Goal: Feedback & Contribution: Submit feedback/report problem

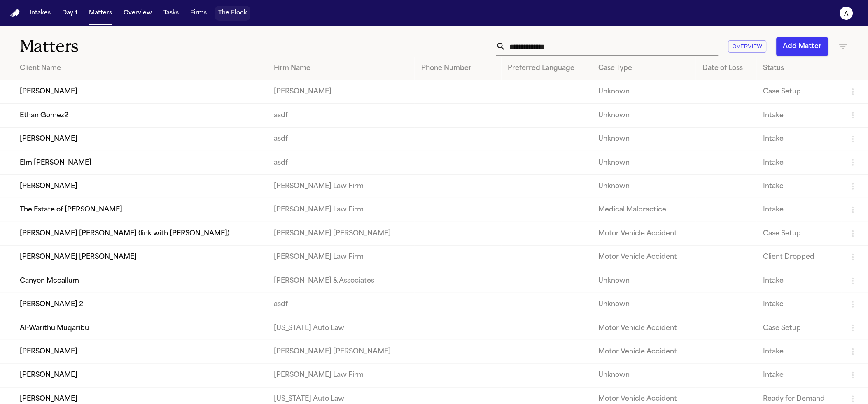
click at [231, 14] on button "The Flock" at bounding box center [232, 13] width 35 height 15
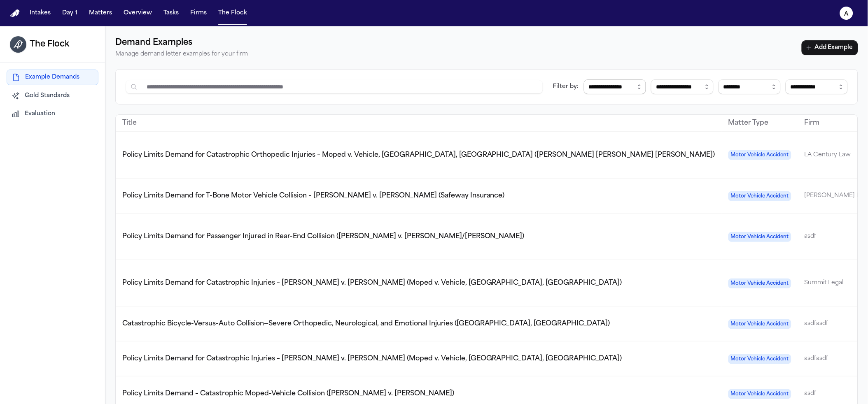
click at [584, 88] on select "**********" at bounding box center [615, 86] width 62 height 15
click at [49, 17] on button "Intakes" at bounding box center [40, 13] width 28 height 15
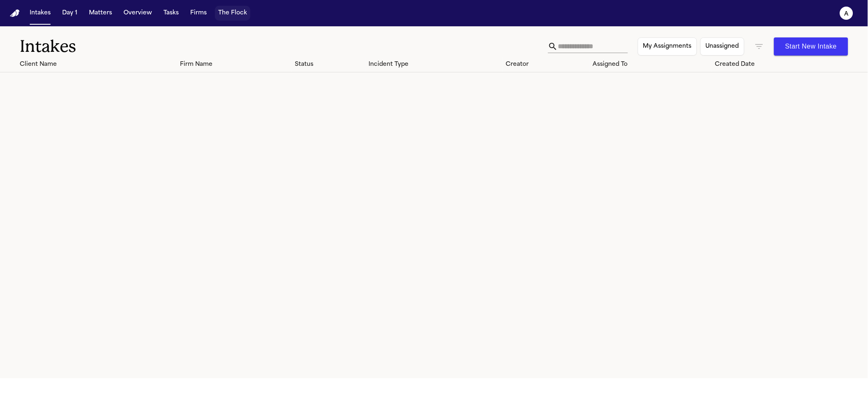
click at [237, 10] on button "The Flock" at bounding box center [232, 13] width 35 height 15
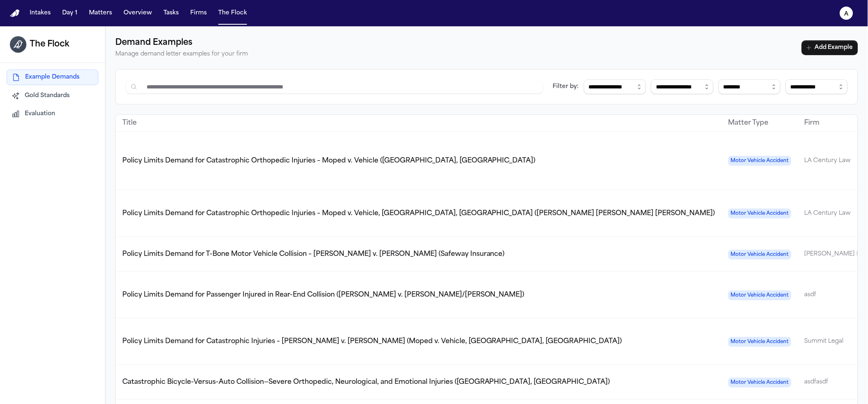
scroll to position [0, 107]
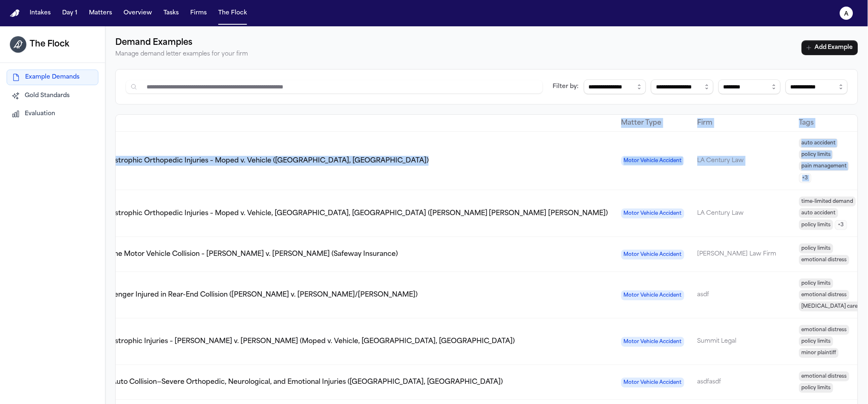
drag, startPoint x: 834, startPoint y: 160, endPoint x: 936, endPoint y: 164, distance: 102.6
click at [868, 164] on html "**********" at bounding box center [434, 202] width 868 height 404
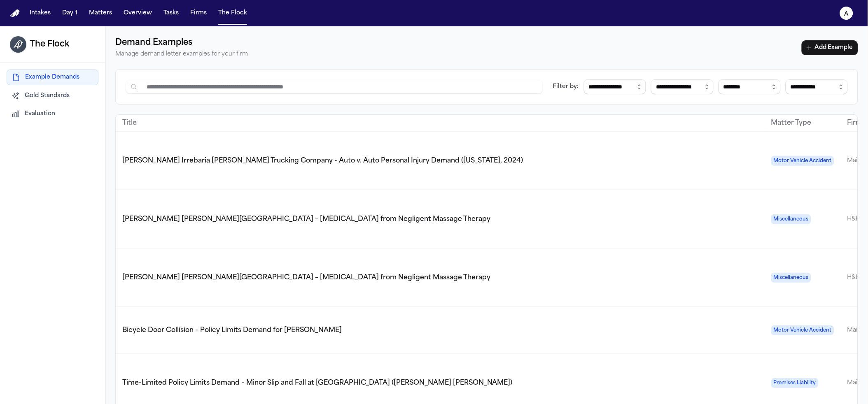
click at [441, 158] on span "Ferdinand Castillo Irrebaria v. Harris Trucking Company - Auto v. Auto Personal…" at bounding box center [322, 161] width 401 height 7
drag, startPoint x: 209, startPoint y: 197, endPoint x: 802, endPoint y: 225, distance: 593.3
click at [802, 225] on tr "Steve Krause v. Parker Palm Springs – Nerve Injury from Negligent Massage Thera…" at bounding box center [662, 219] width 1093 height 58
click at [79, 334] on div "The Flock Example Demands Gold Standards Evaluation" at bounding box center [52, 228] width 105 height 404
click at [556, 52] on div "Demand Examples Manage demand letter examples for your firm Add Example" at bounding box center [486, 47] width 742 height 23
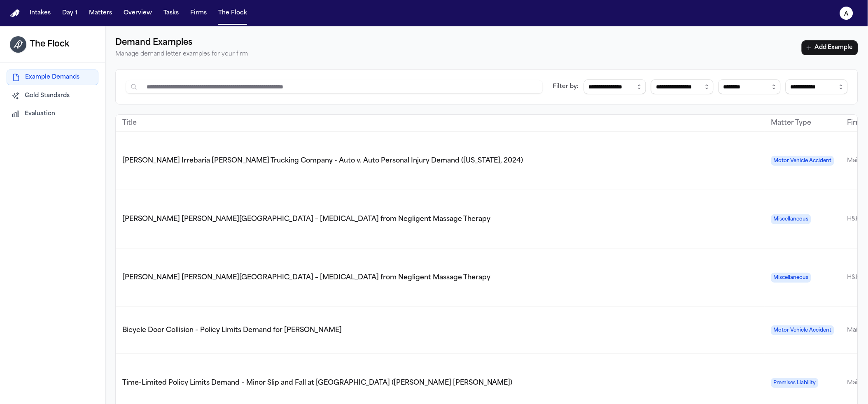
click at [607, 120] on div "Title" at bounding box center [439, 123] width 635 height 10
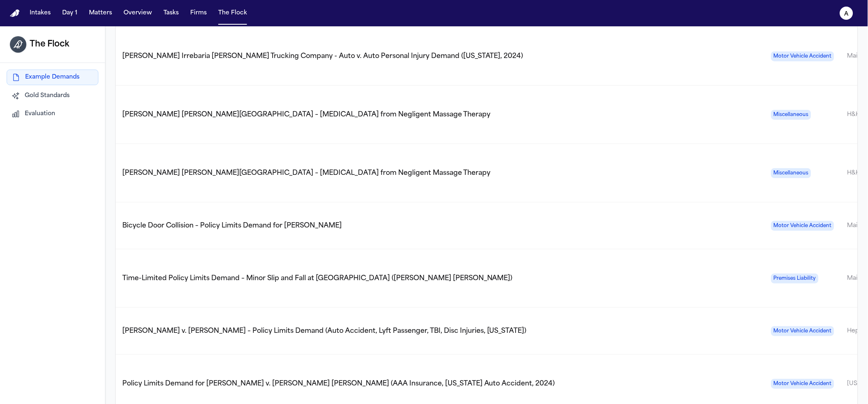
scroll to position [103, 0]
click at [575, 63] on td "Ferdinand Castillo Irrebaria v. Harris Trucking Company - Auto v. Auto Personal…" at bounding box center [440, 57] width 649 height 58
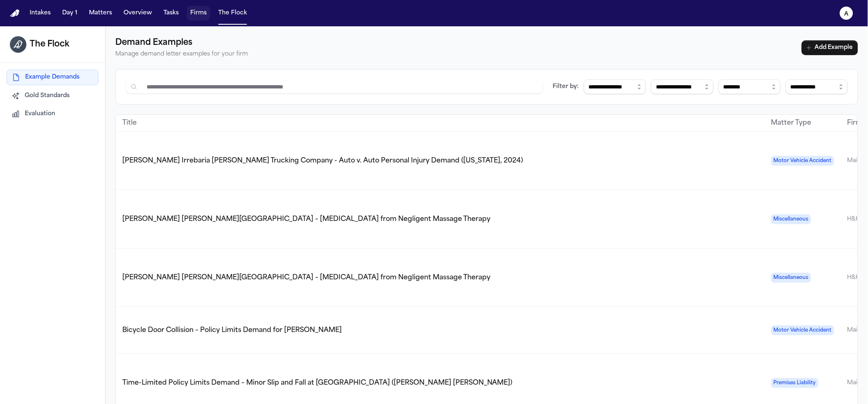
click at [196, 16] on button "Firms" at bounding box center [198, 13] width 23 height 15
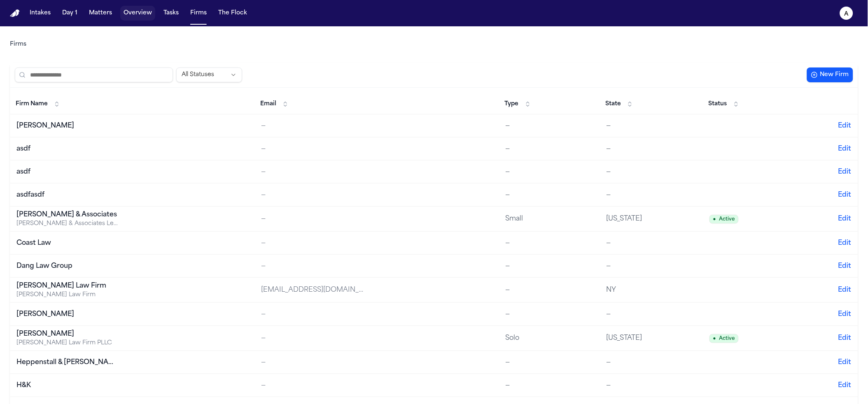
click at [147, 8] on button "Overview" at bounding box center [137, 13] width 35 height 15
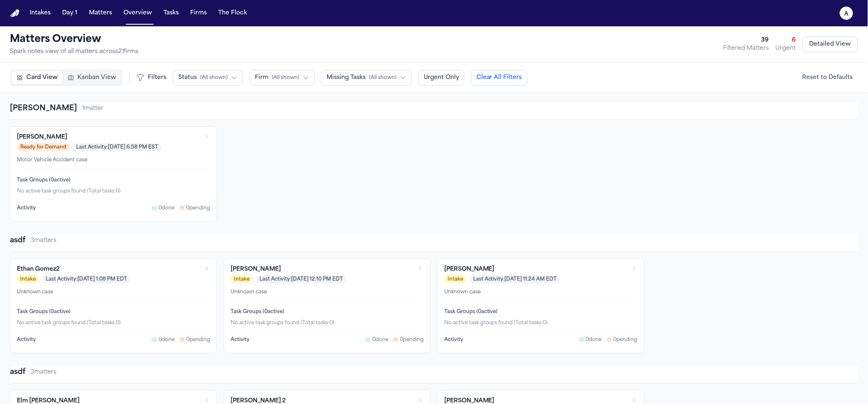
click at [156, 11] on div "Intakes Day 1 Matters Overview Tasks Firms The Flock" at bounding box center [138, 13] width 224 height 15
click at [160, 14] on button "Tasks" at bounding box center [171, 13] width 22 height 15
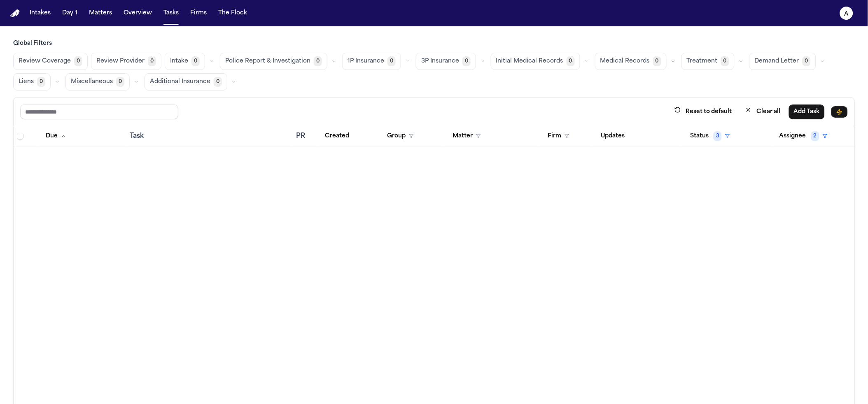
click at [94, 21] on nav "Intakes Day 1 Matters Overview Tasks Firms The Flock a" at bounding box center [434, 13] width 868 height 26
click at [95, 13] on button "Matters" at bounding box center [101, 13] width 30 height 15
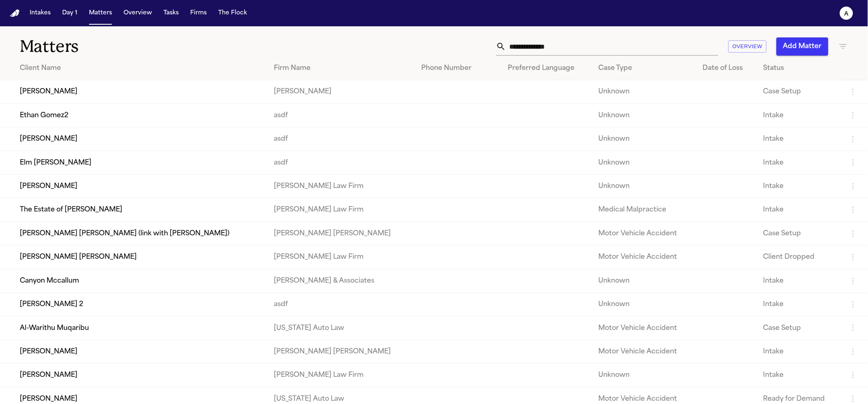
click at [85, 315] on td "[PERSON_NAME] 2" at bounding box center [133, 304] width 267 height 23
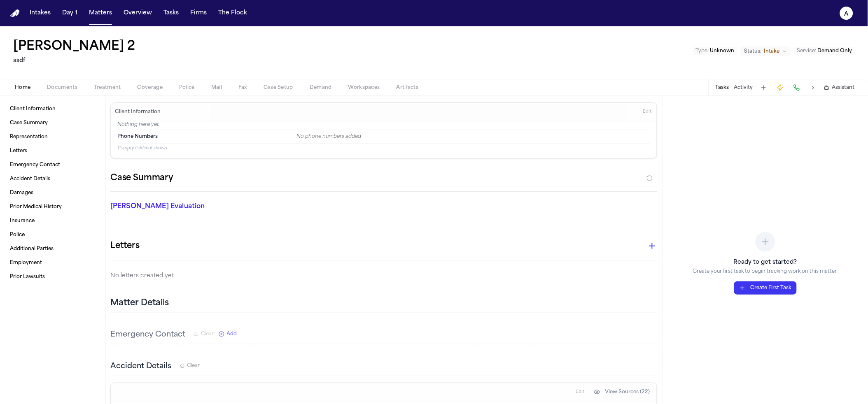
click at [331, 90] on button "Demand" at bounding box center [320, 88] width 39 height 10
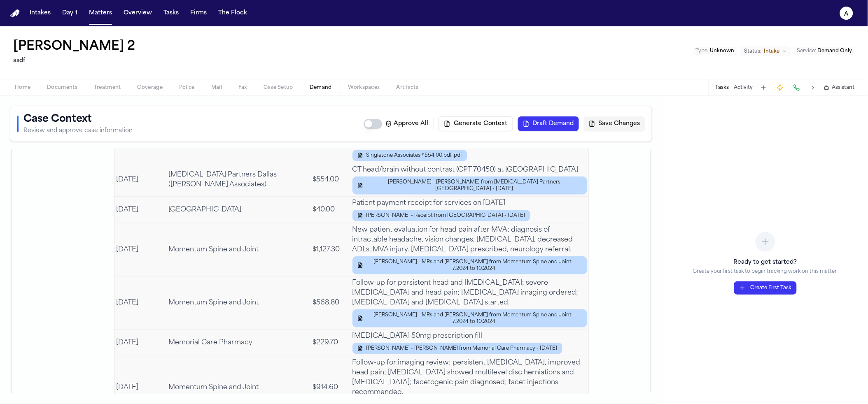
scroll to position [2097, 0]
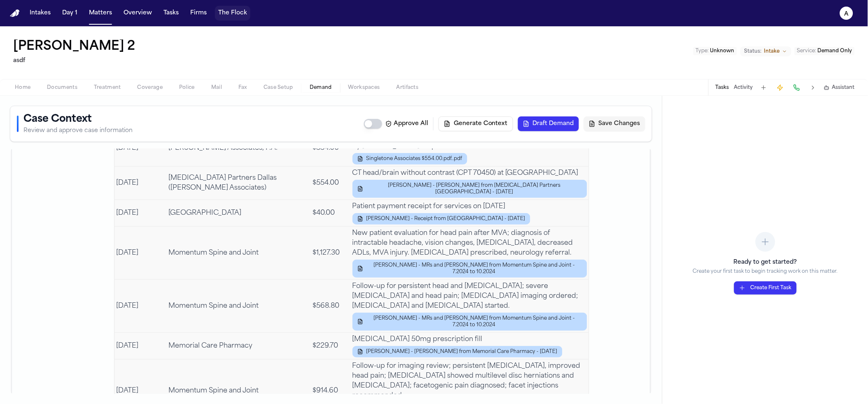
click at [235, 14] on button "The Flock" at bounding box center [232, 13] width 35 height 15
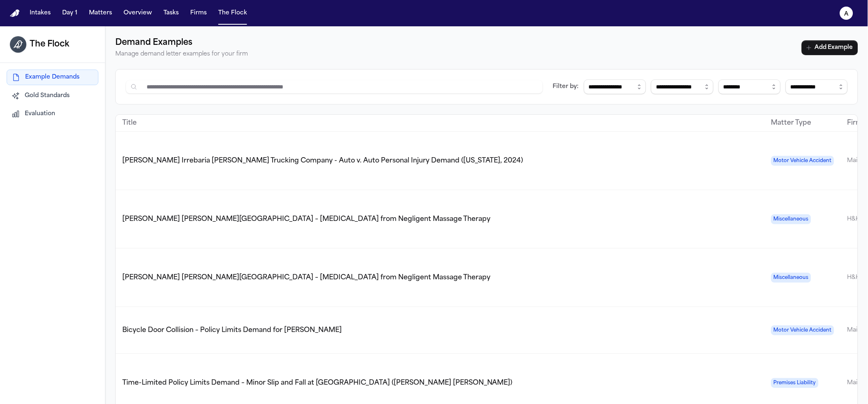
click at [392, 158] on span "Ferdinand Castillo Irrebaria v. Harris Trucking Company - Auto v. Auto Personal…" at bounding box center [322, 161] width 401 height 7
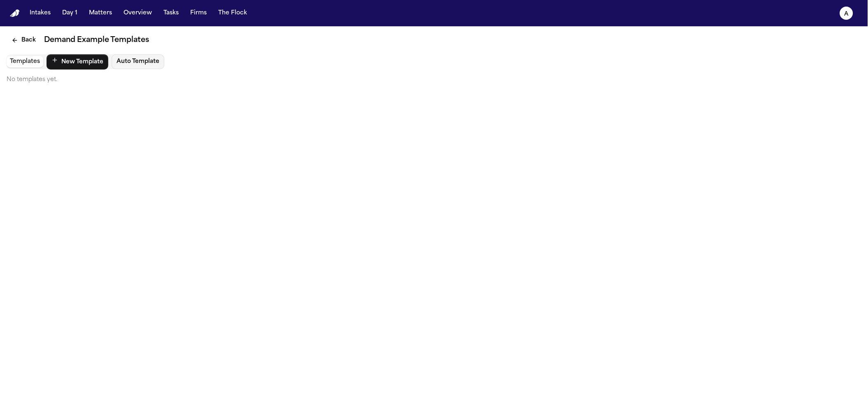
click at [14, 77] on p "No templates yet." at bounding box center [434, 80] width 854 height 8
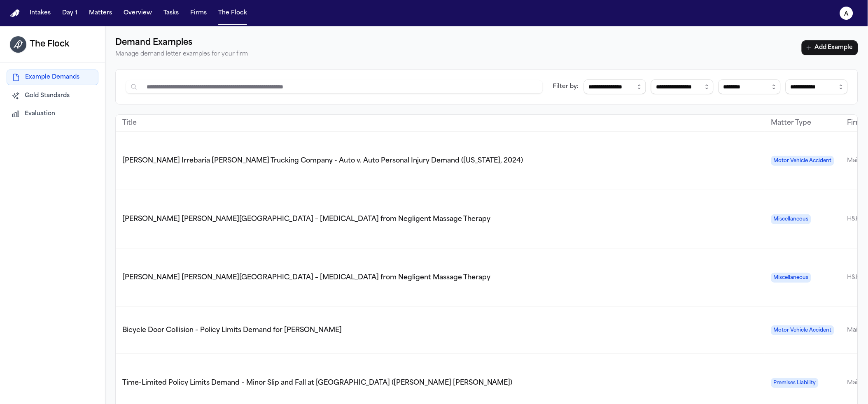
click at [167, 216] on span "Steve Krause v. Parker Palm Springs – Nerve Injury from Negligent Massage Thera…" at bounding box center [306, 219] width 368 height 7
click at [130, 15] on button "Overview" at bounding box center [137, 13] width 35 height 15
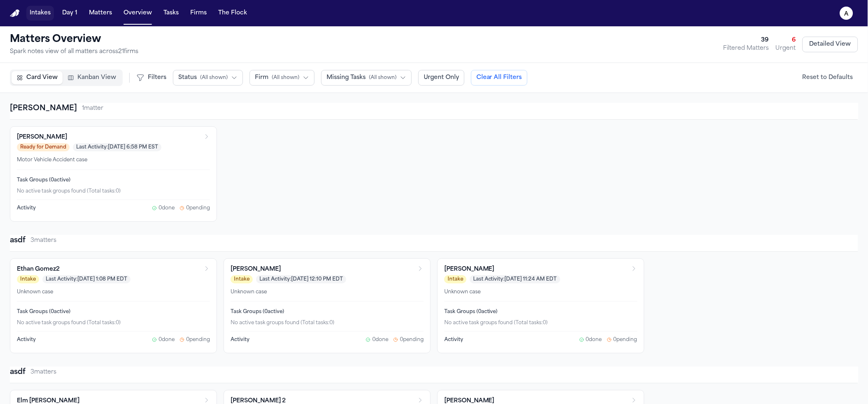
click at [28, 16] on button "Intakes" at bounding box center [40, 13] width 28 height 15
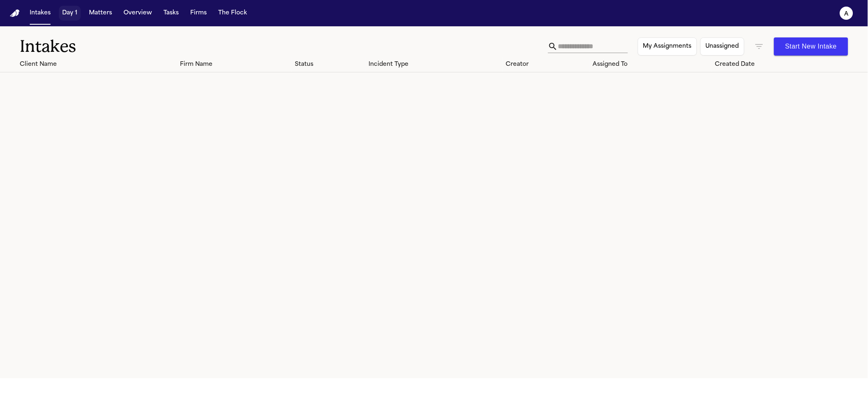
click at [64, 19] on button "Day 1" at bounding box center [70, 13] width 22 height 15
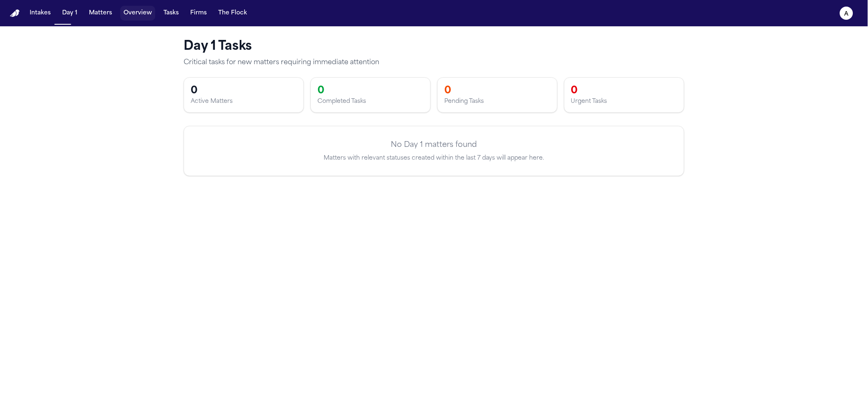
click at [127, 12] on button "Overview" at bounding box center [137, 13] width 35 height 15
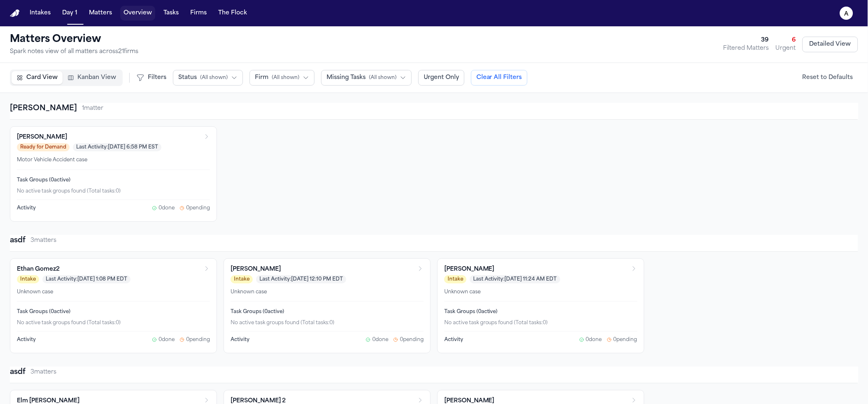
click at [97, 17] on button "Matters" at bounding box center [101, 13] width 30 height 15
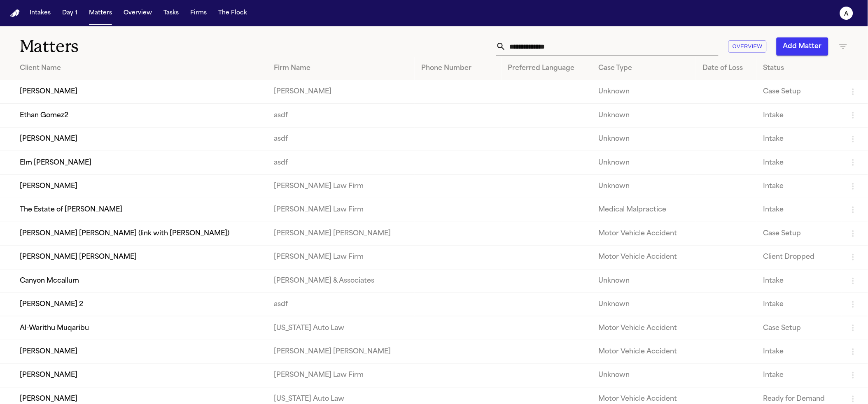
click at [81, 293] on td "Canyon Mccallum" at bounding box center [133, 280] width 267 height 23
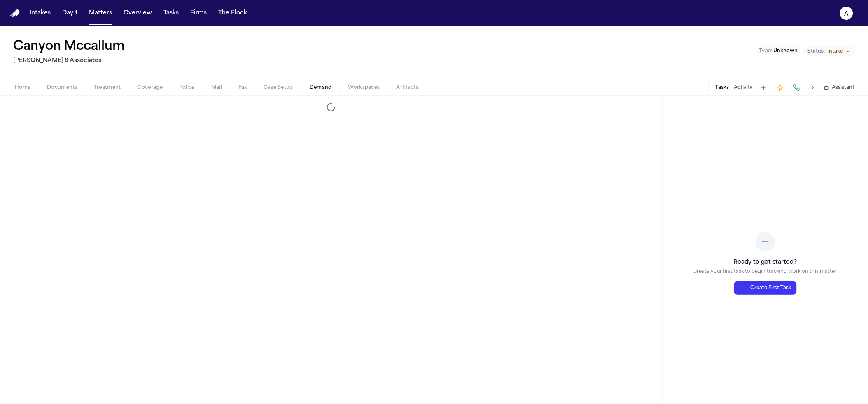
click at [334, 87] on button "Demand" at bounding box center [320, 88] width 39 height 10
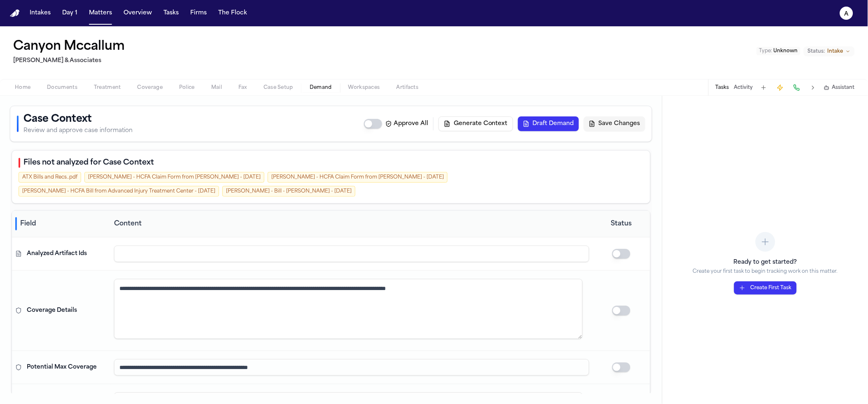
click at [537, 123] on button "Draft Demand" at bounding box center [548, 123] width 61 height 15
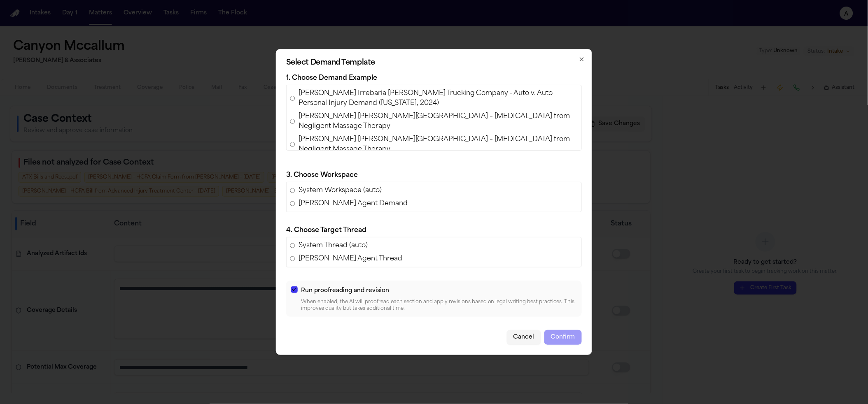
click at [329, 101] on span "Ferdinand Castillo Irrebaria v. Harris Trucking Company - Auto v. Auto Personal…" at bounding box center [437, 98] width 279 height 20
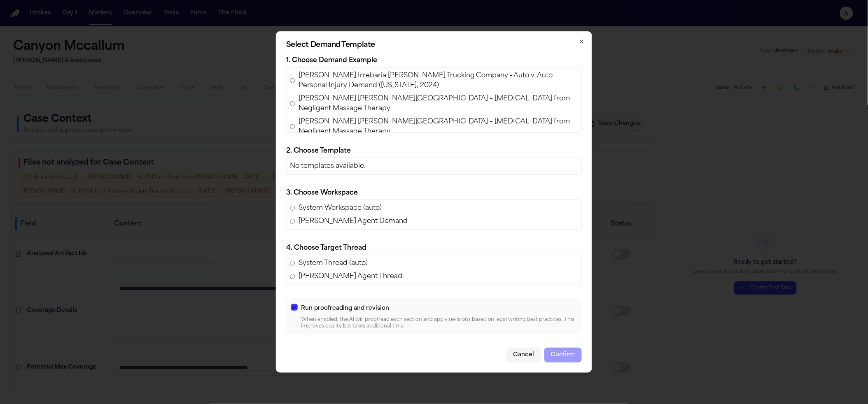
click at [332, 117] on span "Steve Krause v. Parker Palm Springs – Nerve Injury from Negligent Massage Thera…" at bounding box center [437, 127] width 279 height 20
click at [333, 99] on span "Steve Krause v. Parker Palm Springs – Nerve Injury from Negligent Massage Thera…" at bounding box center [437, 104] width 279 height 20
click at [336, 140] on span "Bicycle Door Collision – Policy Limits Demand for Christopher Zeimba" at bounding box center [407, 145] width 219 height 10
click at [340, 119] on div "Ferdinand Castillo Irrebaria v. Harris Trucking Company - Auto v. Auto Personal…" at bounding box center [433, 100] width 295 height 66
click at [341, 117] on span "Steve Krause v. Parker Palm Springs – Nerve Injury from Negligent Massage Thera…" at bounding box center [437, 127] width 279 height 20
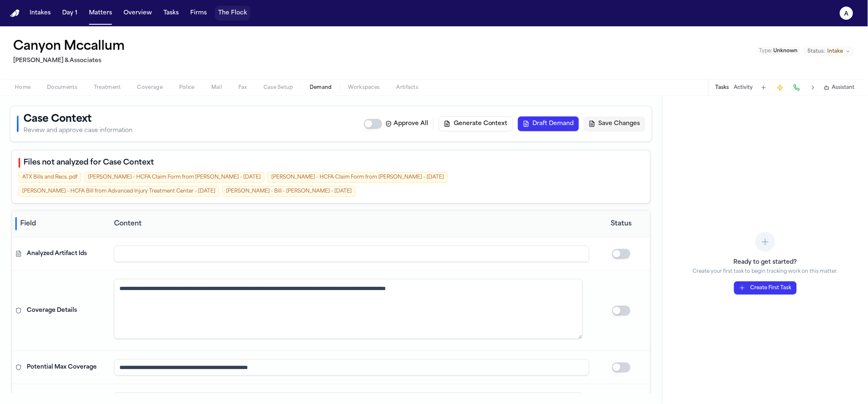
click at [237, 12] on button "The Flock" at bounding box center [232, 13] width 35 height 15
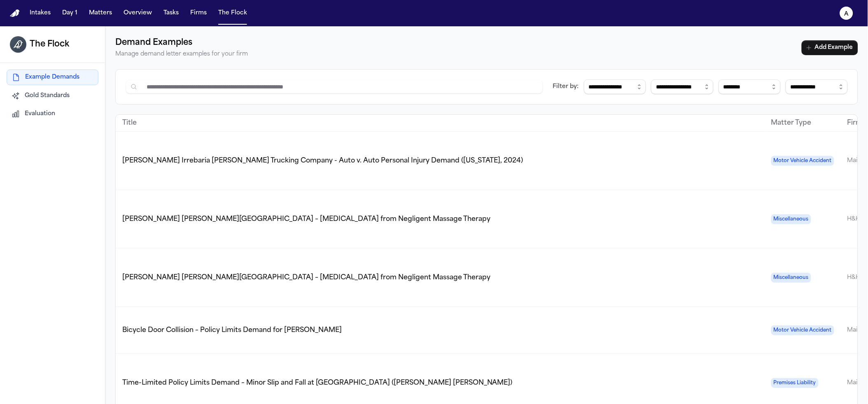
click at [274, 142] on td "Ferdinand Castillo Irrebaria v. Harris Trucking Company - Auto v. Auto Personal…" at bounding box center [440, 161] width 649 height 58
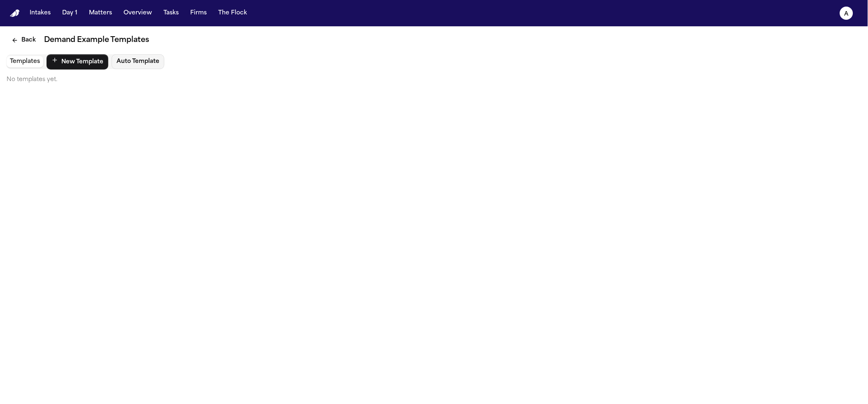
click at [18, 37] on icon "Back" at bounding box center [15, 40] width 7 height 7
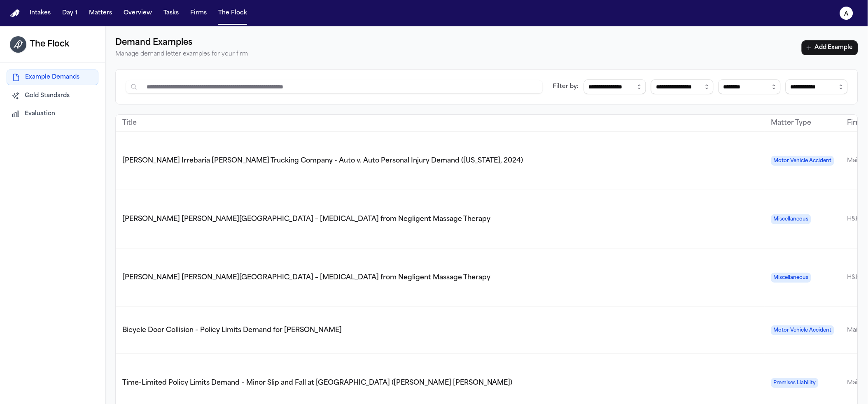
click at [169, 217] on td "Steve Krause v. Parker Palm Springs – Nerve Injury from Negligent Massage Thera…" at bounding box center [440, 219] width 649 height 58
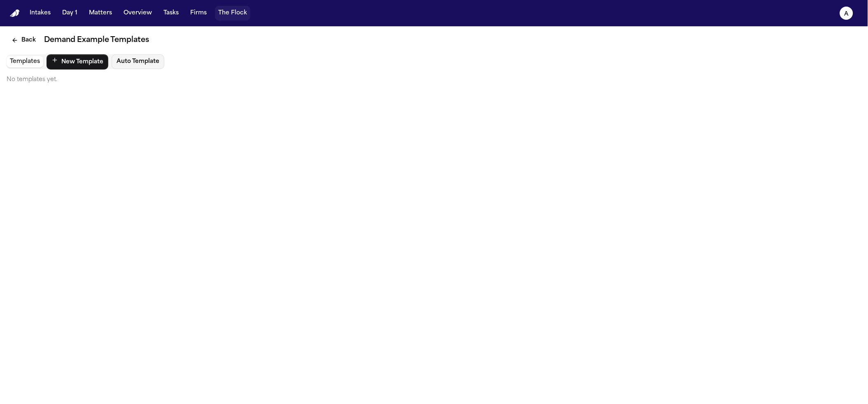
click at [228, 18] on button "The Flock" at bounding box center [232, 13] width 35 height 15
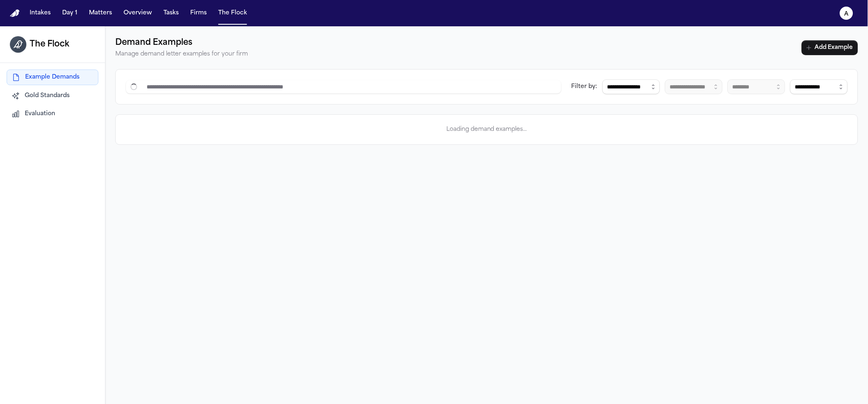
click at [50, 115] on span "Evaluation" at bounding box center [40, 114] width 30 height 8
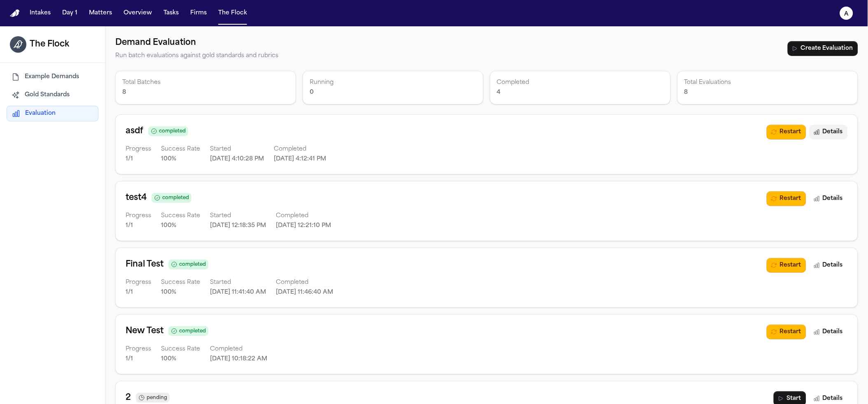
click at [819, 136] on button "Details" at bounding box center [828, 132] width 38 height 15
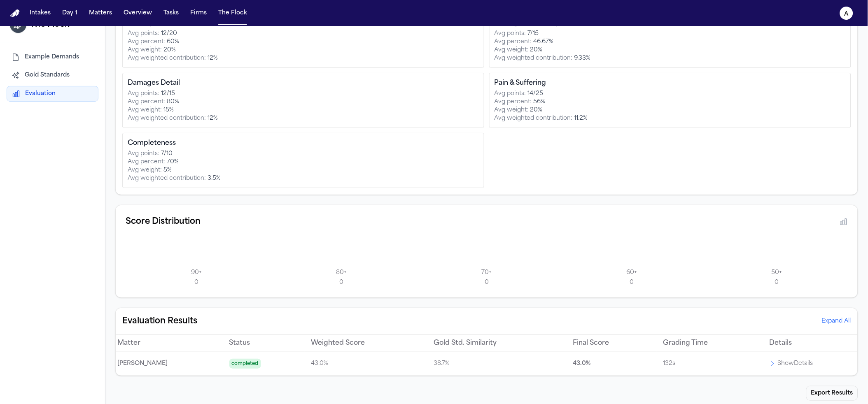
scroll to position [26, 0]
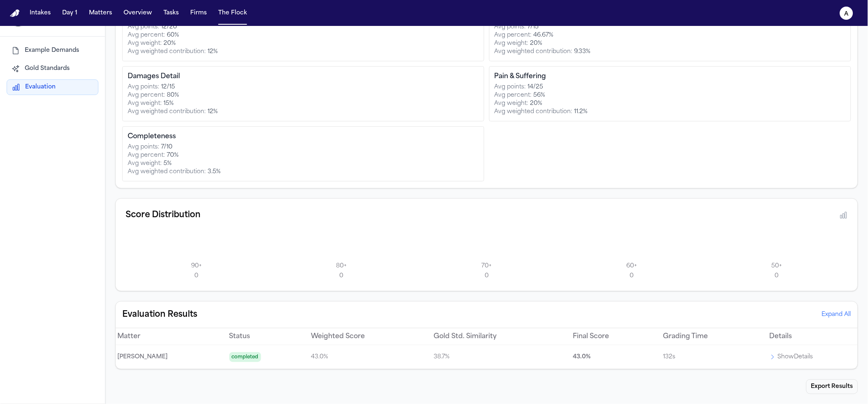
click at [777, 354] on p "Show Details" at bounding box center [794, 357] width 35 height 10
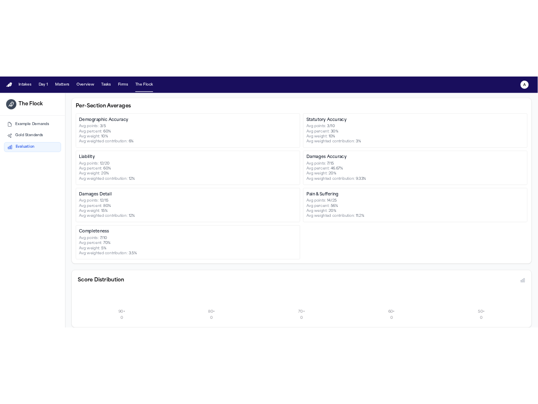
scroll to position [213, 0]
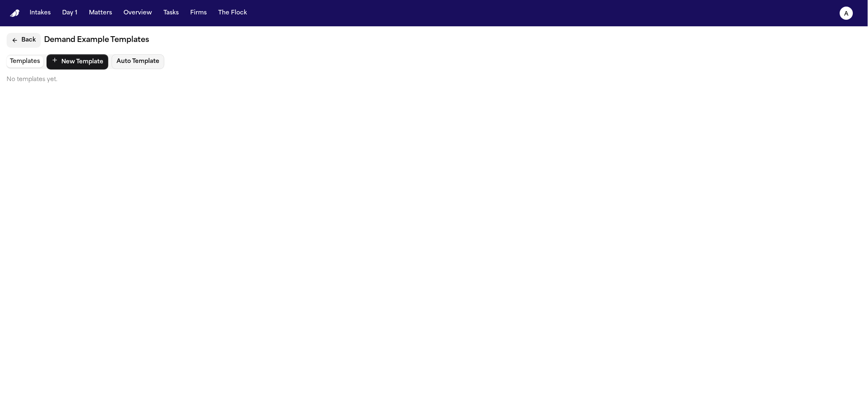
click at [25, 33] on button "Back" at bounding box center [24, 40] width 34 height 15
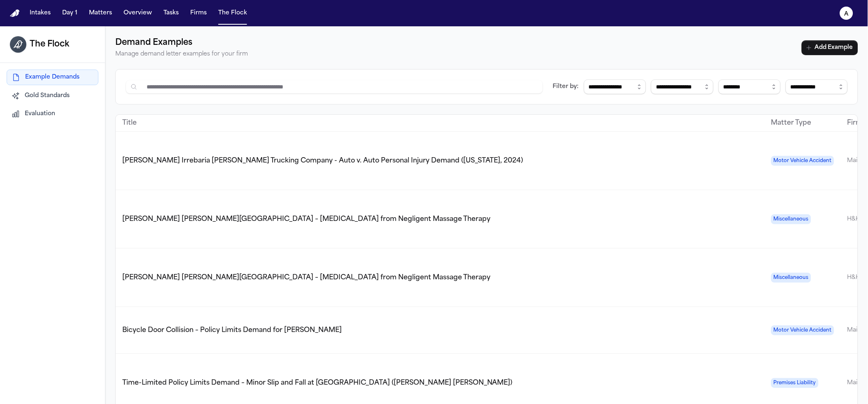
click at [221, 158] on span "Ferdinand Castillo Irrebaria v. Harris Trucking Company - Auto v. Auto Personal…" at bounding box center [322, 161] width 401 height 7
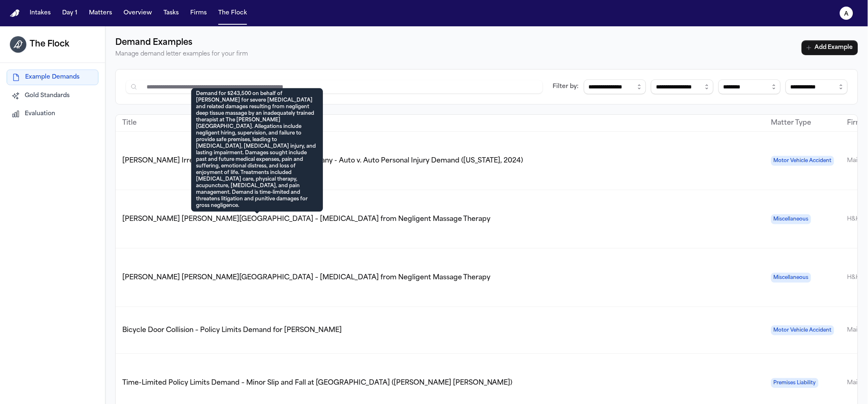
click at [186, 216] on span "Steve Krause v. Parker Palm Springs – Nerve Injury from Negligent Massage Thera…" at bounding box center [306, 219] width 368 height 7
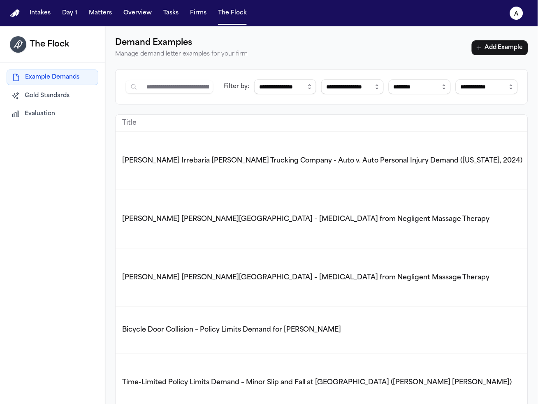
click at [458, 147] on td "Ferdinand Castillo Irrebaria v. Harris Trucking Company - Auto v. Auto Personal…" at bounding box center [440, 161] width 649 height 58
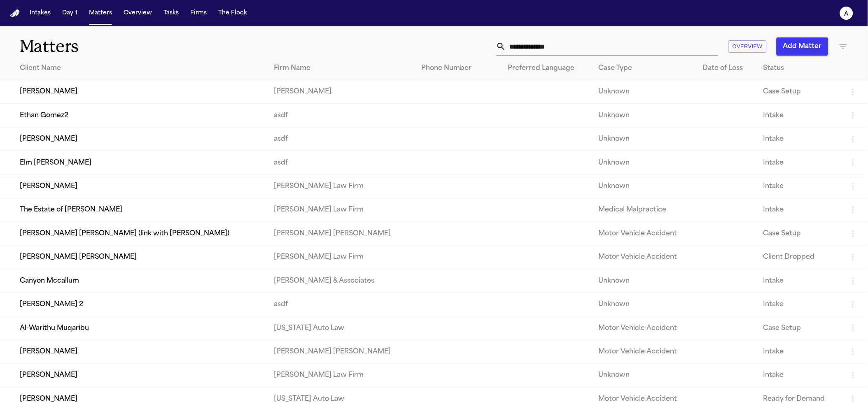
click at [65, 306] on td "[PERSON_NAME] 2" at bounding box center [133, 304] width 267 height 23
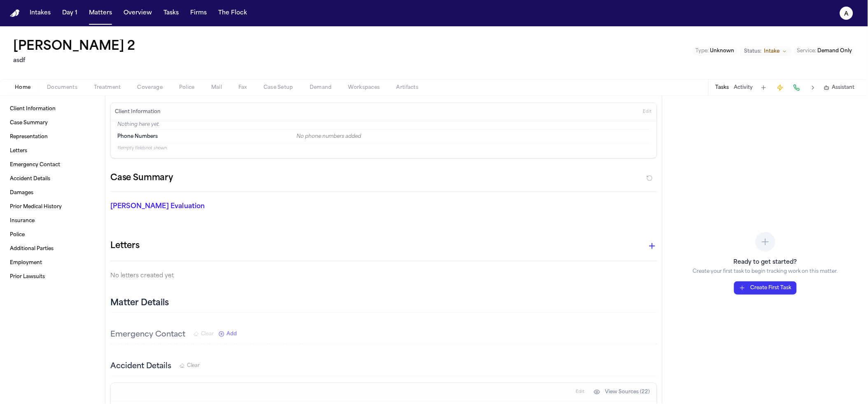
click at [328, 86] on span "Demand" at bounding box center [320, 87] width 22 height 7
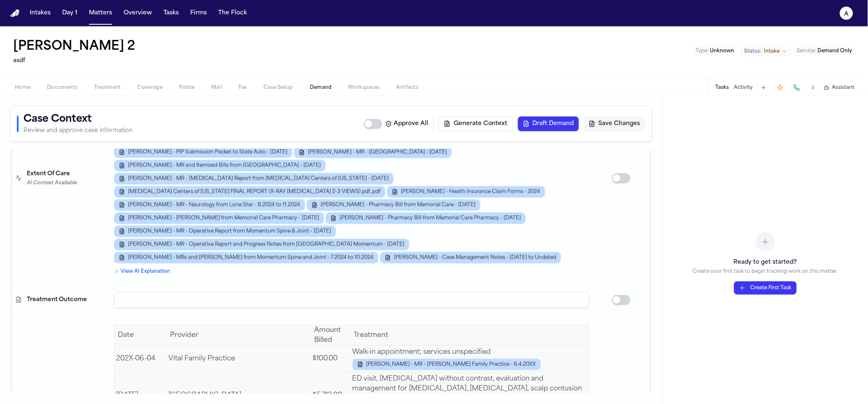
scroll to position [1754, 0]
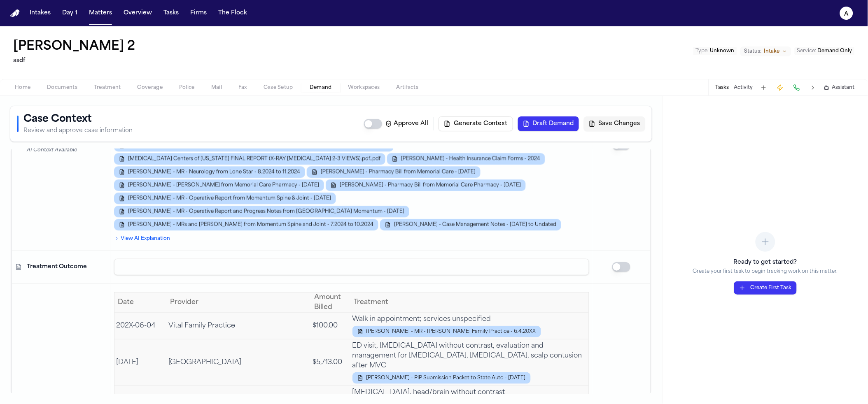
click at [140, 259] on input at bounding box center [351, 267] width 475 height 16
click at [86, 263] on div "Treatment Outcome" at bounding box center [67, 267] width 81 height 8
click at [109, 17] on button "Matters" at bounding box center [101, 13] width 30 height 15
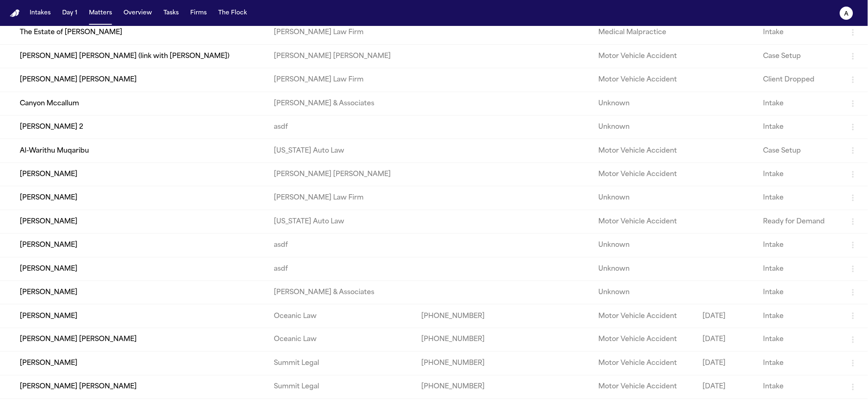
scroll to position [179, 0]
click at [93, 303] on td "Yunior Batista" at bounding box center [133, 291] width 267 height 23
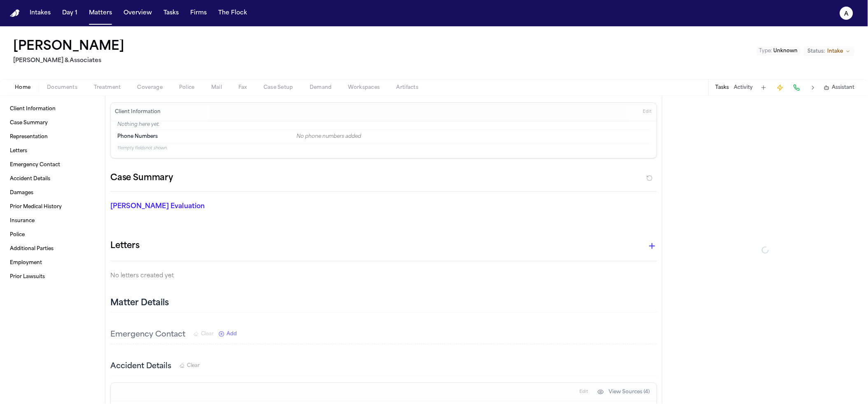
drag, startPoint x: 328, startPoint y: 83, endPoint x: 363, endPoint y: 89, distance: 35.0
click at [328, 84] on span "Demand" at bounding box center [320, 87] width 22 height 7
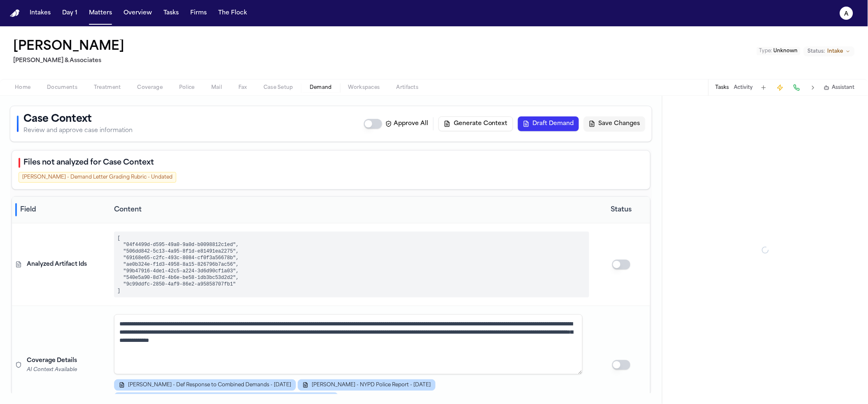
click at [504, 126] on button "Generate Context" at bounding box center [475, 123] width 74 height 15
click at [474, 121] on button "Generate Context" at bounding box center [475, 123] width 74 height 15
click at [461, 130] on button "Generate Context" at bounding box center [475, 123] width 74 height 15
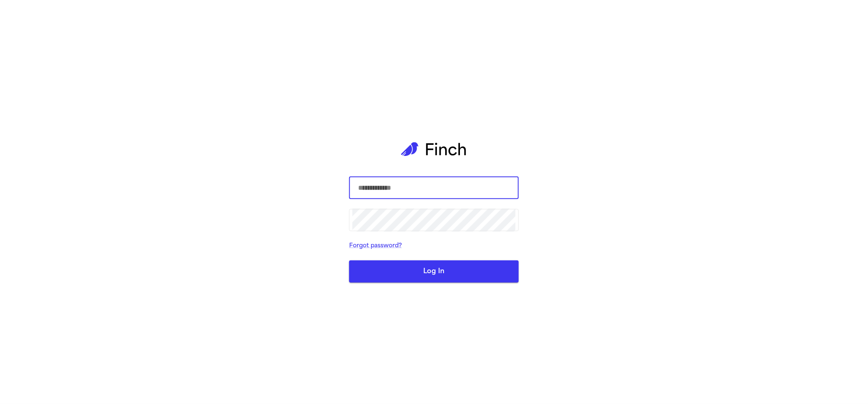
type input "*****"
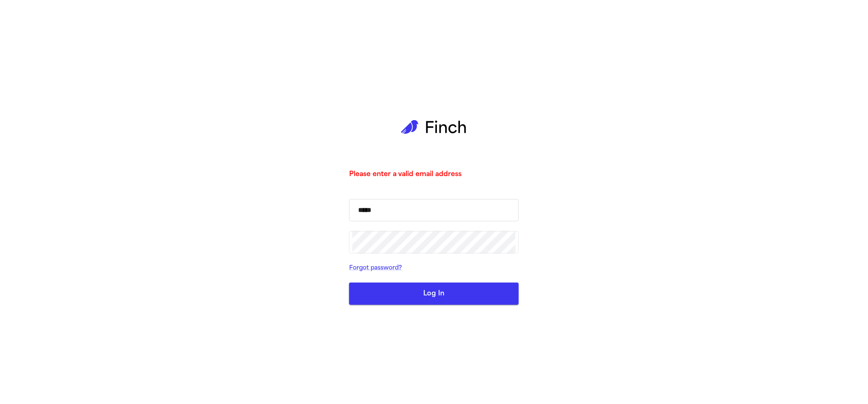
drag, startPoint x: 430, startPoint y: 228, endPoint x: 428, endPoint y: 216, distance: 11.7
click at [430, 227] on form "***** ​ ​ Forgot password? Log In" at bounding box center [434, 252] width 170 height 106
click at [428, 214] on input "*****" at bounding box center [433, 210] width 163 height 23
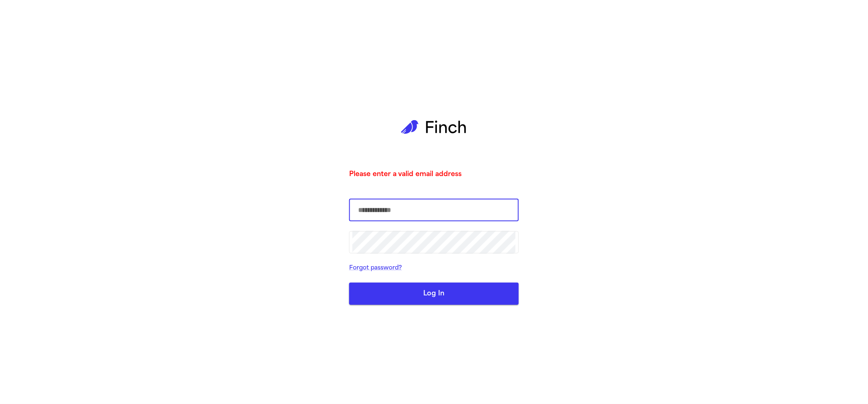
type input "**********"
click at [452, 298] on button "Log In" at bounding box center [434, 294] width 170 height 22
click at [446, 298] on button "Log In" at bounding box center [434, 294] width 170 height 22
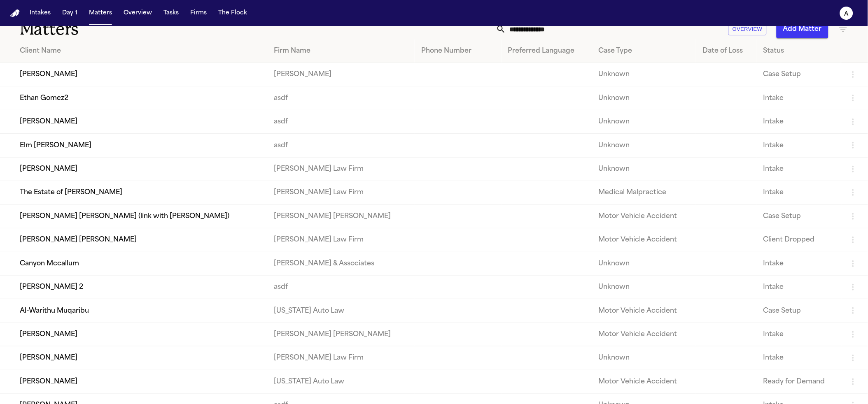
scroll to position [151, 0]
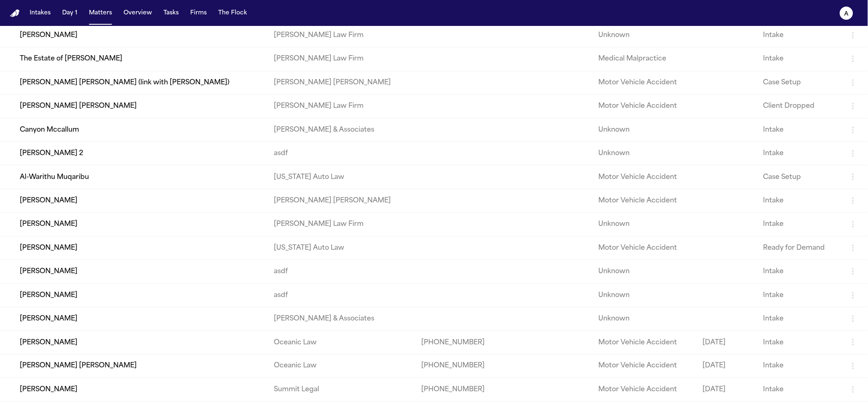
click at [78, 328] on td "[PERSON_NAME]" at bounding box center [133, 318] width 267 height 23
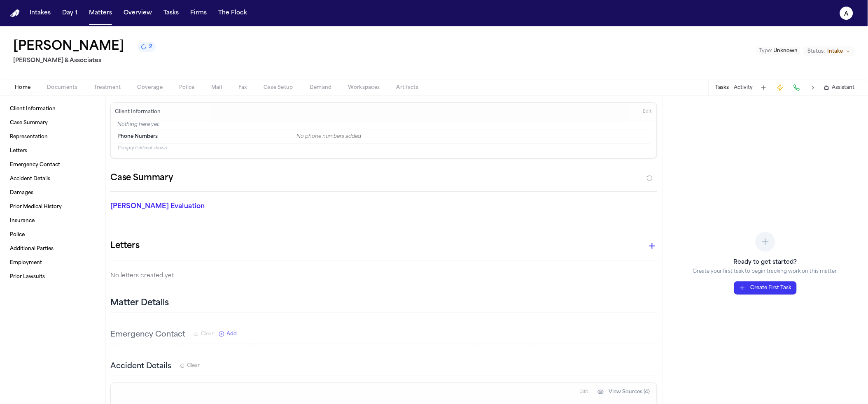
click at [317, 91] on span "Demand" at bounding box center [320, 87] width 22 height 7
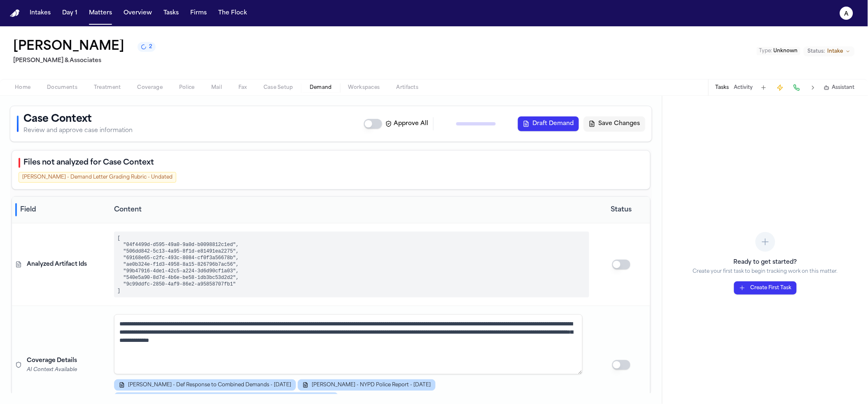
click at [142, 49] on icon "2 active tasks" at bounding box center [144, 47] width 5 height 5
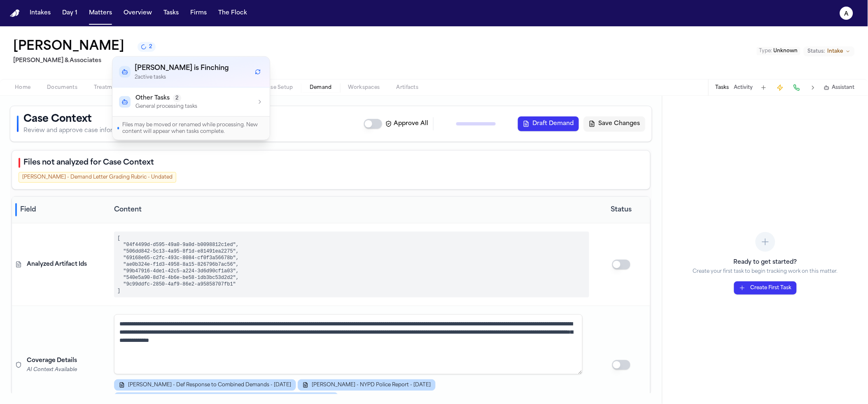
click at [395, 47] on div "[PERSON_NAME] 2 [PERSON_NAME] & Associates Type : Unknown Status: Intake" at bounding box center [434, 52] width 868 height 53
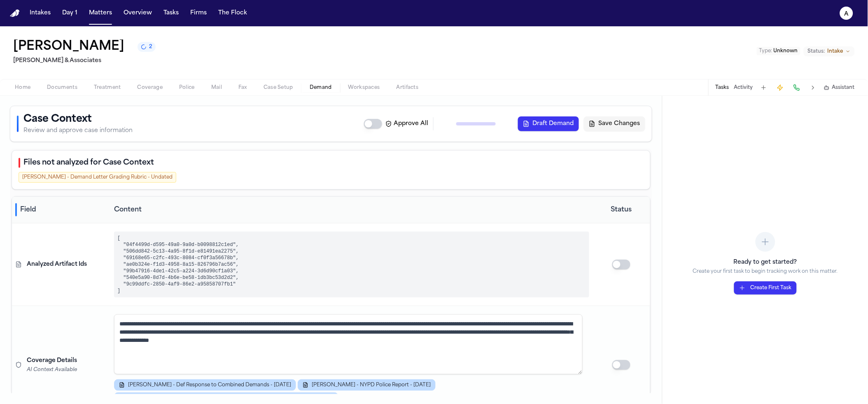
click at [823, 86] on icon "button" at bounding box center [826, 88] width 6 height 6
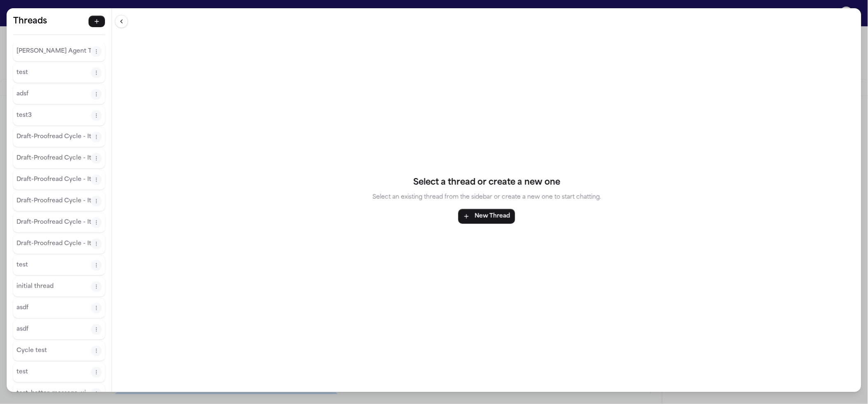
click at [26, 57] on button "[PERSON_NAME] Agent Thread" at bounding box center [53, 51] width 74 height 13
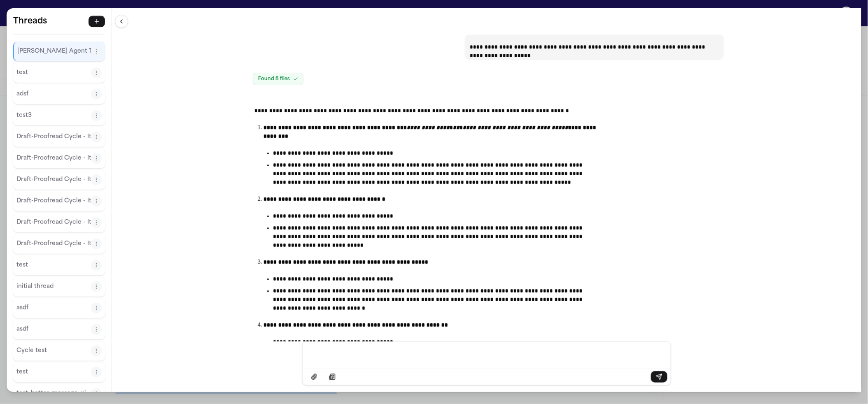
click at [307, 0] on div "**********" at bounding box center [434, 202] width 868 height 404
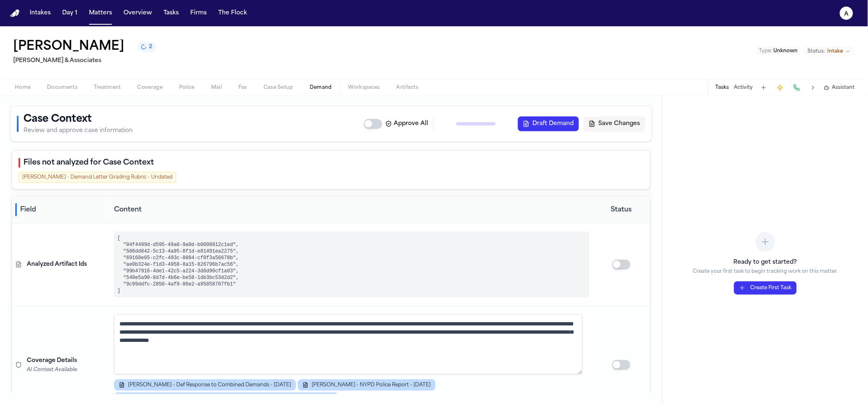
click at [829, 87] on icon "button" at bounding box center [826, 88] width 6 height 6
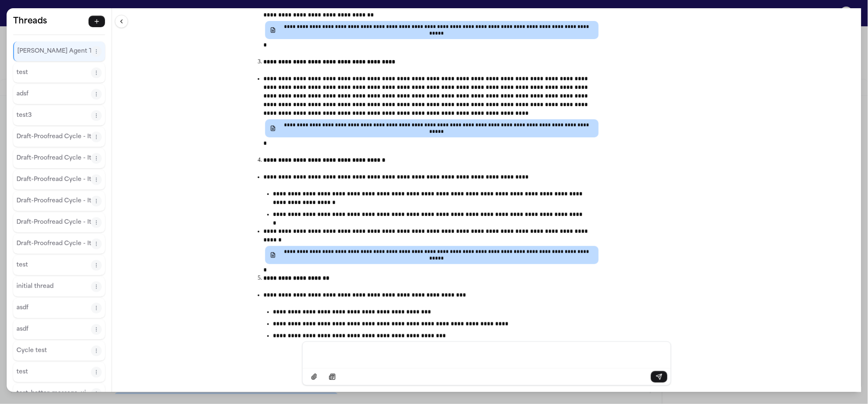
scroll to position [2685, 0]
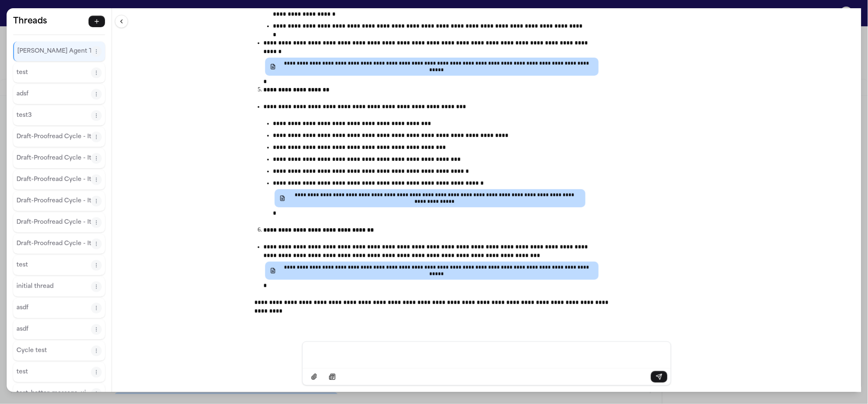
click at [405, 127] on p "**********" at bounding box center [430, 123] width 314 height 9
click at [427, 177] on ul "**********" at bounding box center [429, 168] width 327 height 98
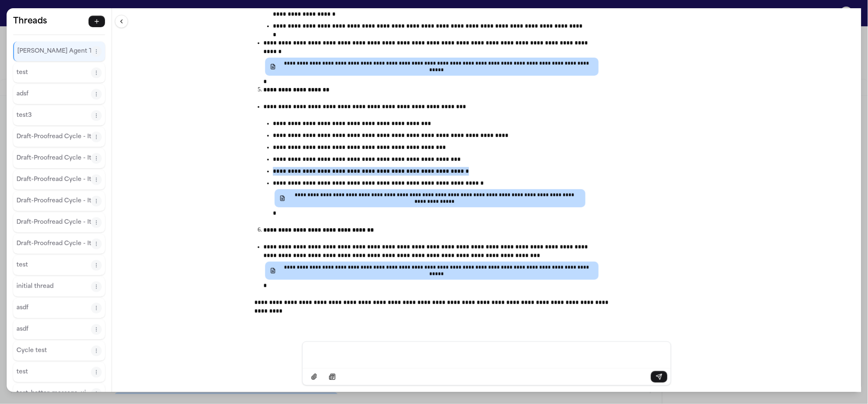
click at [428, 175] on p "**********" at bounding box center [430, 171] width 314 height 9
click at [431, 152] on ul "**********" at bounding box center [429, 168] width 327 height 98
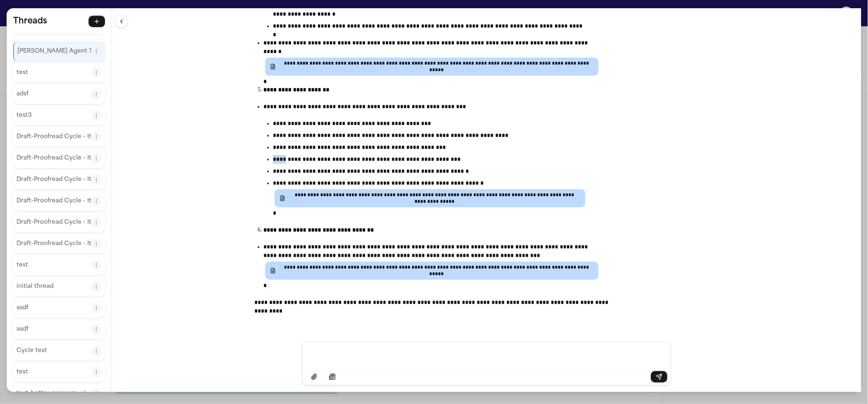
click at [431, 152] on ul "**********" at bounding box center [429, 168] width 327 height 98
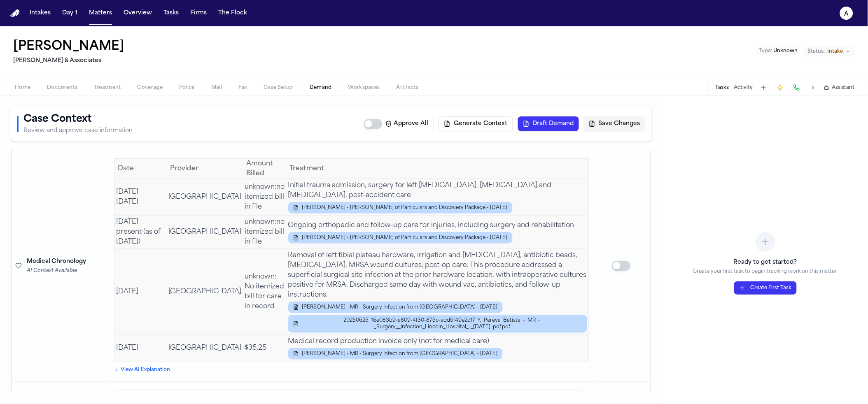
scroll to position [1048, 0]
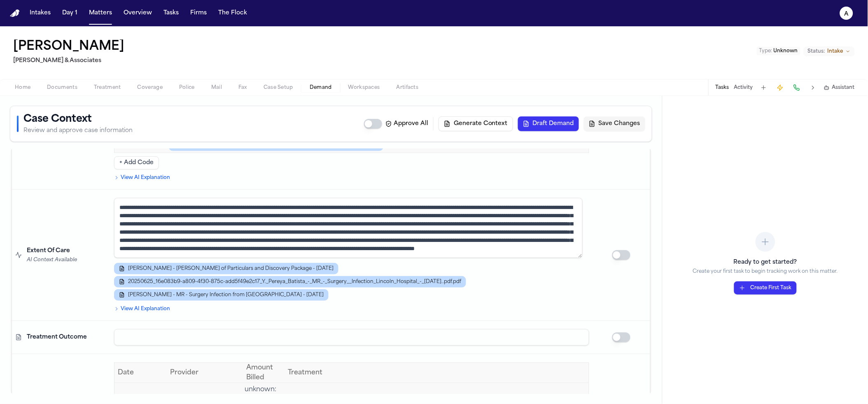
scroll to position [892, 0]
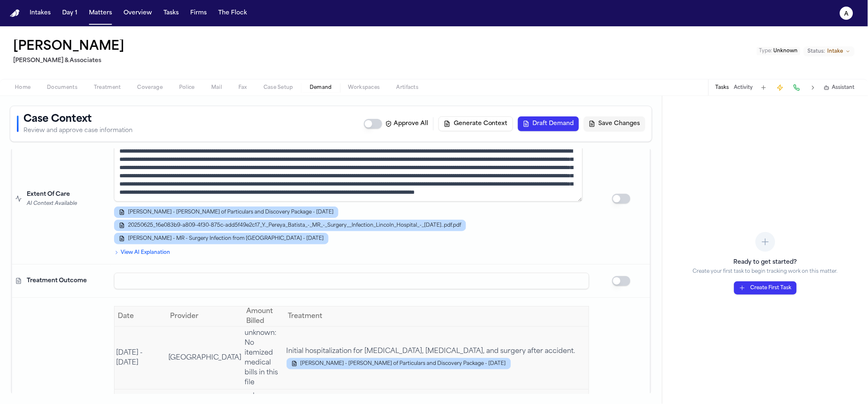
click at [137, 273] on input at bounding box center [351, 281] width 475 height 16
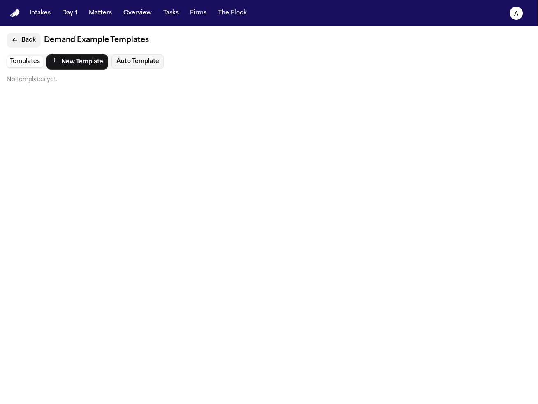
click at [24, 39] on button "Back" at bounding box center [24, 40] width 34 height 15
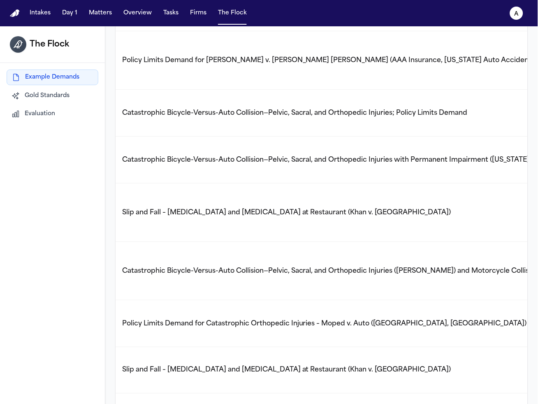
scroll to position [980, 0]
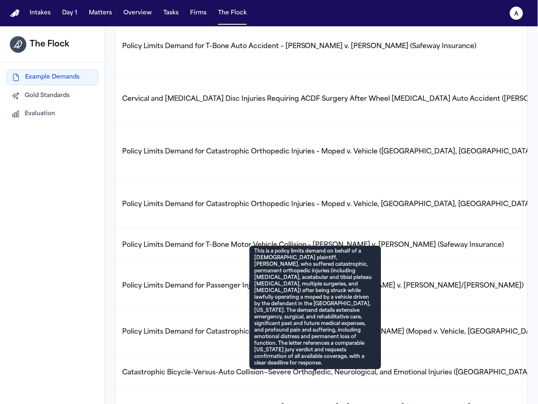
click at [265, 322] on div "This is a policy limits demand on behalf of a 19-year-old plaintiff, Yunior Per…" at bounding box center [316, 307] width 132 height 123
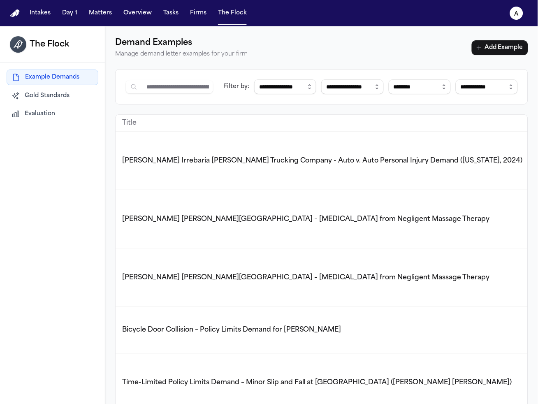
click at [210, 211] on td "Steve Krause v. Parker Palm Springs – Nerve Injury from Negligent Massage Thera…" at bounding box center [440, 219] width 649 height 58
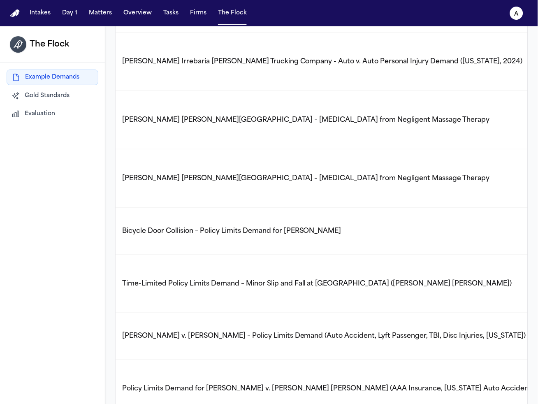
scroll to position [303, 0]
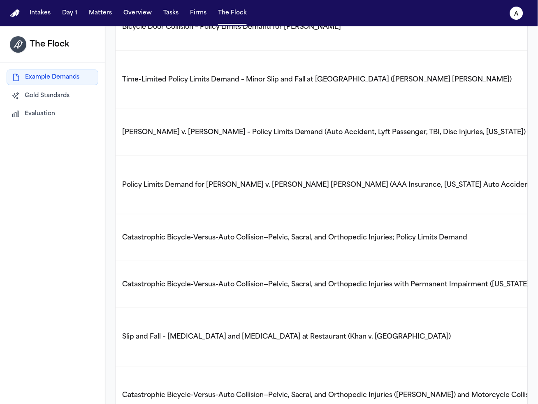
click at [180, 167] on td "Policy Limits Demand for Luke Bartholomew Wilson v. Wissam Walid Laham (AAA Ins…" at bounding box center [440, 185] width 649 height 58
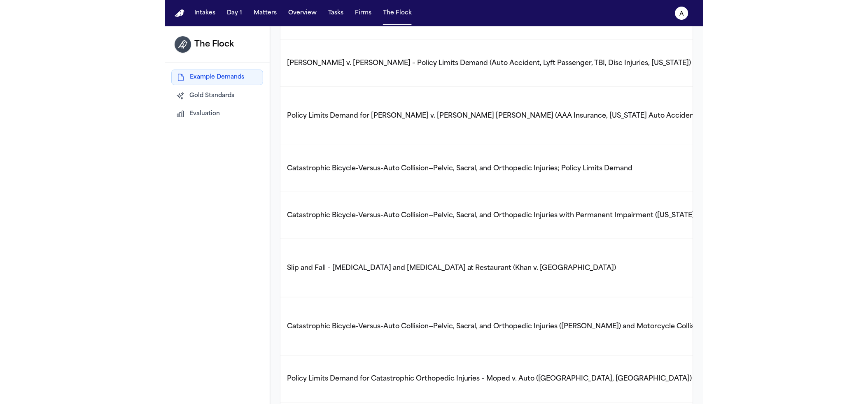
scroll to position [377, 0]
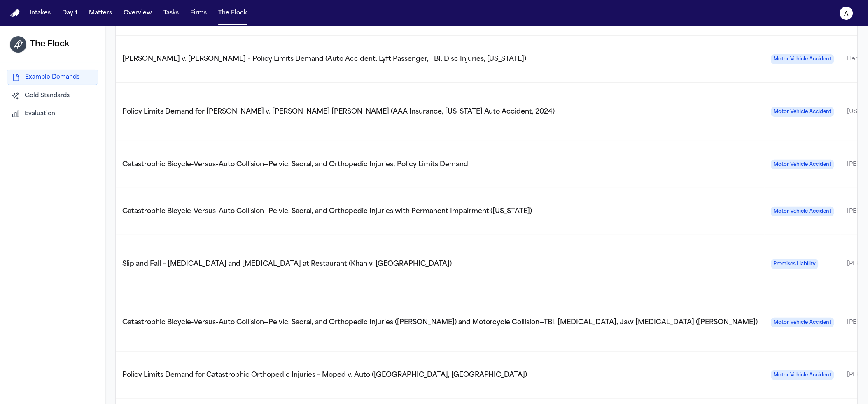
click at [538, 3] on nav "Intakes Day 1 Matters Overview Tasks Firms The Flock a" at bounding box center [434, 13] width 868 height 26
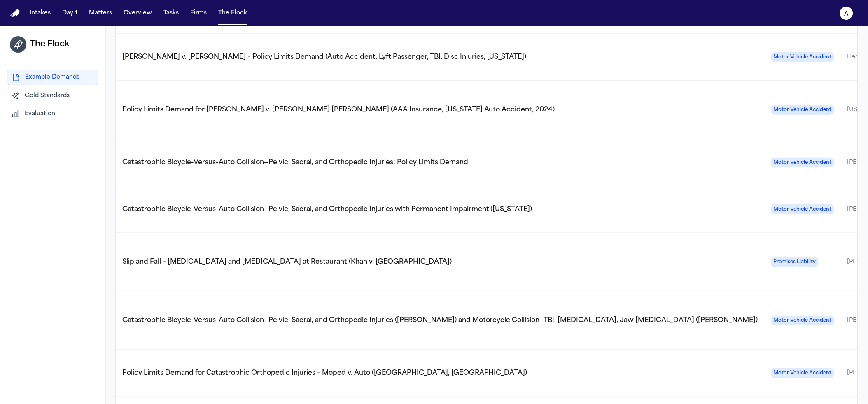
click at [302, 350] on td "Policy Limits Demand for Catastrophic Orthopedic Injuries – Moped v. Auto (Bron…" at bounding box center [440, 373] width 649 height 47
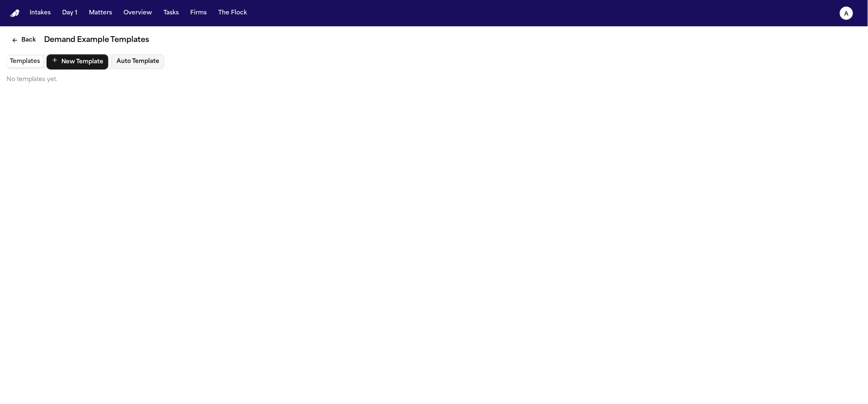
click at [33, 36] on button "Back" at bounding box center [24, 40] width 34 height 15
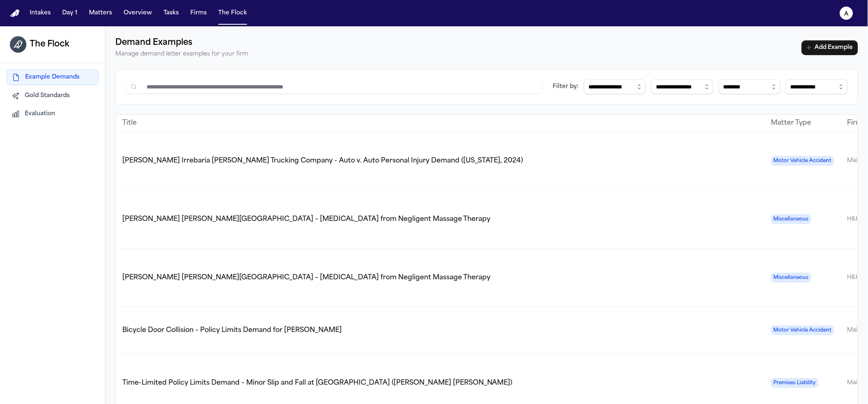
click at [53, 116] on span "Evaluation" at bounding box center [40, 114] width 30 height 8
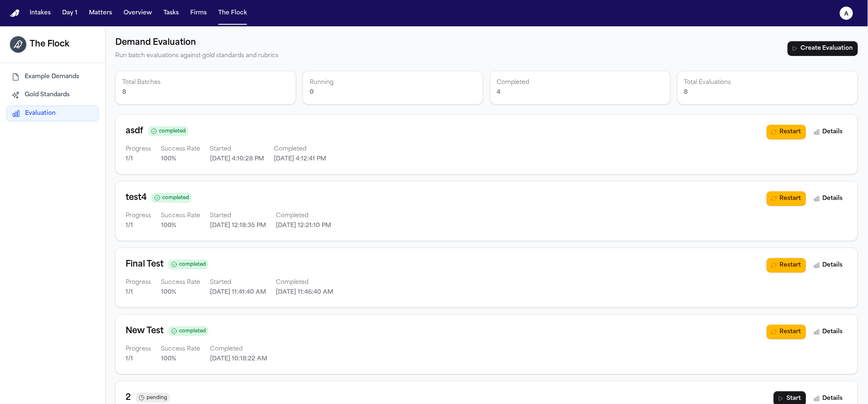
click at [58, 86] on div "Example Demands Gold Standards Evaluation" at bounding box center [53, 96] width 92 height 52
click at [60, 80] on span "Example Demands" at bounding box center [52, 77] width 54 height 8
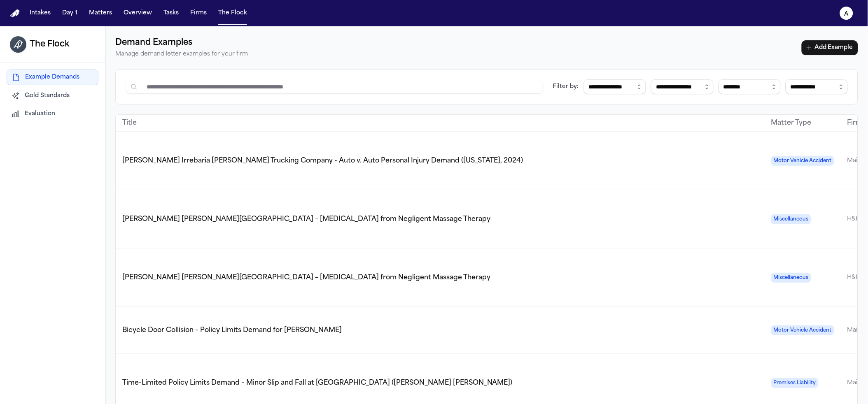
click at [19, 115] on icon "button" at bounding box center [16, 114] width 6 height 6
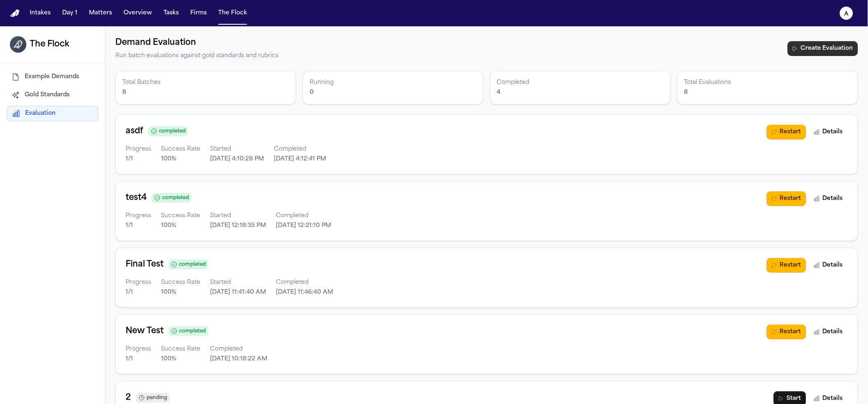
click at [538, 44] on button "Create Evaluation" at bounding box center [822, 48] width 70 height 15
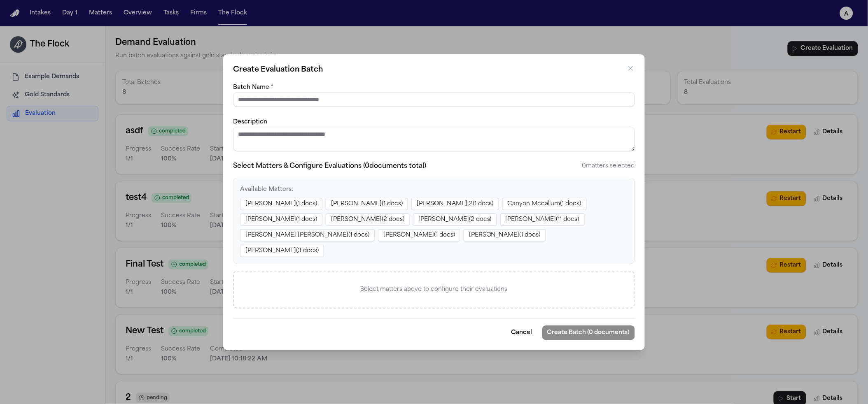
click at [284, 210] on button "Brittany Knowles ( 1 docs)" at bounding box center [281, 204] width 82 height 12
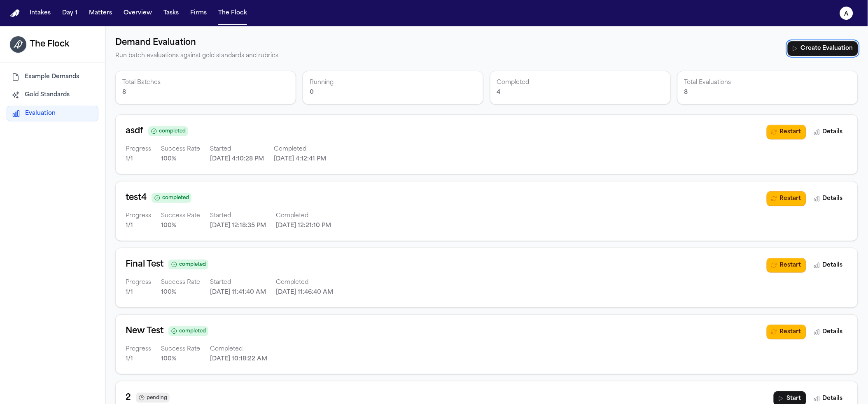
click at [63, 71] on button "Example Demands" at bounding box center [53, 77] width 92 height 15
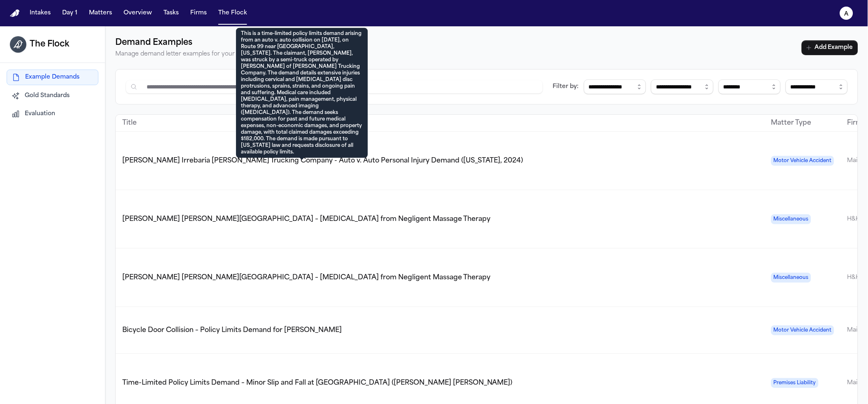
click at [242, 158] on span "[PERSON_NAME] Irrebaria [PERSON_NAME] Trucking Company - Auto v. Auto Personal …" at bounding box center [322, 161] width 401 height 7
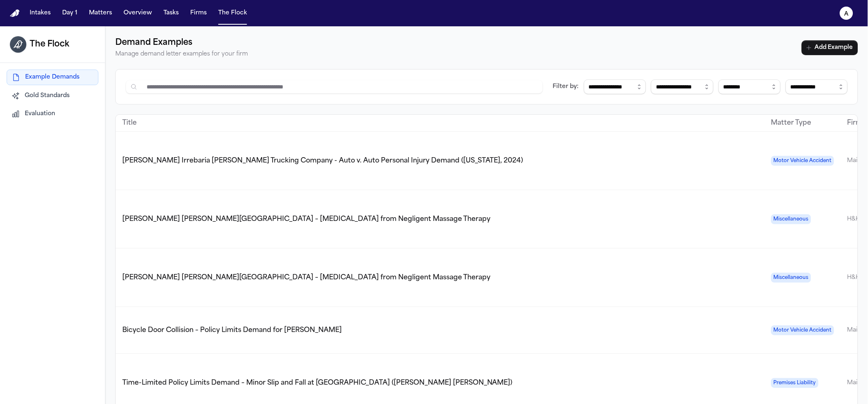
click at [252, 272] on td "[PERSON_NAME] [PERSON_NAME][GEOGRAPHIC_DATA] – [MEDICAL_DATA] from Negligent Ma…" at bounding box center [440, 278] width 649 height 58
click at [255, 219] on td "[PERSON_NAME] [PERSON_NAME][GEOGRAPHIC_DATA] – [MEDICAL_DATA] from Negligent Ma…" at bounding box center [440, 219] width 649 height 58
drag, startPoint x: 557, startPoint y: 124, endPoint x: 821, endPoint y: 116, distance: 263.9
click at [538, 117] on tr "Title Matter Type Firm Tags File Status Created Actions" at bounding box center [662, 123] width 1093 height 17
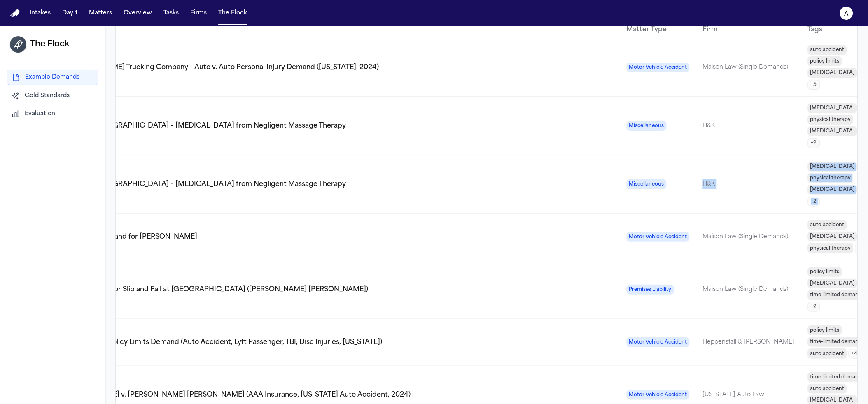
scroll to position [0, 306]
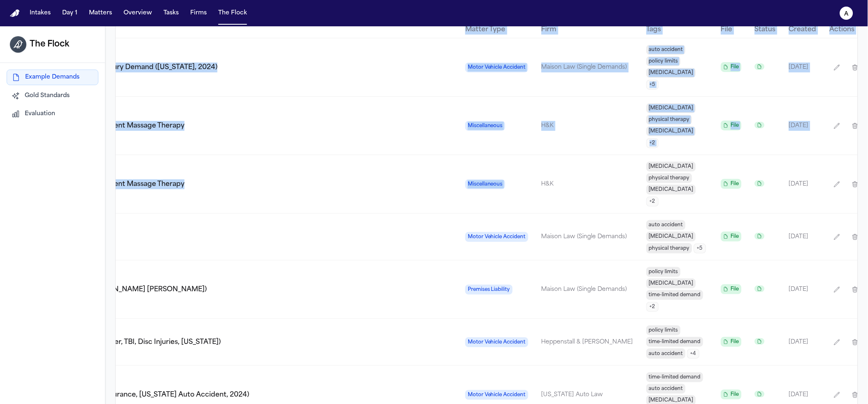
drag, startPoint x: 800, startPoint y: 154, endPoint x: 914, endPoint y: 151, distance: 114.5
click at [538, 151] on html "**********" at bounding box center [434, 202] width 868 height 404
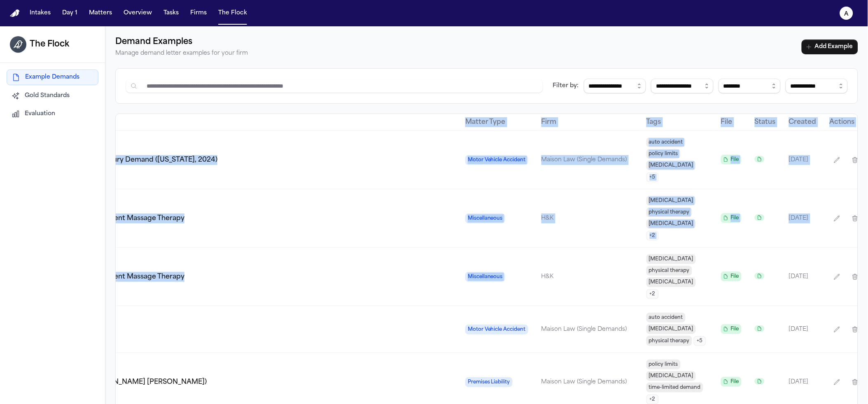
scroll to position [0, 0]
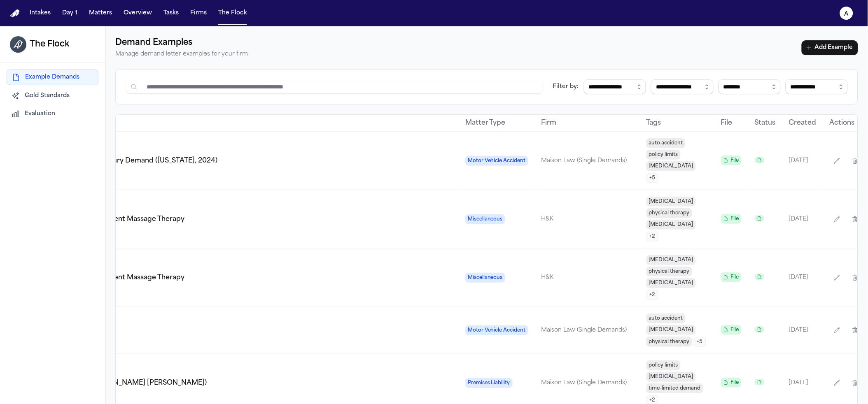
click at [535, 177] on td "Maison Law (Single Demands)" at bounding box center [587, 161] width 105 height 58
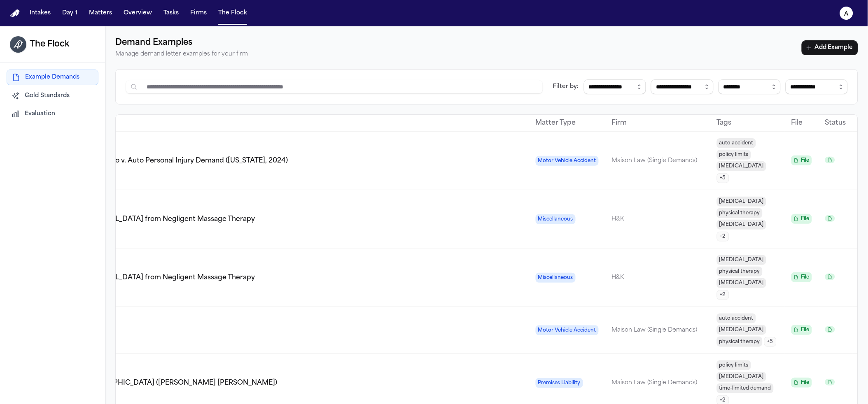
scroll to position [0, 306]
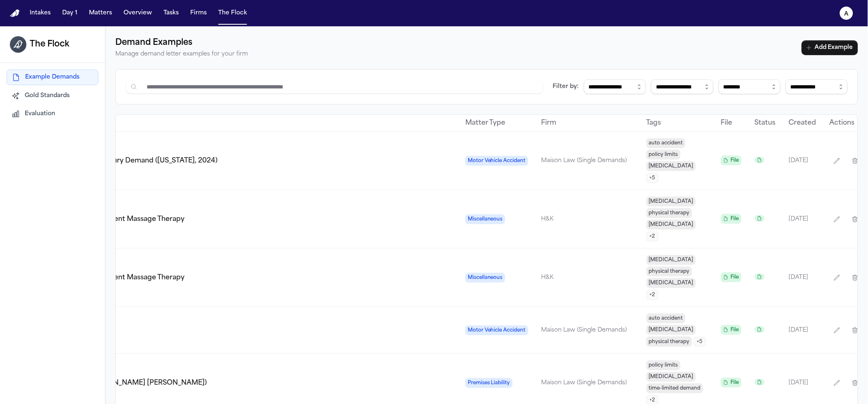
drag, startPoint x: 622, startPoint y: 124, endPoint x: 859, endPoint y: 123, distance: 237.0
click at [538, 128] on html "**********" at bounding box center [434, 202] width 868 height 404
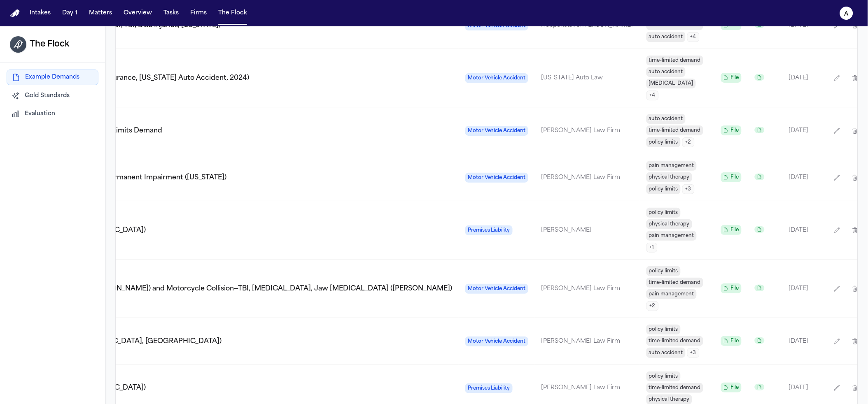
scroll to position [412, 0]
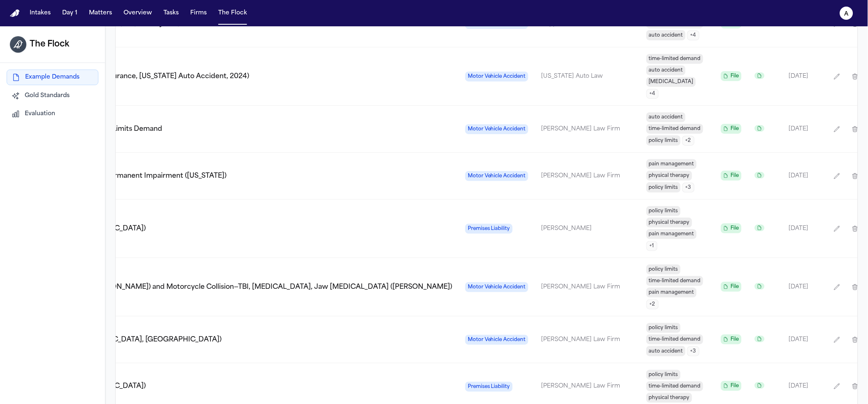
click at [538, 226] on span "Templates" at bounding box center [883, 229] width 26 height 7
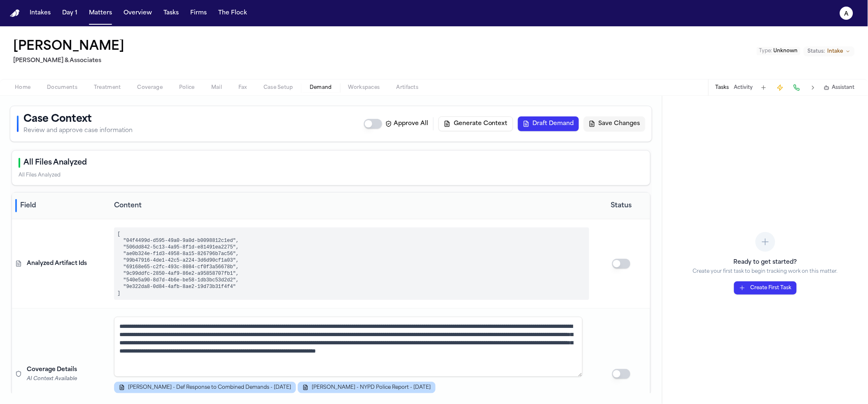
click at [474, 130] on button "Generate Context" at bounding box center [475, 123] width 74 height 15
click at [833, 88] on span "Assistant" at bounding box center [843, 87] width 23 height 7
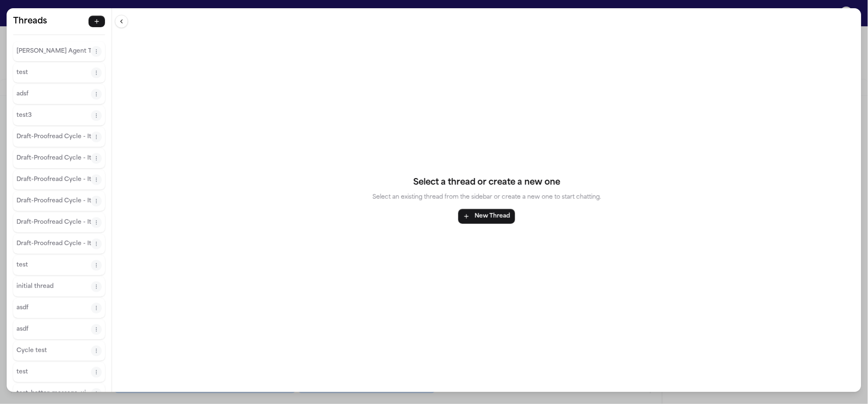
drag, startPoint x: 26, startPoint y: 47, endPoint x: 58, endPoint y: 50, distance: 32.2
click at [26, 47] on p "Finch Agent Thread" at bounding box center [53, 52] width 74 height 10
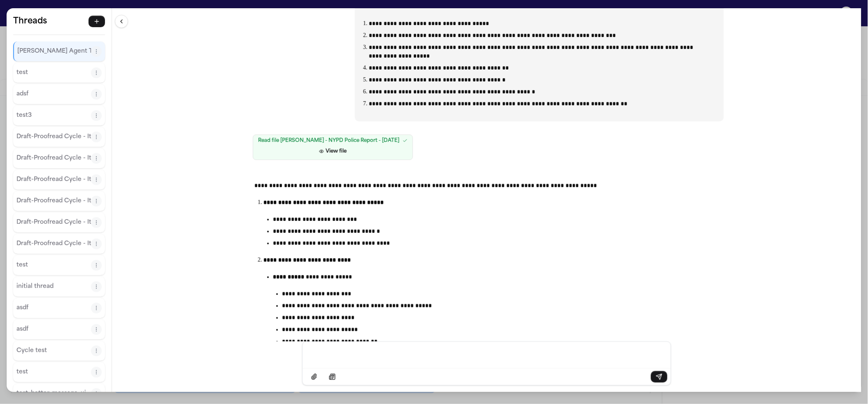
scroll to position [1327, 0]
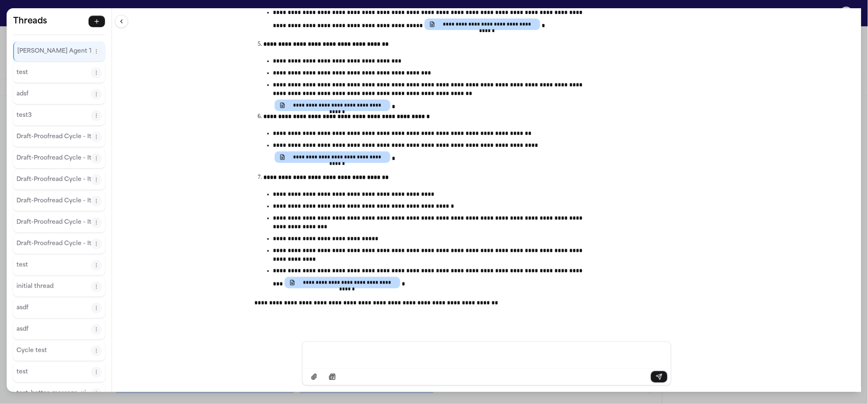
click at [344, 5] on div "**********" at bounding box center [434, 202] width 868 height 404
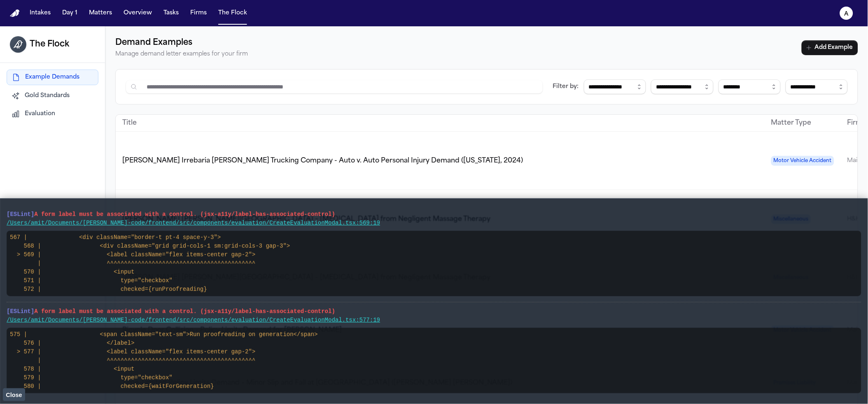
click at [65, 116] on button "Evaluation" at bounding box center [53, 114] width 92 height 15
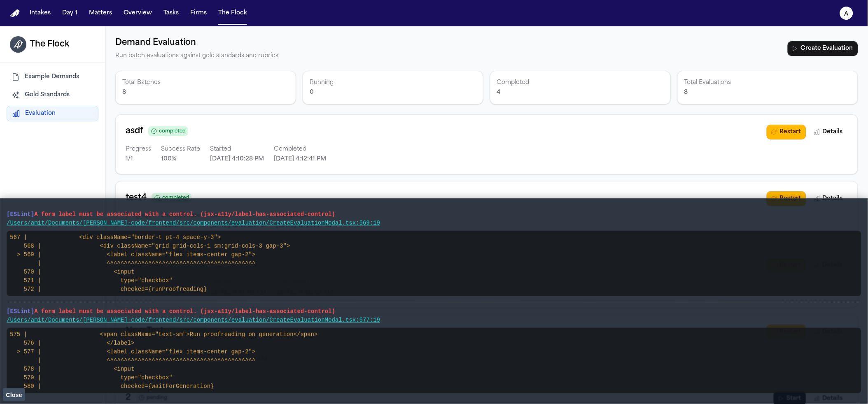
click at [17, 397] on span "Close" at bounding box center [14, 395] width 16 height 7
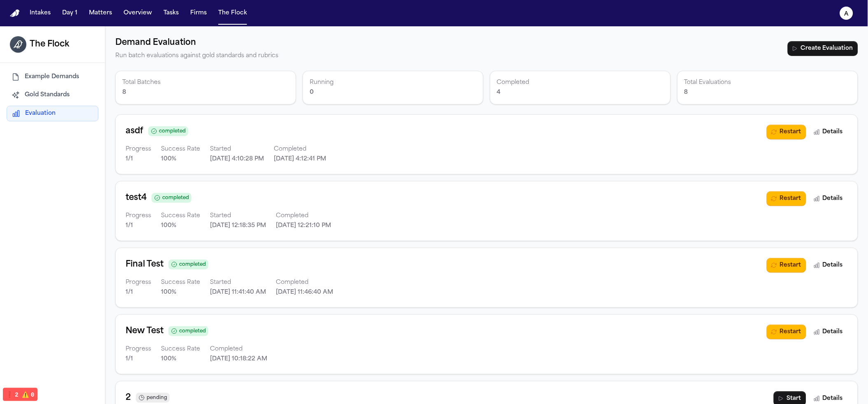
click at [696, 135] on div "asdf completed" at bounding box center [446, 131] width 641 height 13
click at [791, 60] on div "Demand Evaluation Run batch evaluations against gold standards and rubrics Crea…" at bounding box center [486, 48] width 742 height 25
click at [797, 48] on button "Create Evaluation" at bounding box center [822, 48] width 70 height 15
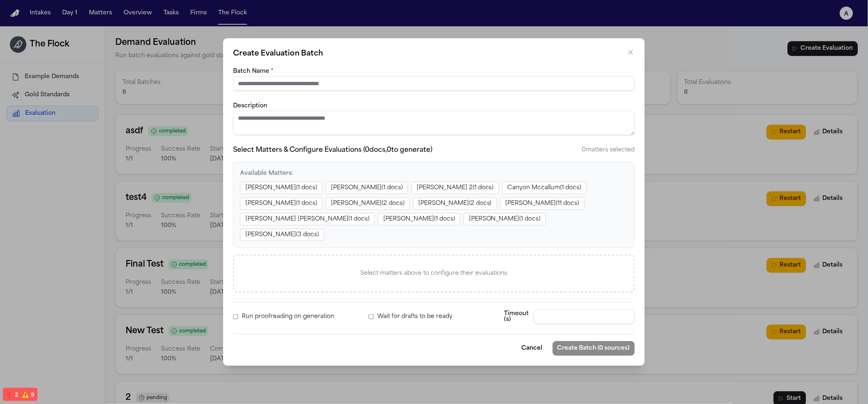
click at [350, 194] on button "Zahra Khan ( 1 docs)" at bounding box center [367, 188] width 82 height 12
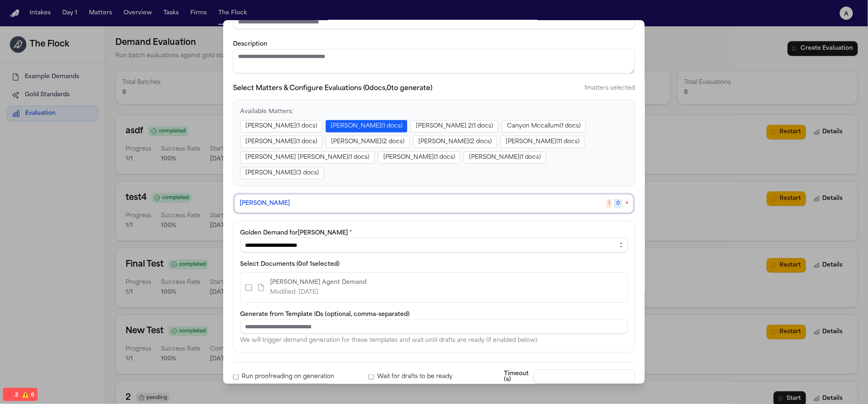
scroll to position [75, 0]
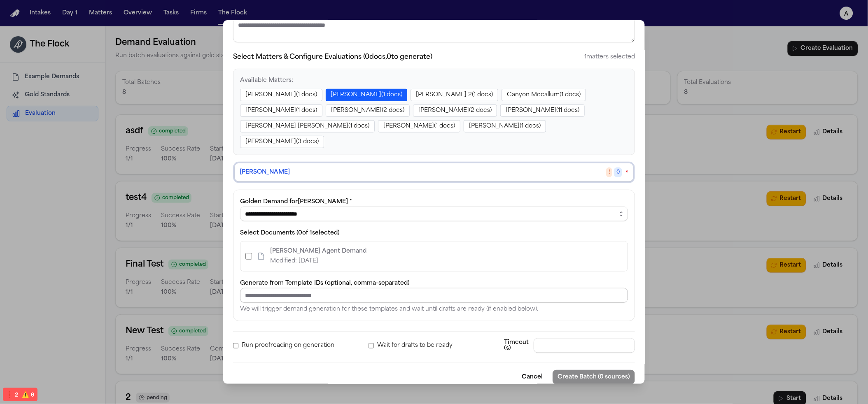
click at [267, 301] on input at bounding box center [434, 295] width 388 height 15
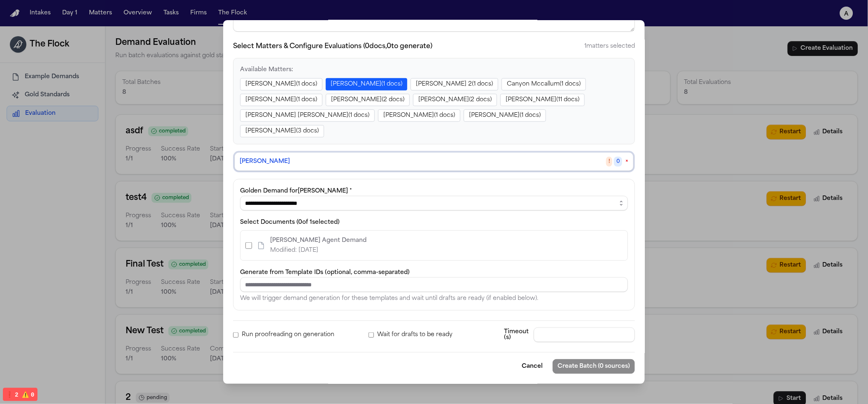
click at [695, 110] on div "**********" at bounding box center [434, 202] width 868 height 404
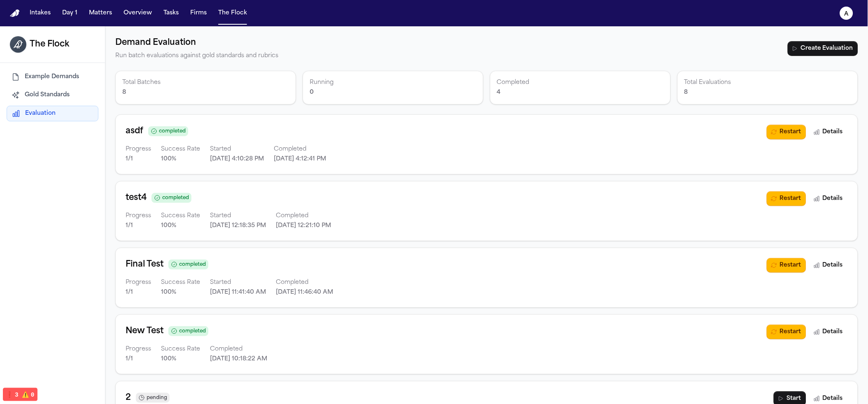
click at [186, 147] on p "Success Rate" at bounding box center [180, 149] width 39 height 10
click at [773, 51] on div "Demand Evaluation Run batch evaluations against gold standards and rubrics Crea…" at bounding box center [486, 48] width 742 height 25
click at [814, 45] on button "Create Evaluation" at bounding box center [822, 48] width 70 height 15
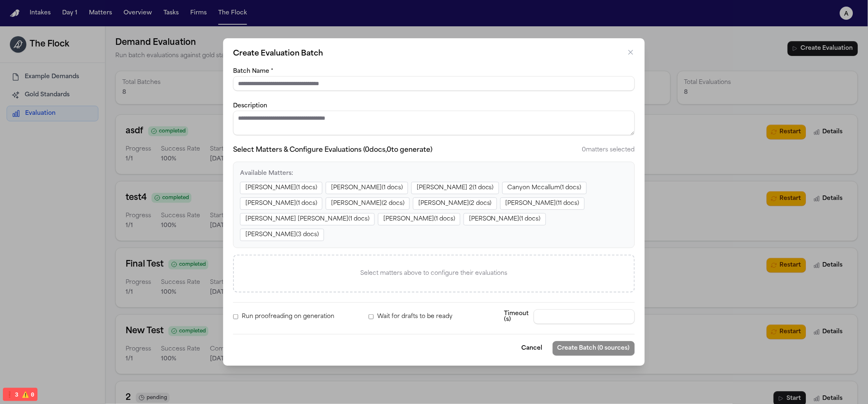
click at [341, 194] on button "Zahra Khan ( 1 docs)" at bounding box center [367, 188] width 82 height 12
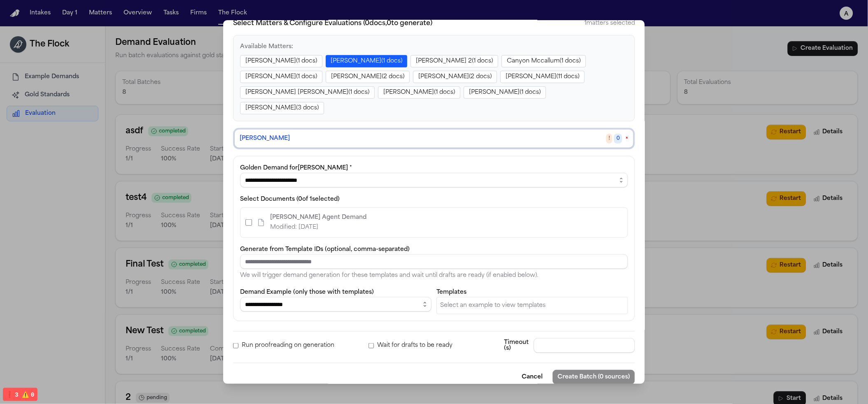
scroll to position [120, 0]
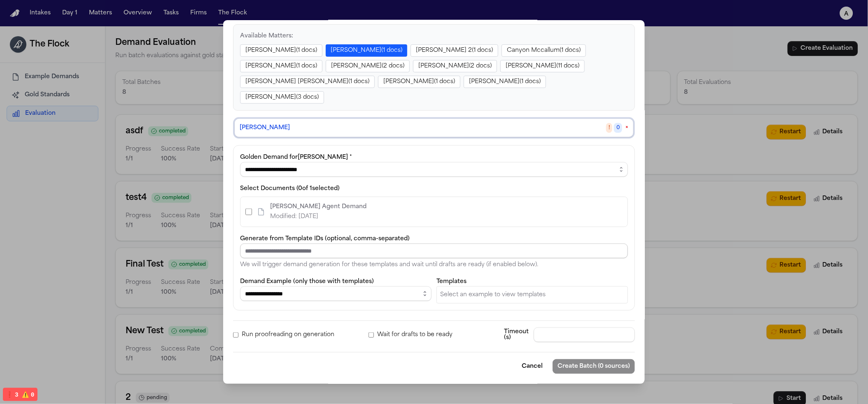
click at [257, 253] on input at bounding box center [434, 251] width 388 height 15
click at [297, 293] on select "**********" at bounding box center [335, 293] width 191 height 15
select select "**********"
click at [240, 286] on select "**********" at bounding box center [335, 293] width 191 height 15
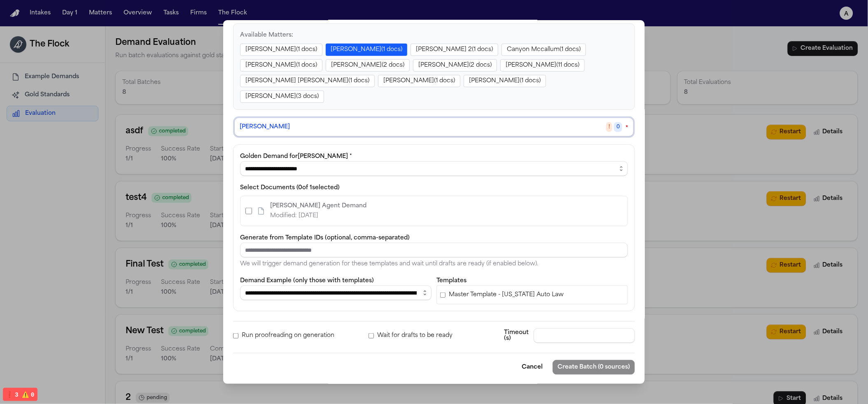
click at [463, 297] on span "Master Template - Michigan Auto Law" at bounding box center [506, 295] width 115 height 8
click at [309, 167] on select "**********" at bounding box center [434, 167] width 388 height 15
select select "**********"
click at [240, 160] on select "**********" at bounding box center [434, 167] width 388 height 15
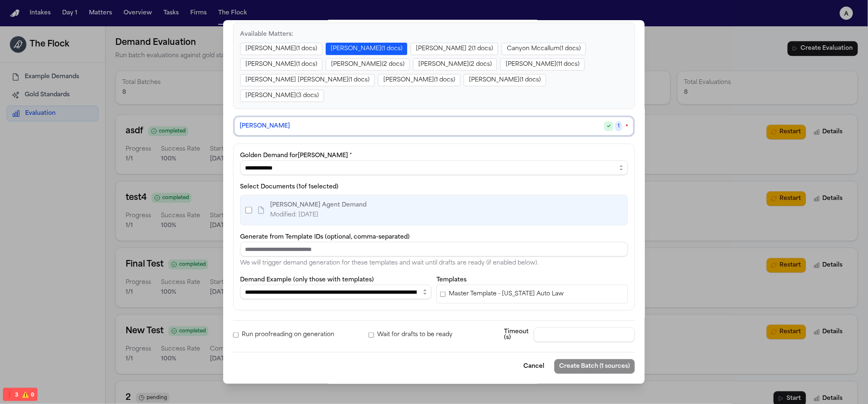
click at [533, 350] on form "**********" at bounding box center [434, 150] width 402 height 447
click at [260, 206] on icon at bounding box center [261, 210] width 8 height 8
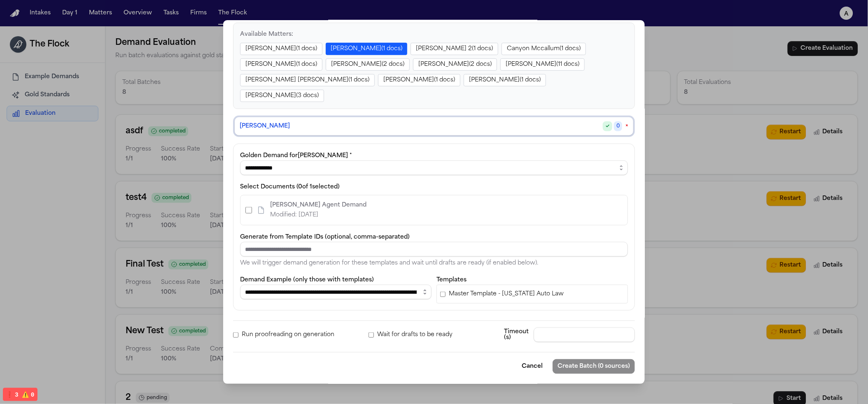
click at [309, 202] on p "Finch Agent Demand" at bounding box center [318, 205] width 96 height 10
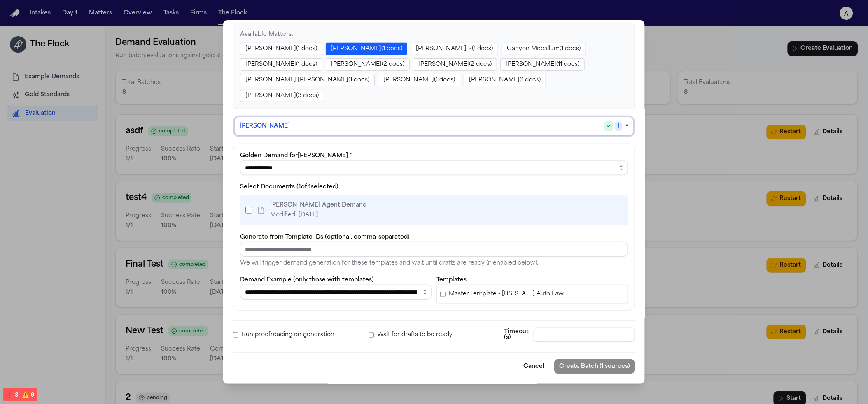
click at [317, 214] on p "Modified: 8/20/2025" at bounding box center [318, 215] width 96 height 10
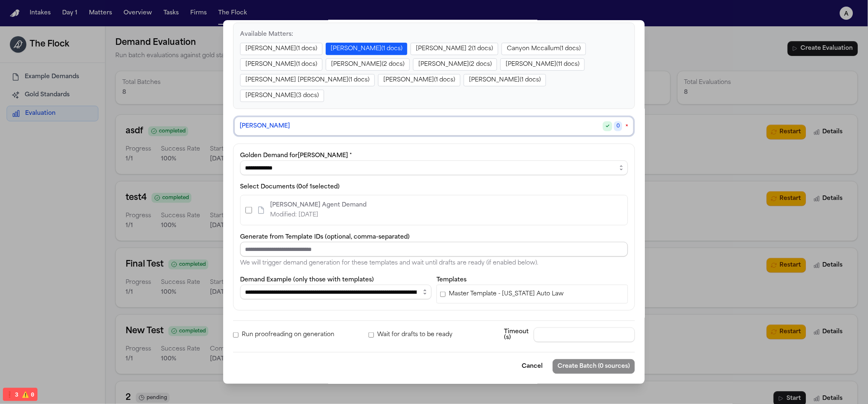
click at [356, 253] on input at bounding box center [434, 249] width 388 height 15
click at [347, 269] on div "**********" at bounding box center [434, 227] width 388 height 153
click at [350, 125] on div "Zahra Khan ✓ 0 ×" at bounding box center [434, 126] width 388 height 10
click at [504, 341] on label "Timeout (s)" at bounding box center [517, 335] width 26 height 12
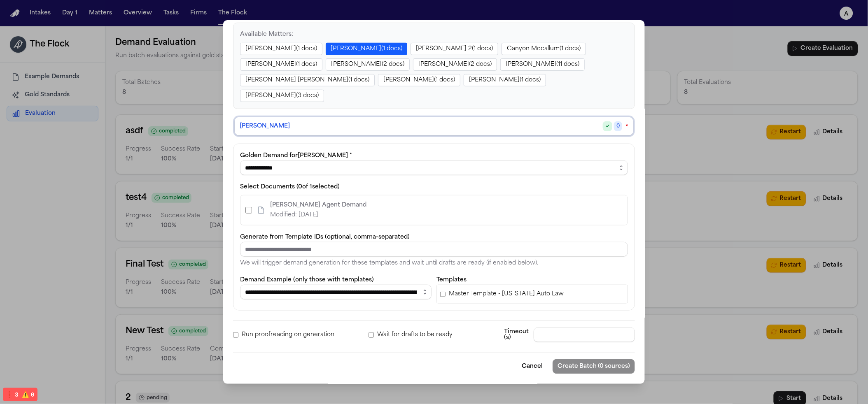
click at [486, 266] on p "We will trigger demand generation for these templates and wait until drafts are…" at bounding box center [434, 263] width 388 height 10
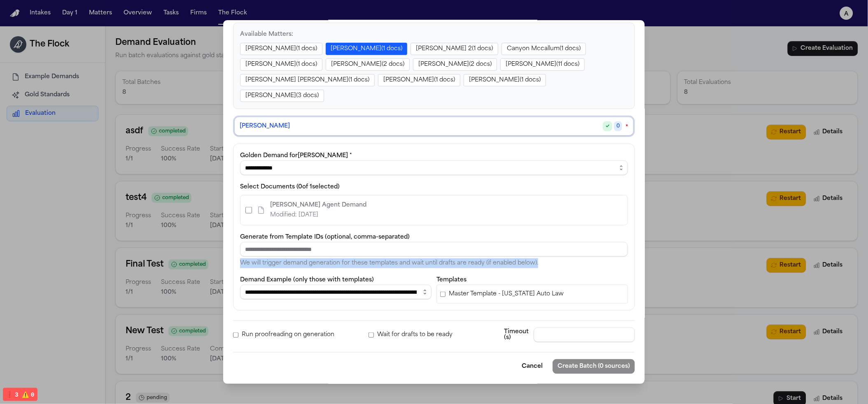
click at [486, 266] on p "We will trigger demand generation for these templates and wait until drafts are…" at bounding box center [434, 263] width 388 height 10
click at [401, 265] on p "We will trigger demand generation for these templates and wait until drafts are…" at bounding box center [434, 263] width 388 height 10
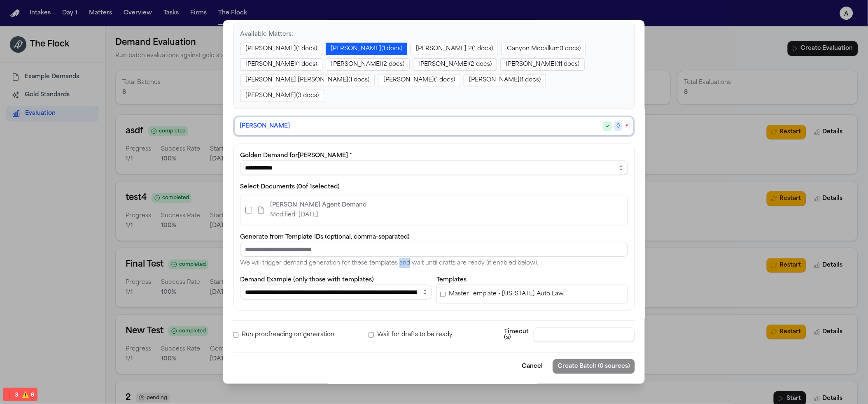
click at [401, 265] on p "We will trigger demand generation for these templates and wait until drafts are…" at bounding box center [434, 263] width 388 height 10
click at [605, 377] on div "**********" at bounding box center [433, 141] width 421 height 485
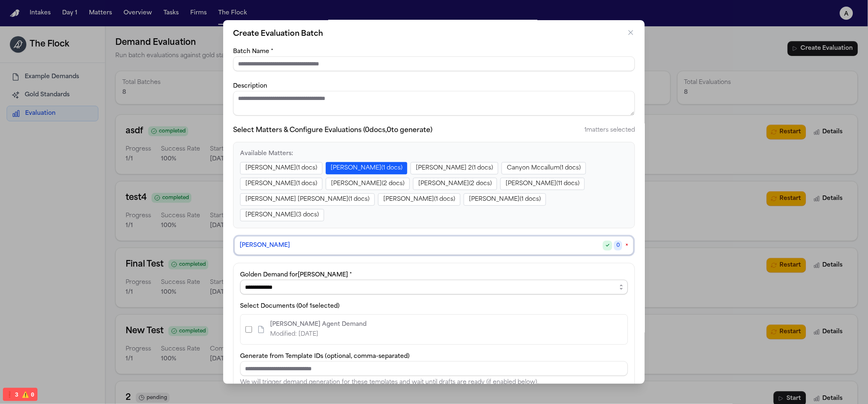
scroll to position [0, 0]
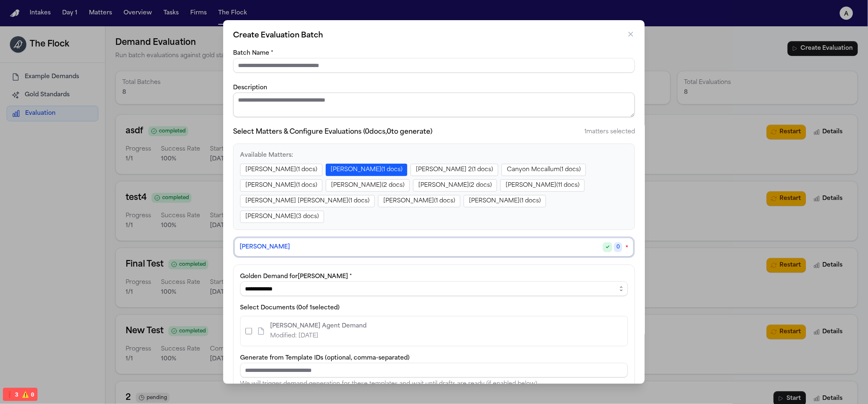
click at [323, 101] on textarea "Description" at bounding box center [434, 105] width 402 height 25
click at [316, 61] on input "Batch Name *" at bounding box center [434, 65] width 402 height 15
type input "****"
click at [429, 81] on form "**********" at bounding box center [434, 271] width 402 height 447
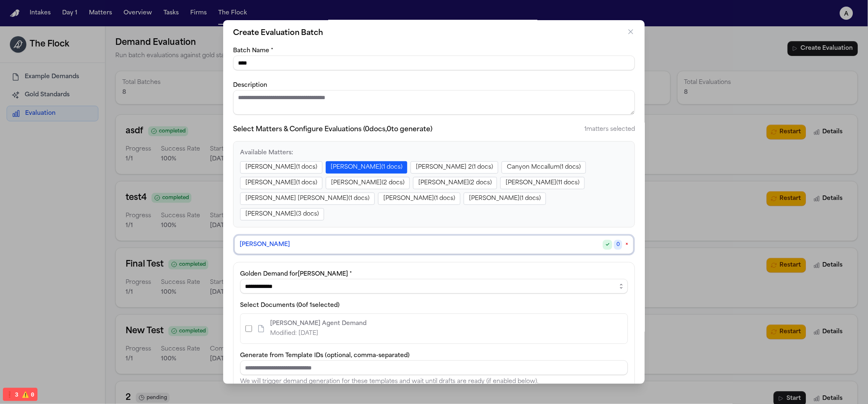
scroll to position [3, 0]
click at [602, 245] on span "✓" at bounding box center [606, 244] width 9 height 10
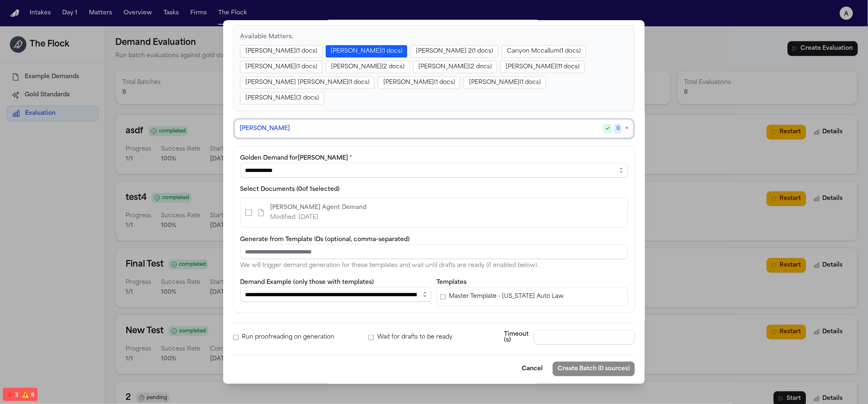
scroll to position [122, 0]
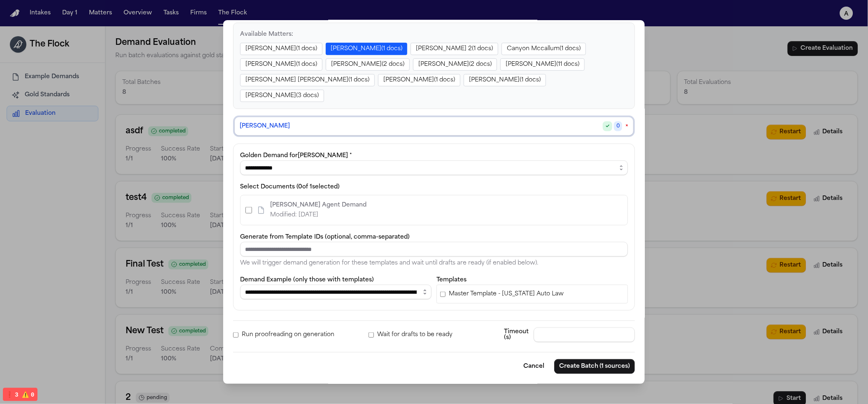
select select "**********"
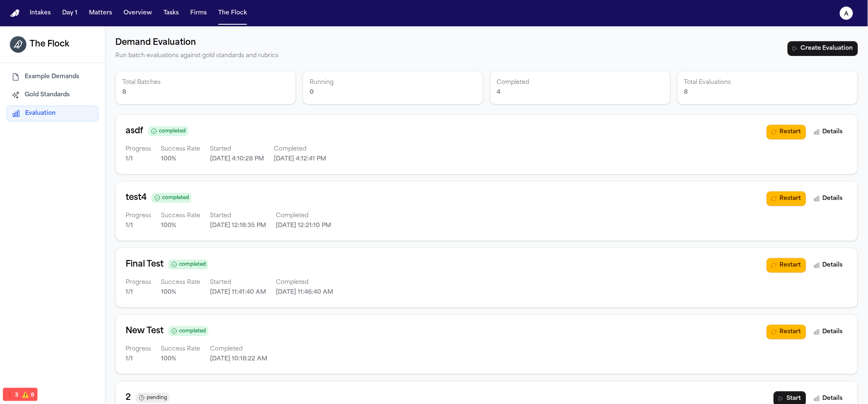
click at [814, 39] on div "Demand Evaluation Run batch evaluations against gold standards and rubrics Crea…" at bounding box center [486, 48] width 742 height 25
click at [809, 57] on div "Demand Evaluation Run batch evaluations against gold standards and rubrics Crea…" at bounding box center [486, 48] width 742 height 25
click at [809, 50] on button "Create Evaluation" at bounding box center [822, 48] width 70 height 15
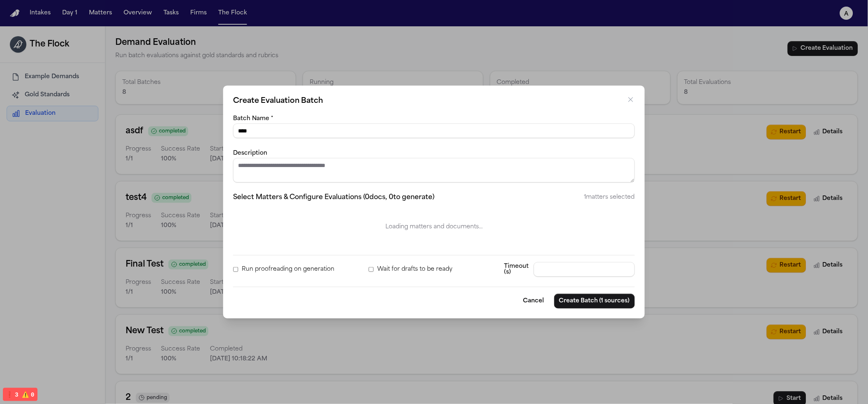
select select "**********"
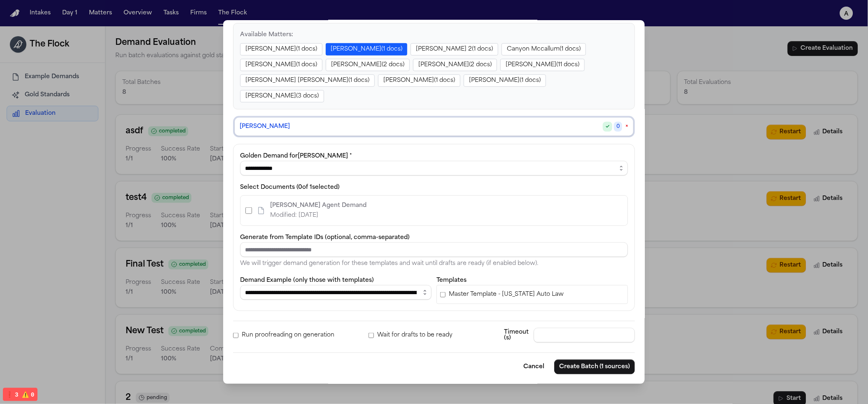
scroll to position [120, 0]
click at [323, 259] on div "Generate from Template IDs (optional, comma-separated) We will trigger demand g…" at bounding box center [434, 251] width 388 height 36
click at [300, 275] on div "**********" at bounding box center [434, 227] width 388 height 153
click at [300, 274] on div "**********" at bounding box center [434, 227] width 388 height 153
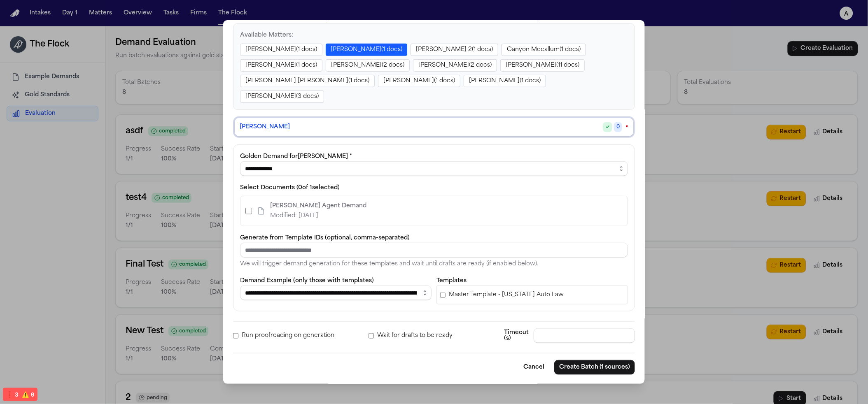
click at [471, 283] on div "Templates Master Template - Michigan Auto Law" at bounding box center [531, 290] width 191 height 29
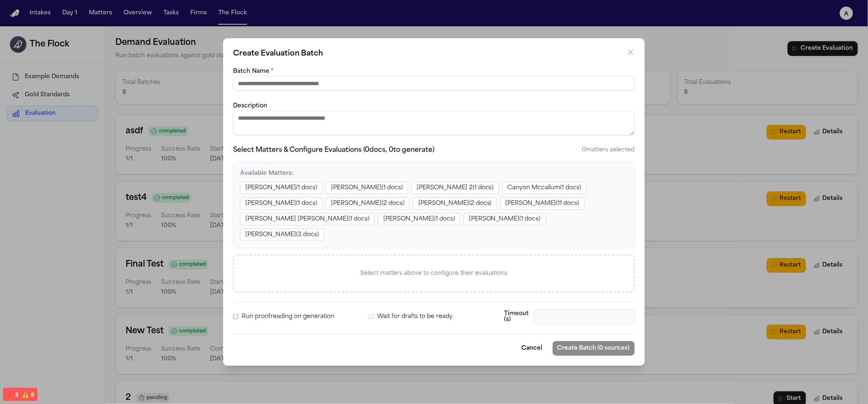
click at [342, 191] on button "Zahra Khan ( 1 docs)" at bounding box center [367, 188] width 82 height 12
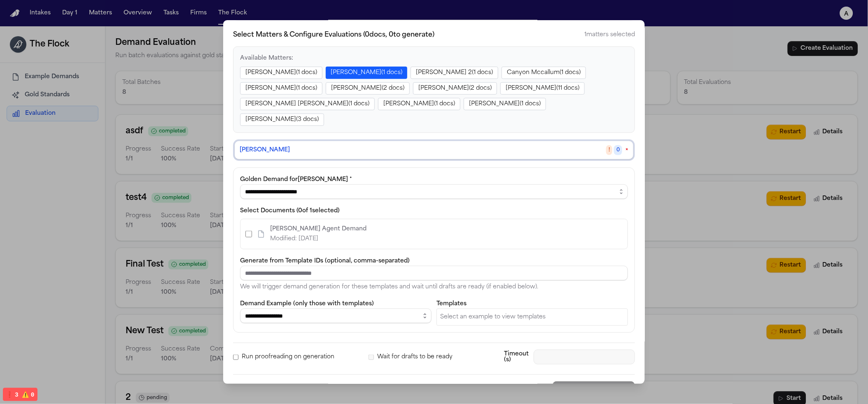
scroll to position [100, 0]
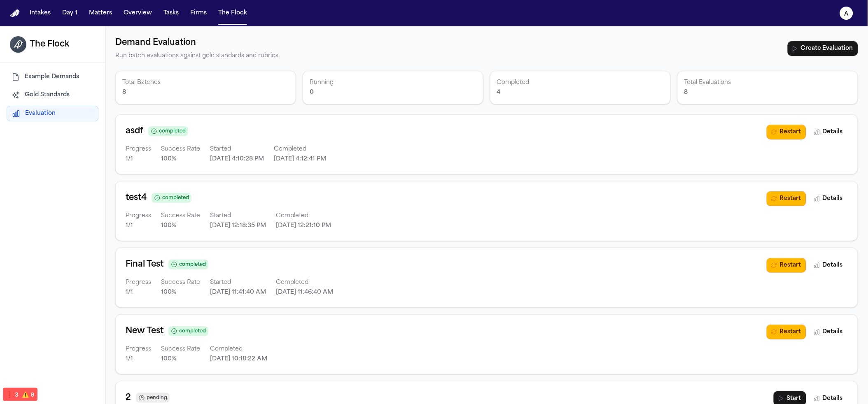
click at [830, 40] on div "Demand Evaluation Run batch evaluations against gold standards and rubrics Crea…" at bounding box center [486, 48] width 742 height 25
click at [826, 46] on button "Create Evaluation" at bounding box center [822, 48] width 70 height 15
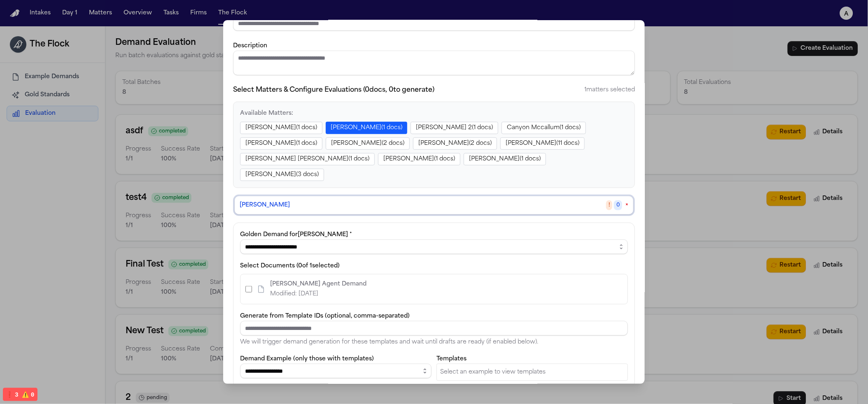
scroll to position [63, 0]
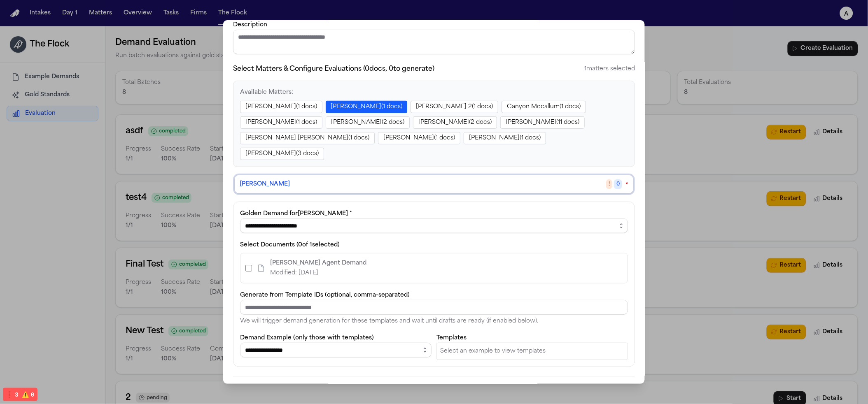
click at [321, 246] on label "Select Documents ( 0 of 1 selected)" at bounding box center [290, 245] width 100 height 6
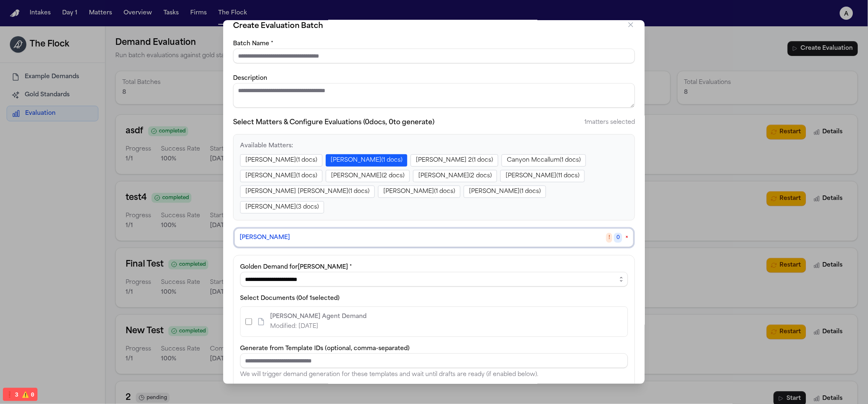
scroll to position [120, 0]
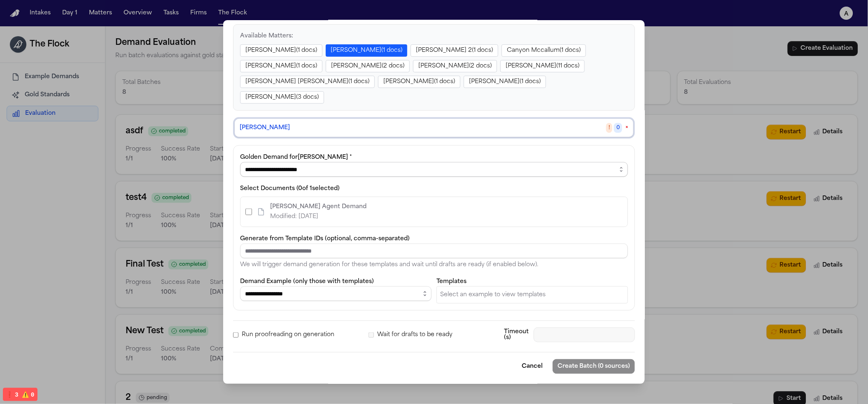
click at [279, 168] on select "**********" at bounding box center [434, 169] width 388 height 15
click at [240, 162] on select "**********" at bounding box center [434, 169] width 388 height 15
click at [279, 172] on select "**********" at bounding box center [434, 169] width 388 height 15
select select "**********"
click at [240, 162] on select "**********" at bounding box center [434, 169] width 388 height 15
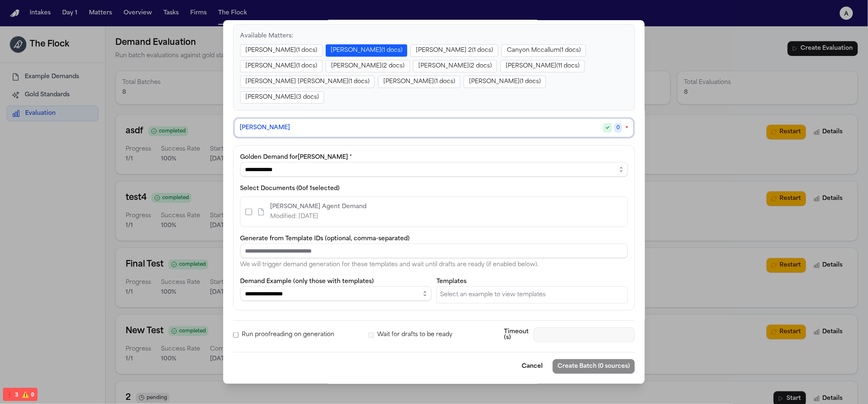
click at [258, 208] on icon at bounding box center [261, 212] width 8 height 8
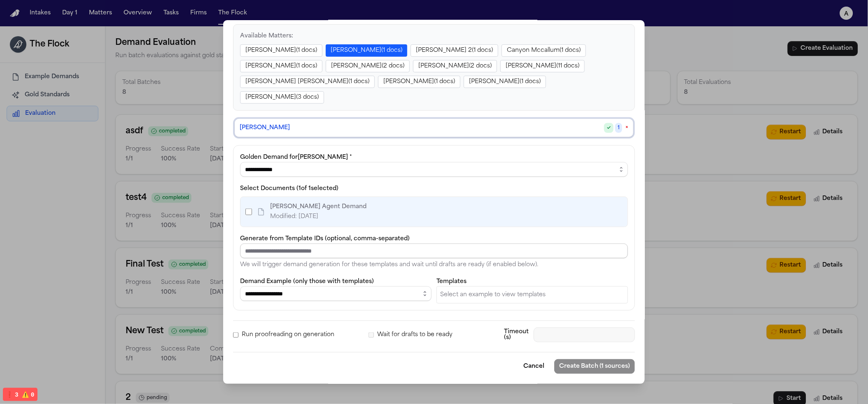
click at [298, 249] on input at bounding box center [434, 251] width 388 height 15
click at [316, 295] on select "**********" at bounding box center [335, 293] width 191 height 15
click at [240, 286] on select "**********" at bounding box center [335, 293] width 191 height 15
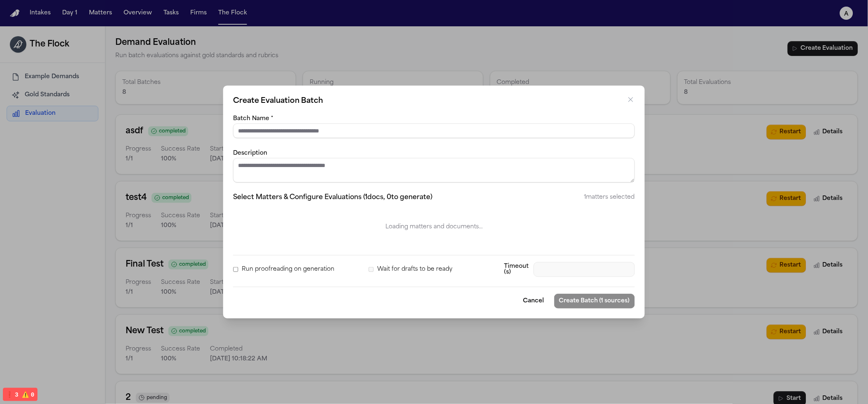
scroll to position [0, 0]
select select "**********"
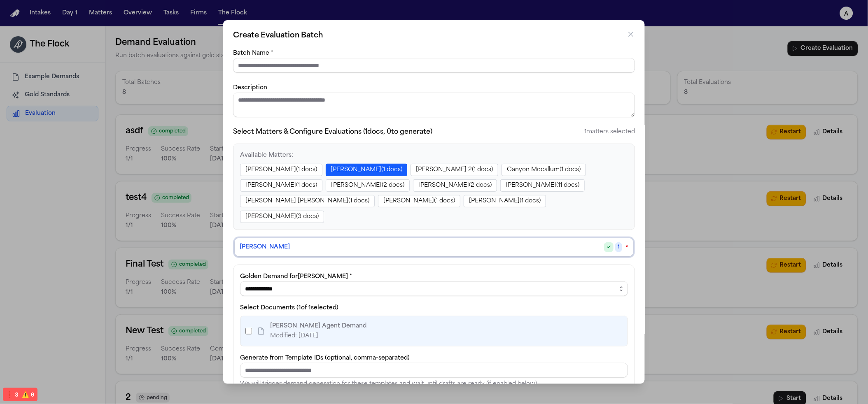
drag, startPoint x: 182, startPoint y: 99, endPoint x: 183, endPoint y: 110, distance: 11.6
click at [183, 115] on div "**********" at bounding box center [434, 202] width 868 height 404
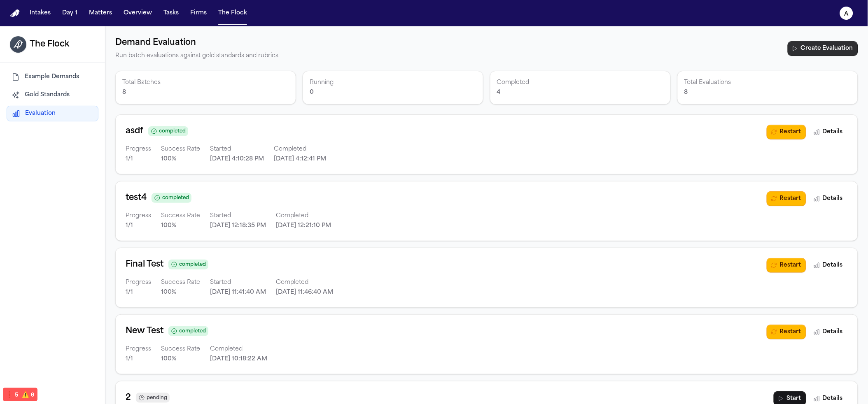
click at [808, 49] on button "Create Evaluation" at bounding box center [822, 48] width 70 height 15
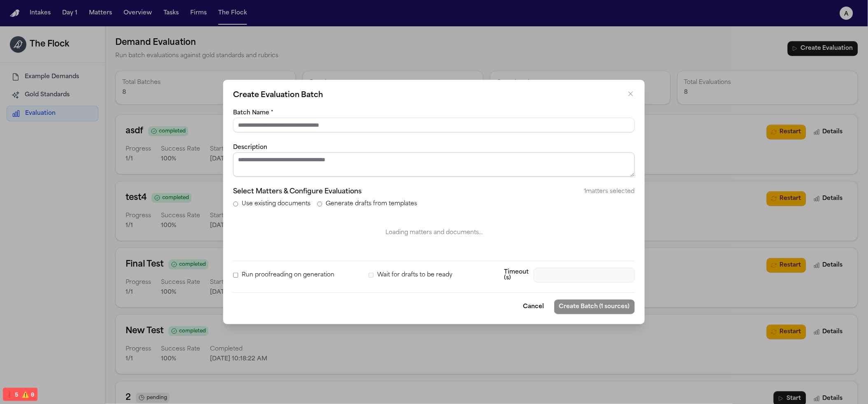
select select "**********"
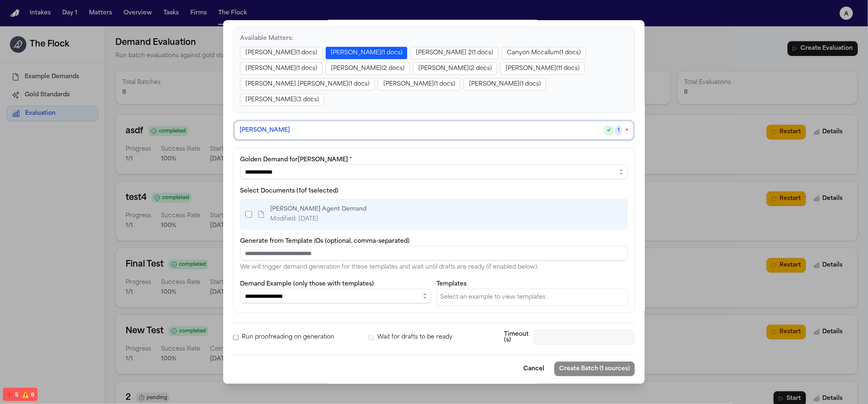
scroll to position [132, 0]
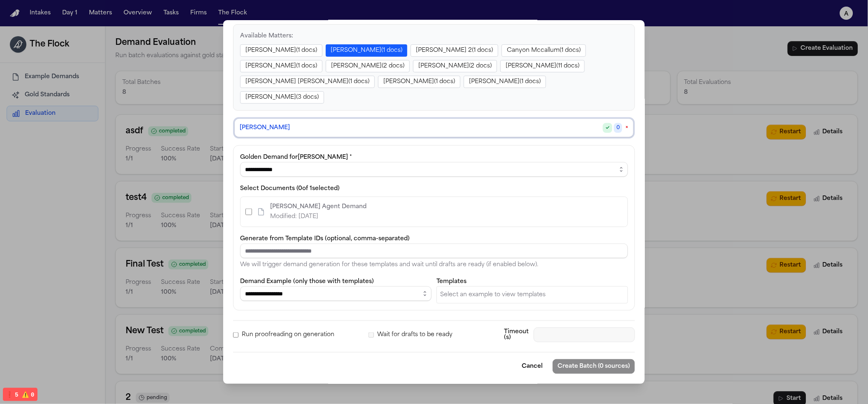
click at [362, 126] on div "Zahra Khan ✓ 0 ×" at bounding box center [434, 128] width 388 height 10
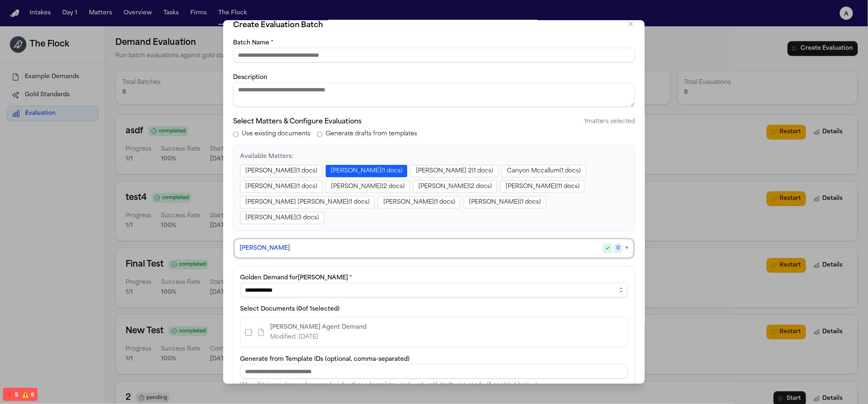
scroll to position [0, 0]
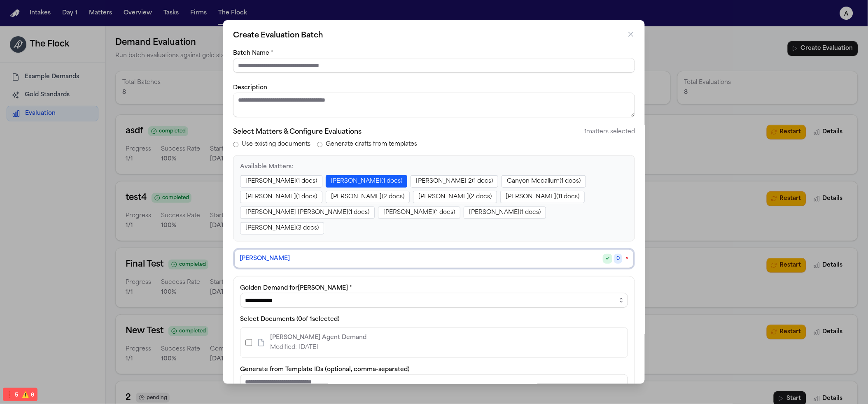
click at [373, 176] on button "[PERSON_NAME] ( 1 docs)" at bounding box center [366, 181] width 81 height 12
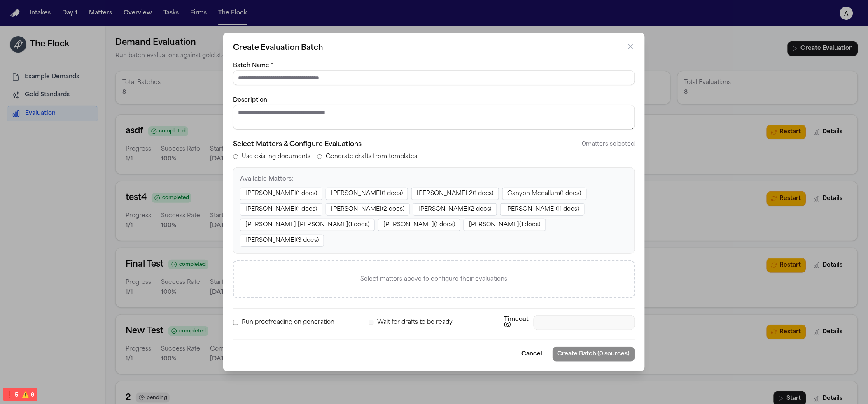
click at [375, 200] on button "[PERSON_NAME] ( 1 docs)" at bounding box center [367, 194] width 82 height 12
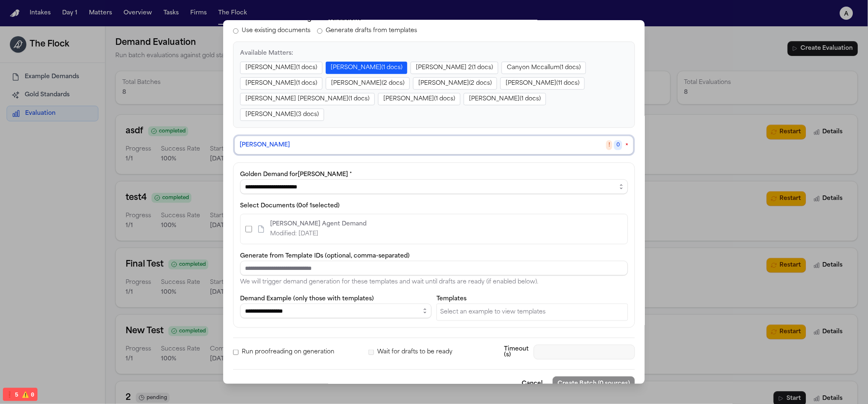
scroll to position [132, 0]
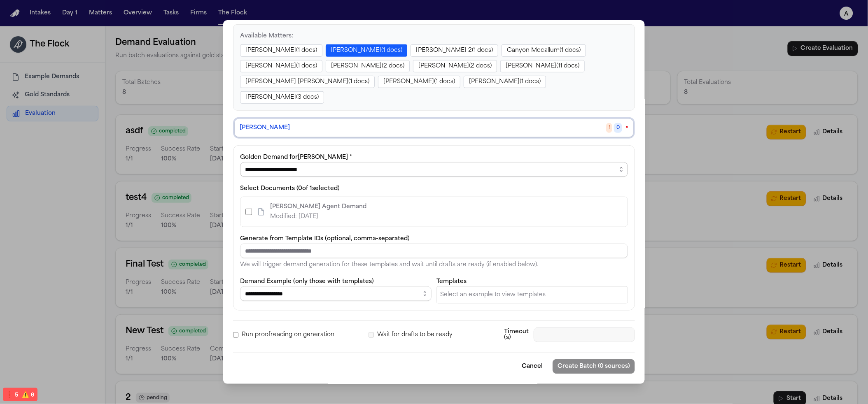
click at [465, 170] on select "**********" at bounding box center [434, 169] width 388 height 15
select select "**********"
click at [240, 162] on select "**********" at bounding box center [434, 169] width 388 height 15
click at [290, 295] on select "**********" at bounding box center [335, 293] width 191 height 15
click at [240, 286] on select "**********" at bounding box center [335, 293] width 191 height 15
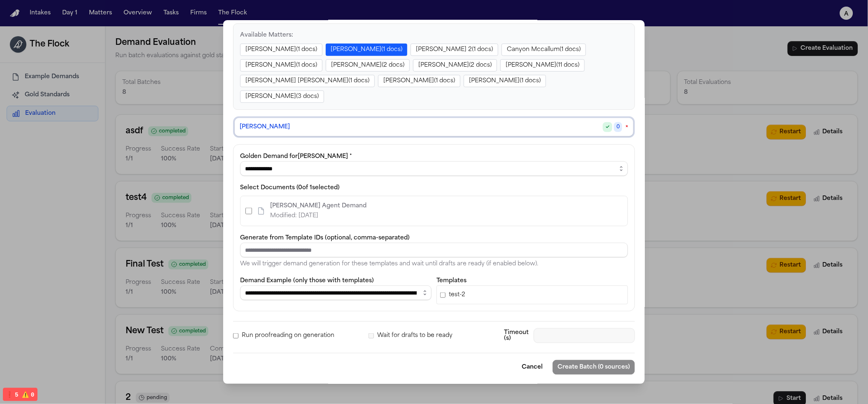
click at [473, 288] on div "test-2" at bounding box center [531, 295] width 191 height 19
click at [389, 287] on select "**********" at bounding box center [335, 293] width 191 height 15
click at [240, 286] on select "**********" at bounding box center [335, 293] width 191 height 15
click at [391, 293] on select "**********" at bounding box center [335, 293] width 191 height 15
click at [240, 286] on select "**********" at bounding box center [335, 293] width 191 height 15
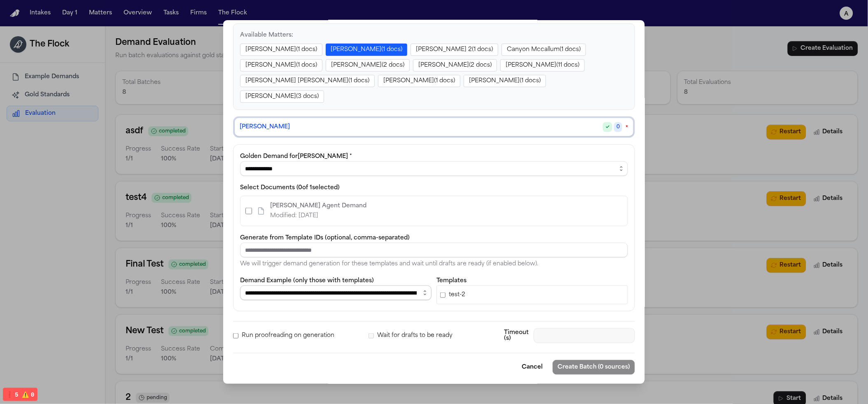
click at [390, 297] on select "**********" at bounding box center [335, 293] width 191 height 15
click at [240, 286] on select "**********" at bounding box center [335, 293] width 191 height 15
click at [374, 296] on select "**********" at bounding box center [335, 293] width 191 height 15
click at [240, 286] on select "**********" at bounding box center [335, 293] width 191 height 15
click at [382, 297] on select "**********" at bounding box center [335, 293] width 191 height 15
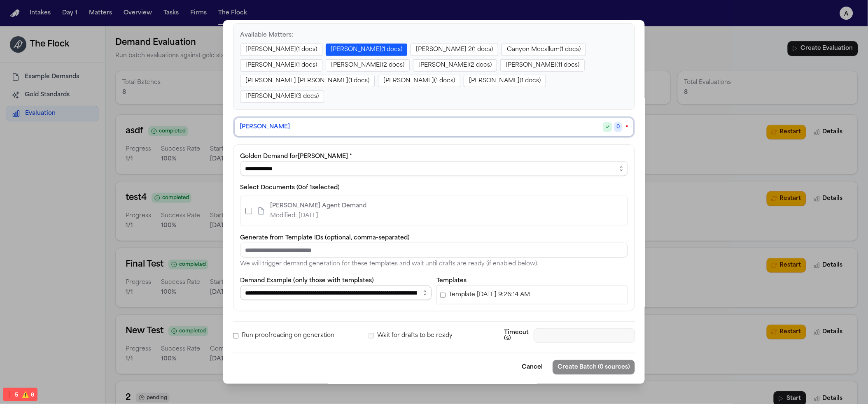
click at [240, 286] on select "**********" at bounding box center [335, 293] width 191 height 15
click at [373, 298] on select "**********" at bounding box center [335, 293] width 191 height 15
click at [240, 286] on select "**********" at bounding box center [335, 293] width 191 height 15
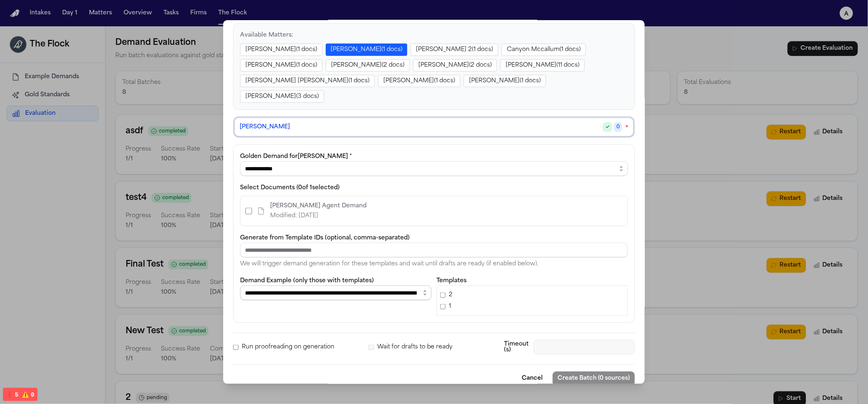
click at [383, 299] on select "**********" at bounding box center [335, 293] width 191 height 15
click at [240, 286] on select "**********" at bounding box center [335, 293] width 191 height 15
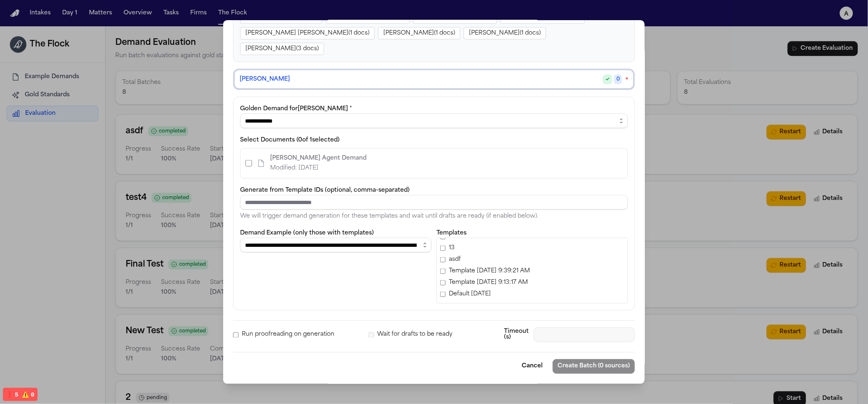
scroll to position [180, 0]
click at [385, 246] on select "**********" at bounding box center [335, 245] width 191 height 15
click at [240, 247] on select "**********" at bounding box center [335, 245] width 191 height 15
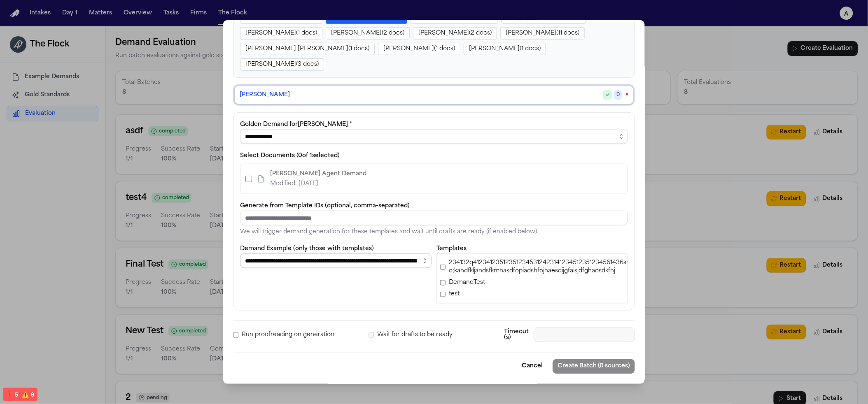
click at [377, 259] on select "**********" at bounding box center [335, 261] width 191 height 15
click at [240, 268] on select "**********" at bounding box center [335, 261] width 191 height 15
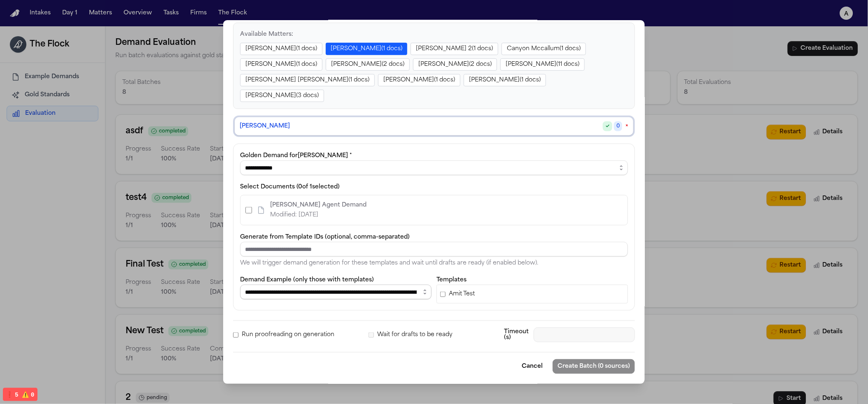
click at [371, 293] on select "**********" at bounding box center [335, 292] width 191 height 15
select select "**********"
click at [240, 285] on select "**********" at bounding box center [335, 292] width 191 height 15
click at [440, 297] on label "Master Template - LA Century" at bounding box center [532, 294] width 184 height 12
click at [305, 253] on input at bounding box center [434, 249] width 388 height 15
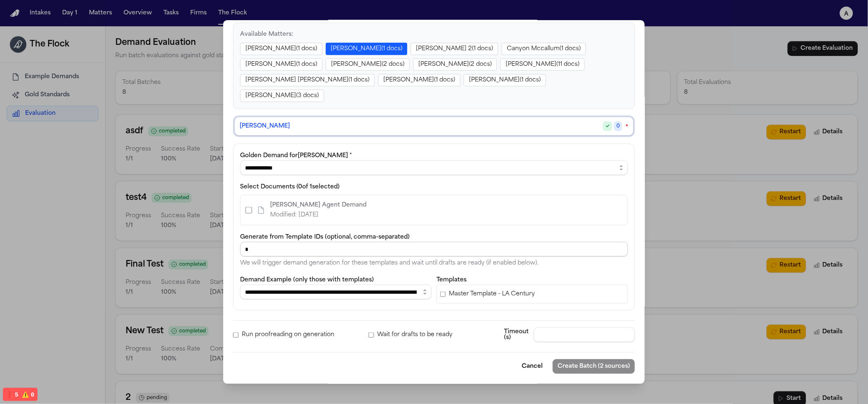
type input "*"
click at [490, 223] on div "Finch Agent Demand Modified: 8/20/2025" at bounding box center [433, 210] width 387 height 30
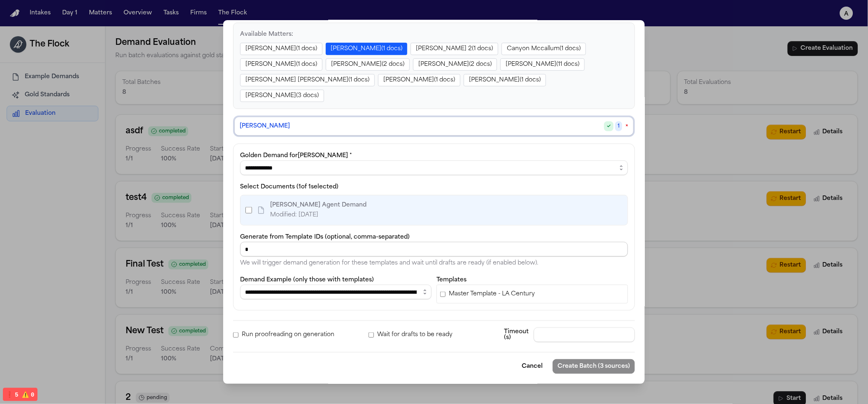
click at [330, 242] on input "*" at bounding box center [434, 249] width 388 height 15
click at [252, 208] on div "Finch Agent Demand Modified: 8/20/2025" at bounding box center [305, 210] width 121 height 20
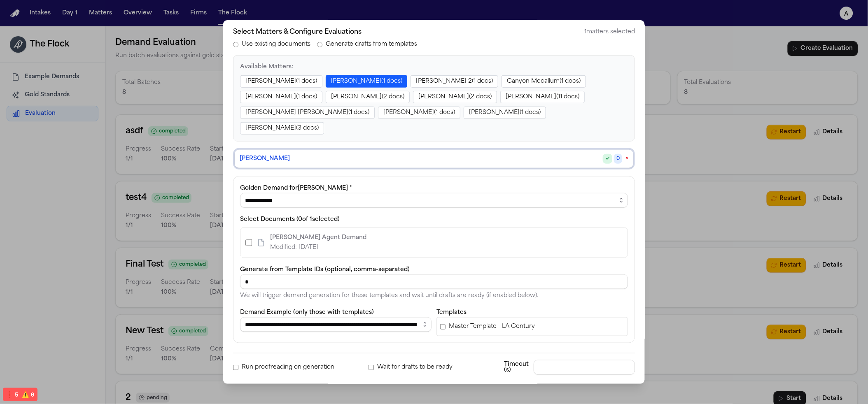
scroll to position [0, 0]
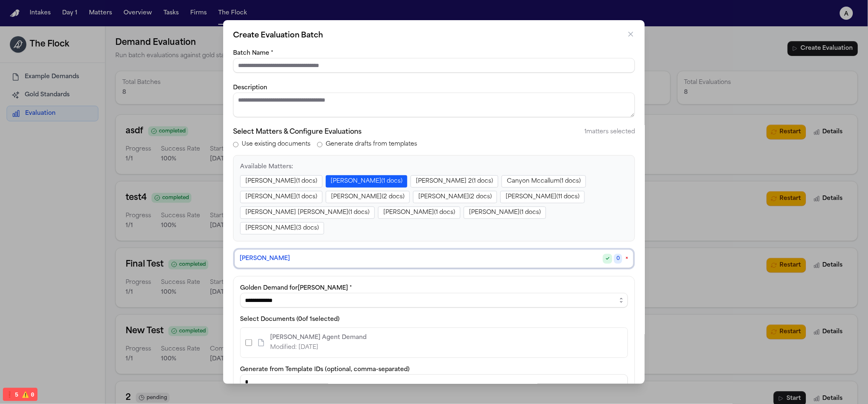
click at [314, 67] on input "Batch Name *" at bounding box center [434, 65] width 402 height 15
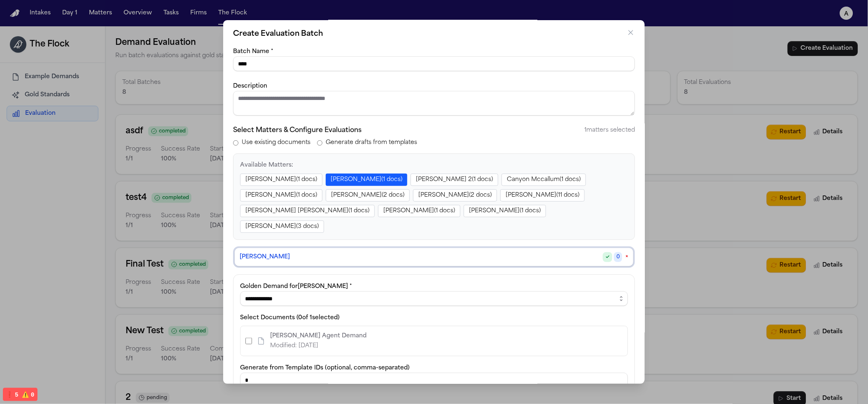
type input "****"
click at [492, 124] on form "**********" at bounding box center [434, 276] width 402 height 458
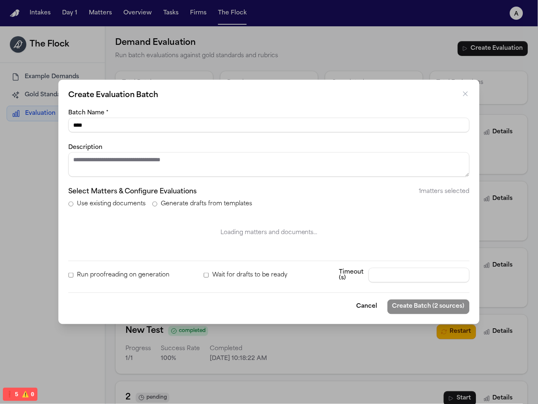
select select "**********"
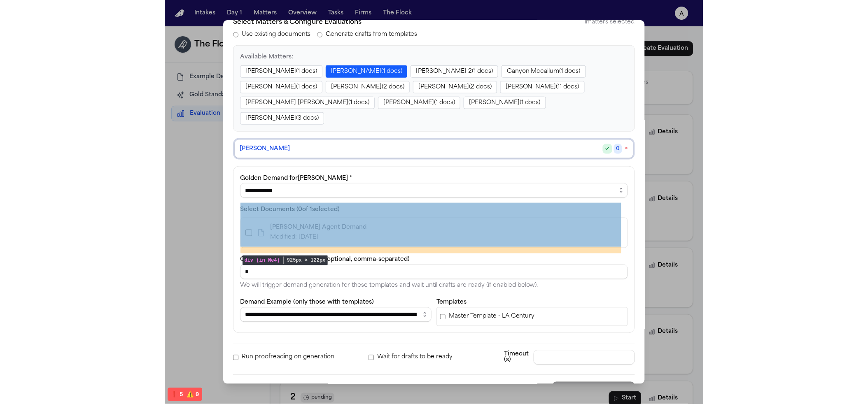
scroll to position [112, 0]
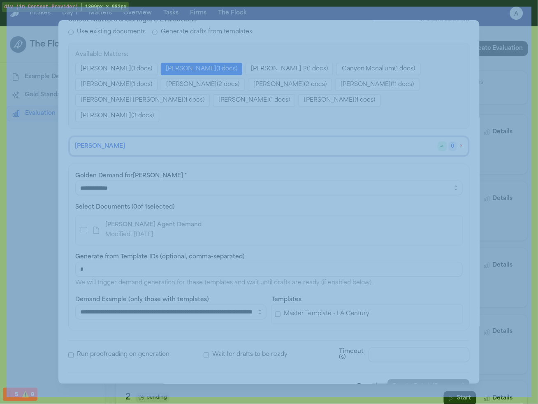
click at [523, 63] on div "**********" at bounding box center [269, 202] width 538 height 404
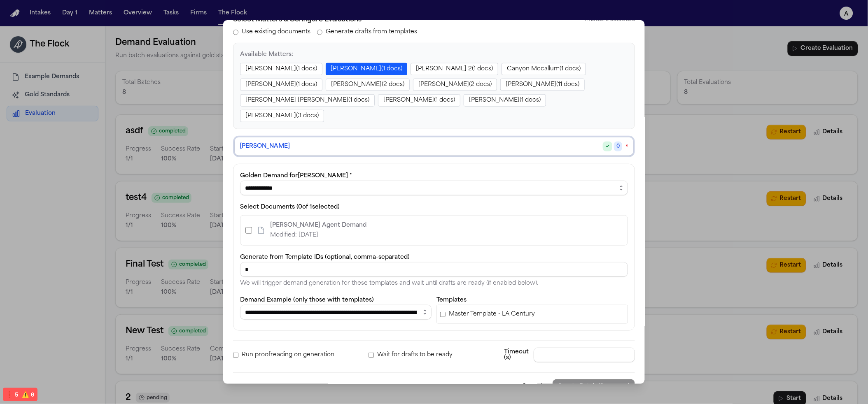
click at [147, 108] on div "**********" at bounding box center [434, 202] width 868 height 404
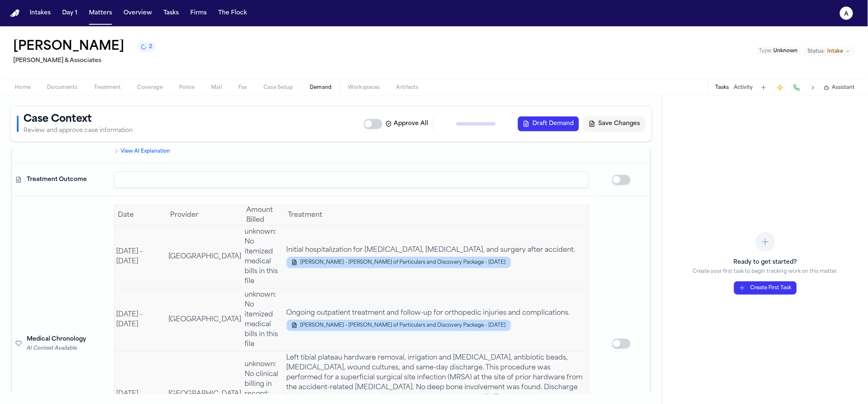
scroll to position [821, 0]
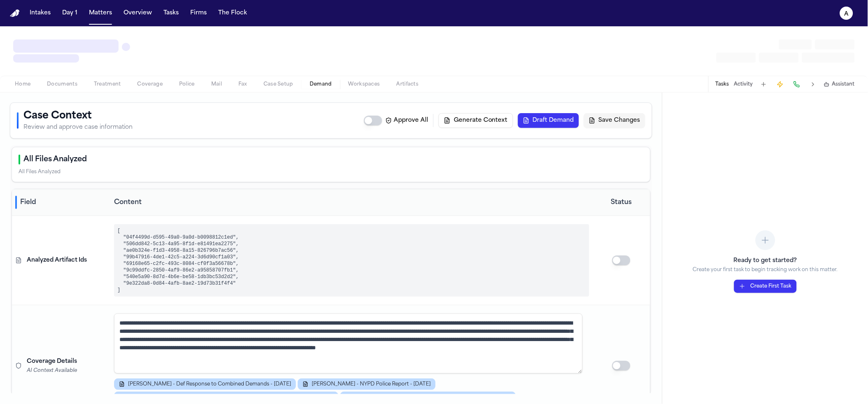
click at [469, 123] on button "Generate Context" at bounding box center [475, 120] width 74 height 15
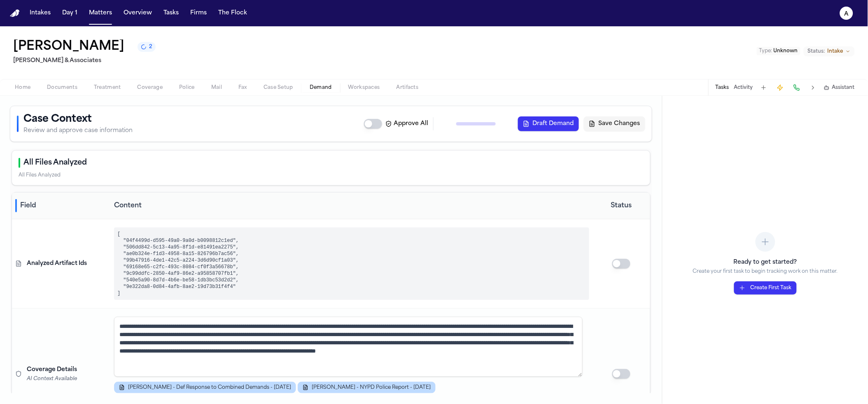
click at [840, 89] on span "Assistant" at bounding box center [843, 87] width 23 height 7
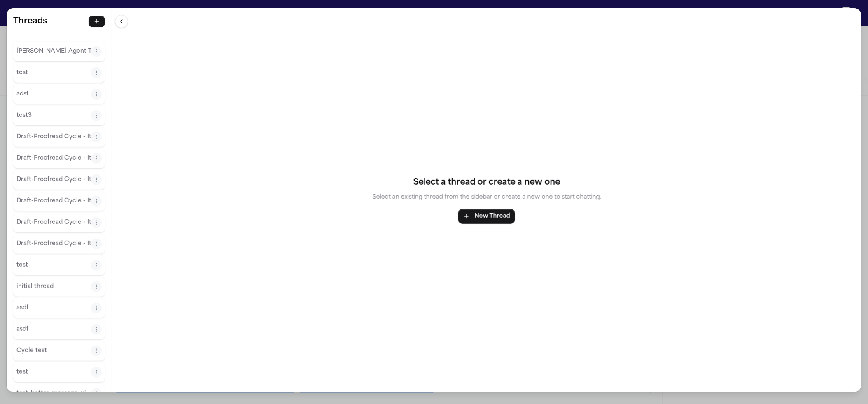
click at [30, 53] on p "[PERSON_NAME] Agent Thread" at bounding box center [53, 52] width 74 height 10
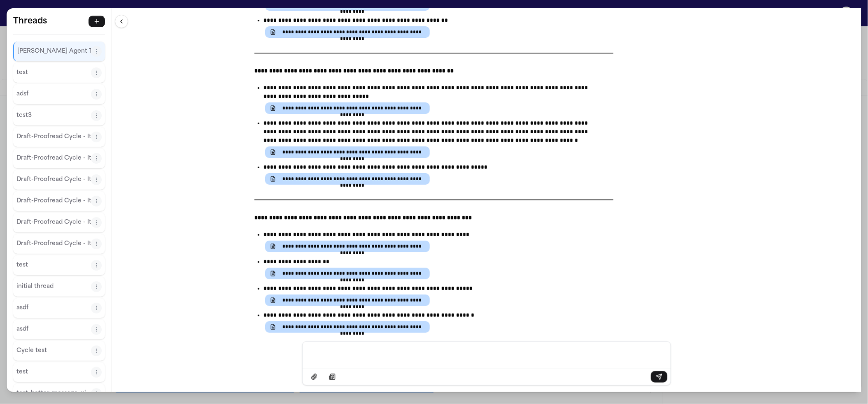
scroll to position [2812, 0]
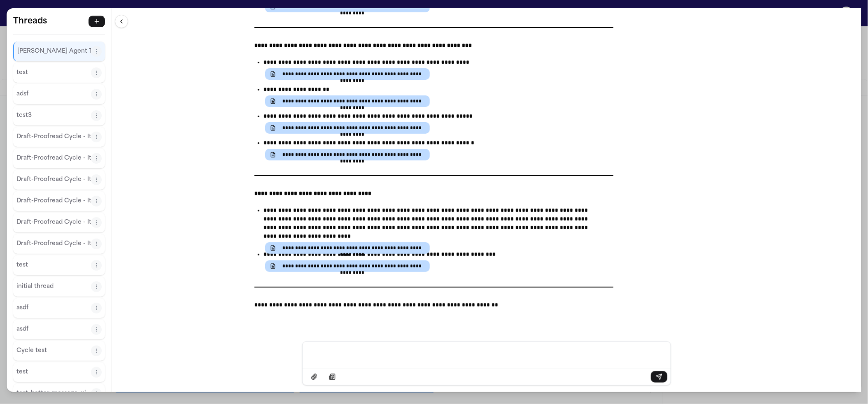
click at [306, 7] on div "**********" at bounding box center [434, 202] width 868 height 404
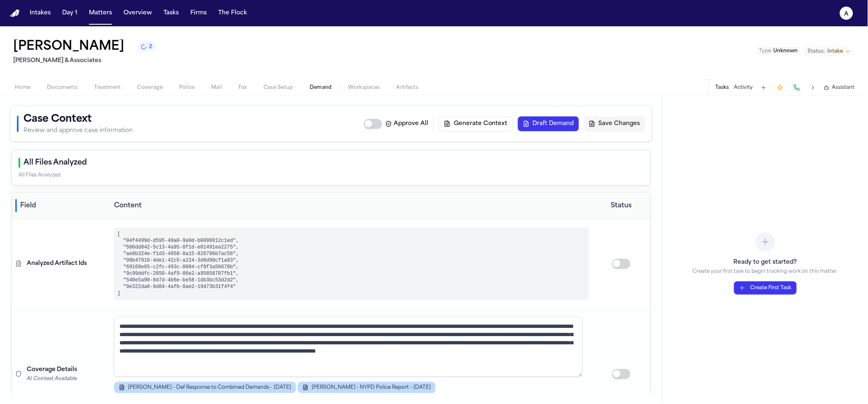
click at [310, 4] on nav "Intakes Day 1 Matters Overview Tasks Firms The Flock a" at bounding box center [434, 13] width 868 height 26
click at [474, 131] on button "Generate Context" at bounding box center [475, 123] width 74 height 15
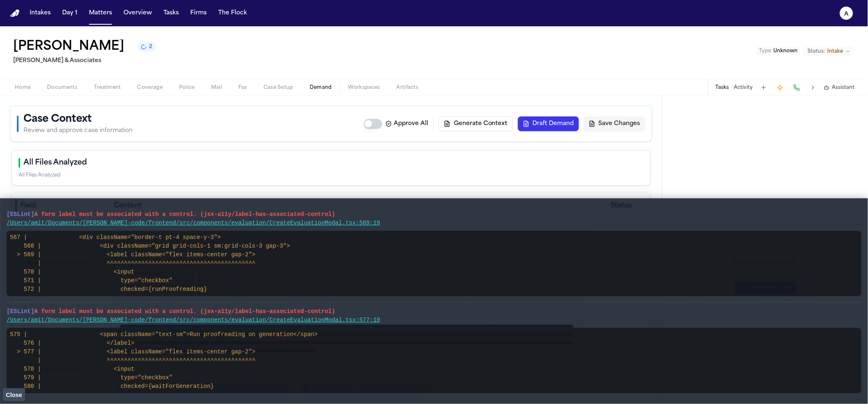
click at [688, 119] on div "Ready to get started? Create your first task to begin tracking work on this mat…" at bounding box center [764, 250] width 205 height 308
click at [825, 92] on div "Tasks Activity Assistant" at bounding box center [784, 87] width 153 height 16
click at [826, 89] on icon "button" at bounding box center [826, 88] width 6 height 6
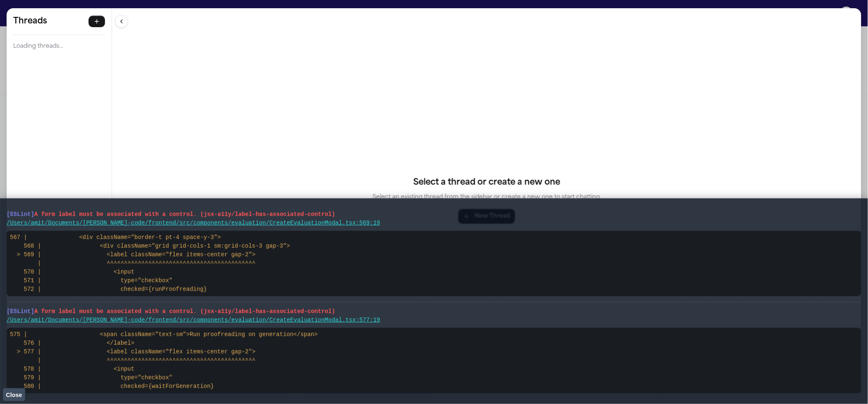
click at [15, 392] on span "Close" at bounding box center [14, 395] width 16 height 7
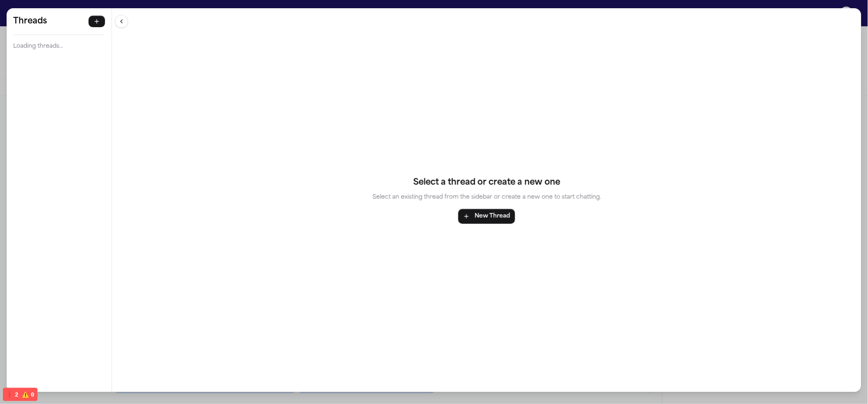
click at [239, 1] on div "Threads Loading threads... Threads Loading threads... Select a thread or create…" at bounding box center [434, 202] width 868 height 404
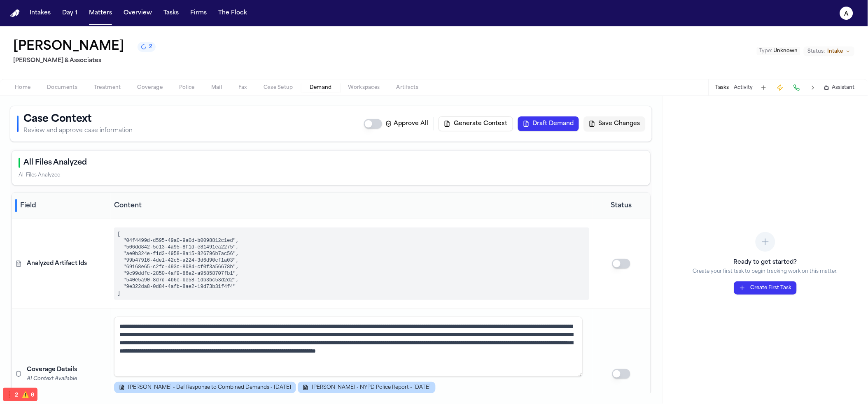
click at [839, 91] on span "Assistant" at bounding box center [843, 87] width 23 height 7
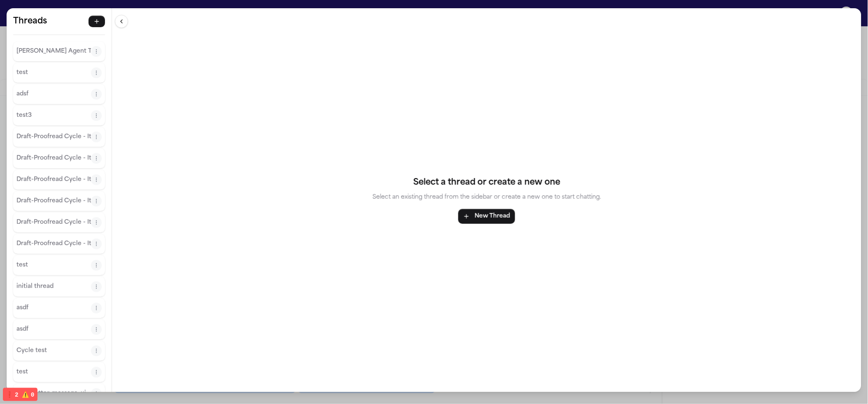
drag, startPoint x: 62, startPoint y: 45, endPoint x: 109, endPoint y: 52, distance: 47.8
click at [62, 45] on button "[PERSON_NAME] Agent Thread" at bounding box center [53, 51] width 74 height 13
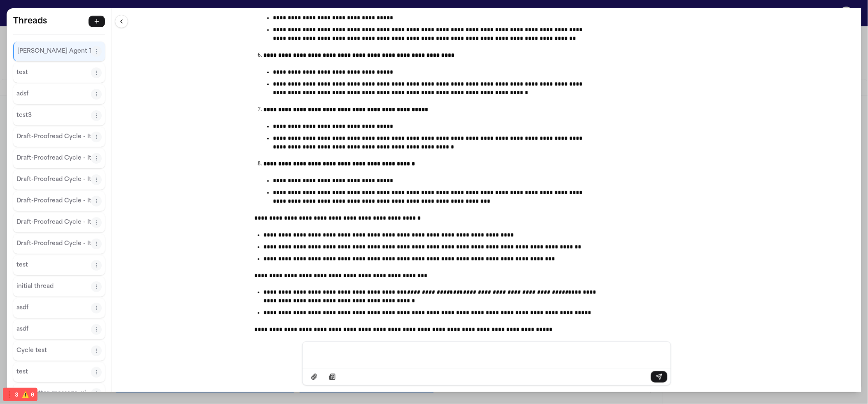
scroll to position [414, 0]
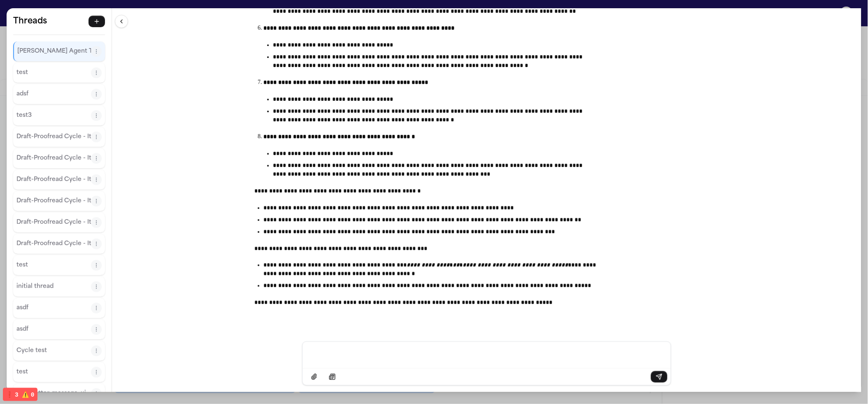
click at [348, 6] on div "**********" at bounding box center [434, 202] width 868 height 404
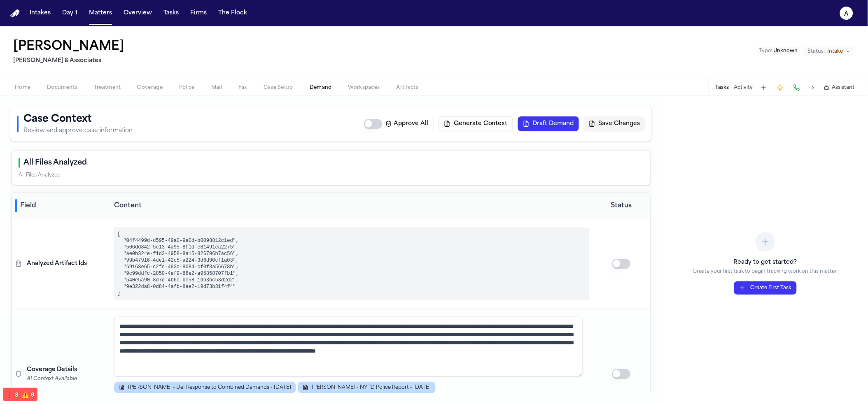
click at [499, 119] on button "Generate Context" at bounding box center [475, 123] width 74 height 15
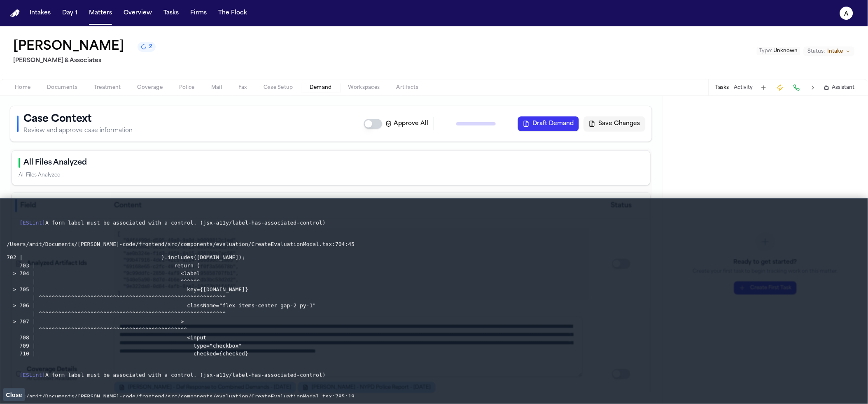
drag, startPoint x: 15, startPoint y: 397, endPoint x: 35, endPoint y: 368, distance: 34.9
click at [15, 397] on span "Close" at bounding box center [14, 395] width 16 height 7
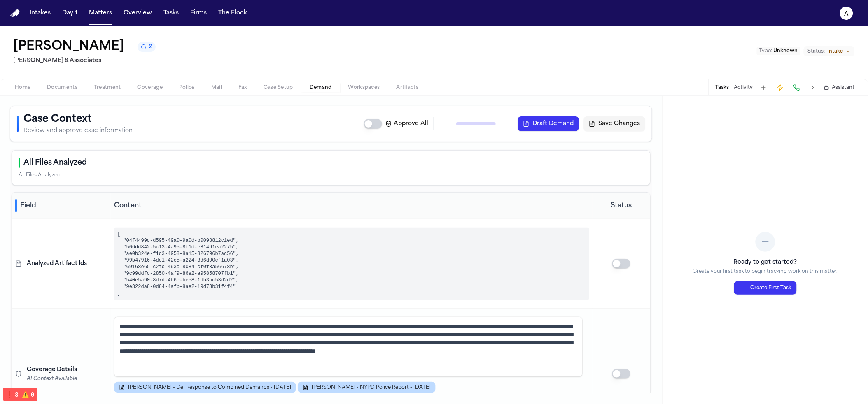
click at [844, 93] on div "Tasks Activity Assistant" at bounding box center [784, 87] width 153 height 16
click at [839, 82] on div "Tasks Activity Assistant" at bounding box center [784, 87] width 153 height 16
click at [839, 87] on span "Assistant" at bounding box center [843, 87] width 23 height 7
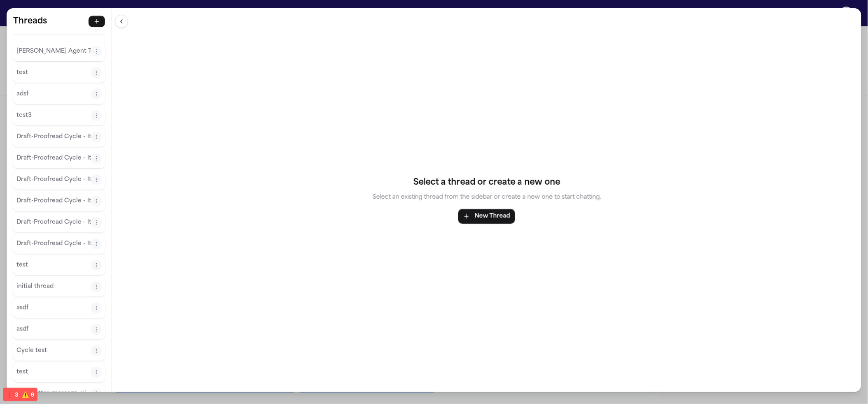
click at [62, 56] on p "Finch Agent Thread" at bounding box center [53, 52] width 74 height 10
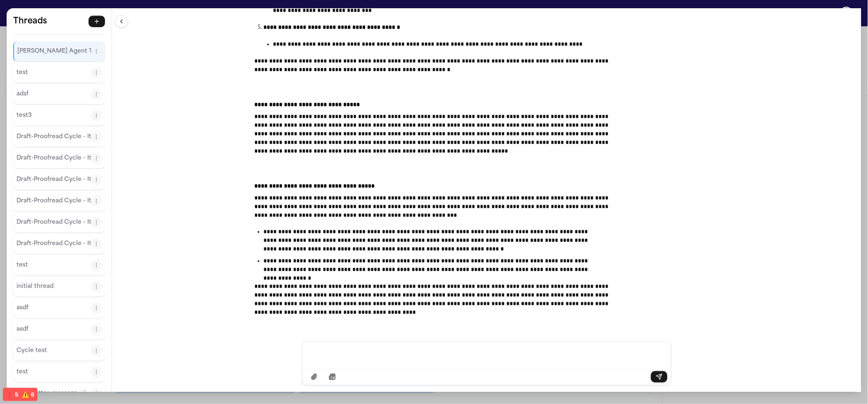
scroll to position [8630, 0]
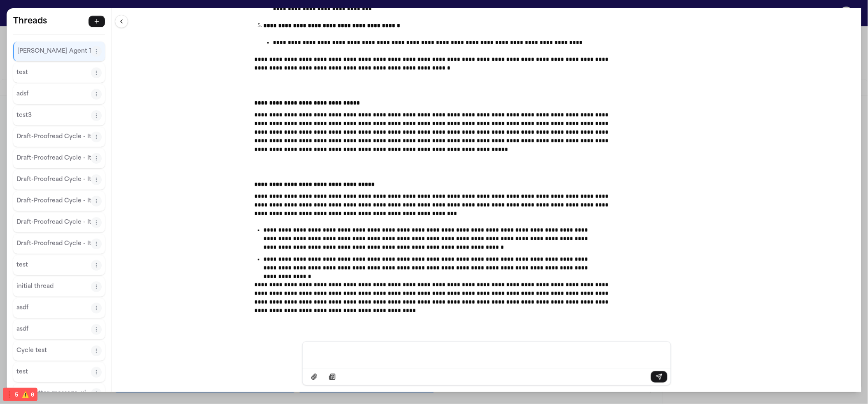
click at [366, 2] on div "**********" at bounding box center [434, 202] width 868 height 404
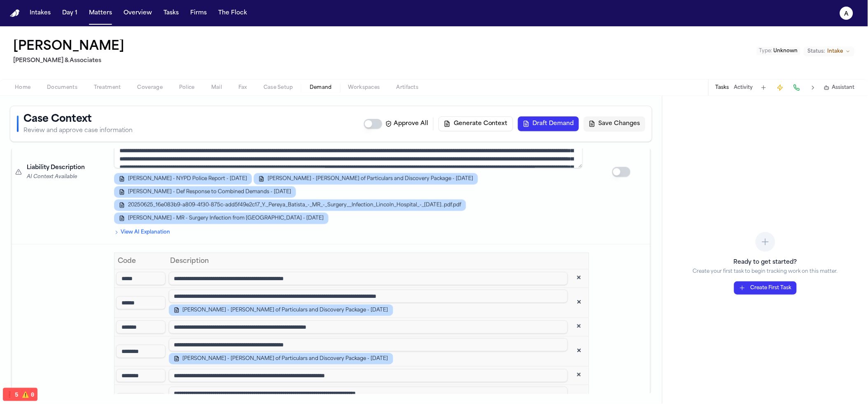
scroll to position [185, 0]
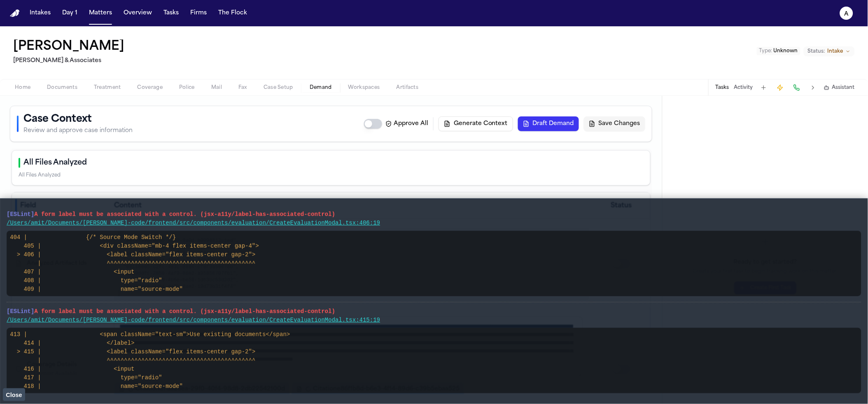
click at [15, 390] on button "Close" at bounding box center [14, 394] width 22 height 12
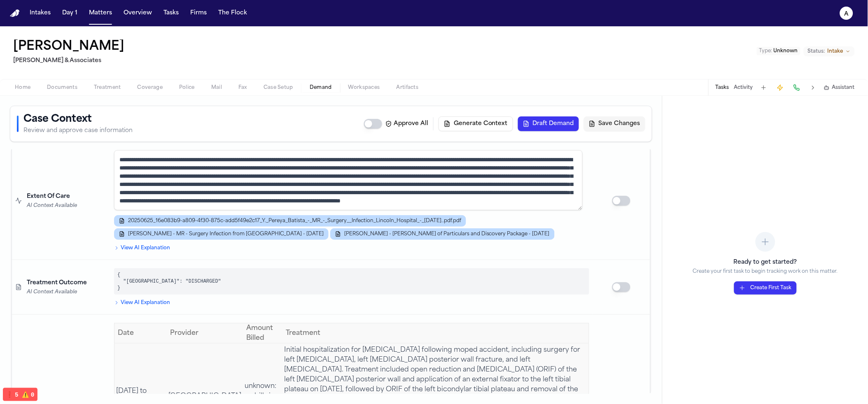
scroll to position [16, 0]
click at [218, 268] on pre "{ "[GEOGRAPHIC_DATA]": "DISCHARGED" }" at bounding box center [351, 281] width 475 height 26
click at [144, 300] on summary "View AI Explanation" at bounding box center [351, 303] width 475 height 7
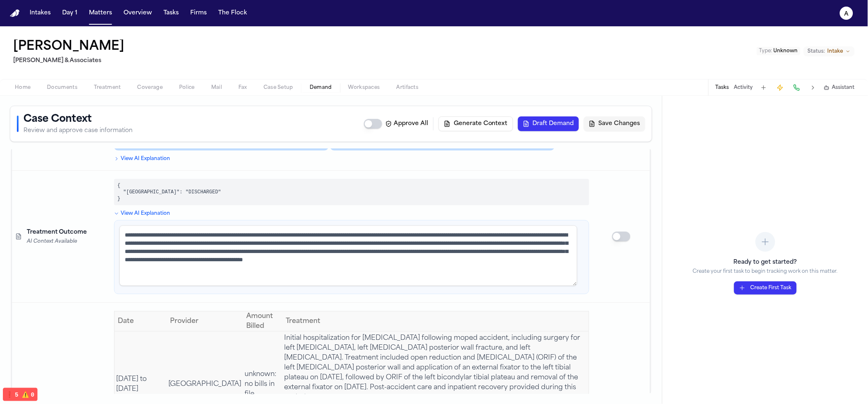
scroll to position [864, 0]
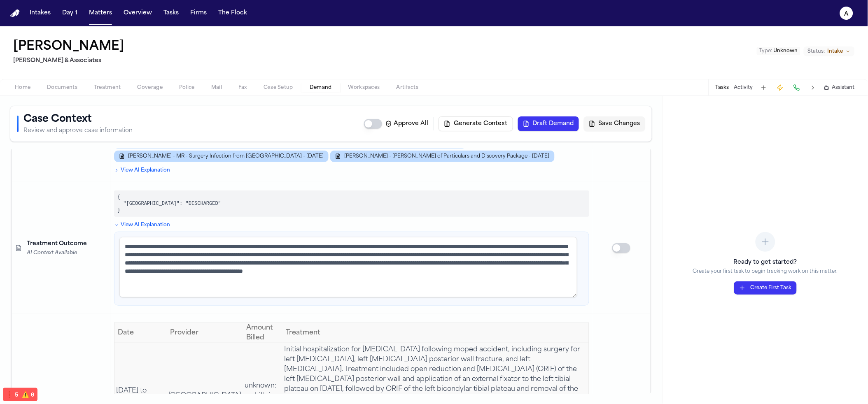
click at [248, 249] on textarea "**********" at bounding box center [348, 267] width 458 height 60
click at [240, 267] on textarea "**********" at bounding box center [348, 267] width 458 height 60
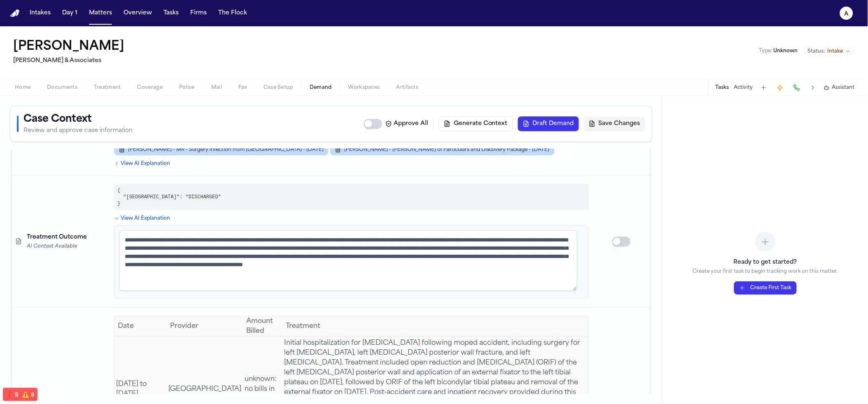
scroll to position [858, 0]
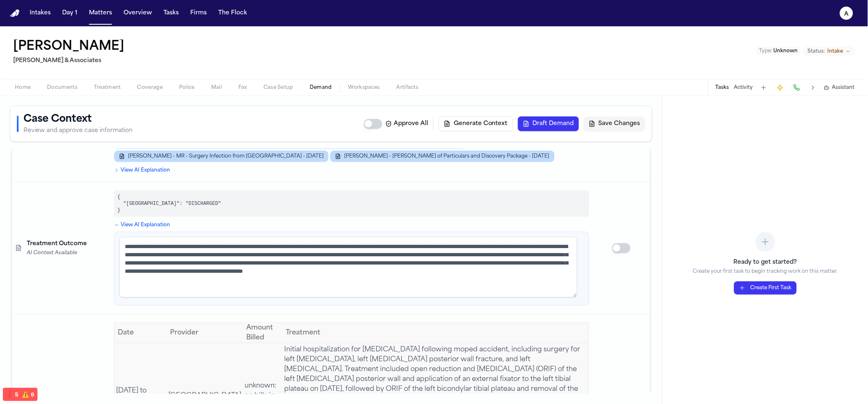
click at [267, 191] on pre "{ "Lincoln Hospital": "DISCHARGED" }" at bounding box center [351, 204] width 475 height 26
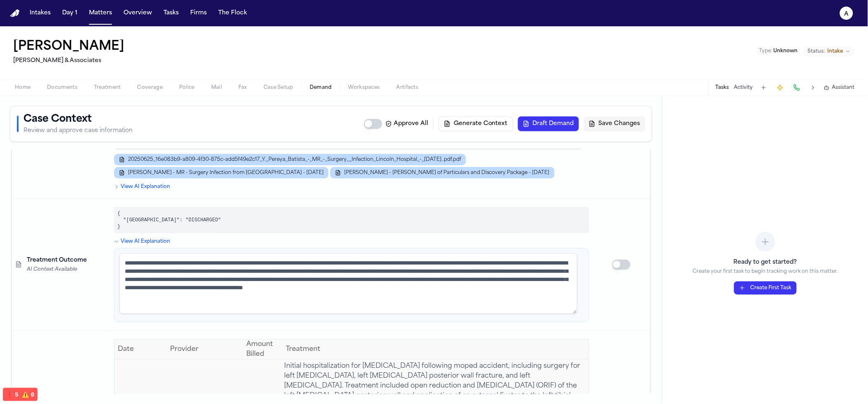
scroll to position [840, 0]
select select "**********"
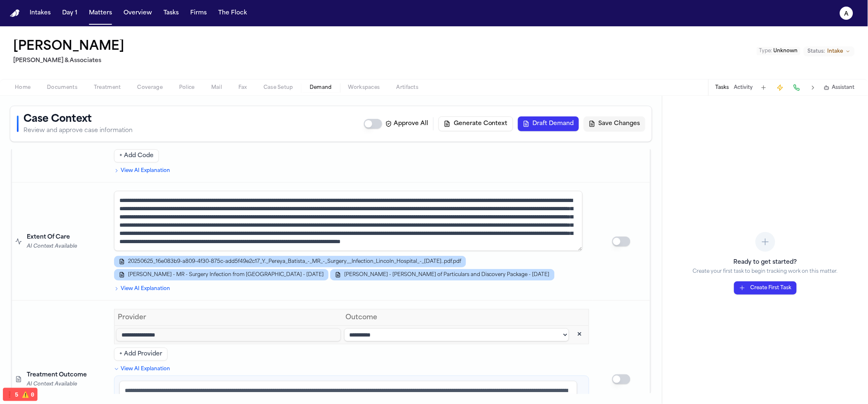
scroll to position [861, 0]
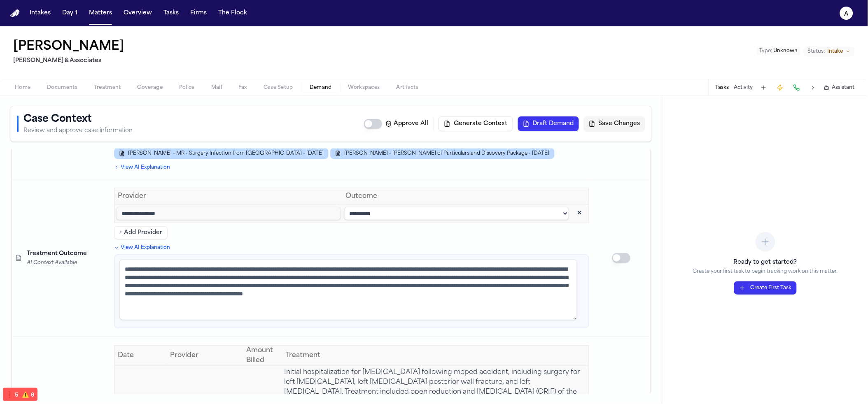
click at [417, 207] on select "**********" at bounding box center [456, 213] width 225 height 13
click at [268, 207] on input "**********" at bounding box center [228, 213] width 225 height 13
click at [303, 244] on details "**********" at bounding box center [351, 286] width 475 height 84
click at [379, 207] on select "**********" at bounding box center [456, 213] width 225 height 13
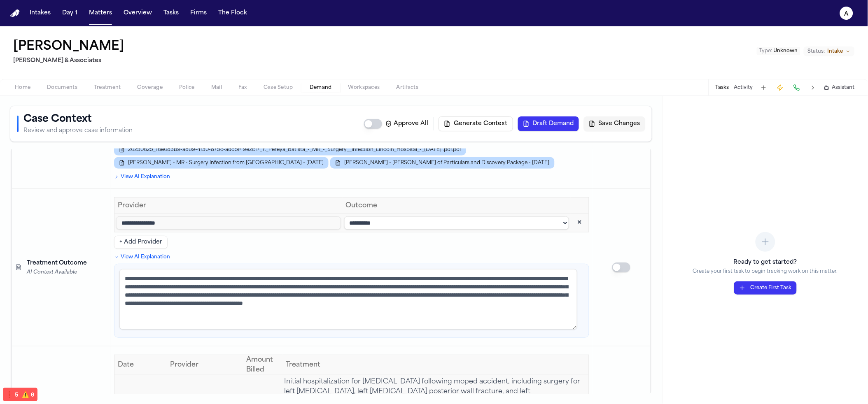
scroll to position [849, 0]
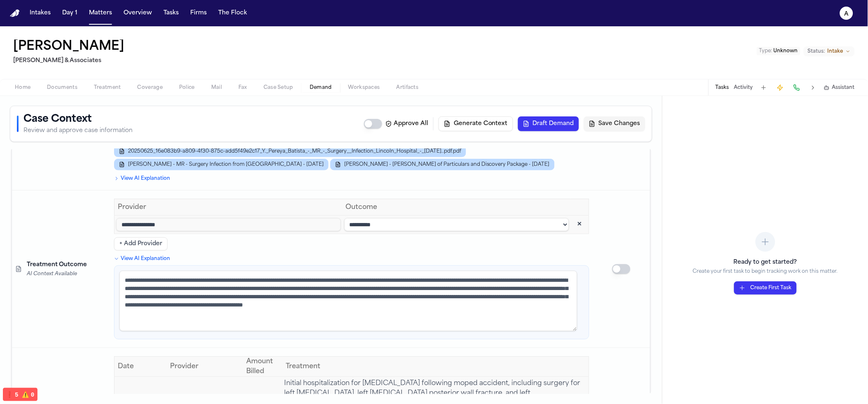
click at [399, 218] on select "**********" at bounding box center [456, 224] width 225 height 13
click at [406, 218] on select "**********" at bounding box center [456, 224] width 225 height 13
click at [88, 19] on button "Matters" at bounding box center [101, 13] width 30 height 15
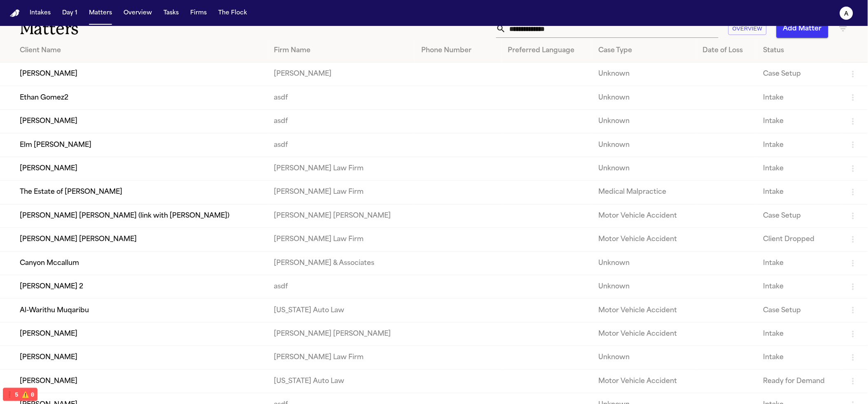
scroll to position [19, 0]
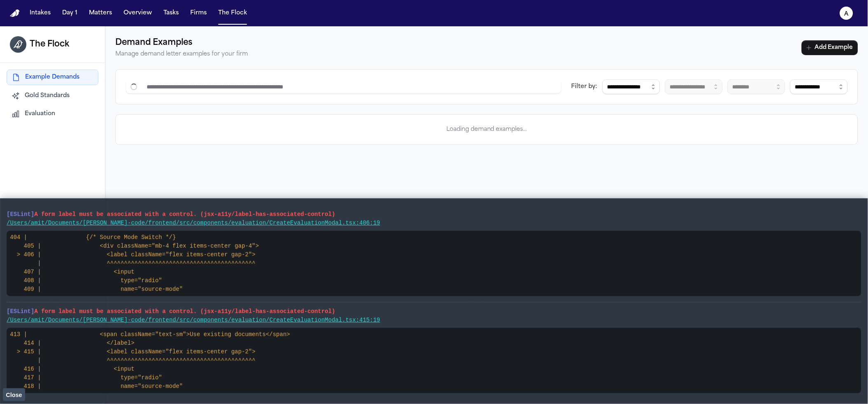
click at [20, 392] on span "Close" at bounding box center [14, 395] width 16 height 7
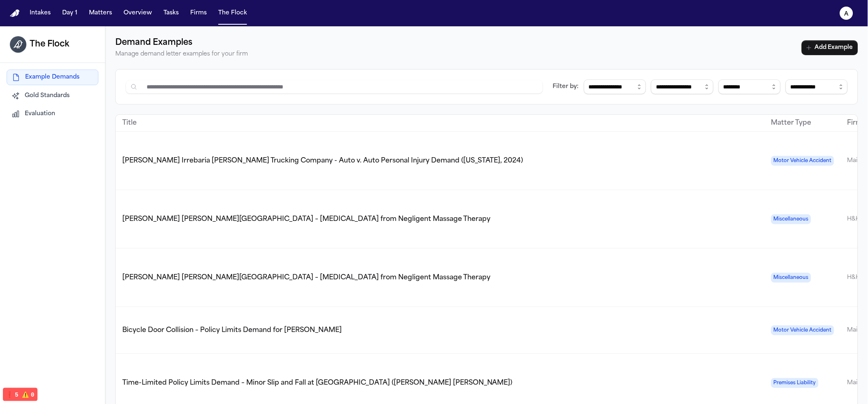
click at [56, 110] on button "Evaluation" at bounding box center [53, 114] width 92 height 15
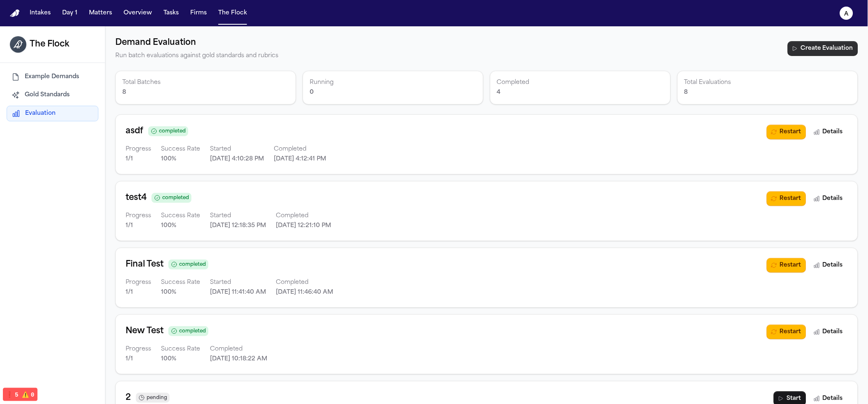
click at [806, 51] on button "Create Evaluation" at bounding box center [822, 48] width 70 height 15
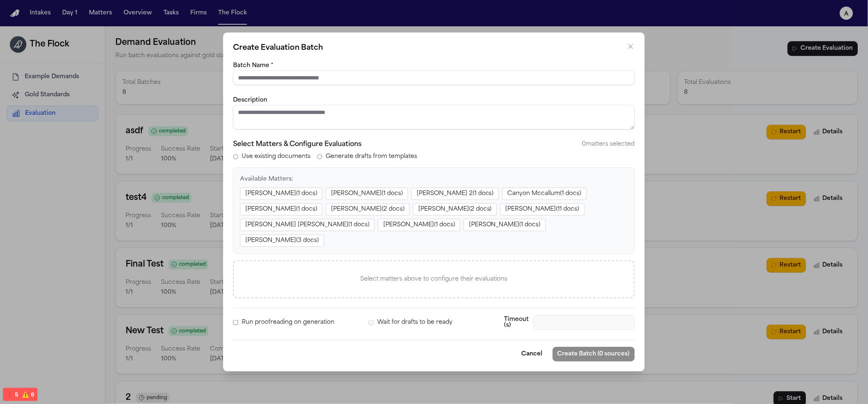
click at [424, 200] on button "[PERSON_NAME] 2 ( 1 docs)" at bounding box center [455, 194] width 88 height 12
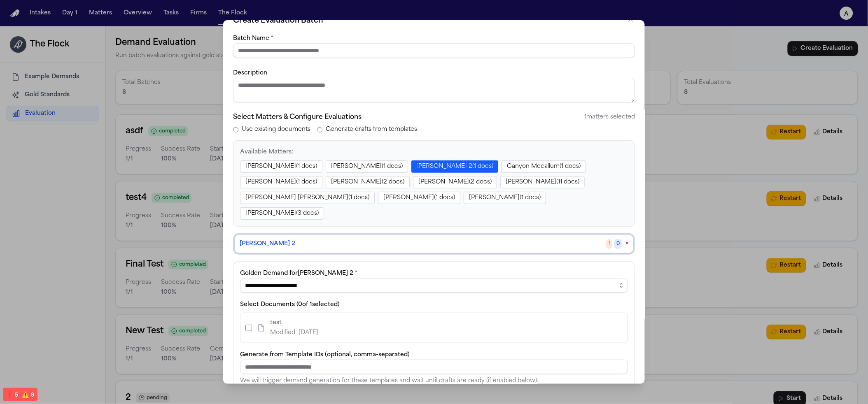
scroll to position [132, 0]
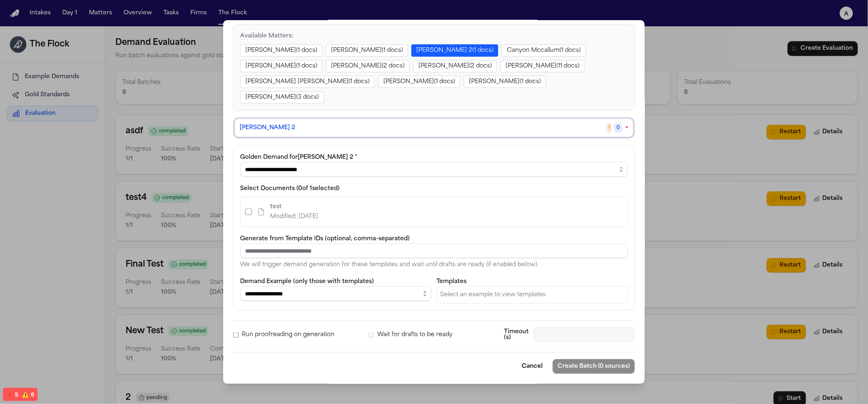
click at [346, 53] on button "[PERSON_NAME] ( 1 docs)" at bounding box center [367, 50] width 82 height 12
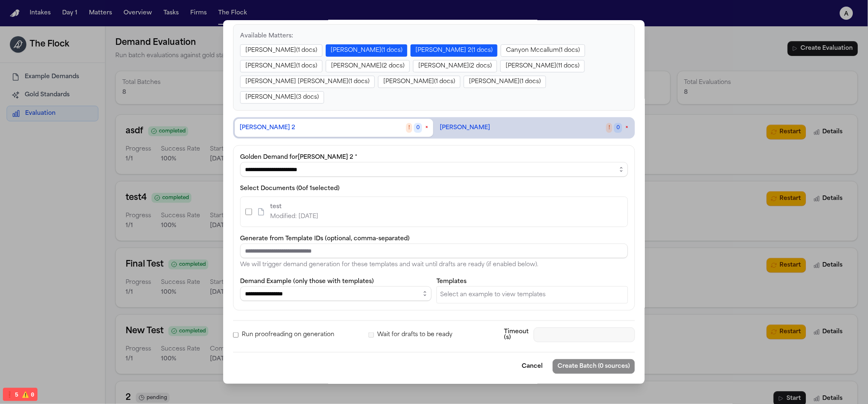
click at [438, 44] on button "[PERSON_NAME] 2 ( 1 docs)" at bounding box center [453, 50] width 87 height 12
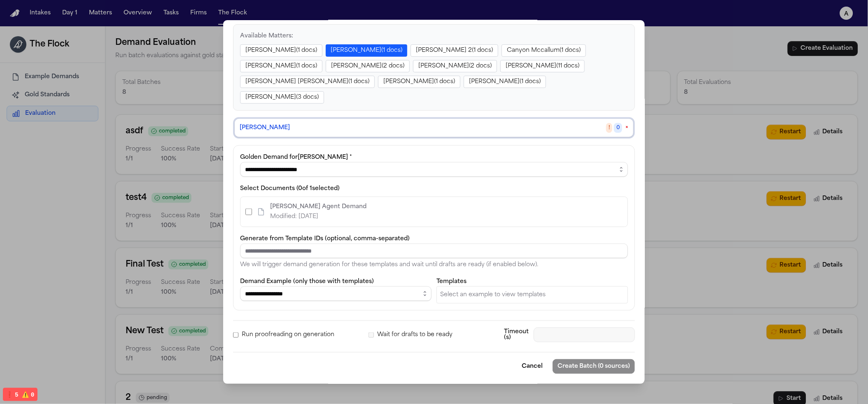
click at [410, 48] on button "[PERSON_NAME] 2 ( 1 docs)" at bounding box center [454, 50] width 88 height 12
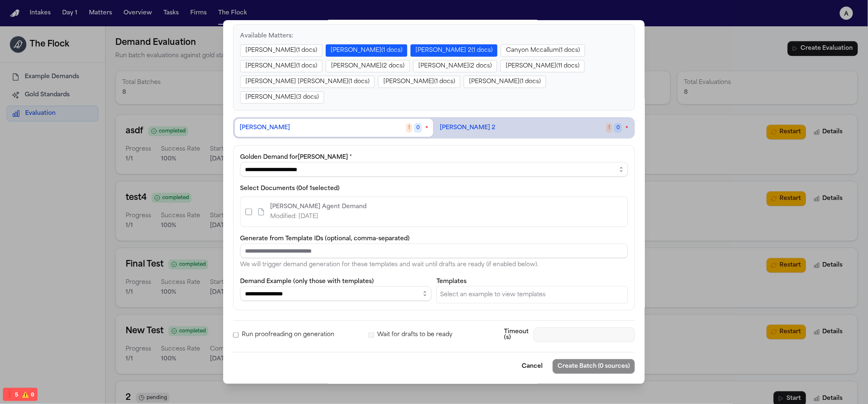
click at [498, 127] on div "[PERSON_NAME] 2 ! 0 ×" at bounding box center [534, 128] width 188 height 10
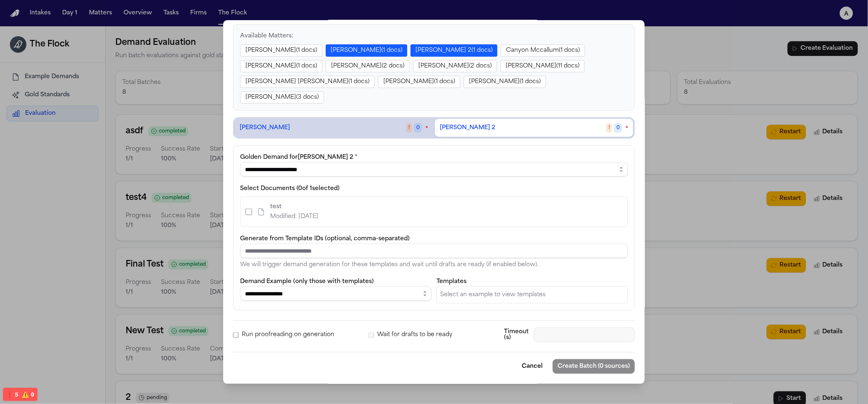
click at [386, 128] on div "[PERSON_NAME] ! 0 ×" at bounding box center [334, 128] width 188 height 10
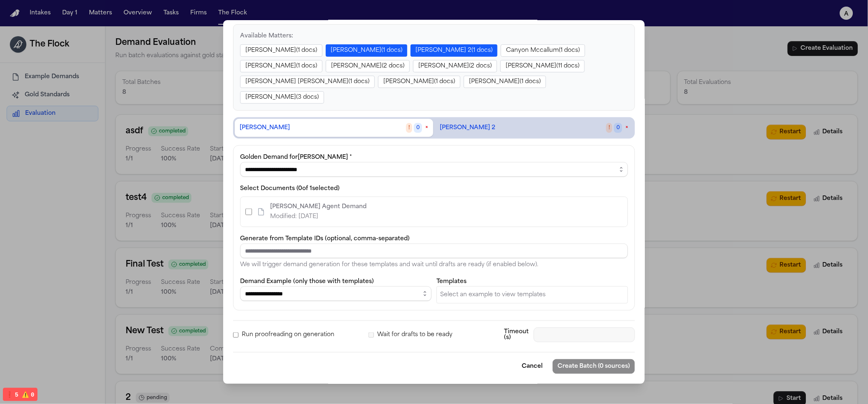
click at [410, 47] on button "[PERSON_NAME] 2 ( 1 docs)" at bounding box center [453, 50] width 87 height 12
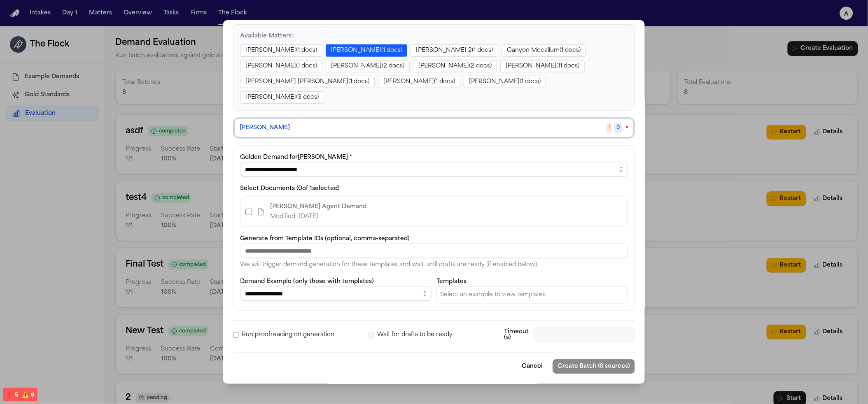
click at [274, 171] on select "**********" at bounding box center [434, 169] width 388 height 15
select select "**********"
click at [240, 162] on select "**********" at bounding box center [434, 169] width 388 height 15
click at [260, 293] on select "**********" at bounding box center [335, 293] width 191 height 15
click at [240, 286] on select "**********" at bounding box center [335, 293] width 191 height 15
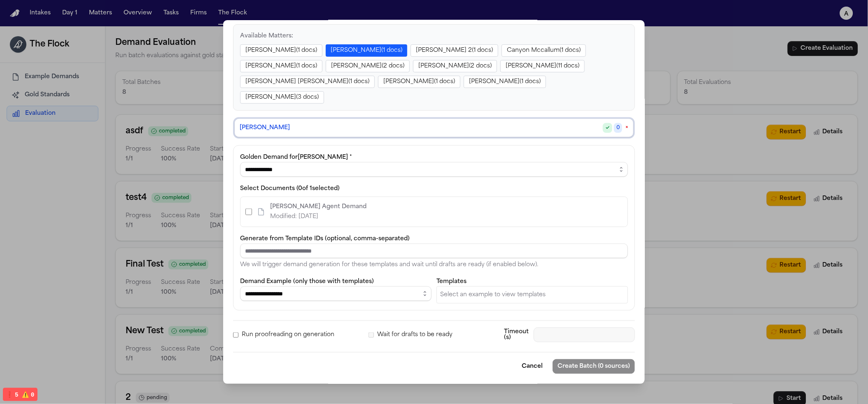
click at [469, 297] on p "Select an example to view templates" at bounding box center [532, 295] width 184 height 10
click at [375, 295] on select "**********" at bounding box center [335, 293] width 191 height 15
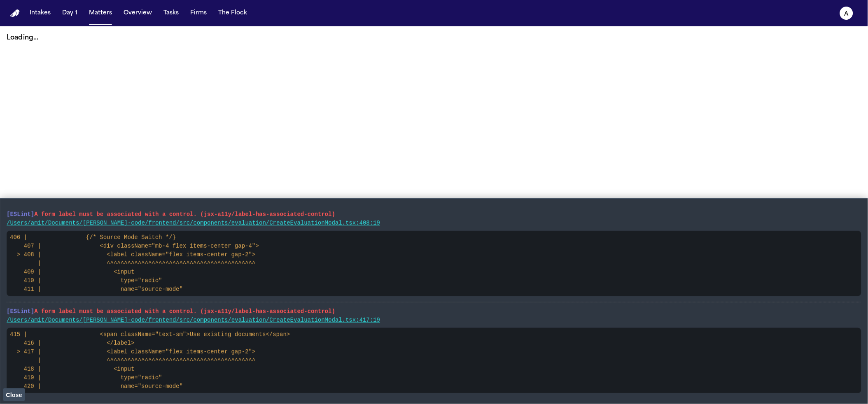
click at [94, 22] on nav "Intakes Day 1 Matters Overview Tasks Firms The Flock a" at bounding box center [434, 13] width 868 height 26
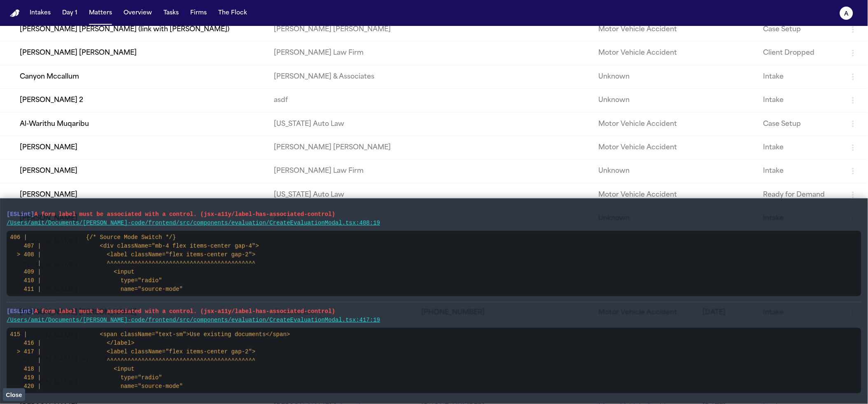
scroll to position [265, 0]
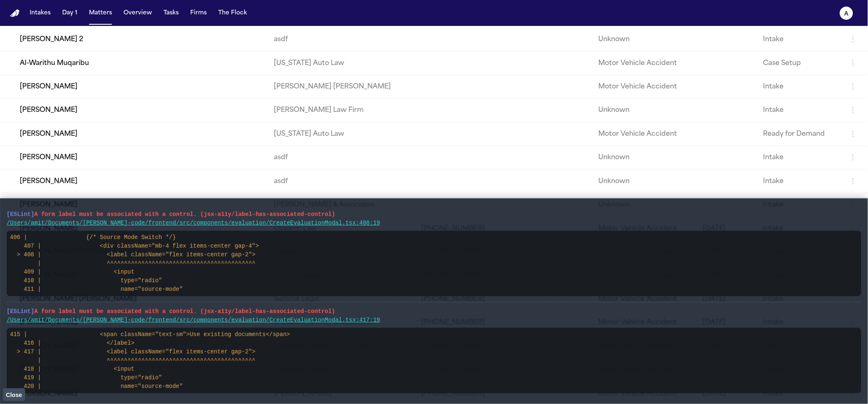
click at [14, 397] on span "Close" at bounding box center [14, 395] width 16 height 7
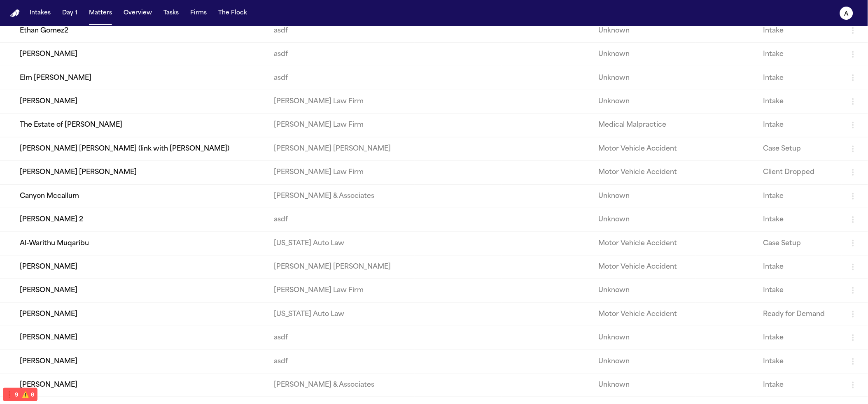
scroll to position [89, 0]
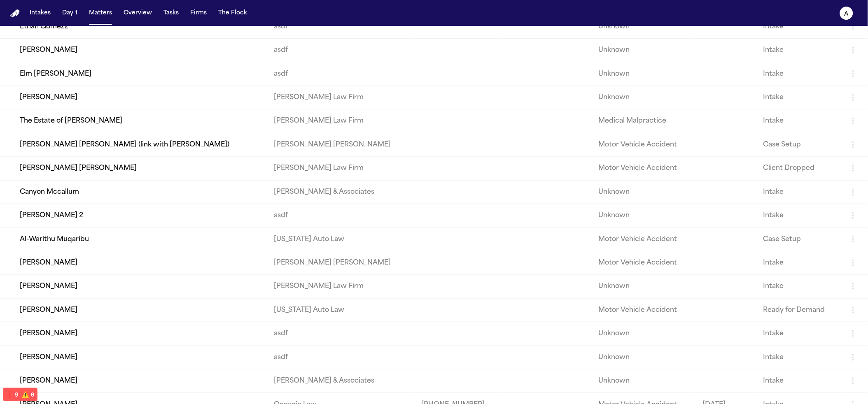
click at [97, 215] on td "[PERSON_NAME] 2" at bounding box center [133, 215] width 267 height 23
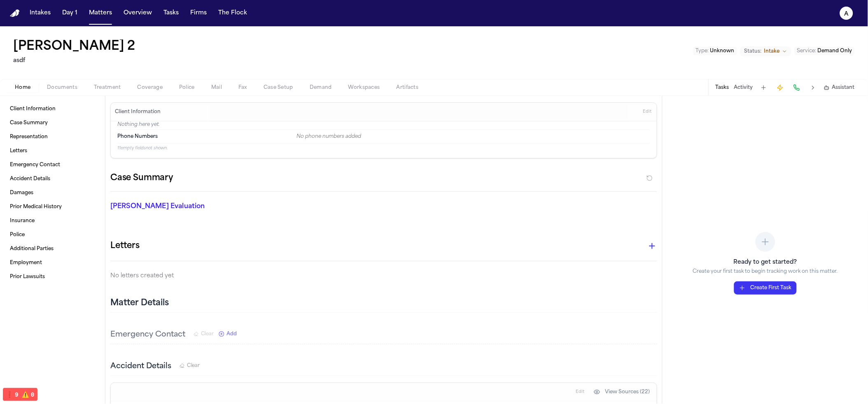
click at [309, 81] on div "Home Documents Treatment Coverage Police Mail Fax Case Setup Demand Workspaces …" at bounding box center [434, 87] width 868 height 16
click at [318, 87] on span "Demand" at bounding box center [320, 87] width 22 height 7
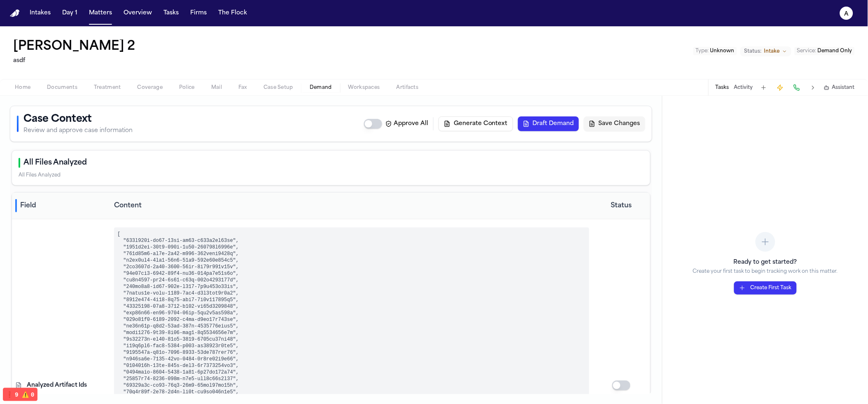
click at [475, 123] on button "Generate Context" at bounding box center [475, 123] width 74 height 15
click at [114, 163] on div "All Files Analyzed" at bounding box center [331, 163] width 625 height 12
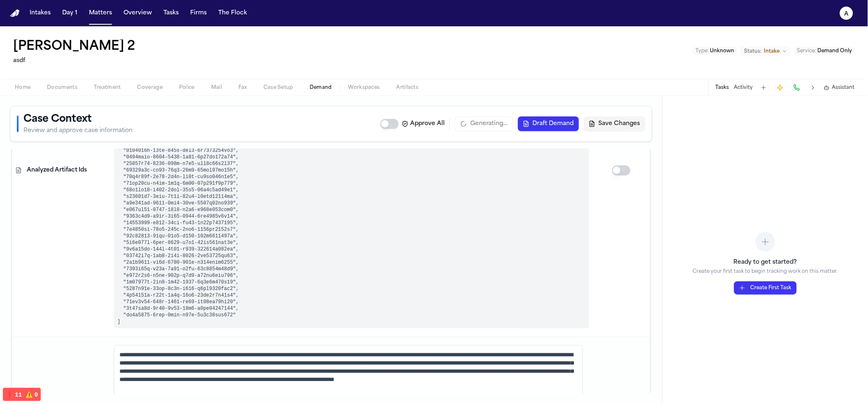
scroll to position [215, 0]
click at [144, 279] on pre at bounding box center [351, 171] width 475 height 316
click at [146, 278] on pre at bounding box center [351, 171] width 475 height 316
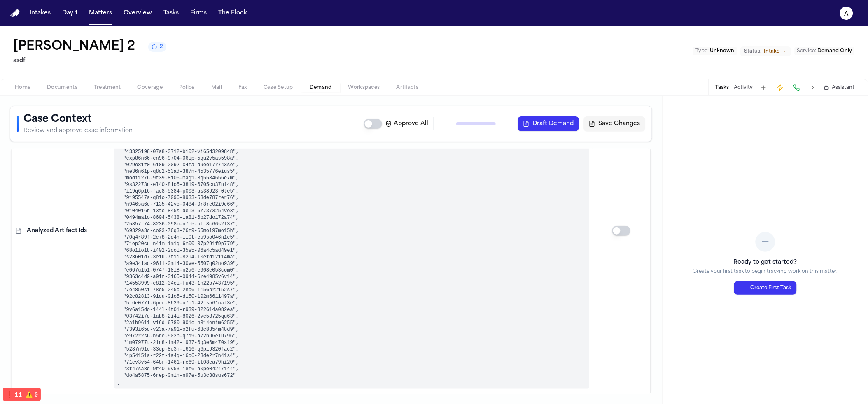
scroll to position [274, 0]
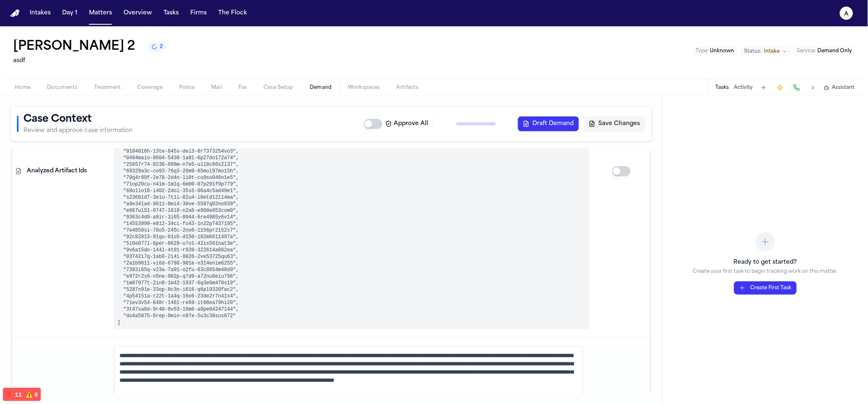
click at [821, 85] on div "Tasks Activity Assistant" at bounding box center [784, 87] width 153 height 16
click at [832, 86] on span "Assistant" at bounding box center [843, 87] width 23 height 7
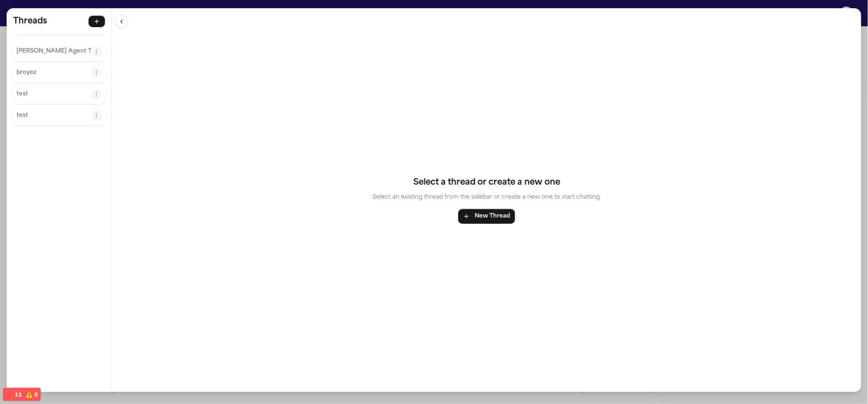
click at [36, 47] on p "Finch Agent Thread" at bounding box center [53, 52] width 74 height 10
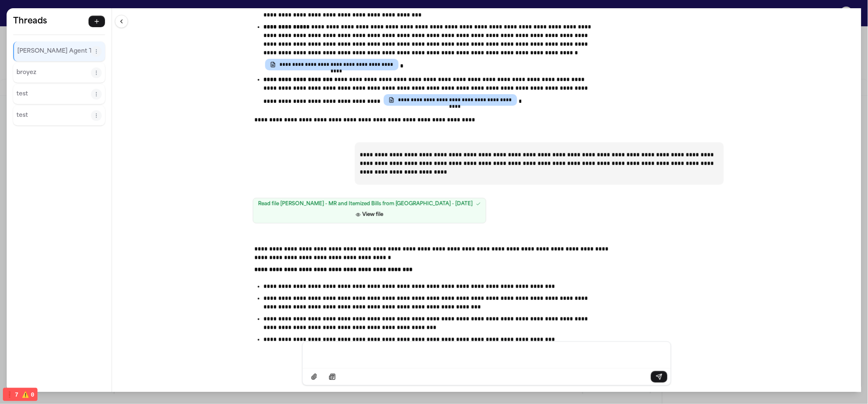
scroll to position [5006, 0]
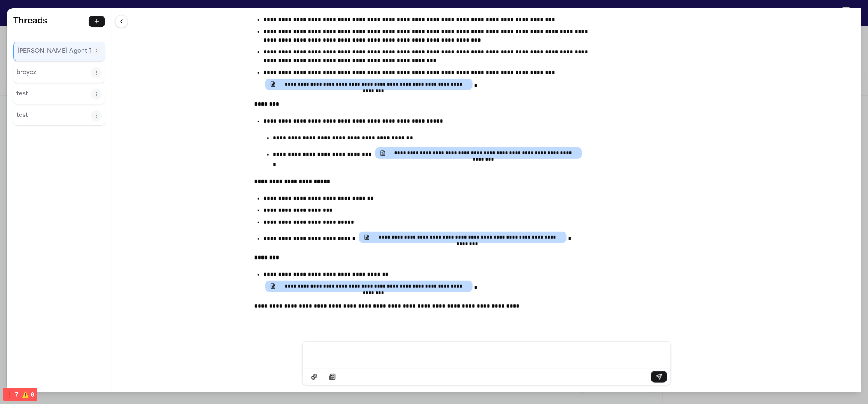
click at [346, 0] on div "**********" at bounding box center [434, 202] width 868 height 404
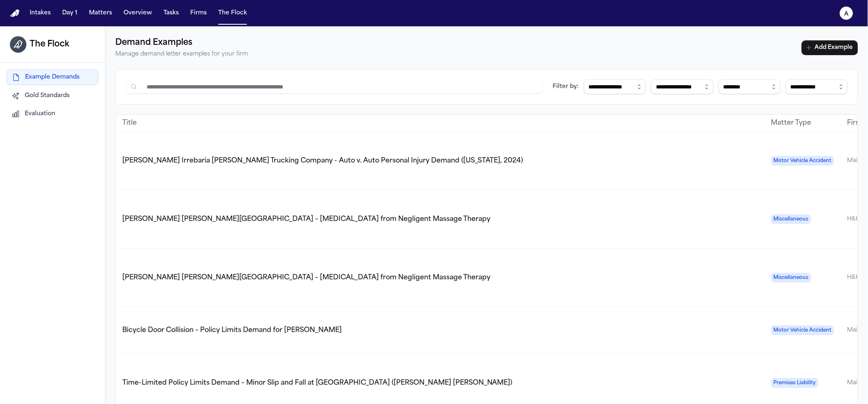
click at [60, 115] on button "Evaluation" at bounding box center [53, 114] width 92 height 15
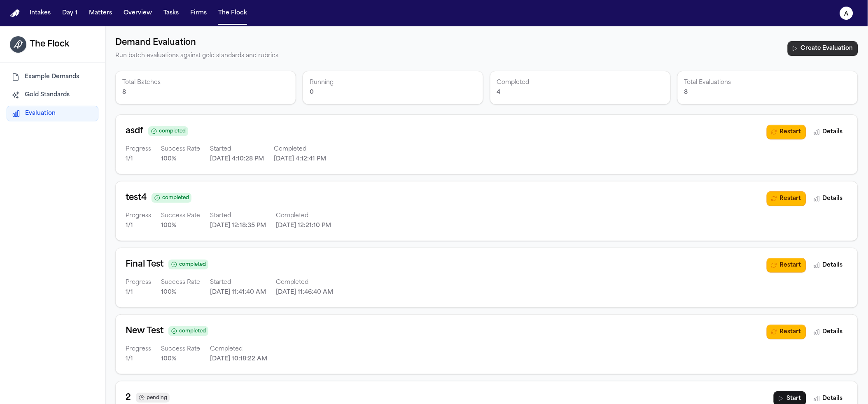
click at [787, 45] on button "Create Evaluation" at bounding box center [822, 48] width 70 height 15
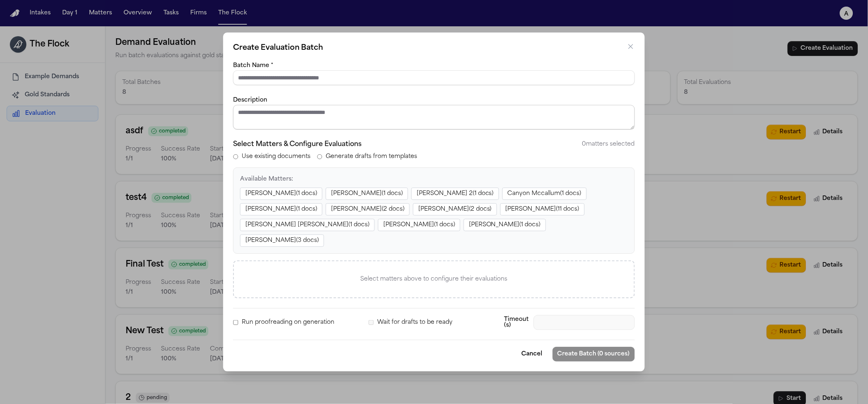
click at [278, 123] on textarea "Description" at bounding box center [434, 117] width 402 height 25
click at [357, 200] on button "[PERSON_NAME] ( 1 docs)" at bounding box center [367, 194] width 82 height 12
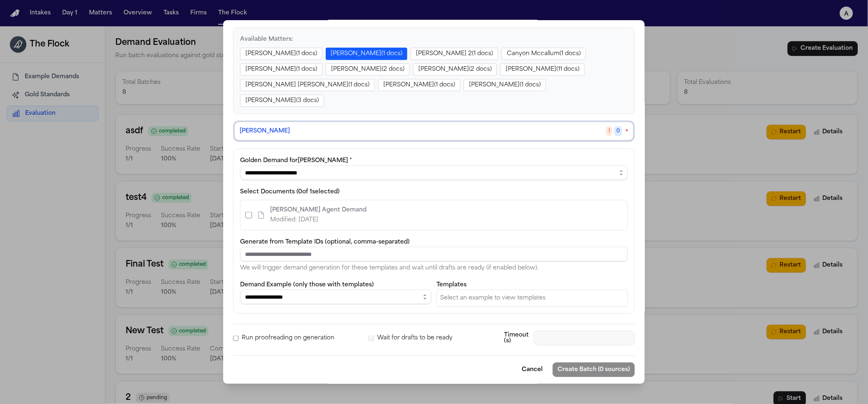
scroll to position [132, 0]
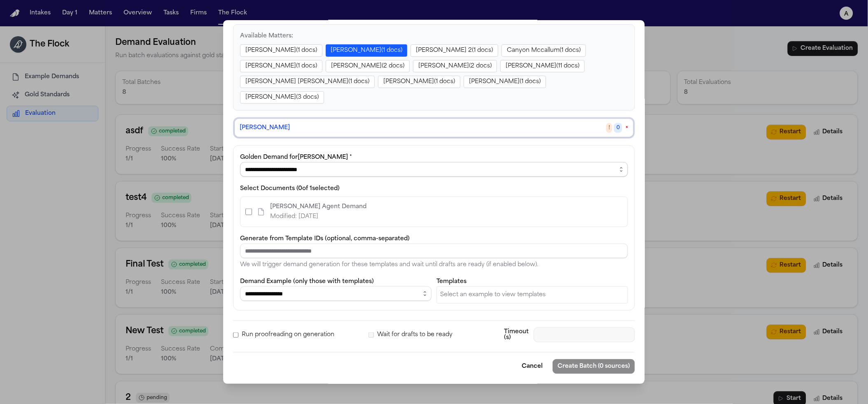
click at [299, 168] on select "**********" at bounding box center [434, 169] width 388 height 15
click at [240, 162] on select "**********" at bounding box center [434, 169] width 388 height 15
click at [274, 193] on div "Select Documents ( 0 of 1 selected) [PERSON_NAME] Agent Demand Modified: [DATE]" at bounding box center [434, 206] width 388 height 44
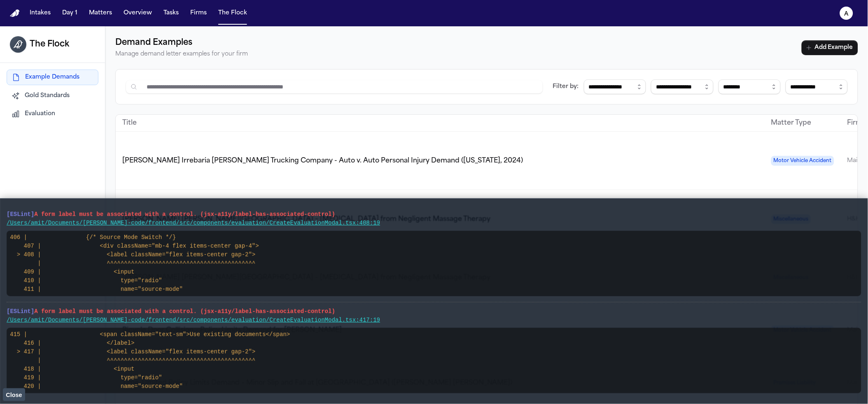
click at [52, 118] on span "Evaluation" at bounding box center [40, 114] width 30 height 8
click at [38, 115] on span "Evaluation" at bounding box center [40, 114] width 30 height 8
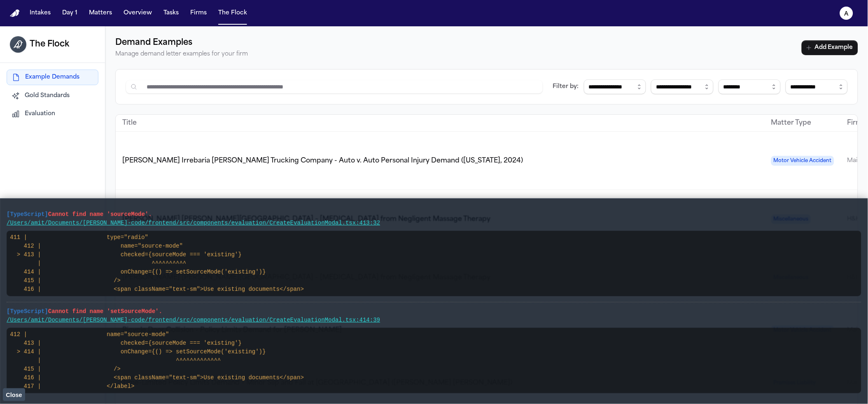
click at [159, 218] on pre "[TypeScript] Cannot find name 'sourceMode'." at bounding box center [434, 214] width 854 height 9
click at [37, 112] on span "Evaluation" at bounding box center [40, 114] width 30 height 8
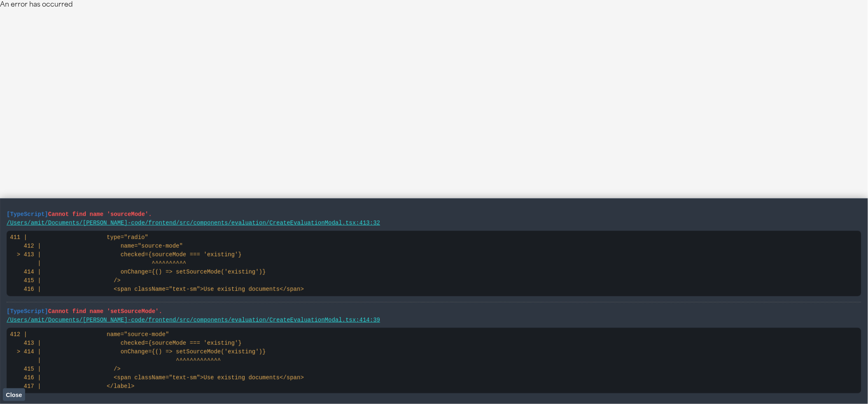
click at [121, 215] on span "Cannot find name 'sourceMode'." at bounding box center [100, 214] width 104 height 7
click at [2, 393] on main "[TypeScript] Cannot find name 'sourceMode'. /Users/amit/Documents/finch-code/fr…" at bounding box center [434, 301] width 868 height 206
click at [5, 392] on button "Close" at bounding box center [14, 394] width 22 height 12
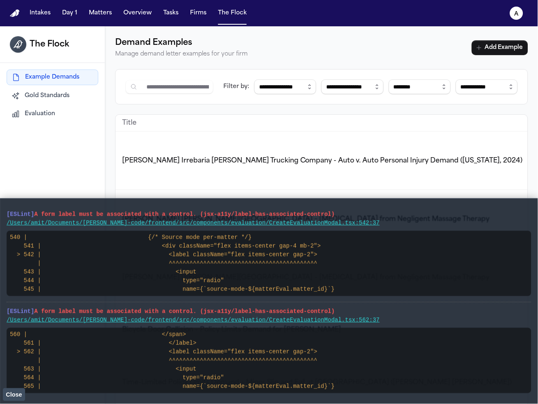
click at [12, 395] on span "Close" at bounding box center [14, 395] width 16 height 7
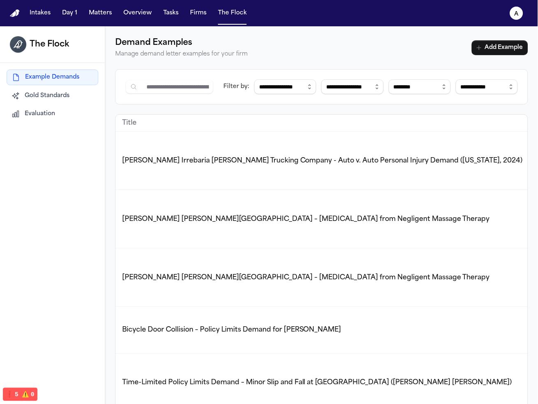
click at [58, 123] on div "Example Demands Gold Standards Evaluation" at bounding box center [52, 95] width 105 height 65
click at [58, 113] on button "Evaluation" at bounding box center [53, 114] width 92 height 15
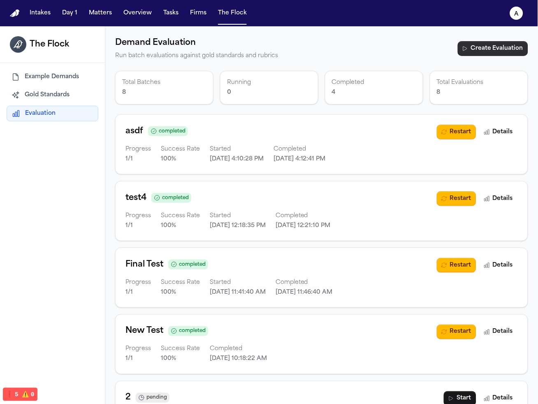
click at [491, 48] on button "Create Evaluation" at bounding box center [493, 48] width 70 height 15
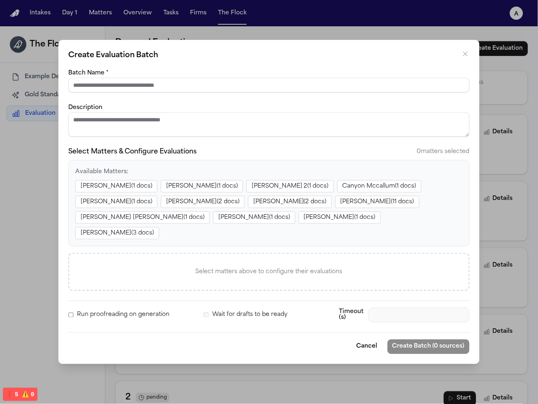
click at [194, 193] on button "[PERSON_NAME] ( 1 docs)" at bounding box center [202, 186] width 82 height 12
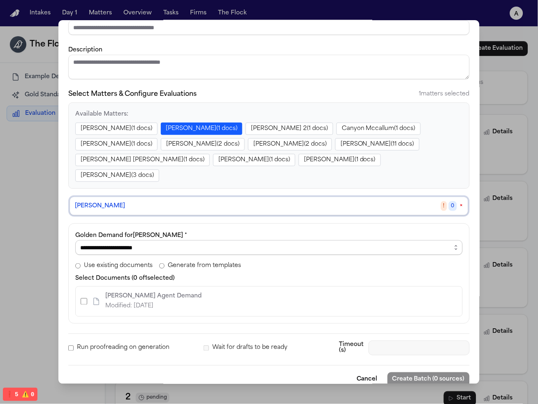
scroll to position [51, 0]
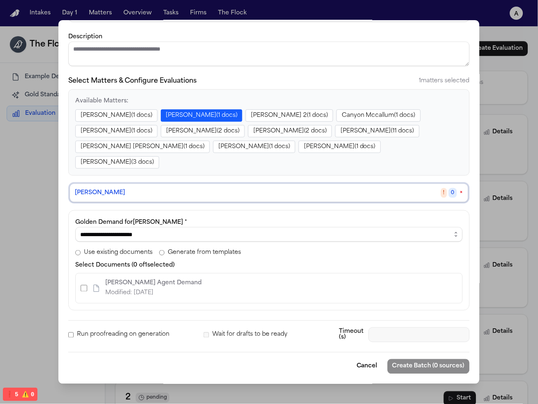
click at [186, 256] on span "Generate from templates" at bounding box center [204, 253] width 73 height 8
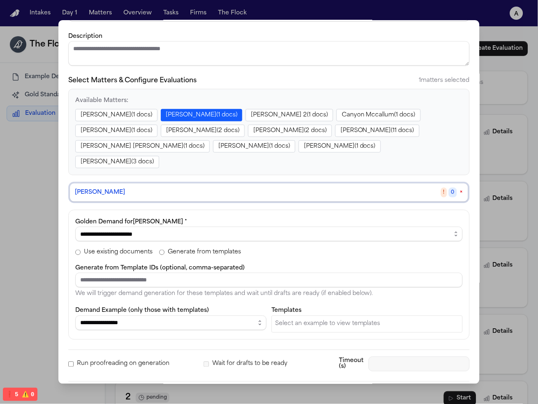
click at [133, 314] on label "Demand Example (only those with templates)" at bounding box center [142, 311] width 134 height 6
click at [133, 317] on select "**********" at bounding box center [170, 323] width 191 height 15
select select "**********"
click at [75, 316] on select "**********" at bounding box center [170, 323] width 191 height 15
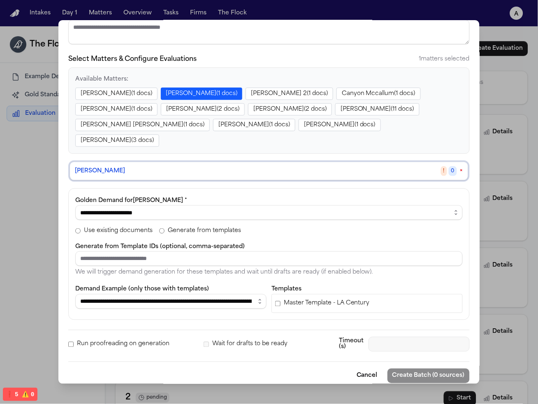
scroll to position [83, 0]
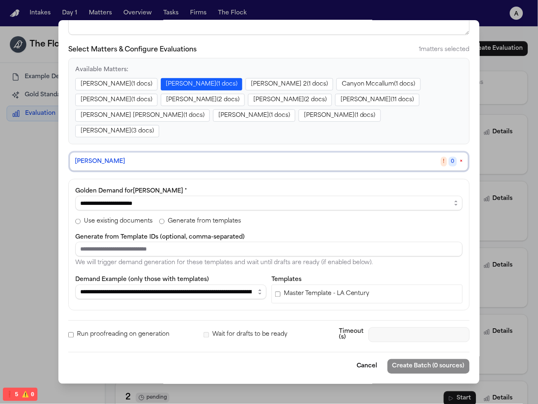
click at [272, 296] on div "Master Template - LA Century" at bounding box center [367, 294] width 191 height 19
click at [107, 206] on select "**********" at bounding box center [269, 203] width 388 height 15
select select "**********"
click at [75, 196] on select "**********" at bounding box center [269, 203] width 388 height 15
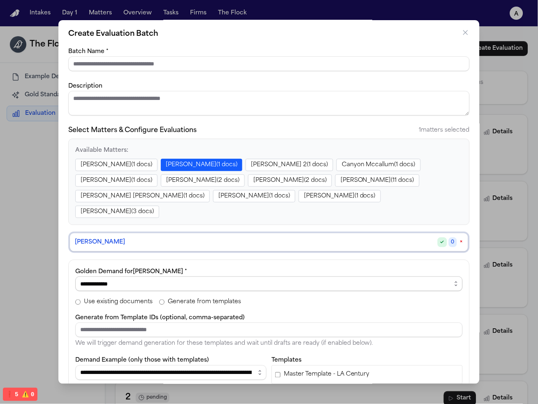
scroll to position [0, 0]
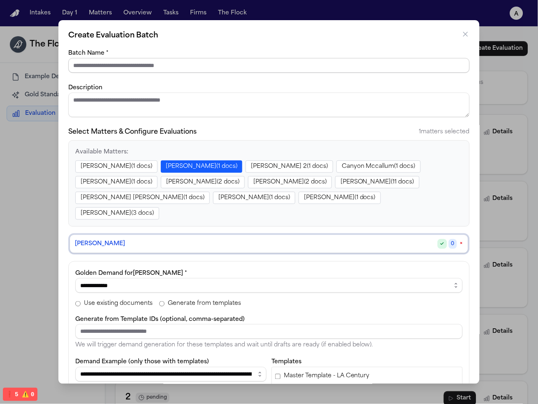
click at [120, 67] on input "Batch Name *" at bounding box center [269, 65] width 402 height 15
type input "********"
click at [323, 98] on textarea "Description" at bounding box center [269, 105] width 402 height 25
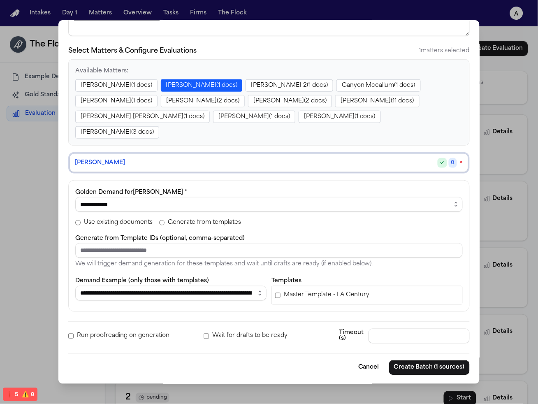
scroll to position [83, 0]
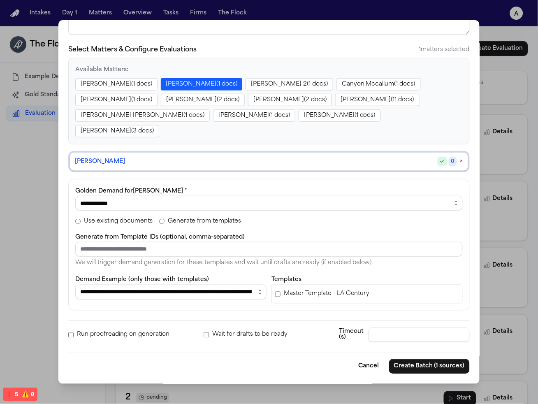
drag, startPoint x: 442, startPoint y: 368, endPoint x: 186, endPoint y: 186, distance: 313.4
click at [132, 218] on form "**********" at bounding box center [269, 170] width 402 height 408
click at [451, 365] on button "Create Batch (1 sources)" at bounding box center [429, 366] width 81 height 15
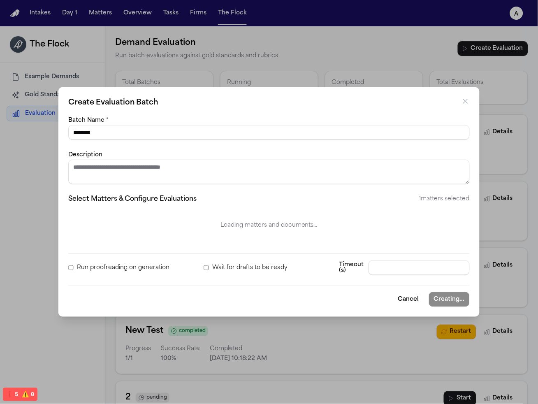
select select "**********"
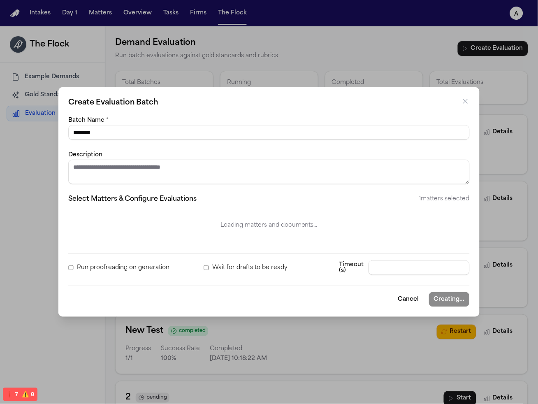
select select "**********"
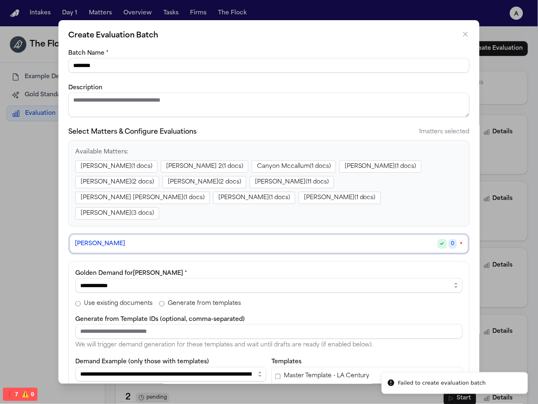
select select "**********"
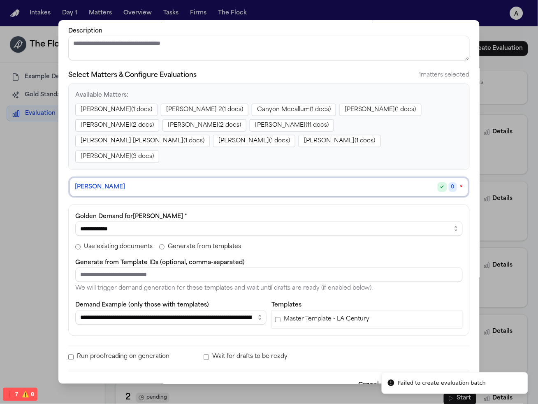
scroll to position [60, 0]
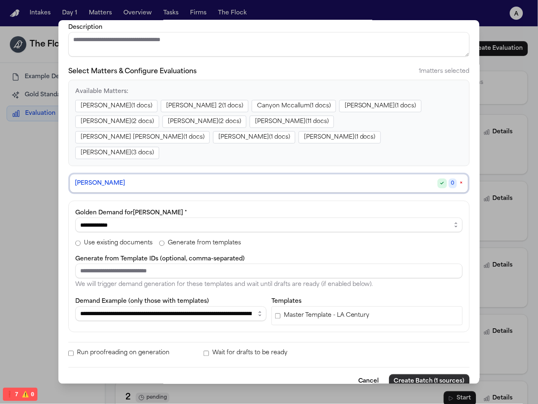
click at [427, 374] on button "Create Batch (1 sources)" at bounding box center [429, 381] width 81 height 15
click at [295, 201] on div "**********" at bounding box center [269, 267] width 402 height 132
click at [419, 374] on button "Create Batch (1 sources)" at bounding box center [429, 381] width 81 height 15
click at [440, 374] on button "Create Batch (1 sources)" at bounding box center [429, 381] width 81 height 15
click at [526, 245] on div "**********" at bounding box center [269, 202] width 538 height 404
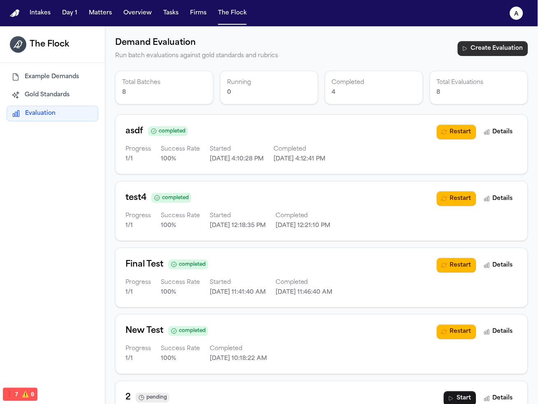
click at [486, 44] on button "Create Evaluation" at bounding box center [493, 48] width 70 height 15
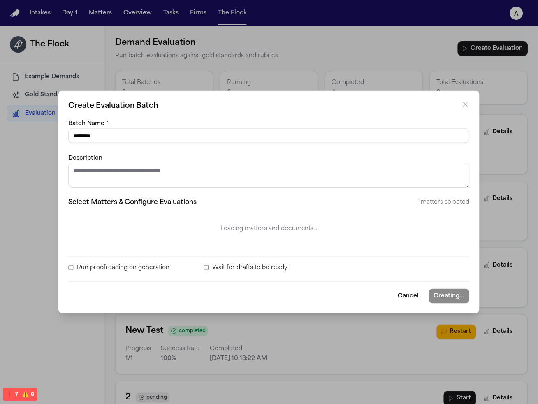
click at [191, 142] on input "********" at bounding box center [269, 135] width 402 height 15
click at [229, 170] on textarea "Description" at bounding box center [269, 175] width 402 height 25
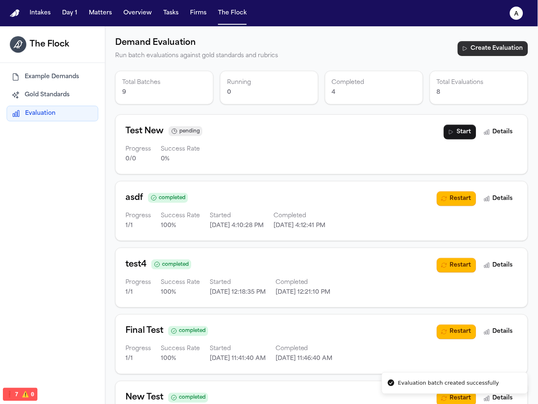
click at [481, 42] on button "Create Evaluation" at bounding box center [493, 48] width 70 height 15
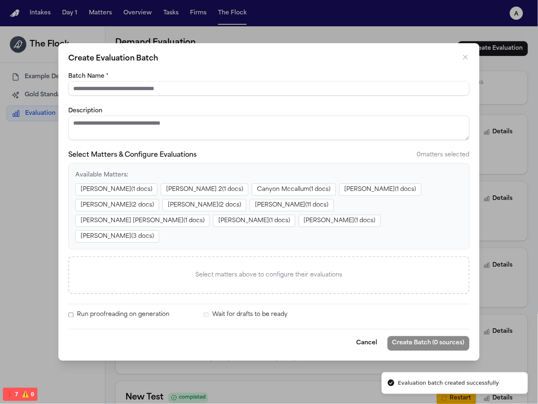
click at [517, 202] on div "Create Evaluation Batch Batch Name * Description Select Matters & Configure Eva…" at bounding box center [269, 202] width 538 height 404
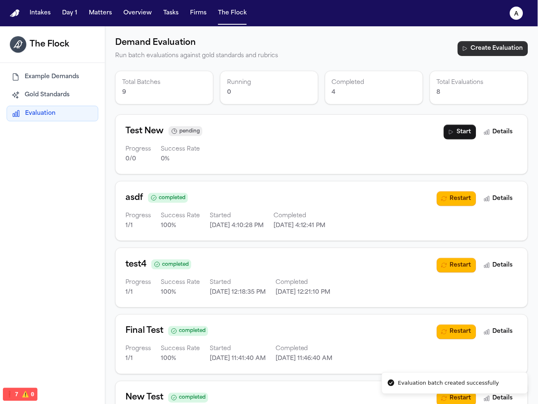
click at [458, 48] on button "Create Evaluation" at bounding box center [493, 48] width 70 height 15
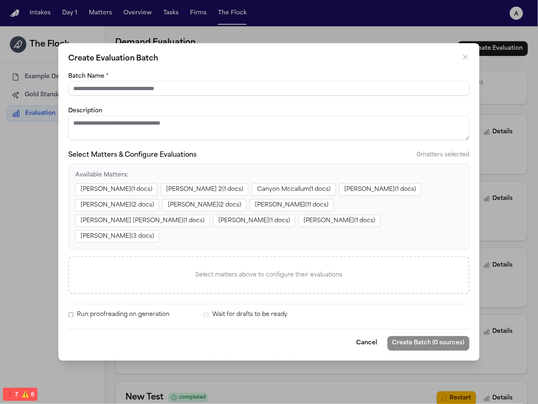
click at [46, 196] on div "Create Evaluation Batch Batch Name * Description Select Matters & Configure Eva…" at bounding box center [269, 202] width 538 height 404
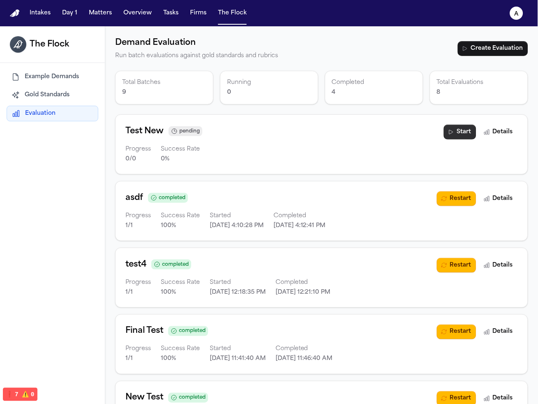
click at [458, 133] on button "Start" at bounding box center [460, 132] width 33 height 15
click at [471, 53] on div "Demand Evaluation Run batch evaluations against gold standards and rubrics Crea…" at bounding box center [321, 48] width 413 height 25
click at [463, 56] on div "Demand Evaluation Run batch evaluations against gold standards and rubrics Crea…" at bounding box center [321, 48] width 413 height 25
click at [469, 50] on button "Create Evaluation" at bounding box center [493, 48] width 70 height 15
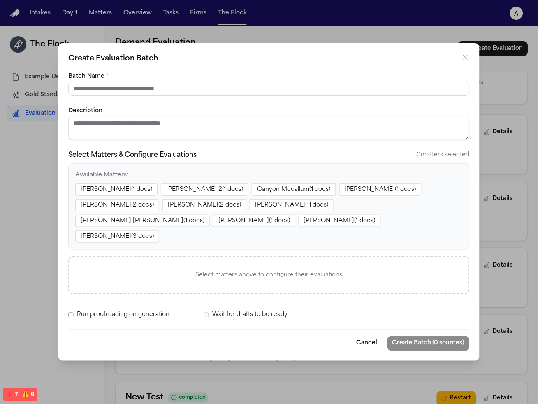
click at [401, 195] on div "Brittany Knowles ( 1 docs) Juan Molina 2 ( 1 docs) Canyon Mccallum ( 1 docs) Ju…" at bounding box center [269, 213] width 388 height 59
click at [467, 73] on div "Create Evaluation Batch Batch Name * Description Select Matters & Configure Eva…" at bounding box center [268, 202] width 421 height 318
click at [463, 61] on icon "button" at bounding box center [466, 57] width 8 height 8
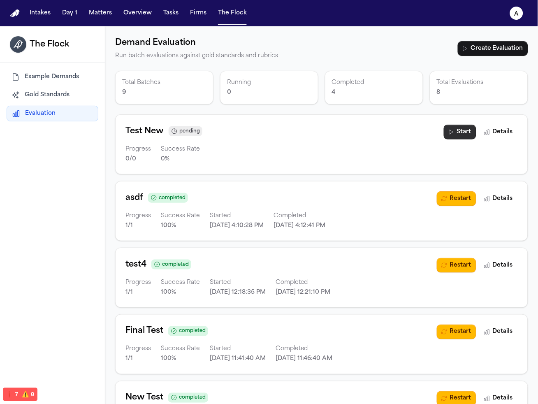
click at [448, 132] on icon "button" at bounding box center [451, 132] width 7 height 7
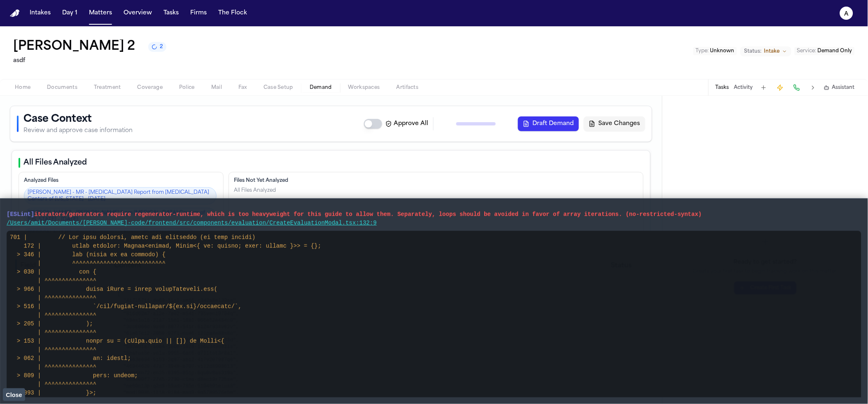
click at [14, 397] on span "Close" at bounding box center [14, 395] width 16 height 7
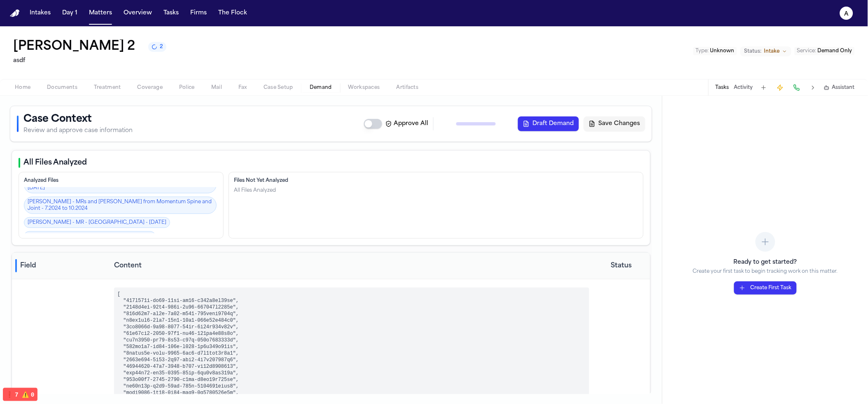
click at [223, 198] on div "Analyzed Files [PERSON_NAME] - MR - [MEDICAL_DATA] Report from [MEDICAL_DATA] C…" at bounding box center [331, 205] width 625 height 67
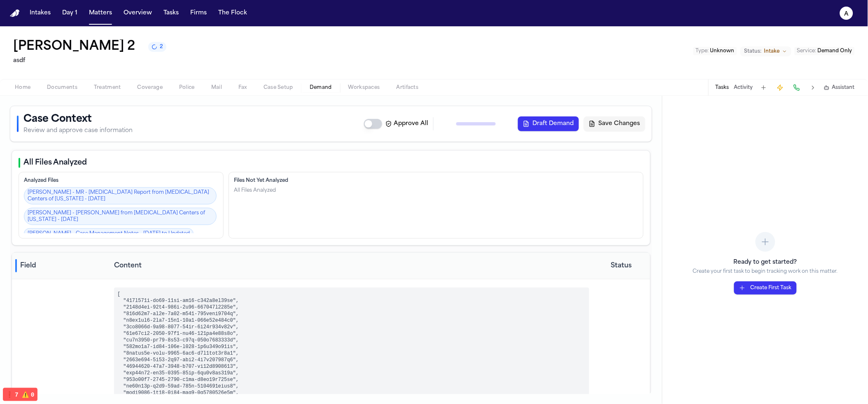
click at [112, 196] on link "[PERSON_NAME] - MR - [MEDICAL_DATA] Report from [MEDICAL_DATA] Centers of [US_S…" at bounding box center [120, 195] width 193 height 17
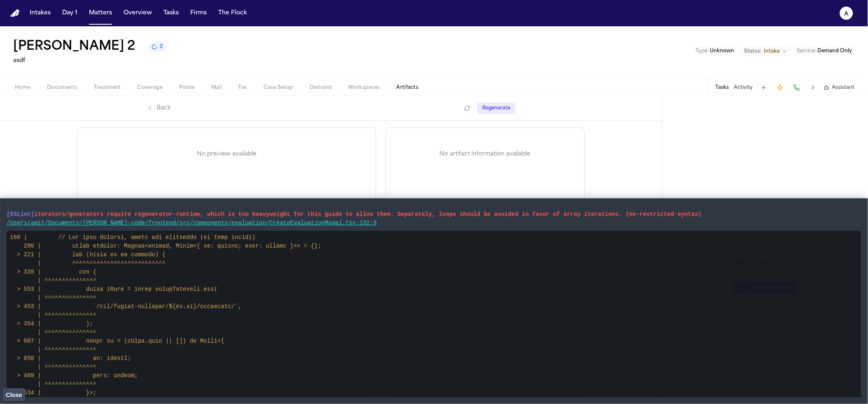
click at [19, 389] on button "Close" at bounding box center [14, 394] width 22 height 12
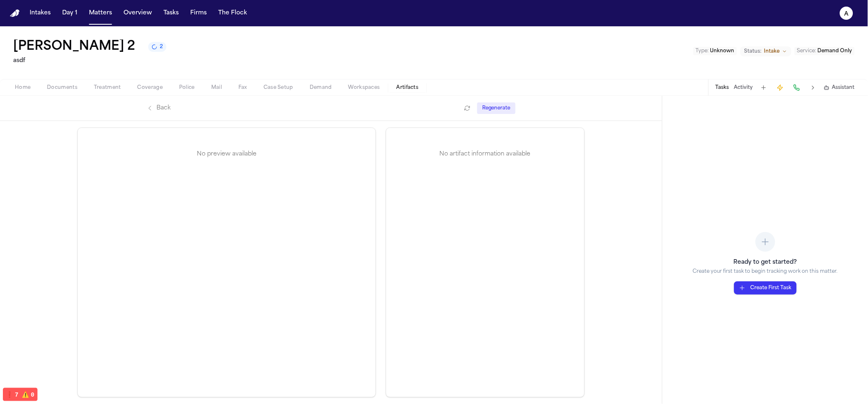
click at [22, 392] on span "❗️ 7" at bounding box center [28, 395] width 12 height 7
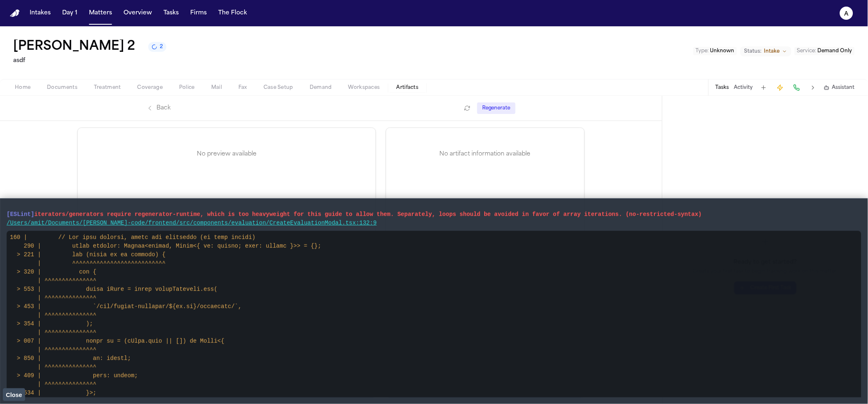
drag, startPoint x: 234, startPoint y: 124, endPoint x: 229, endPoint y: 129, distance: 7.0
click at [233, 125] on div "No preview available No artifact information available" at bounding box center [330, 262] width 527 height 283
click at [20, 402] on main "[ESLint] iterators/generators require regenerator-runtime, which is too heavywe…" at bounding box center [434, 301] width 868 height 206
click at [13, 401] on button "Close" at bounding box center [14, 394] width 22 height 12
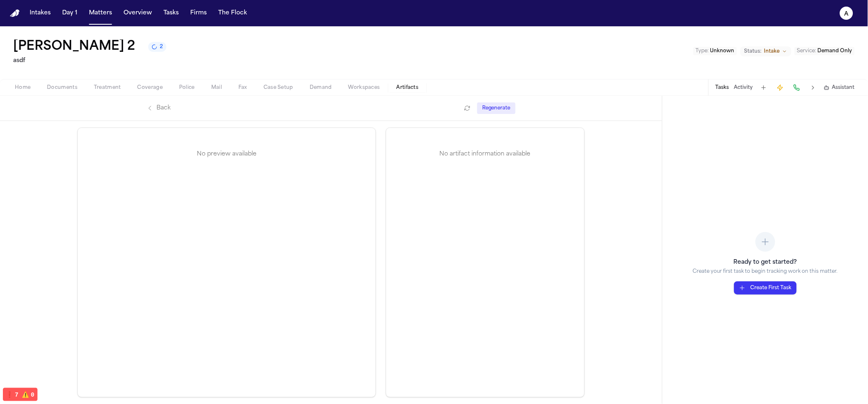
click at [13, 397] on button "❗️ 7 ⚠️ 0" at bounding box center [20, 394] width 34 height 13
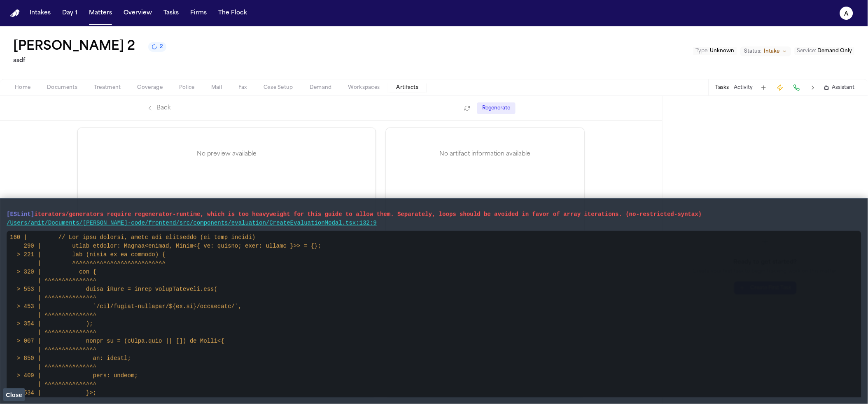
drag, startPoint x: 208, startPoint y: 130, endPoint x: 199, endPoint y: 130, distance: 9.1
click at [207, 130] on div "No preview available" at bounding box center [227, 154] width 298 height 53
click at [163, 112] on link "Back" at bounding box center [159, 108] width 24 height 8
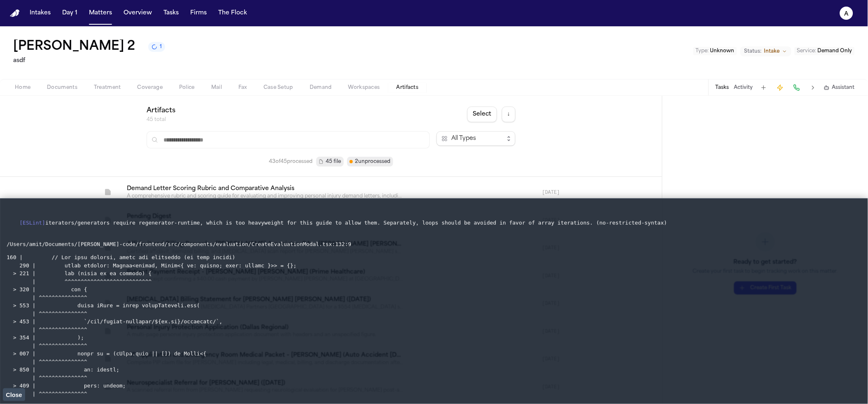
click at [12, 392] on span "Close" at bounding box center [14, 395] width 16 height 7
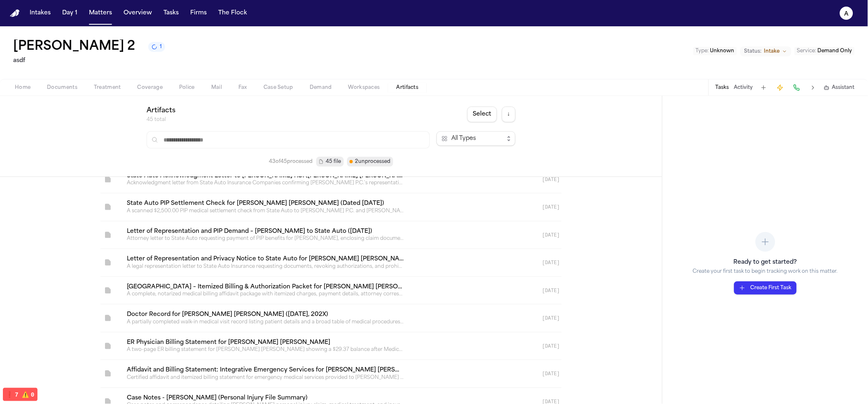
scroll to position [1032, 0]
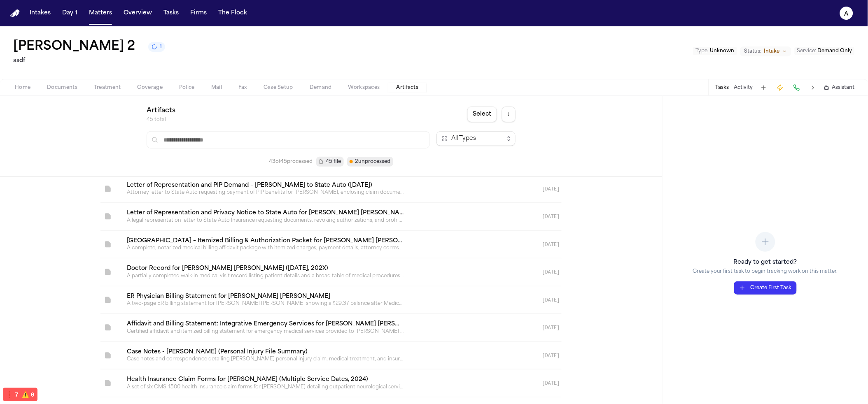
click at [75, 84] on span "Documents" at bounding box center [62, 87] width 30 height 7
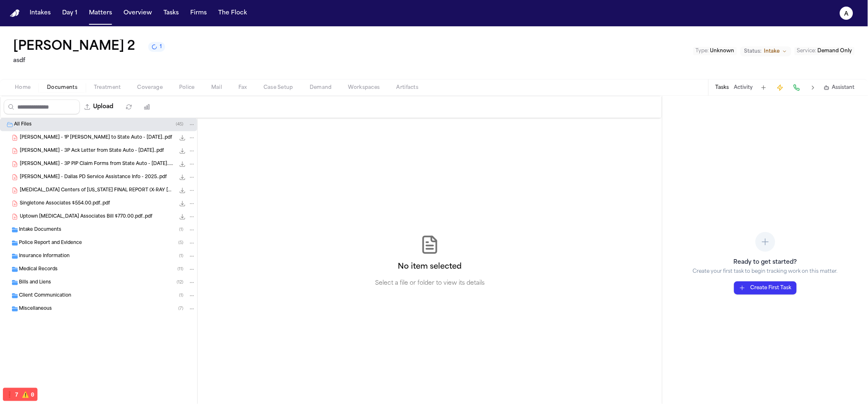
click at [334, 88] on button "Demand" at bounding box center [320, 88] width 39 height 10
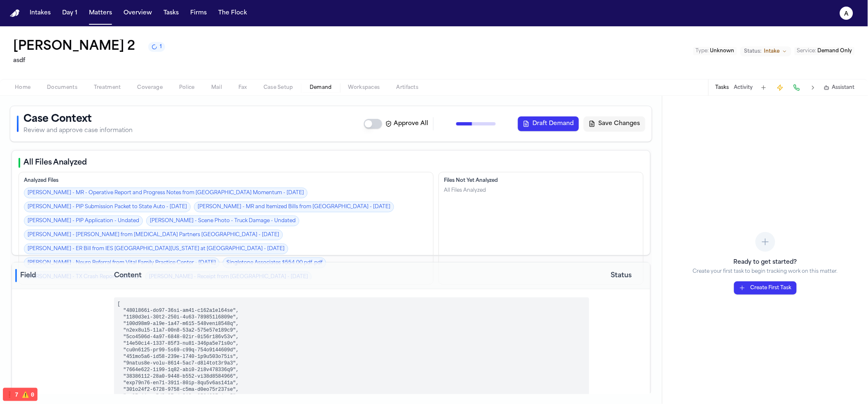
scroll to position [200, 0]
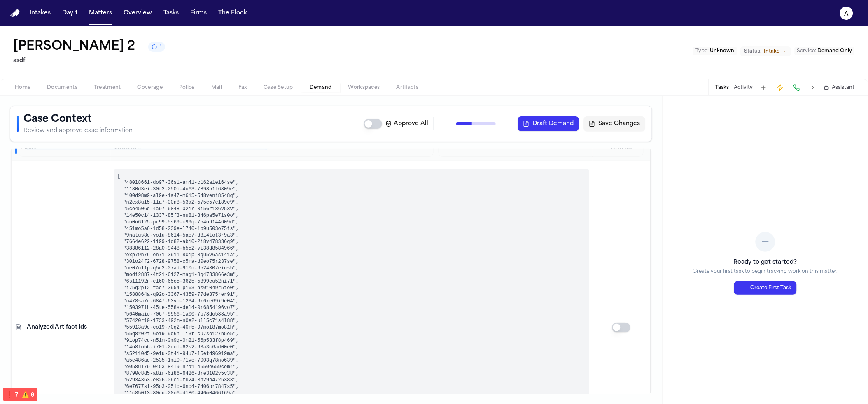
click at [185, 214] on pre at bounding box center [351, 328] width 475 height 316
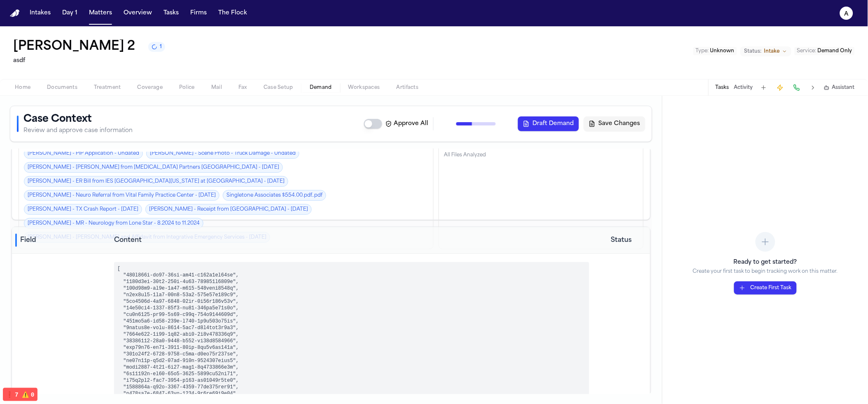
scroll to position [35, 0]
click at [251, 261] on link "J. Molina - Scene Photo - Vehicle Side Damage - Undated" at bounding box center [242, 266] width 170 height 11
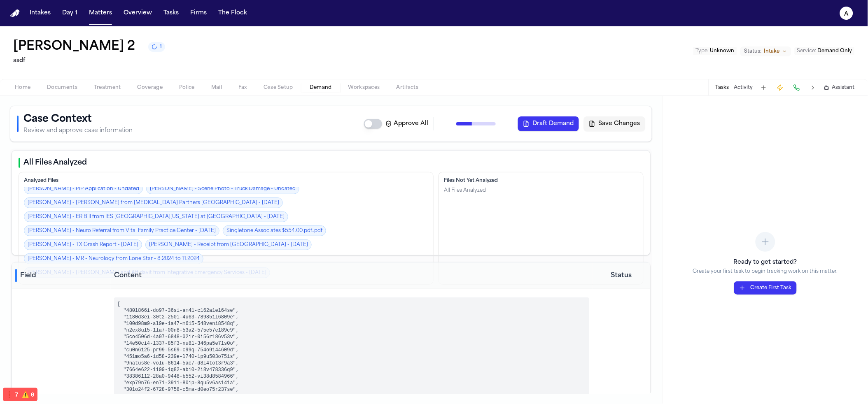
scroll to position [0, 0]
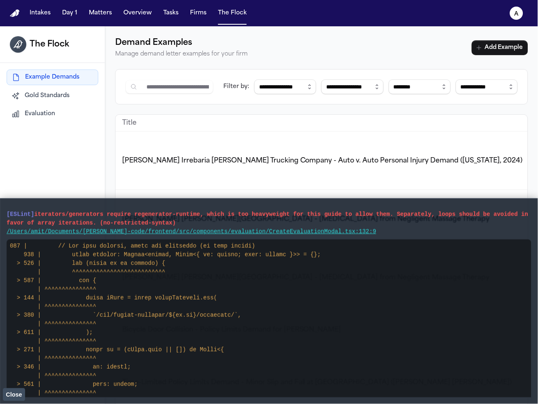
click at [195, 224] on pre "[ESLint] iterators/generators require regenerator-runtime, which is too heavywe…" at bounding box center [269, 218] width 525 height 17
click at [15, 395] on span "Close" at bounding box center [14, 395] width 16 height 7
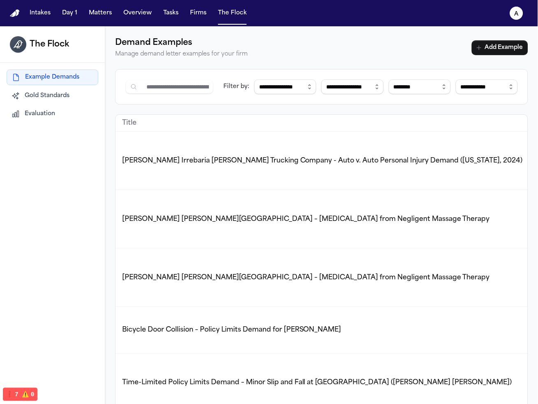
click at [63, 108] on button "Evaluation" at bounding box center [53, 114] width 92 height 15
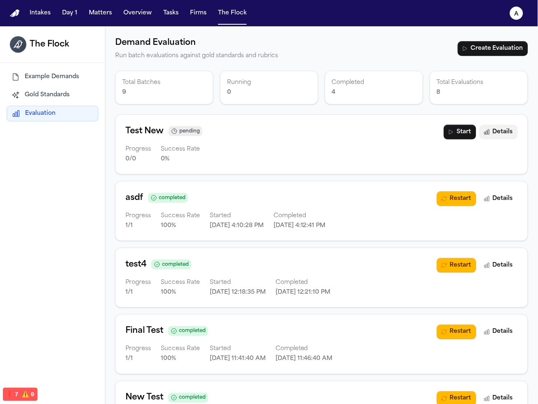
click at [484, 133] on icon "button" at bounding box center [487, 132] width 7 height 7
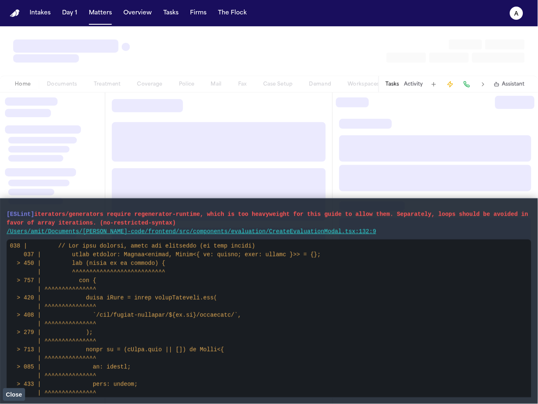
click at [9, 392] on span "Close" at bounding box center [14, 395] width 16 height 7
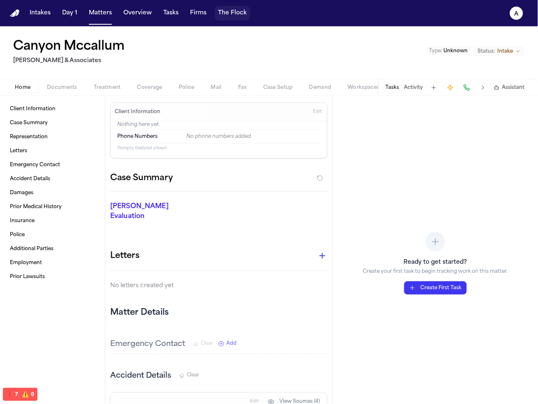
click at [233, 13] on button "The Flock" at bounding box center [232, 13] width 35 height 15
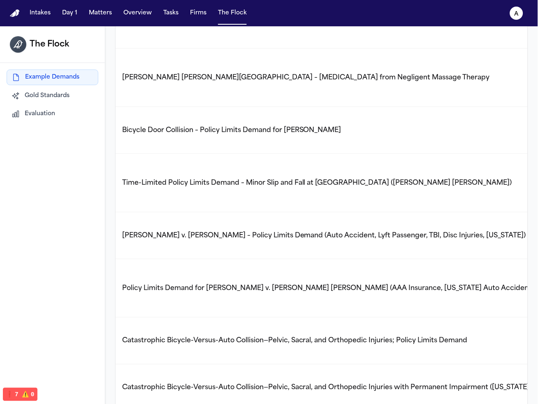
scroll to position [199, 0]
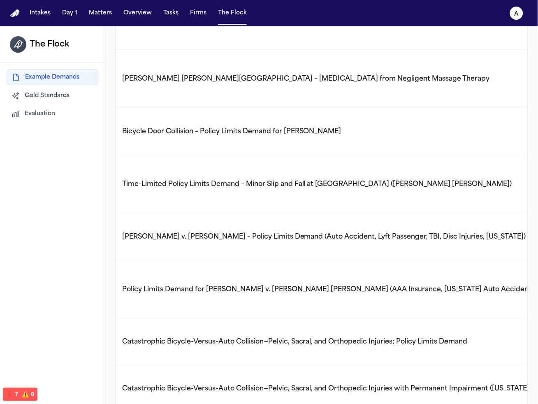
click at [222, 181] on span "Time-Limited Policy Limits Demand – Minor Slip and Fall at Grocery Store (Keira…" at bounding box center [317, 184] width 390 height 7
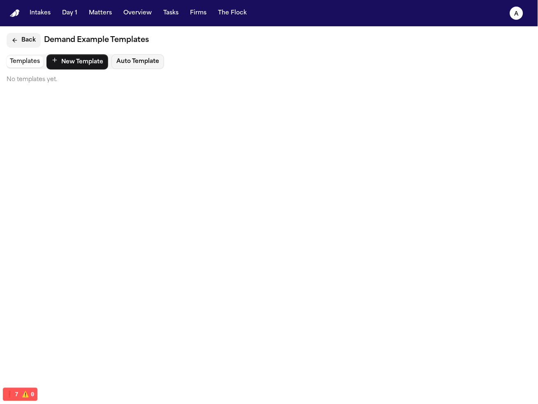
click at [18, 39] on button "Back" at bounding box center [24, 40] width 34 height 15
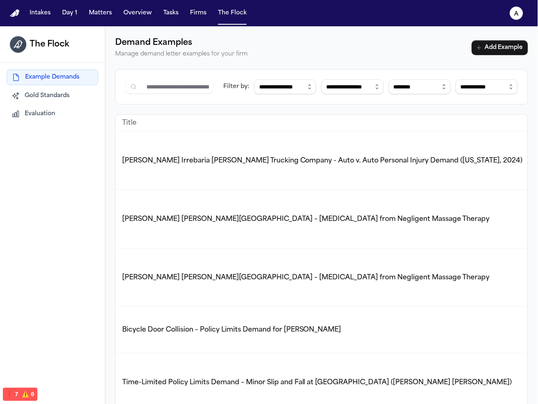
click at [262, 274] on span "[PERSON_NAME] [PERSON_NAME][GEOGRAPHIC_DATA] – [MEDICAL_DATA] from Negligent Ma…" at bounding box center [306, 277] width 368 height 7
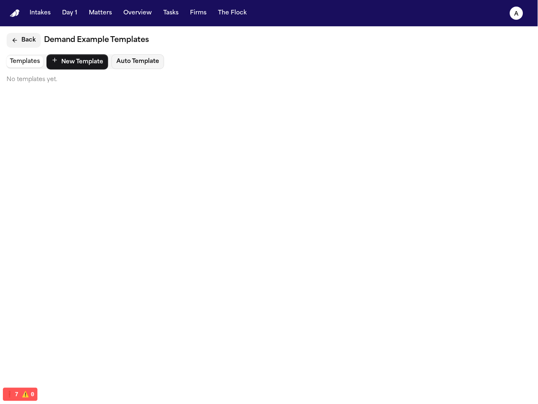
click at [13, 40] on icon "Back" at bounding box center [15, 40] width 4 height 0
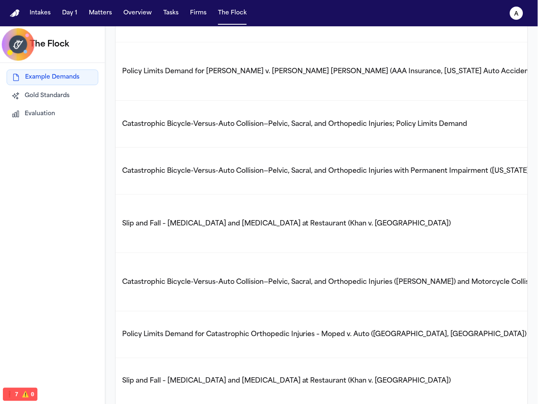
scroll to position [491, 0]
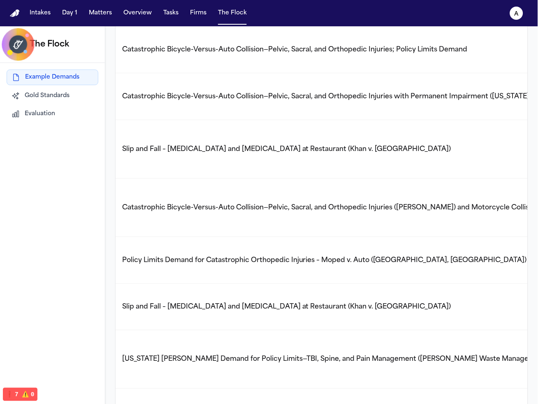
click at [90, 226] on div "The Flock Example Demands Gold Standards Evaluation" at bounding box center [52, 228] width 105 height 404
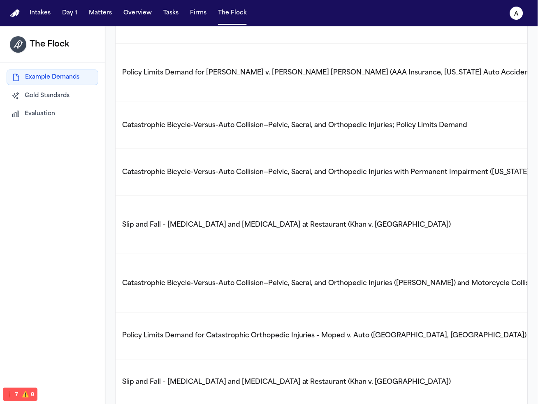
scroll to position [270, 0]
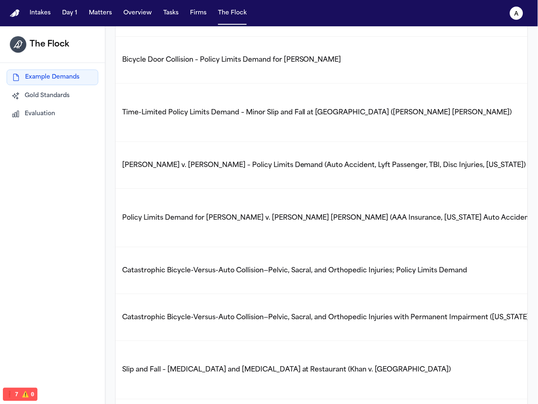
click at [254, 189] on td "Policy Limits Demand for [PERSON_NAME] v. [PERSON_NAME] [PERSON_NAME] (AAA Insu…" at bounding box center [440, 218] width 649 height 58
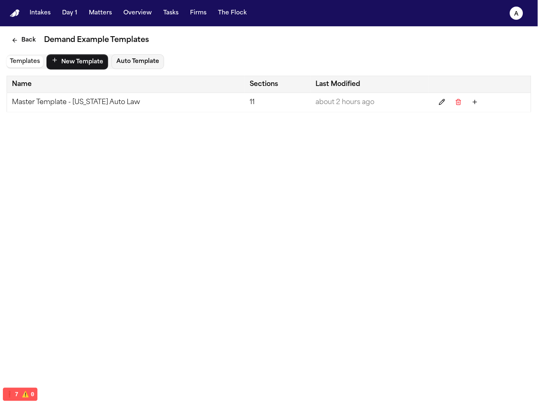
click at [172, 107] on td "Master Template - Michigan Auto Law" at bounding box center [126, 102] width 238 height 19
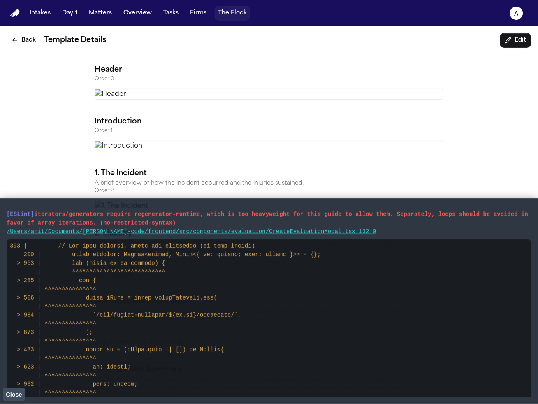
click at [217, 12] on button "The Flock" at bounding box center [232, 13] width 35 height 15
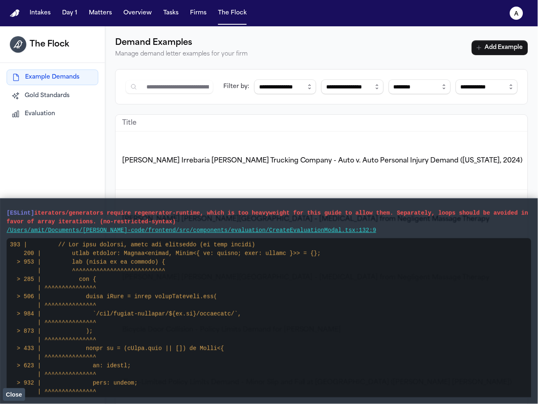
scroll to position [2, 0]
click at [19, 397] on span "Close" at bounding box center [14, 395] width 16 height 7
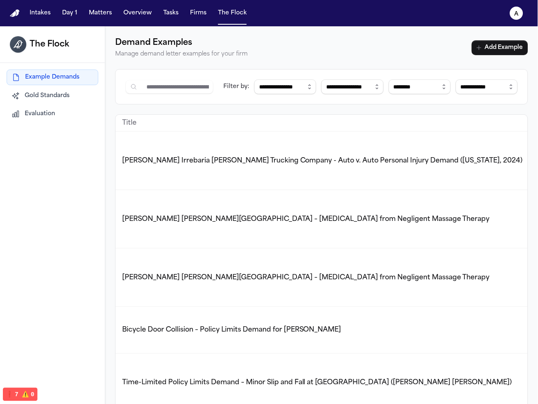
click at [176, 158] on span "[PERSON_NAME] Irrebaria [PERSON_NAME] Trucking Company - Auto v. Auto Personal …" at bounding box center [322, 161] width 401 height 7
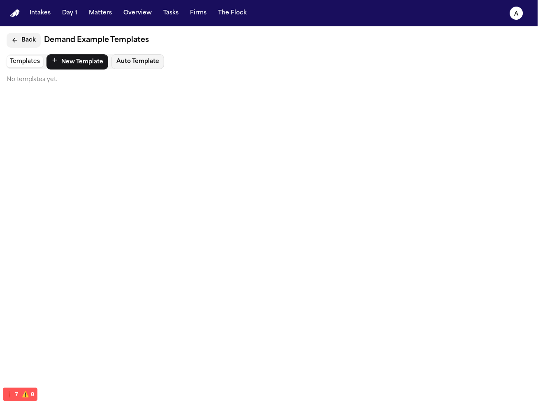
click at [18, 47] on button "Back" at bounding box center [24, 40] width 34 height 15
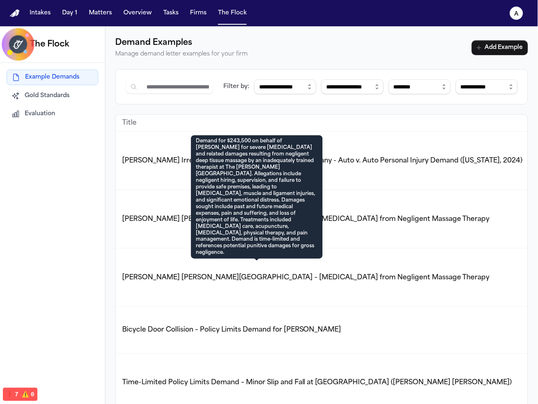
scroll to position [295, 0]
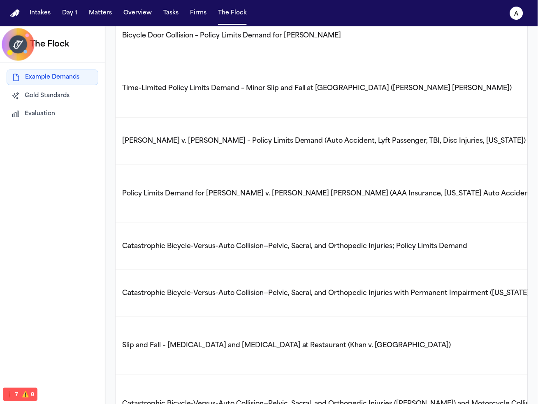
click at [220, 270] on td "Catastrophic Bicycle-Versus-Auto Collision—Pelvic, Sacral, and Orthopedic Injur…" at bounding box center [440, 293] width 649 height 47
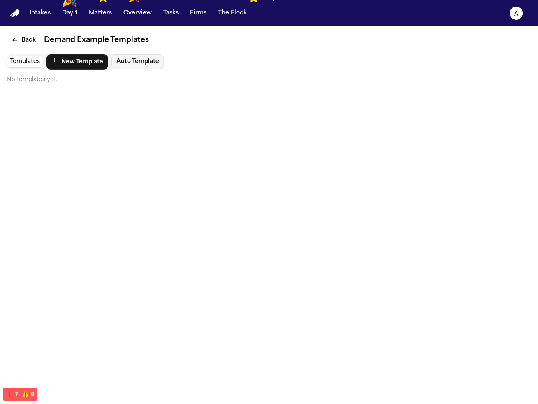
click at [14, 34] on button "Back" at bounding box center [24, 40] width 34 height 15
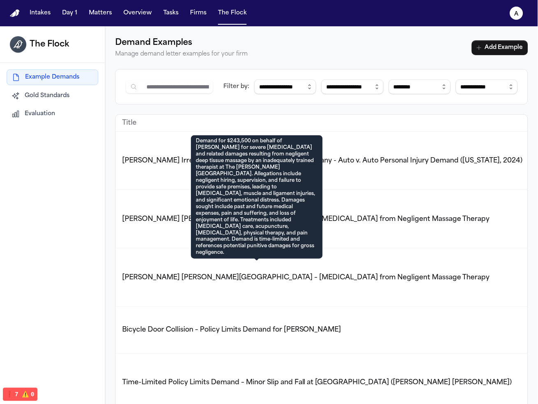
click at [235, 274] on span "[PERSON_NAME] [PERSON_NAME][GEOGRAPHIC_DATA] – [MEDICAL_DATA] from Negligent Ma…" at bounding box center [306, 277] width 368 height 7
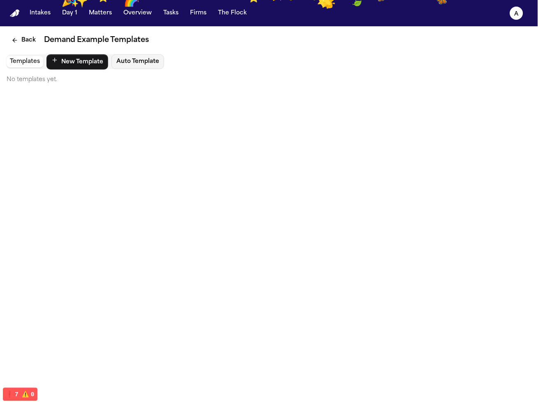
click at [25, 38] on button "Back" at bounding box center [24, 40] width 34 height 15
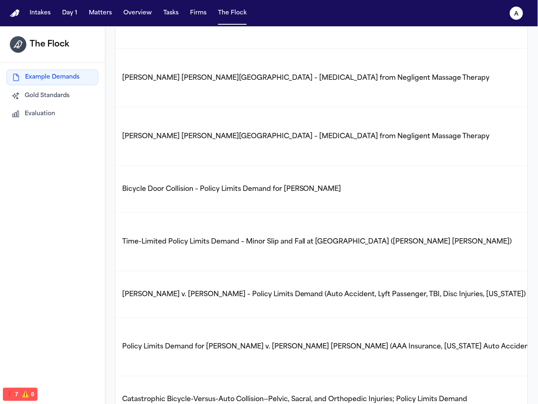
scroll to position [149, 0]
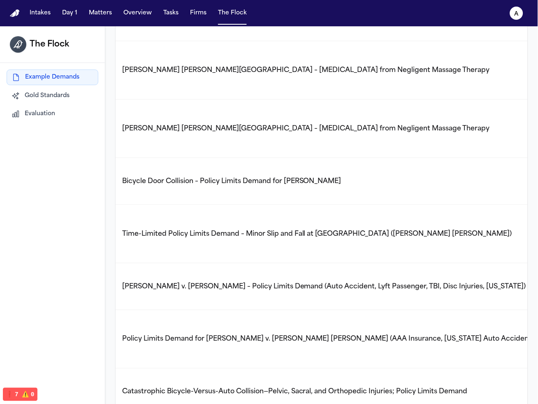
click at [240, 224] on td "Time-Limited Policy Limits Demand – Minor Slip and Fall at [GEOGRAPHIC_DATA] ([…" at bounding box center [440, 234] width 649 height 58
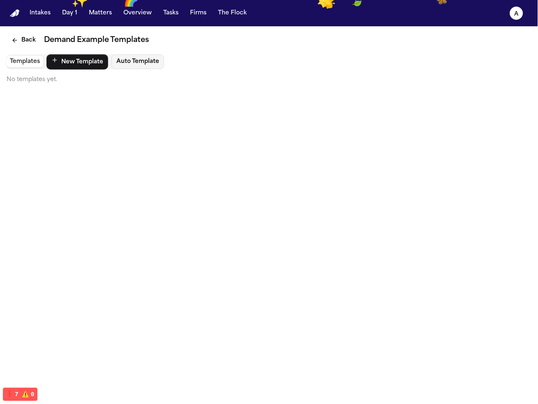
click at [19, 38] on button "Back" at bounding box center [24, 40] width 34 height 15
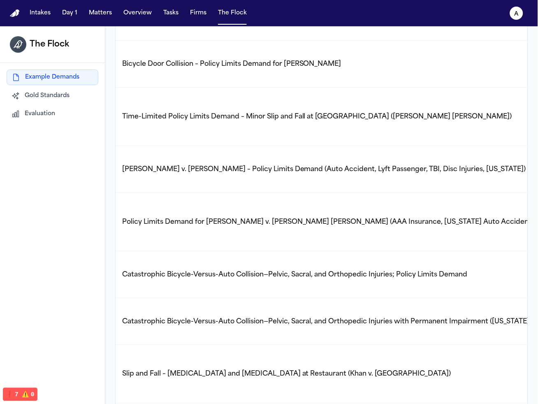
scroll to position [255, 0]
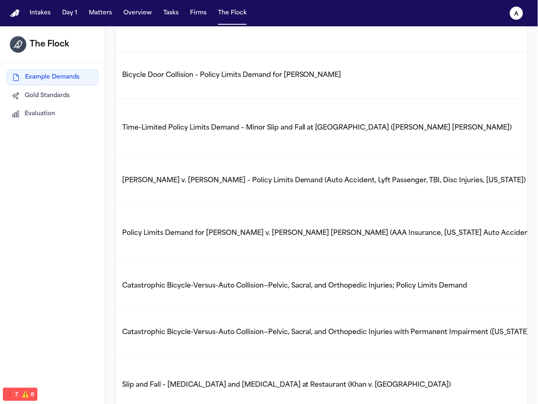
click at [295, 125] on span "Time-Limited Policy Limits Demand – Minor Slip and Fall at Grocery Store (Keira…" at bounding box center [317, 128] width 390 height 7
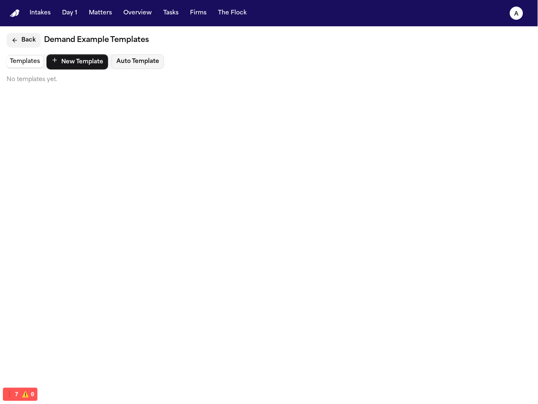
click at [13, 34] on button "Back" at bounding box center [24, 40] width 34 height 15
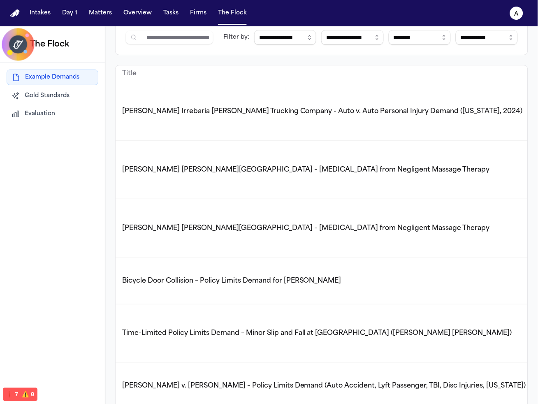
scroll to position [178, 0]
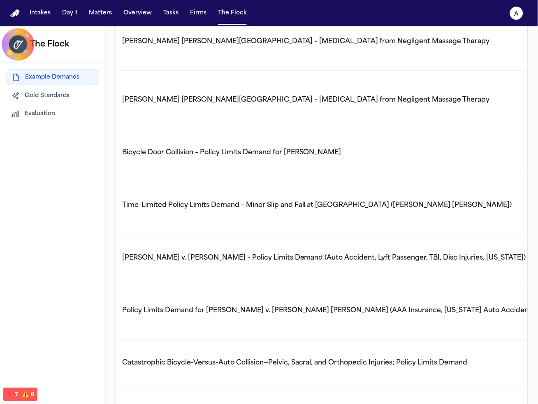
click at [271, 281] on td "Policy Limits Demand for [PERSON_NAME] v. [PERSON_NAME] [PERSON_NAME] (AAA Insu…" at bounding box center [440, 310] width 649 height 58
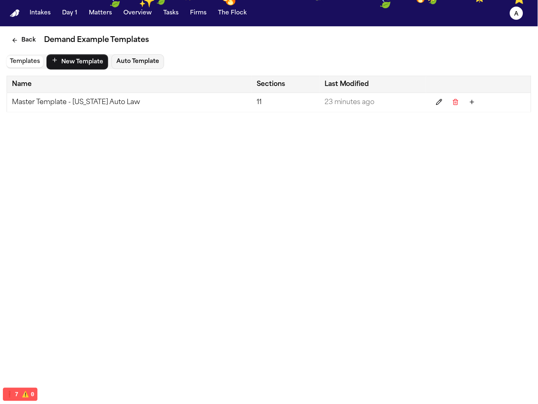
click at [98, 105] on td "Master Template - Michigan Auto Law" at bounding box center [129, 102] width 245 height 19
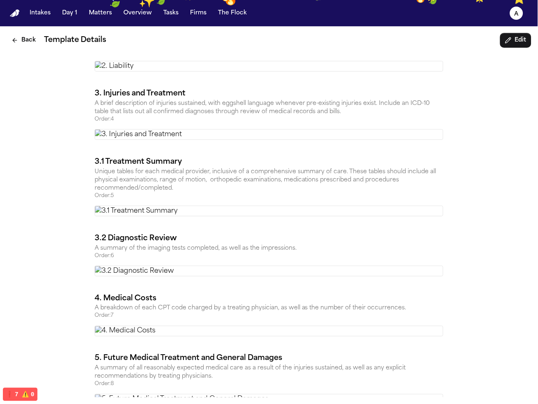
scroll to position [211, 0]
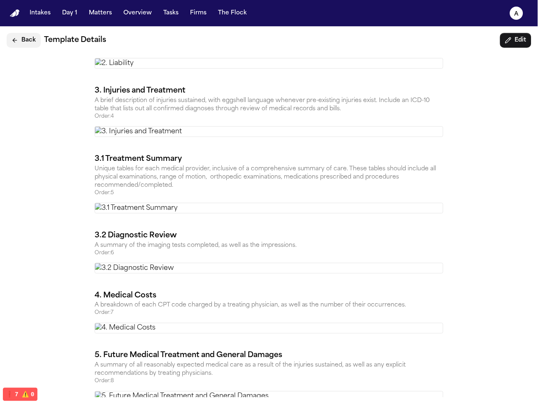
click at [22, 33] on button "Back" at bounding box center [24, 40] width 34 height 15
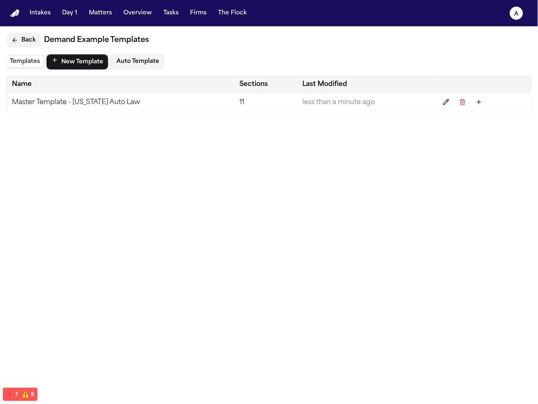
click at [17, 38] on icon "Back" at bounding box center [15, 40] width 7 height 7
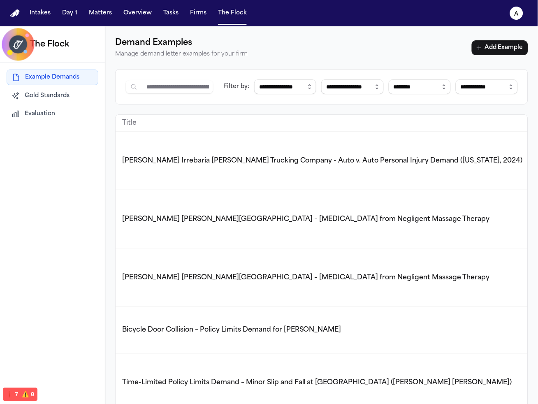
click at [279, 160] on span "Ferdinand Castillo Irrebaria v. Harris Trucking Company - Auto v. Auto Personal…" at bounding box center [322, 161] width 401 height 7
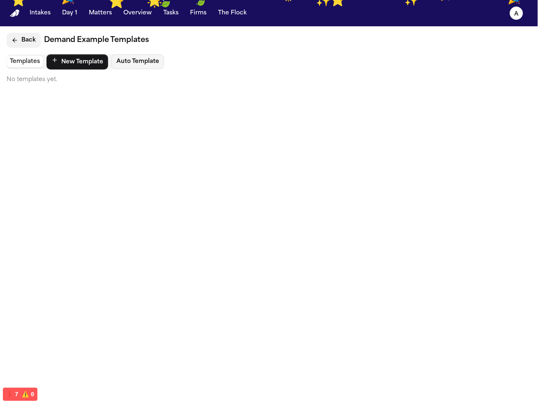
click at [21, 43] on button "Back" at bounding box center [24, 40] width 34 height 15
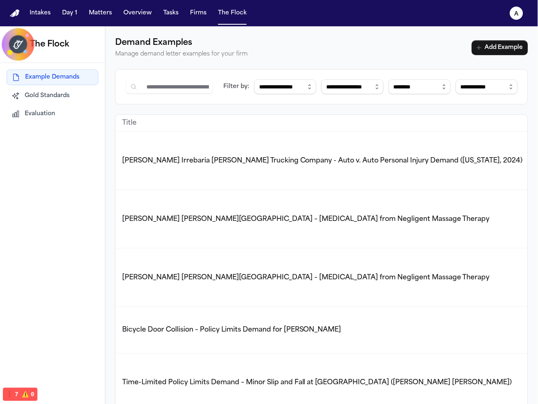
click at [193, 216] on span "Steve Krause v. Parker Palm Springs – Nerve Injury from Negligent Massage Thera…" at bounding box center [306, 219] width 368 height 7
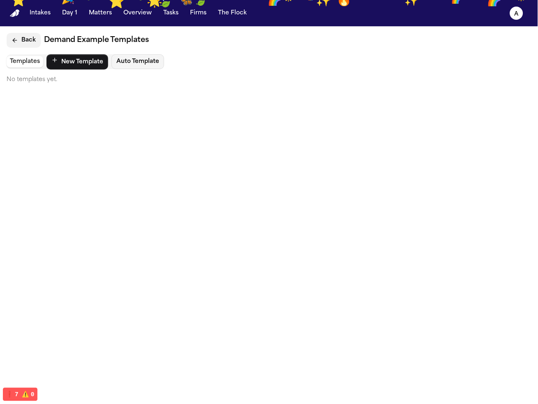
click at [27, 39] on button "Back" at bounding box center [24, 40] width 34 height 15
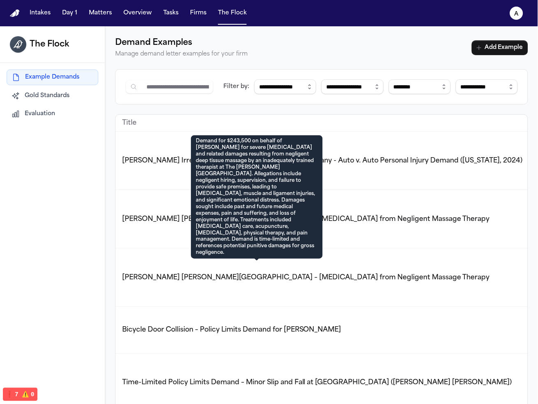
click at [226, 274] on span "Steve Krause v. Parker Palm Springs – Nerve Injury from Negligent Massage Thera…" at bounding box center [306, 277] width 368 height 7
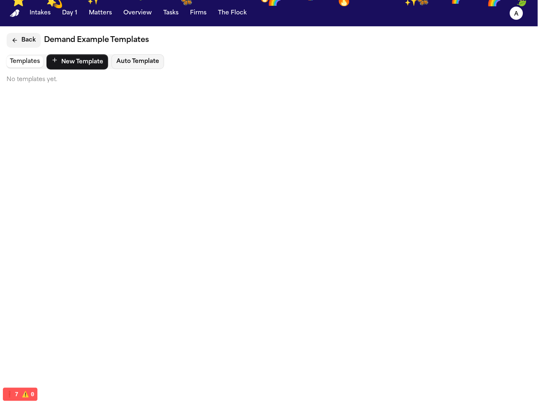
click at [21, 44] on button "Back" at bounding box center [24, 40] width 34 height 15
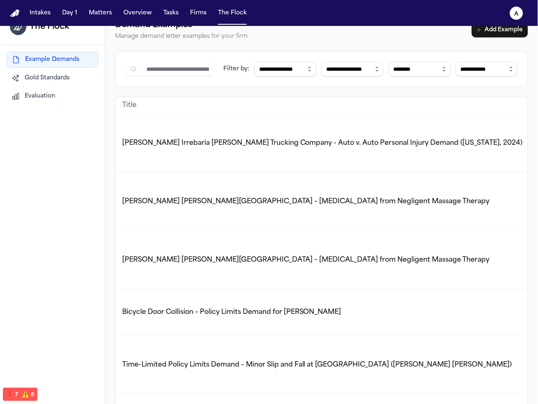
scroll to position [26, 0]
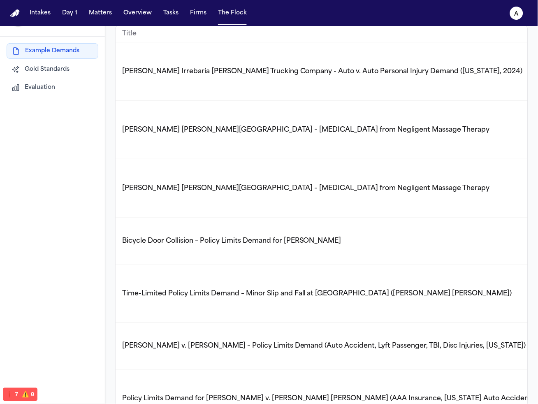
drag, startPoint x: 237, startPoint y: 214, endPoint x: 527, endPoint y: 223, distance: 289.9
click at [538, 221] on html "**********" at bounding box center [269, 202] width 538 height 404
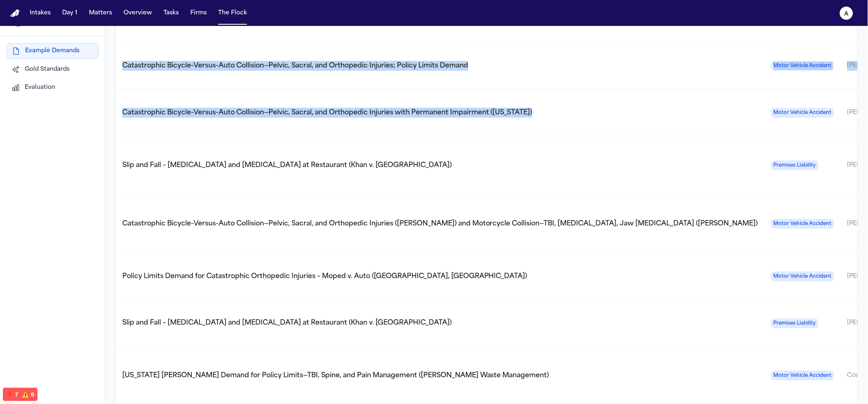
scroll to position [0, 306]
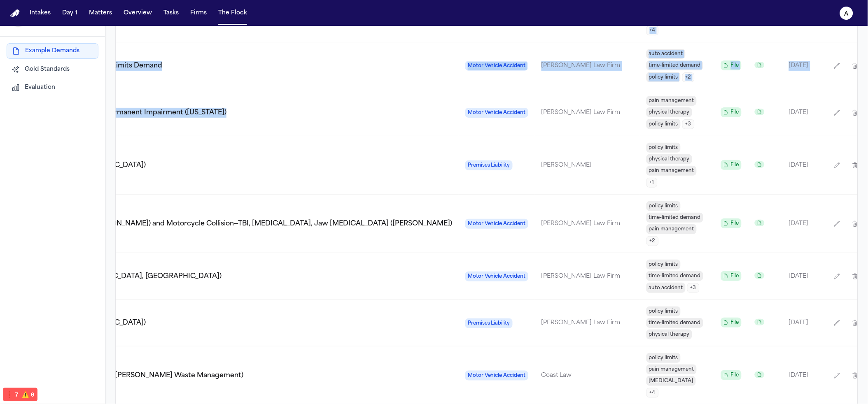
drag, startPoint x: 826, startPoint y: 77, endPoint x: 1088, endPoint y: 76, distance: 261.7
click at [538, 76] on html "**********" at bounding box center [434, 202] width 868 height 404
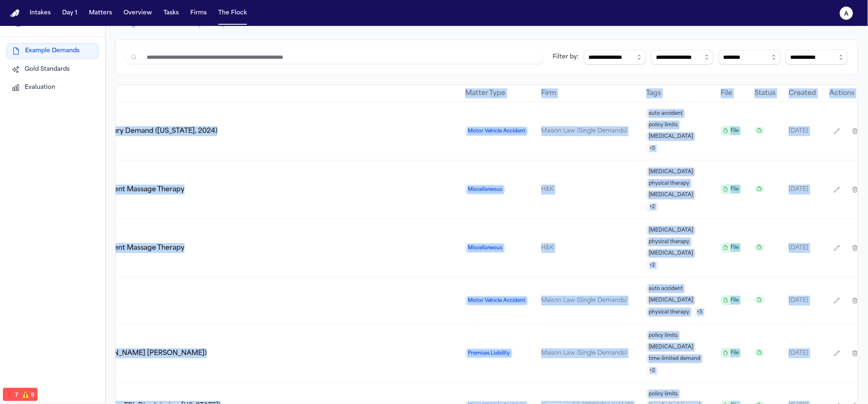
scroll to position [0, 0]
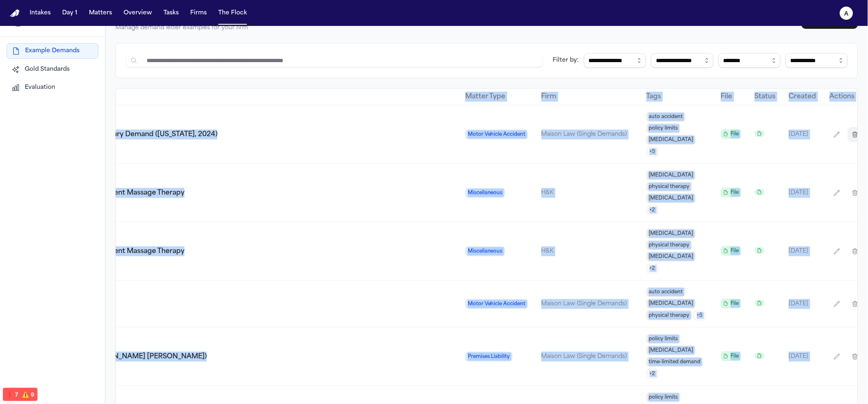
click at [538, 127] on button "button" at bounding box center [854, 134] width 15 height 15
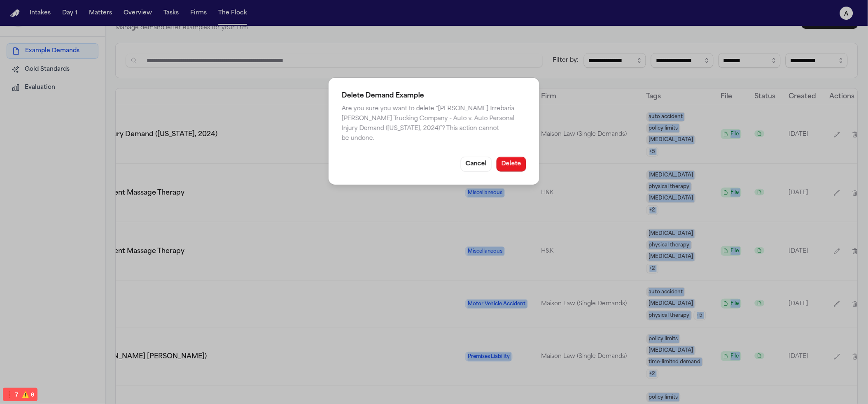
click at [513, 159] on button "Delete" at bounding box center [511, 164] width 30 height 15
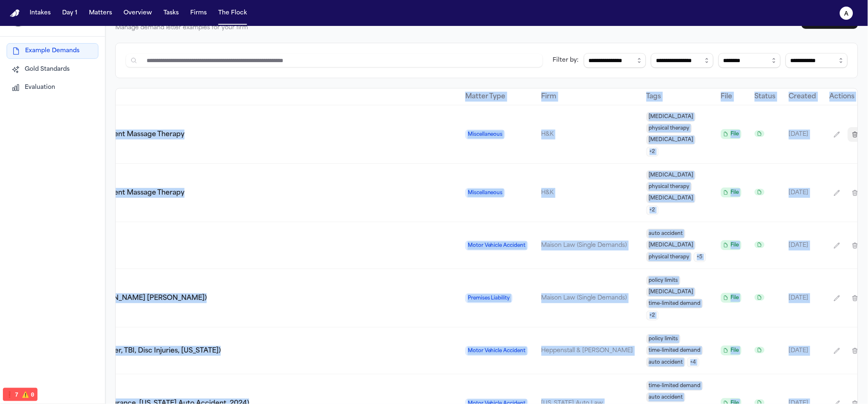
click at [538, 132] on icon "button" at bounding box center [854, 134] width 7 height 7
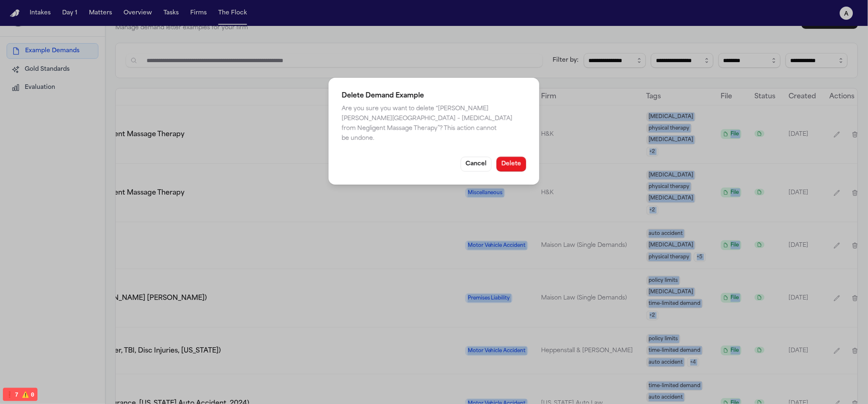
drag, startPoint x: 502, startPoint y: 159, endPoint x: 528, endPoint y: 159, distance: 25.9
click at [502, 159] on button "Delete" at bounding box center [511, 164] width 30 height 15
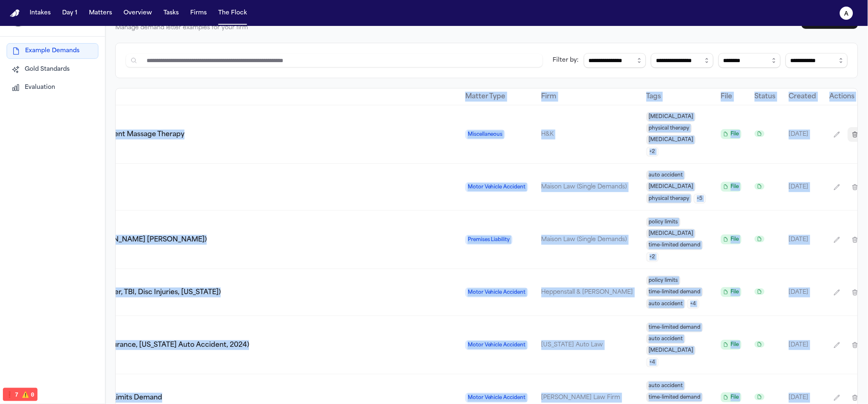
click at [538, 127] on button "button" at bounding box center [854, 134] width 15 height 15
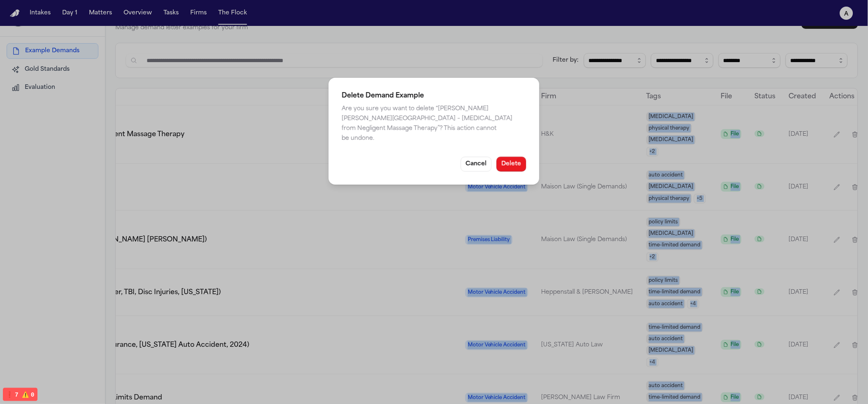
click at [513, 161] on button "Delete" at bounding box center [511, 164] width 30 height 15
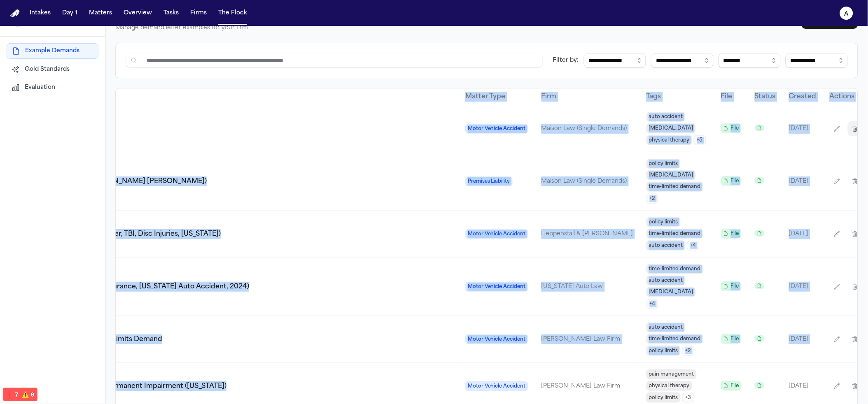
click at [538, 131] on icon "button" at bounding box center [855, 128] width 5 height 5
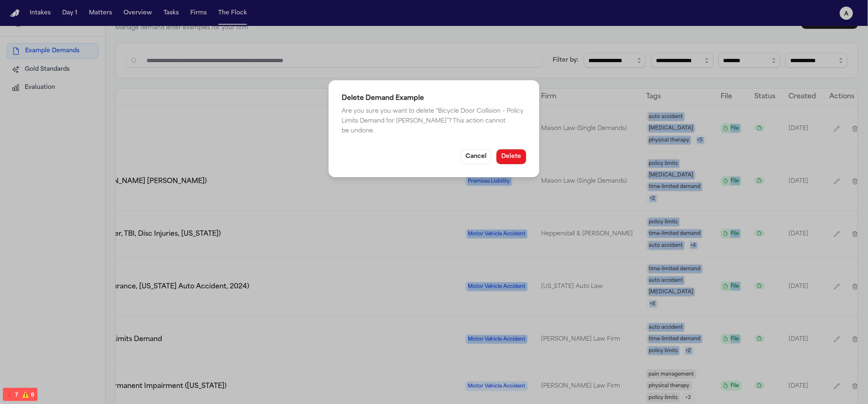
click at [511, 162] on button "Delete" at bounding box center [511, 156] width 30 height 15
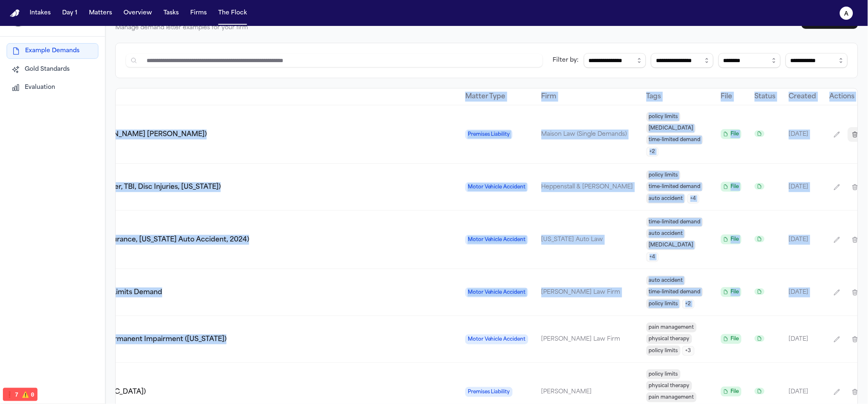
click at [538, 137] on icon "button" at bounding box center [854, 134] width 7 height 7
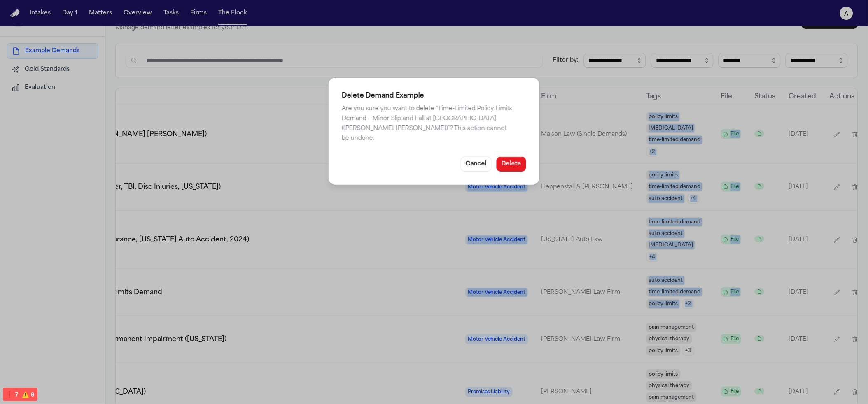
click at [515, 157] on button "Delete" at bounding box center [511, 164] width 30 height 15
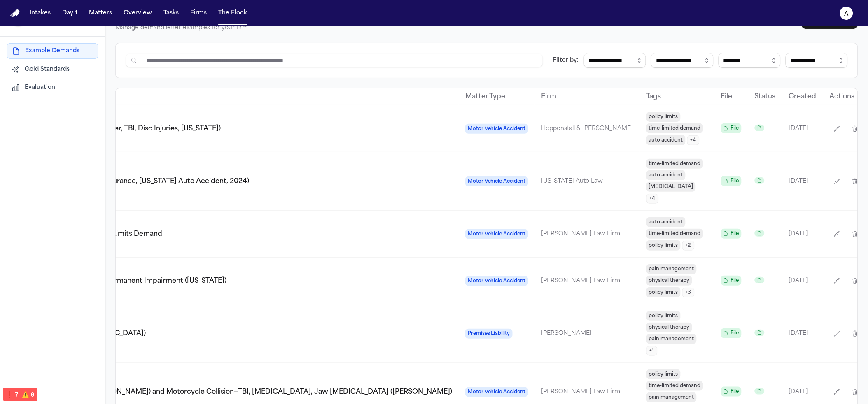
scroll to position [0, 282]
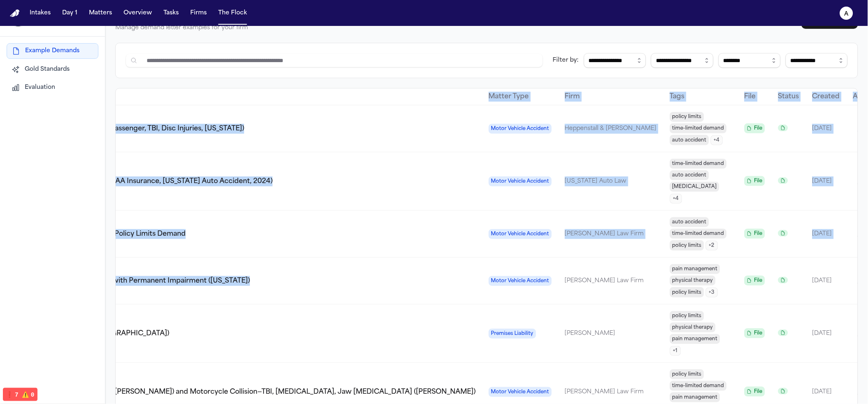
click at [538, 126] on icon "button" at bounding box center [878, 129] width 7 height 7
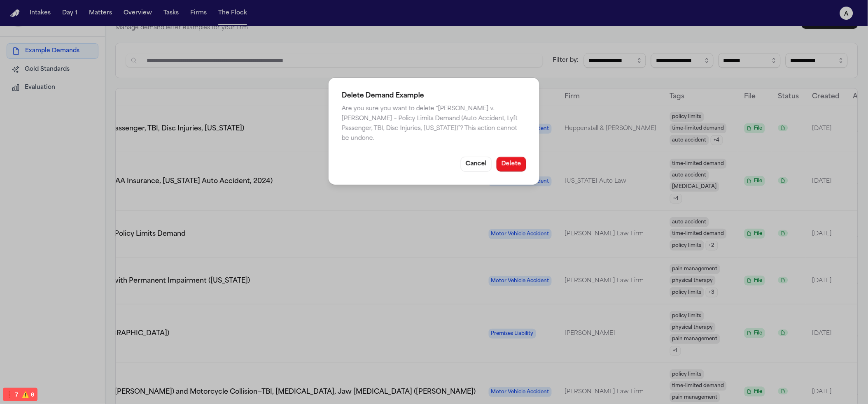
click at [513, 161] on button "Delete" at bounding box center [511, 164] width 30 height 15
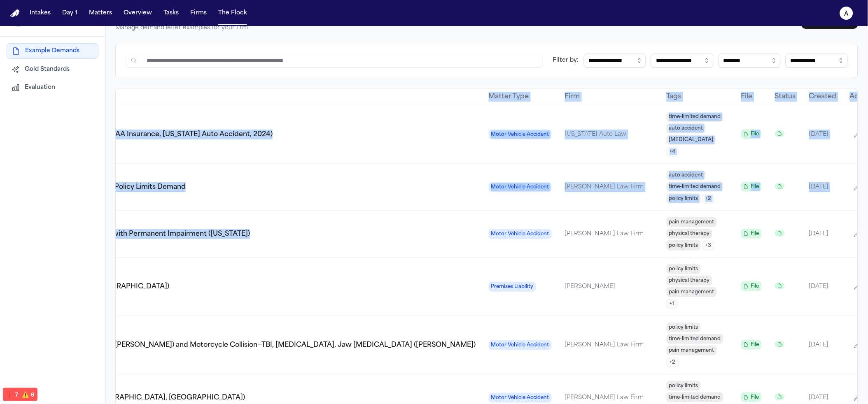
click at [538, 134] on button "button" at bounding box center [875, 134] width 15 height 15
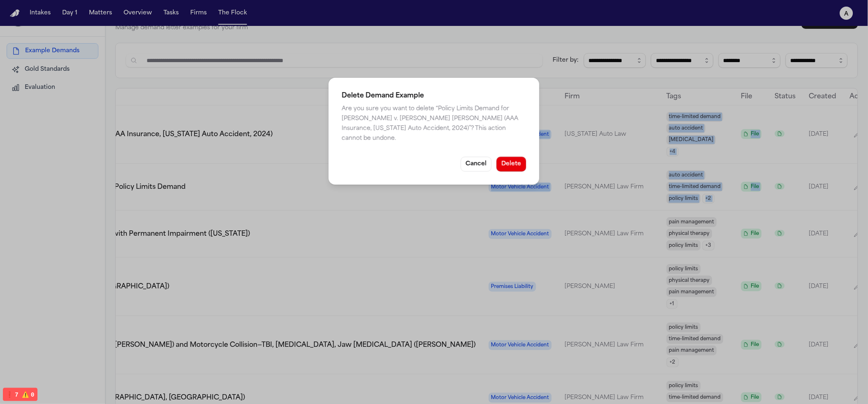
click at [521, 160] on button "Delete" at bounding box center [511, 164] width 30 height 15
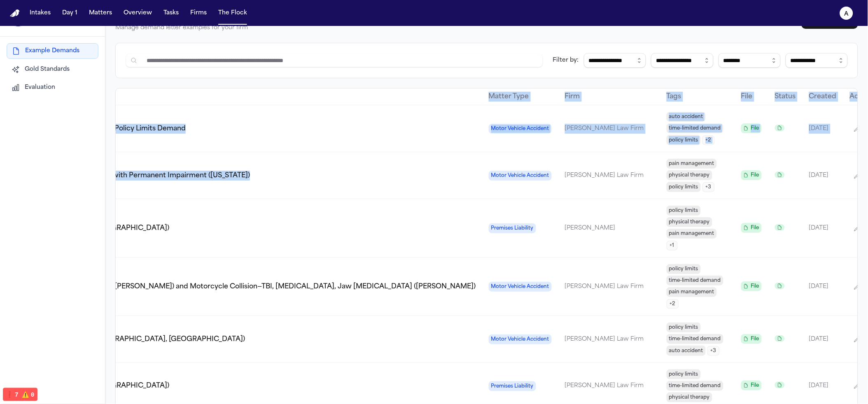
click at [538, 128] on button "button" at bounding box center [875, 128] width 15 height 15
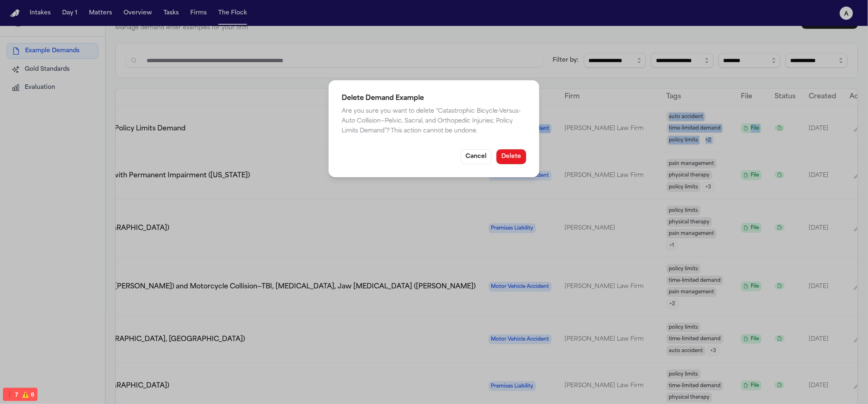
click at [502, 158] on button "Delete" at bounding box center [511, 156] width 30 height 15
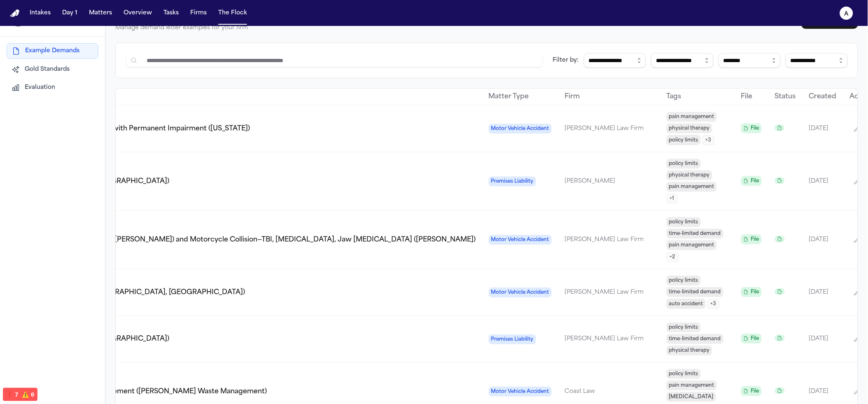
click at [538, 128] on div "Templates" at bounding box center [885, 128] width 72 height 15
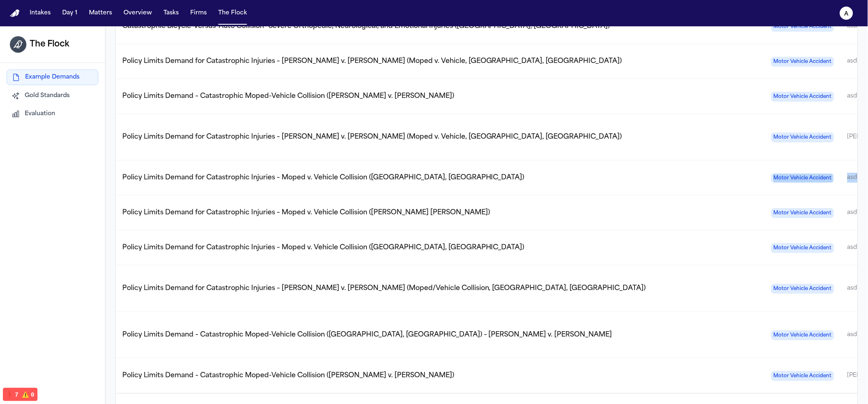
scroll to position [0, 282]
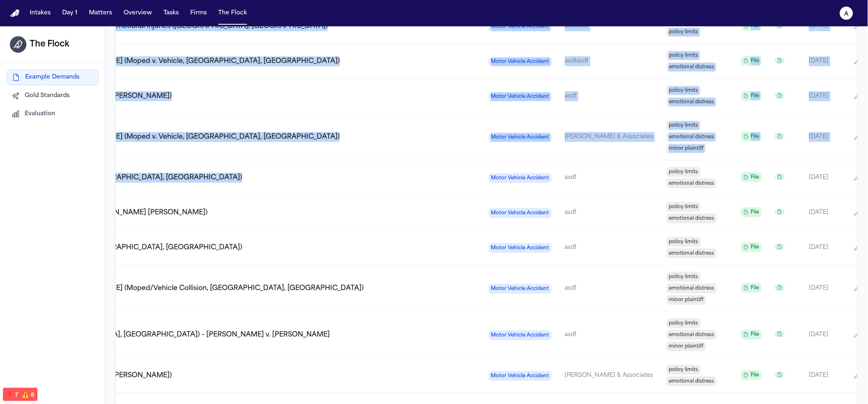
drag, startPoint x: 879, startPoint y: 183, endPoint x: 966, endPoint y: 187, distance: 87.8
click at [538, 187] on html "**********" at bounding box center [434, 202] width 868 height 404
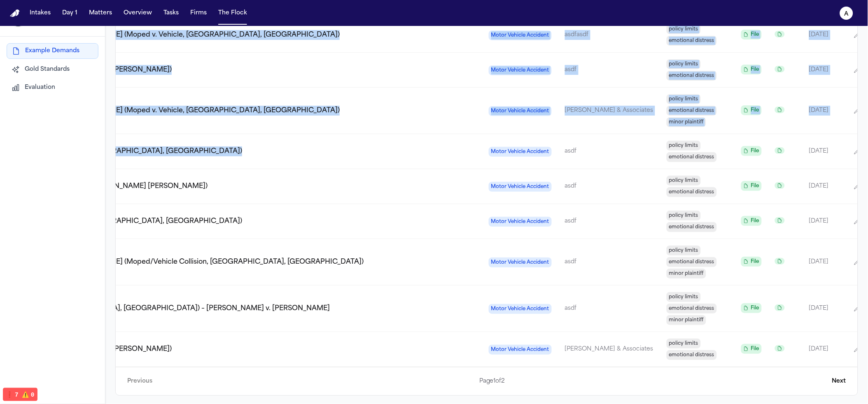
scroll to position [0, 282]
click at [538, 344] on button "button" at bounding box center [875, 349] width 15 height 15
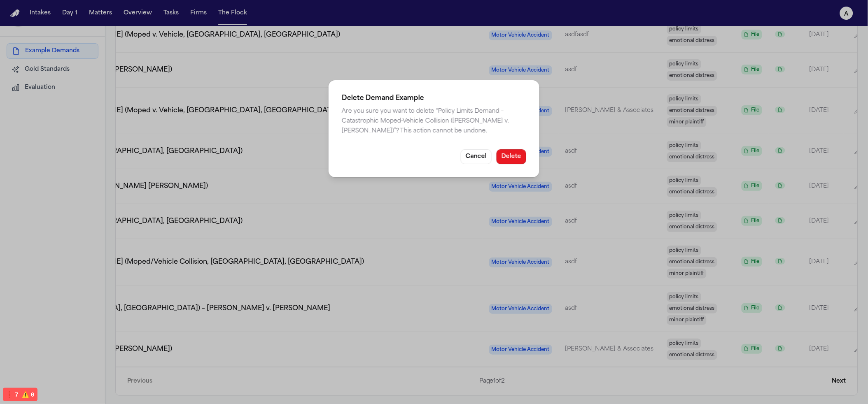
click at [525, 155] on button "Delete" at bounding box center [511, 156] width 30 height 15
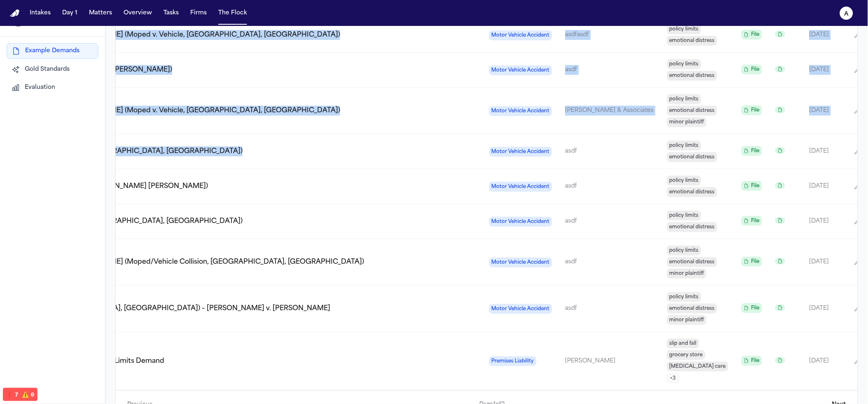
click at [538, 358] on icon "button" at bounding box center [875, 361] width 7 height 7
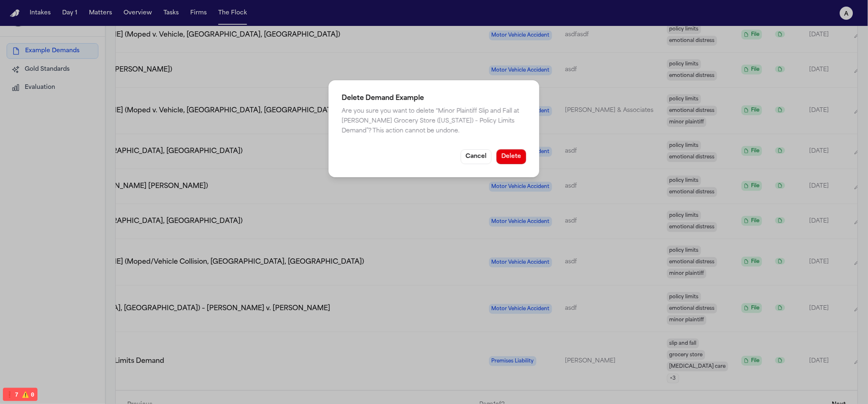
click at [505, 166] on div "Delete Demand Example Are you sure you want to delete “ Minor Plaintiff Slip an…" at bounding box center [433, 128] width 211 height 97
click at [507, 159] on button "Delete" at bounding box center [511, 156] width 30 height 15
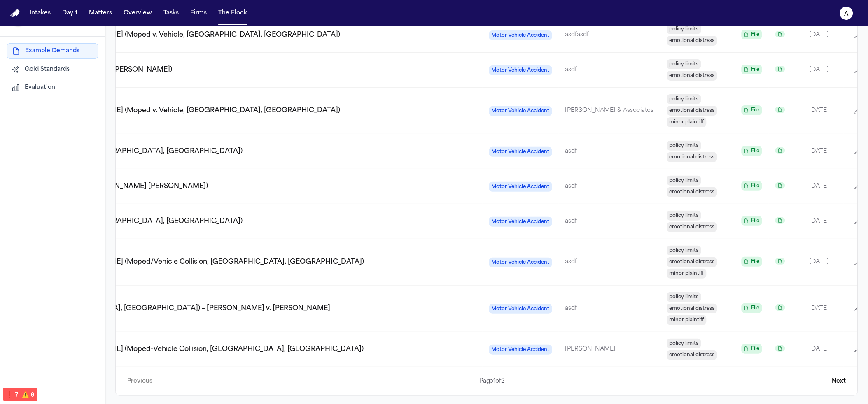
click at [538, 342] on button "button" at bounding box center [875, 349] width 15 height 15
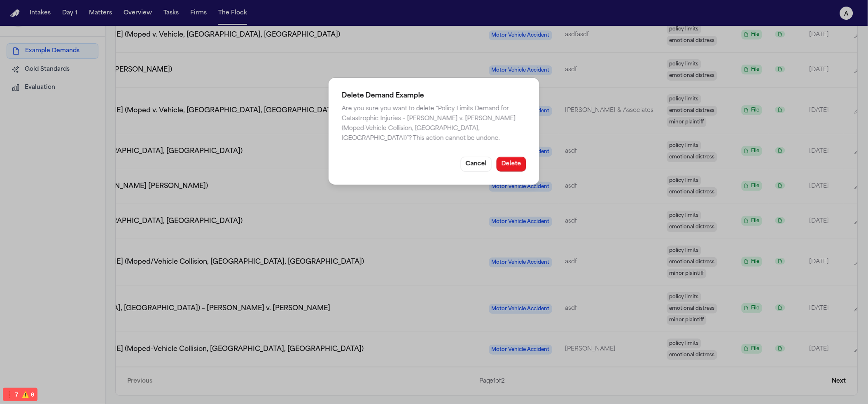
click at [509, 165] on button "Delete" at bounding box center [511, 164] width 30 height 15
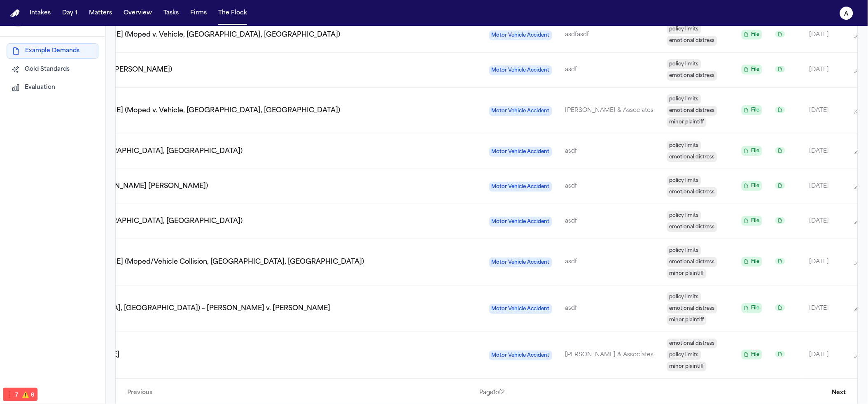
click at [538, 302] on button "button" at bounding box center [875, 308] width 15 height 15
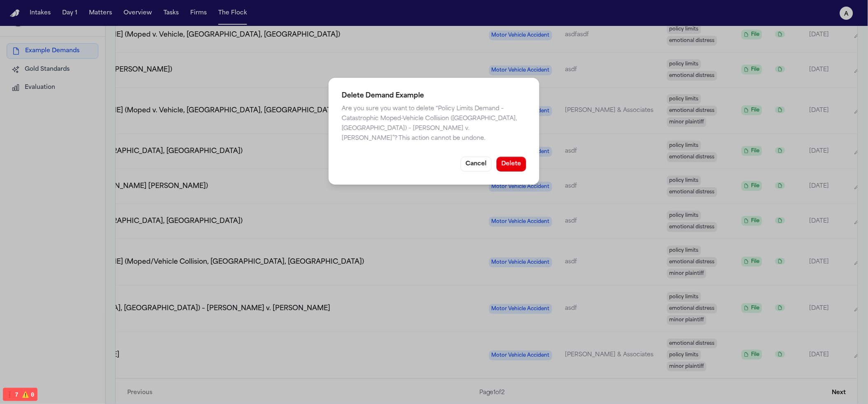
click at [507, 172] on div "Delete Demand Example Are you sure you want to delete “ Policy Limits Demand – …" at bounding box center [433, 131] width 211 height 107
click at [509, 170] on button "Delete" at bounding box center [511, 164] width 30 height 15
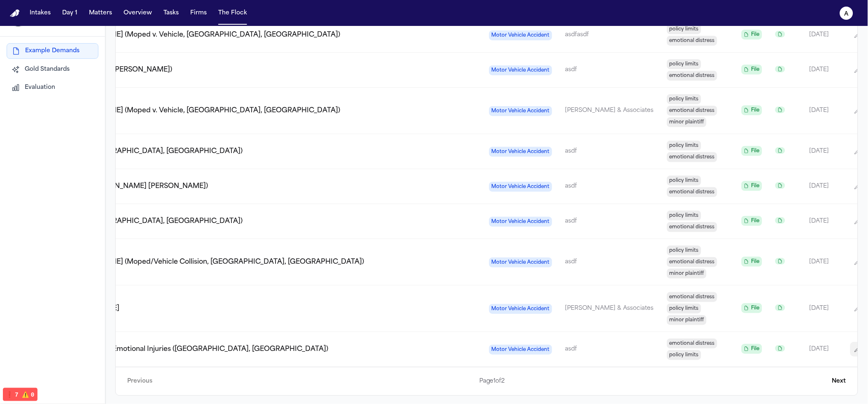
drag, startPoint x: 782, startPoint y: 339, endPoint x: 790, endPoint y: 338, distance: 7.8
click at [538, 342] on button "button" at bounding box center [857, 349] width 15 height 15
select select "**********"
click at [538, 339] on div "**********" at bounding box center [434, 235] width 868 height 470
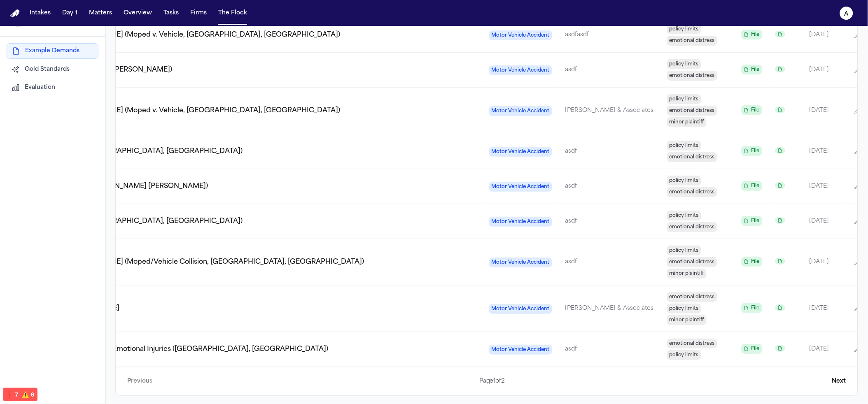
click at [538, 342] on button "button" at bounding box center [875, 349] width 15 height 15
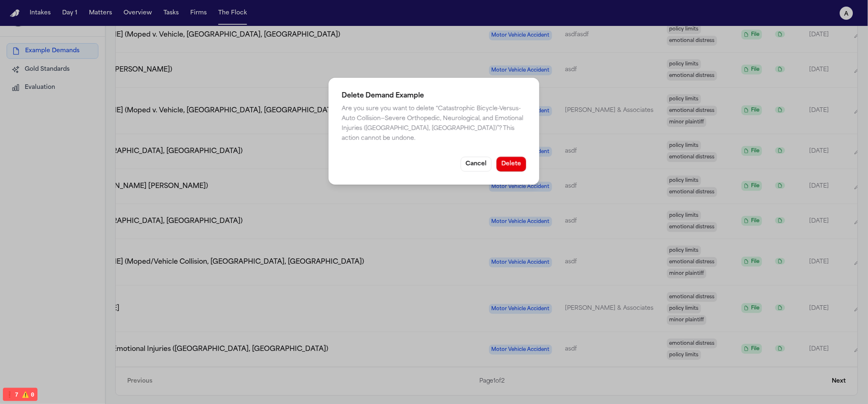
click at [525, 157] on button "Delete" at bounding box center [511, 164] width 30 height 15
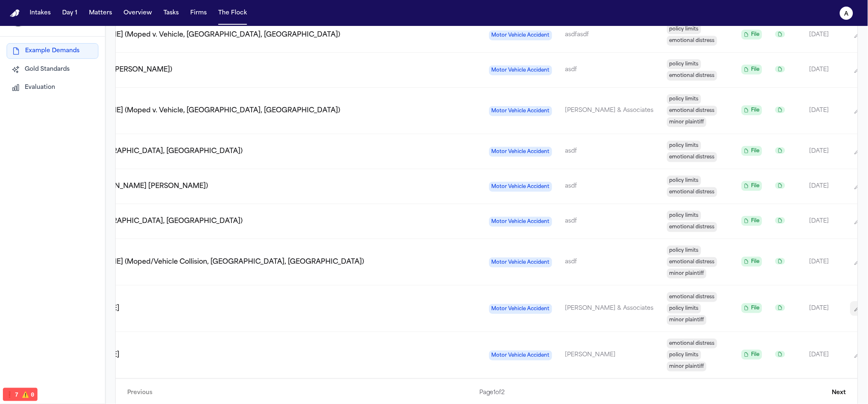
click at [538, 305] on icon "button" at bounding box center [857, 308] width 7 height 7
select select "**********"
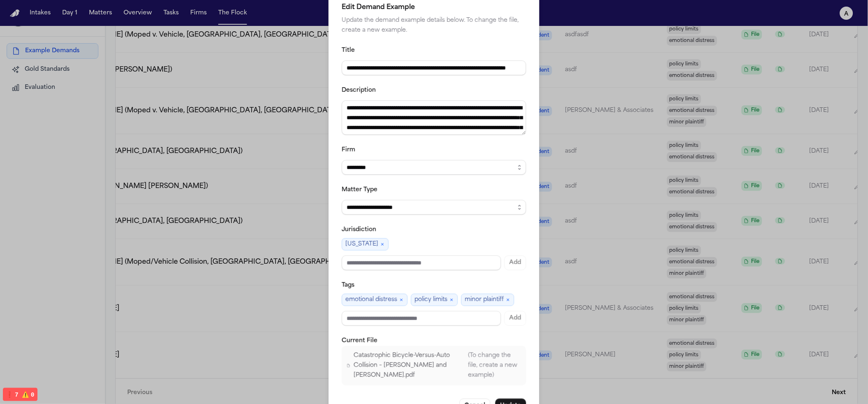
scroll to position [47, 0]
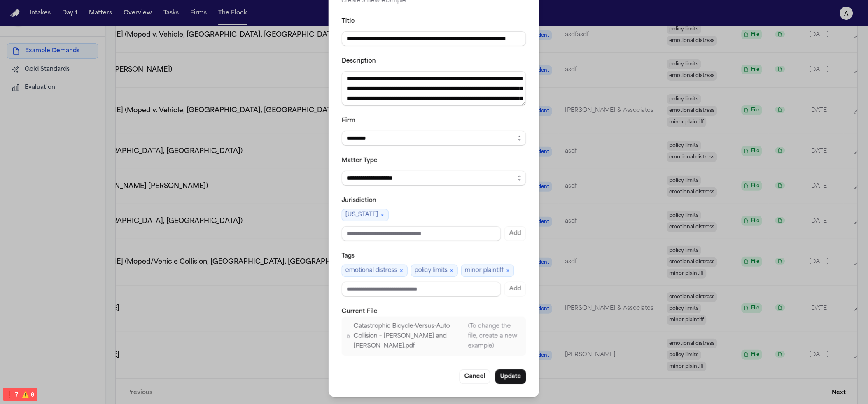
click at [538, 218] on div "**********" at bounding box center [434, 178] width 868 height 451
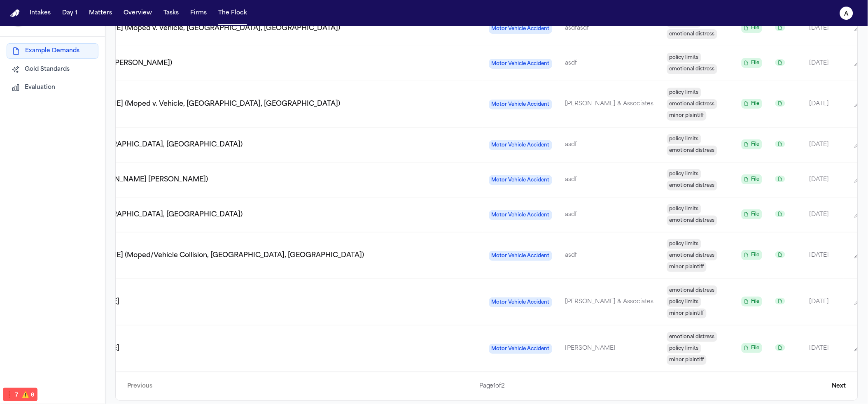
scroll to position [905, 0]
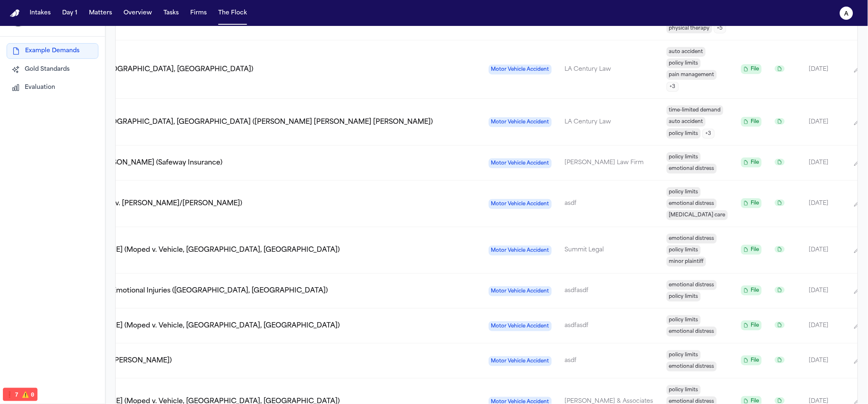
scroll to position [603, 0]
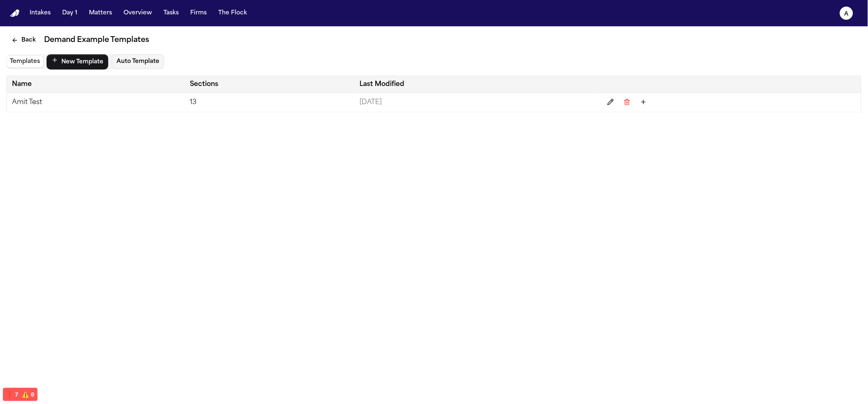
drag, startPoint x: 42, startPoint y: 96, endPoint x: 60, endPoint y: 146, distance: 53.1
click at [60, 146] on main "Back Demand Example Templates Templates New Template Auto Template Name Section…" at bounding box center [434, 215] width 868 height 378
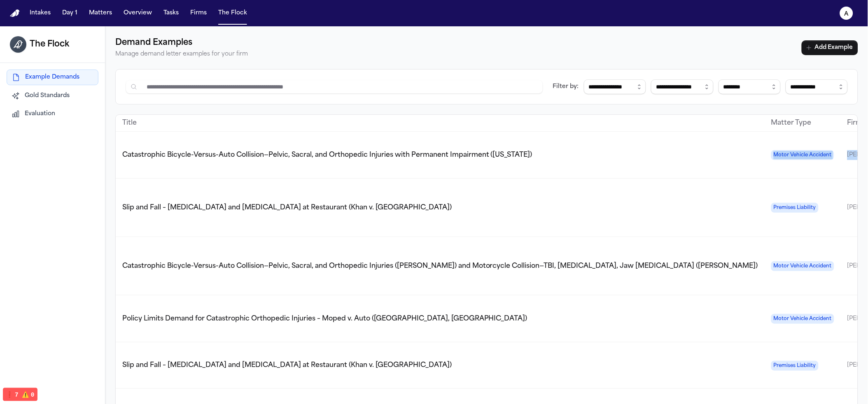
scroll to position [0, 282]
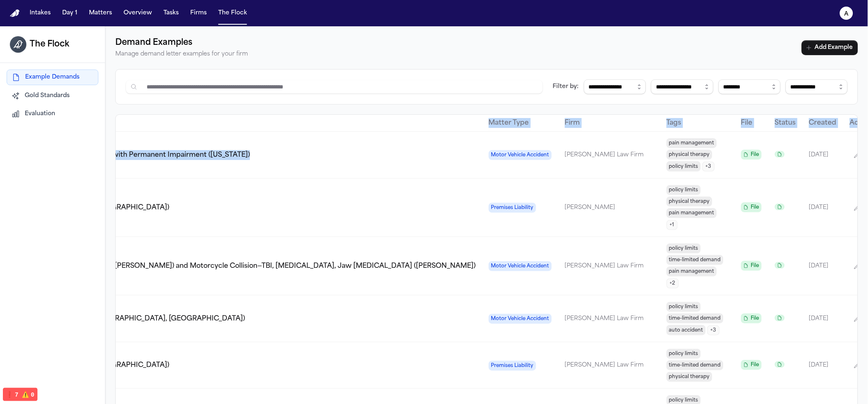
drag, startPoint x: 628, startPoint y: 168, endPoint x: 957, endPoint y: 151, distance: 329.7
click at [538, 151] on html "**********" at bounding box center [434, 202] width 868 height 404
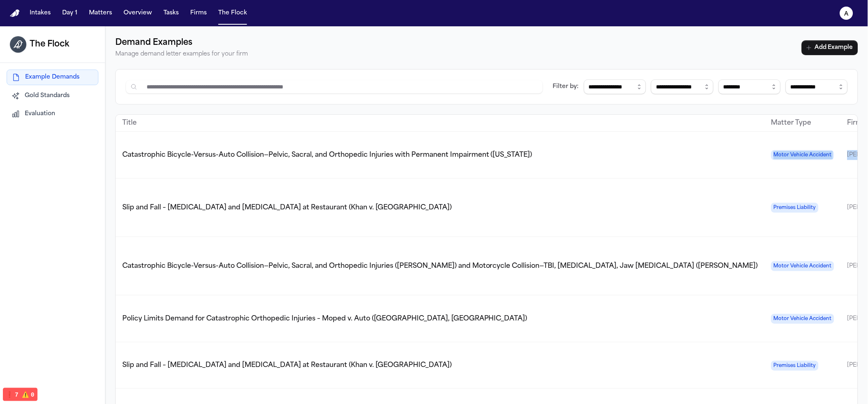
scroll to position [0, 282]
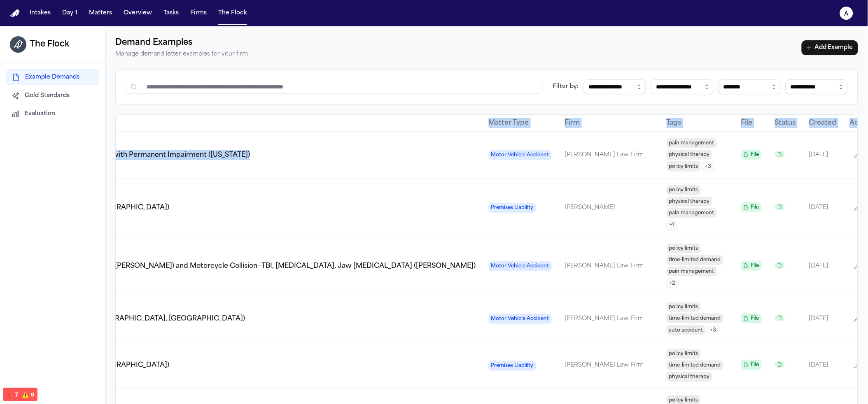
drag, startPoint x: 786, startPoint y: 147, endPoint x: 838, endPoint y: 144, distance: 52.0
click at [538, 135] on html "**********" at bounding box center [434, 202] width 868 height 404
drag, startPoint x: 777, startPoint y: 159, endPoint x: 782, endPoint y: 158, distance: 5.4
click at [538, 158] on button "button" at bounding box center [856, 155] width 15 height 15
select select "**********"
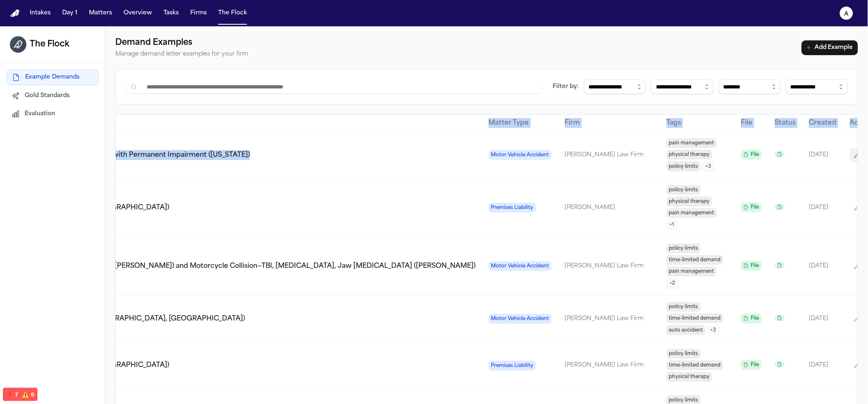
select select "**********"
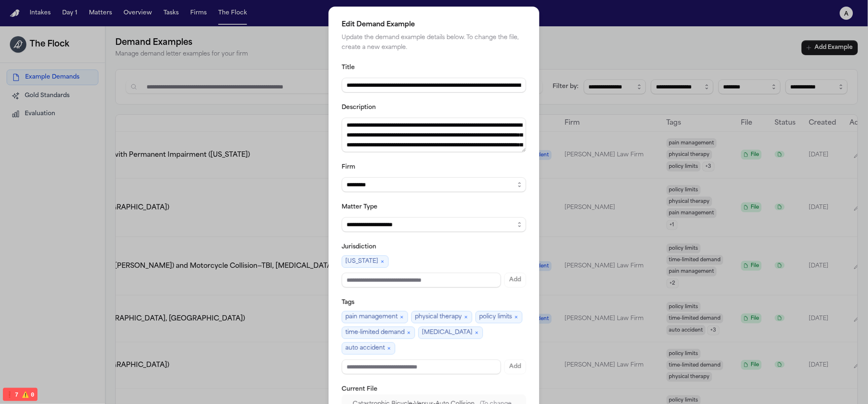
click at [538, 91] on div "**********" at bounding box center [434, 246] width 868 height 492
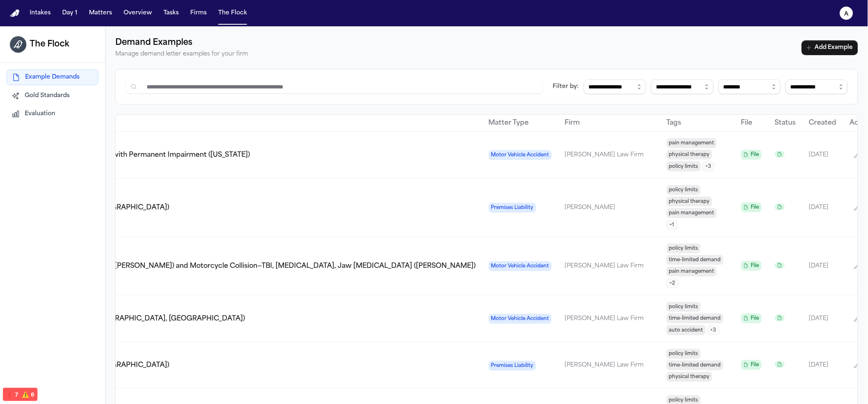
click at [538, 154] on button "button" at bounding box center [875, 155] width 15 height 15
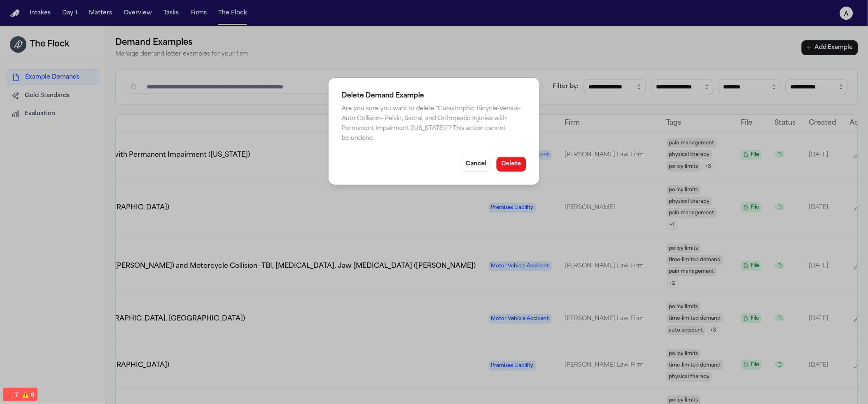
click at [515, 167] on button "Delete" at bounding box center [511, 164] width 30 height 15
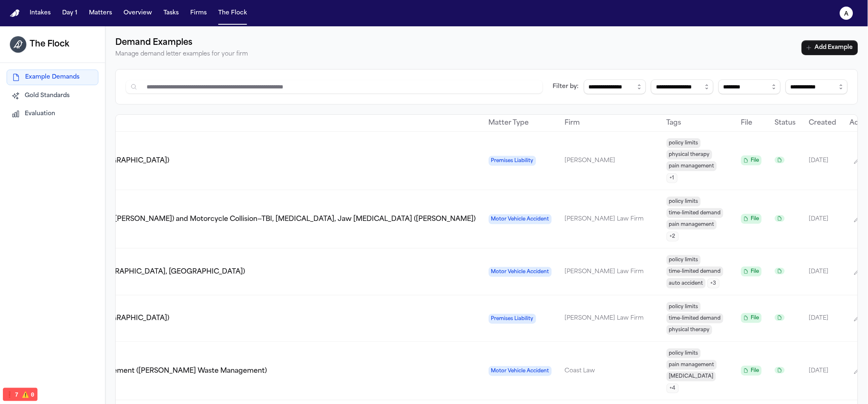
click at [538, 160] on icon "button" at bounding box center [875, 161] width 7 height 7
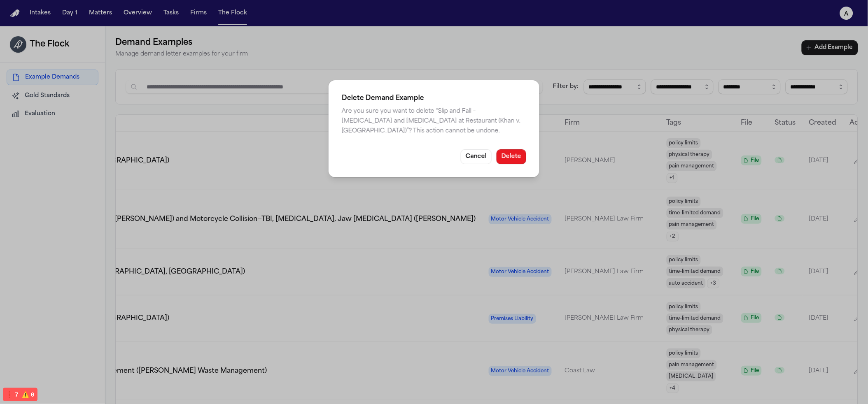
click at [512, 151] on button "Delete" at bounding box center [511, 156] width 30 height 15
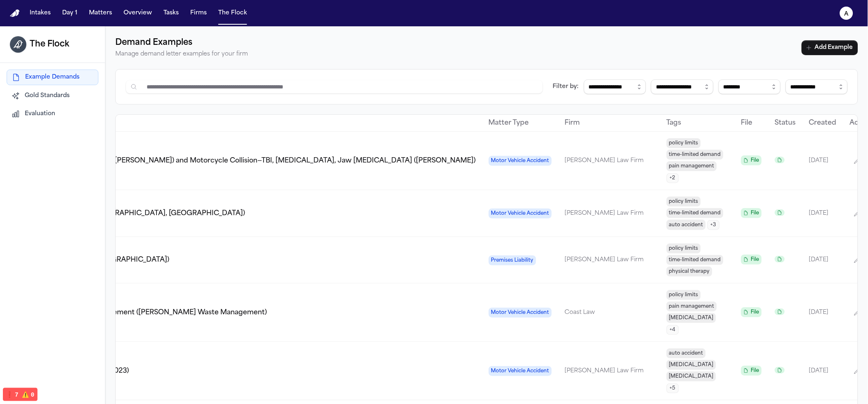
click at [538, 159] on icon "button" at bounding box center [875, 160] width 5 height 5
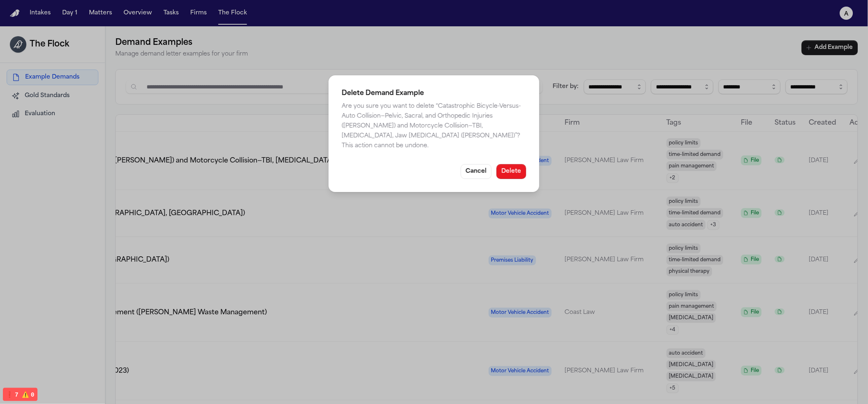
click at [511, 166] on button "Delete" at bounding box center [511, 171] width 30 height 15
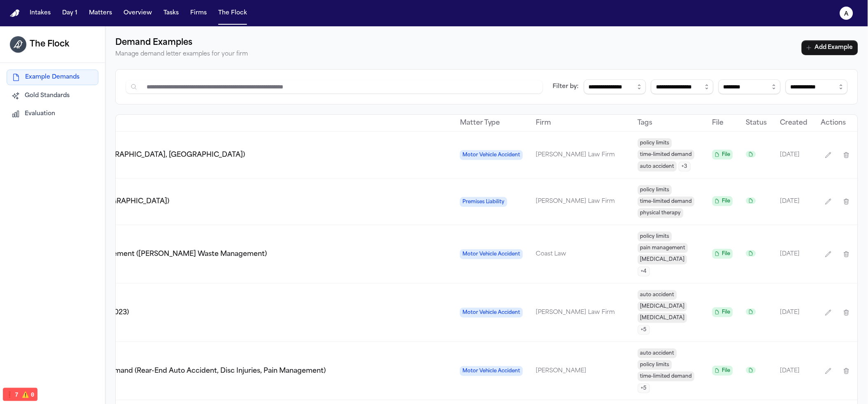
scroll to position [0, 179]
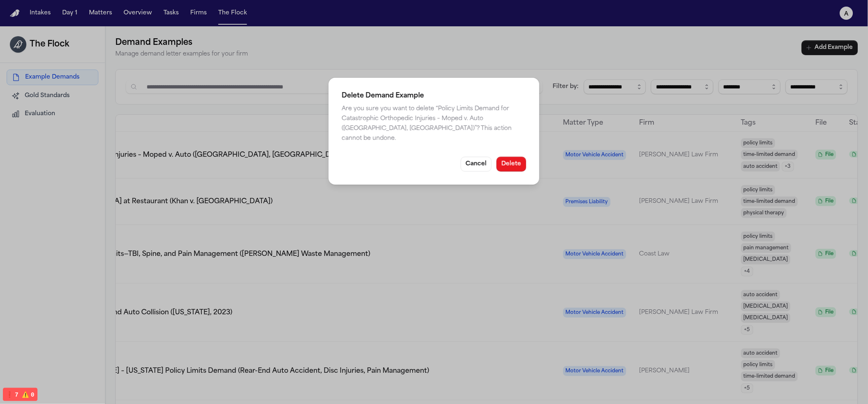
click at [511, 157] on button "Delete" at bounding box center [511, 164] width 30 height 15
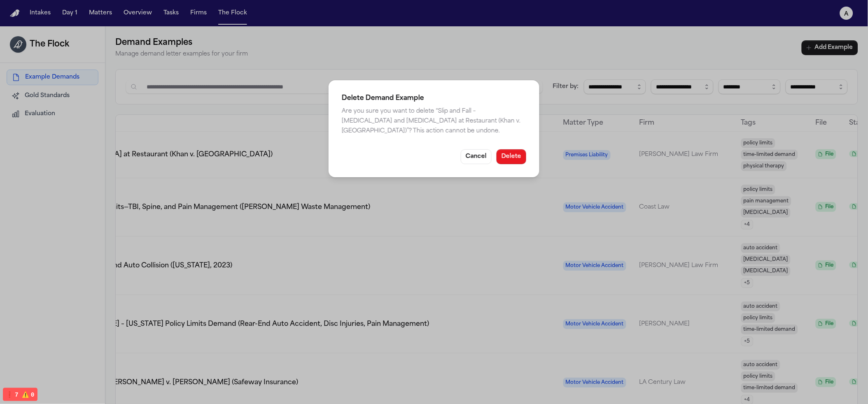
click at [516, 154] on button "Delete" at bounding box center [511, 156] width 30 height 15
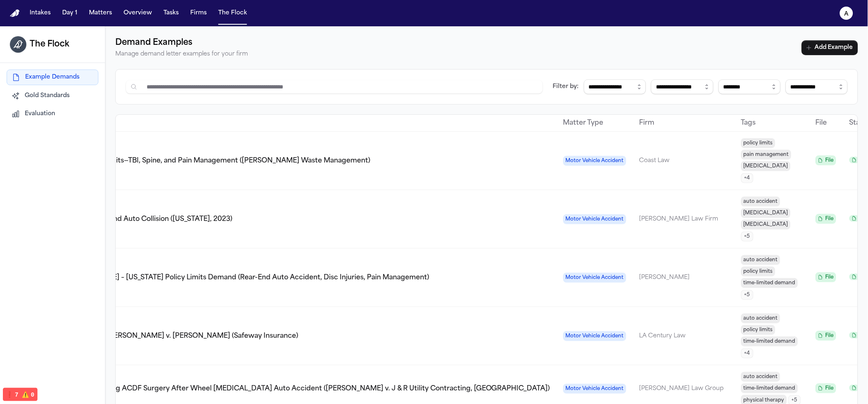
drag, startPoint x: 788, startPoint y: 155, endPoint x: 798, endPoint y: 151, distance: 11.1
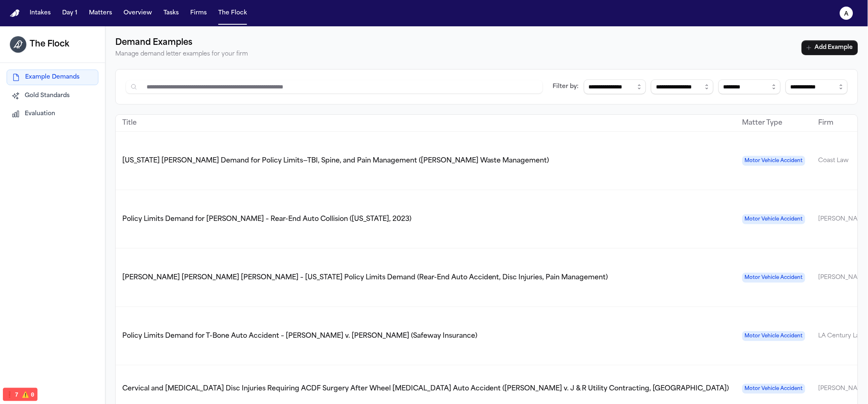
drag, startPoint x: 789, startPoint y: 165, endPoint x: 900, endPoint y: 165, distance: 111.1
click at [538, 165] on html "**********" at bounding box center [434, 202] width 868 height 404
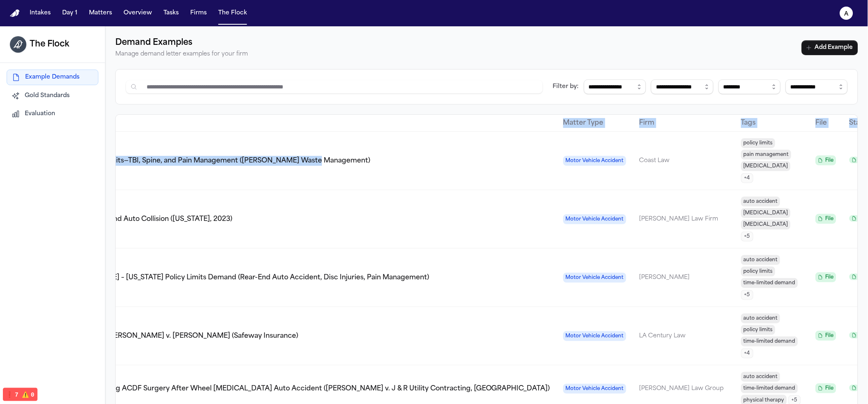
drag, startPoint x: 565, startPoint y: 167, endPoint x: 847, endPoint y: 160, distance: 281.6
click at [538, 163] on main "**********" at bounding box center [434, 215] width 868 height 378
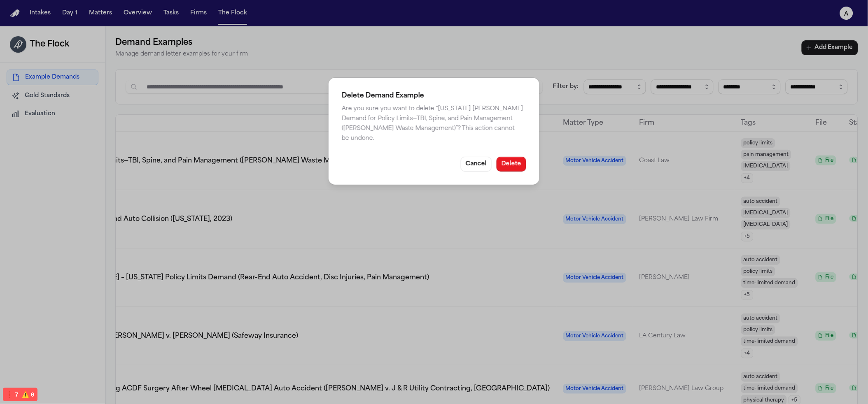
drag, startPoint x: 509, startPoint y: 153, endPoint x: 721, endPoint y: 171, distance: 213.1
click at [509, 157] on button "Delete" at bounding box center [511, 164] width 30 height 15
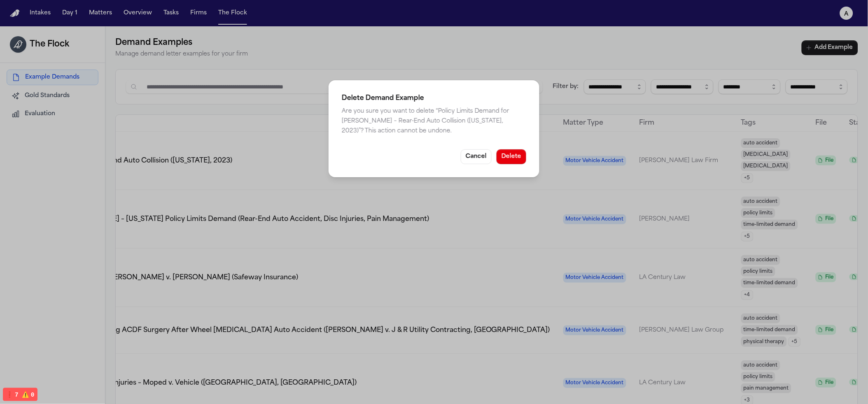
click at [523, 163] on button "Delete" at bounding box center [511, 156] width 30 height 15
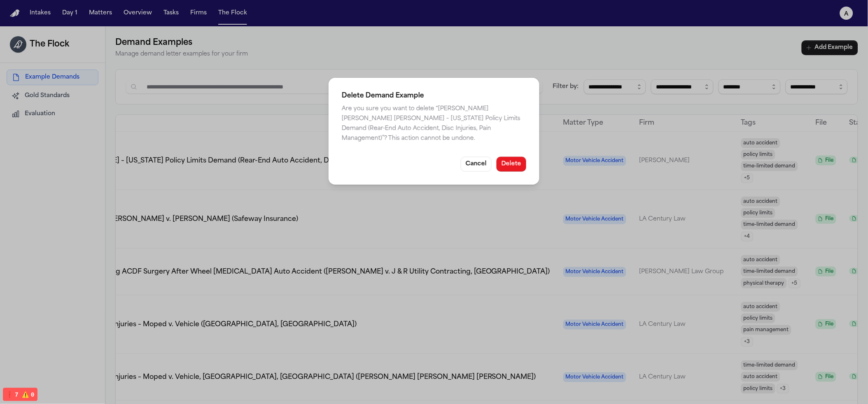
click at [522, 158] on button "Delete" at bounding box center [511, 164] width 30 height 15
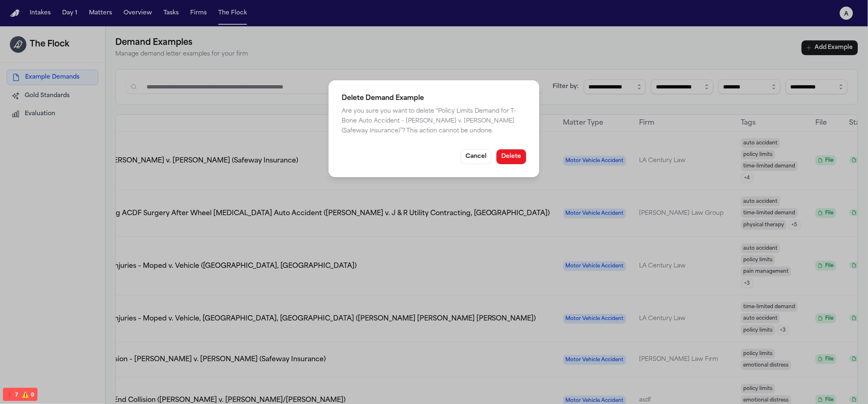
click at [497, 146] on div "Delete Demand Example Are you sure you want to delete “ Policy Limits Demand fo…" at bounding box center [433, 128] width 211 height 97
click at [501, 154] on button "Delete" at bounding box center [511, 156] width 30 height 15
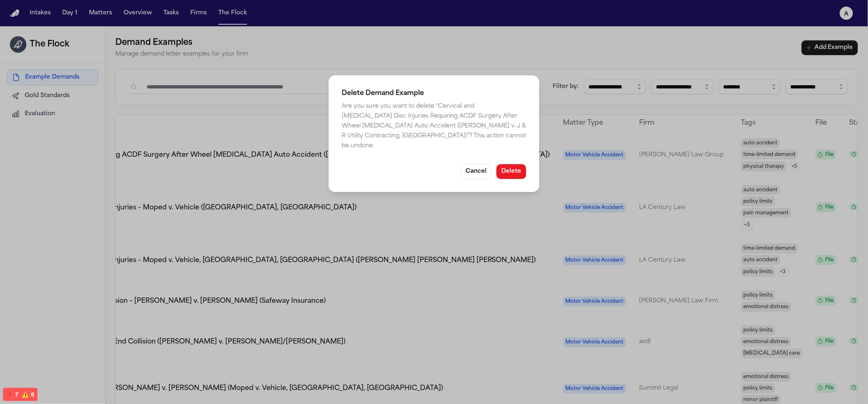
click at [516, 164] on button "Delete" at bounding box center [511, 171] width 30 height 15
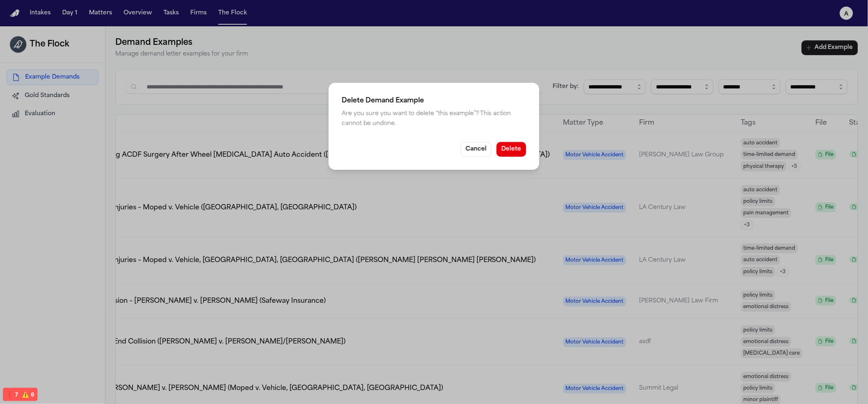
scroll to position [0, 107]
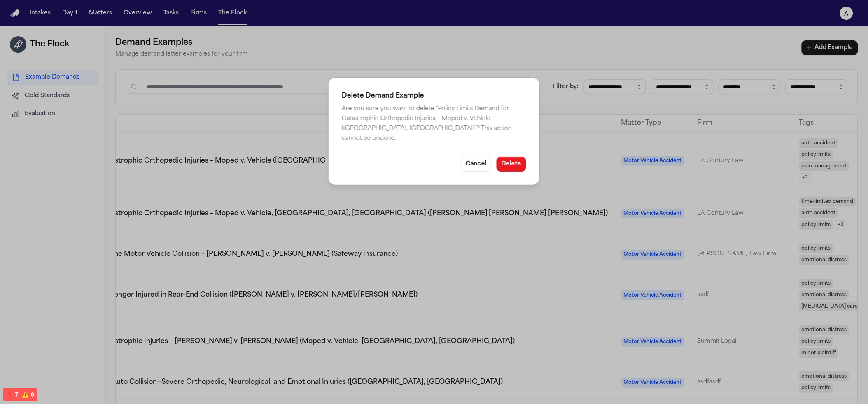
click at [521, 157] on button "Delete" at bounding box center [511, 164] width 30 height 15
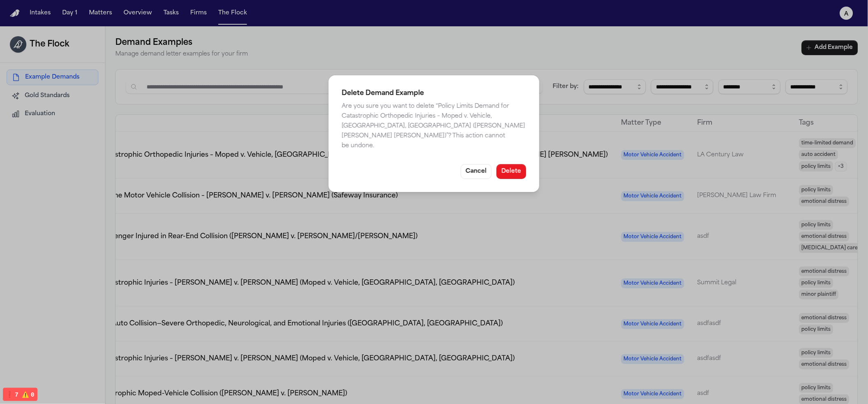
click at [500, 164] on button "Delete" at bounding box center [511, 171] width 30 height 15
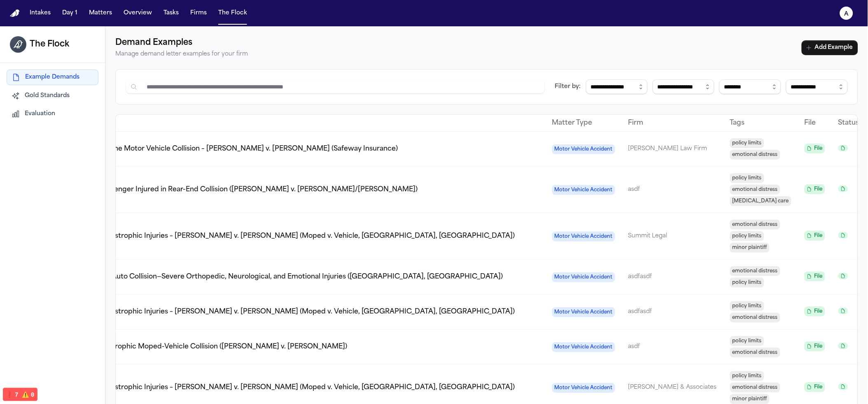
scroll to position [0, 100]
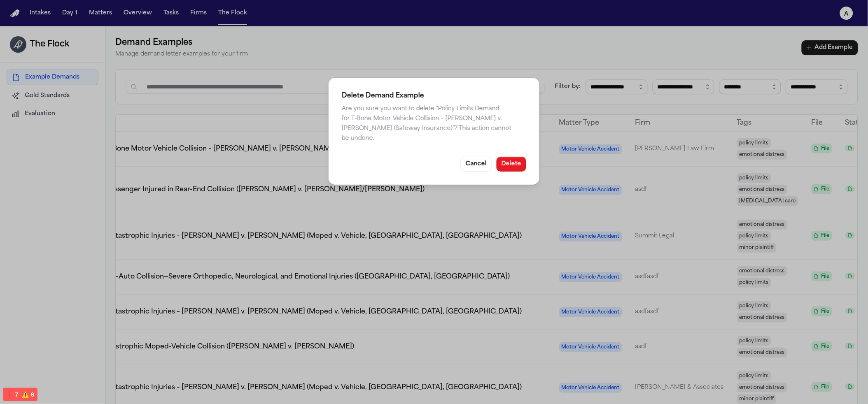
click at [524, 157] on button "Delete" at bounding box center [511, 164] width 30 height 15
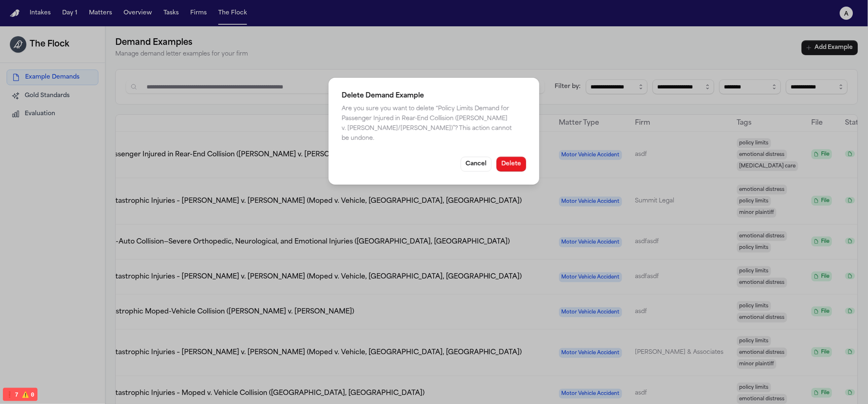
click at [515, 157] on button "Delete" at bounding box center [511, 164] width 30 height 15
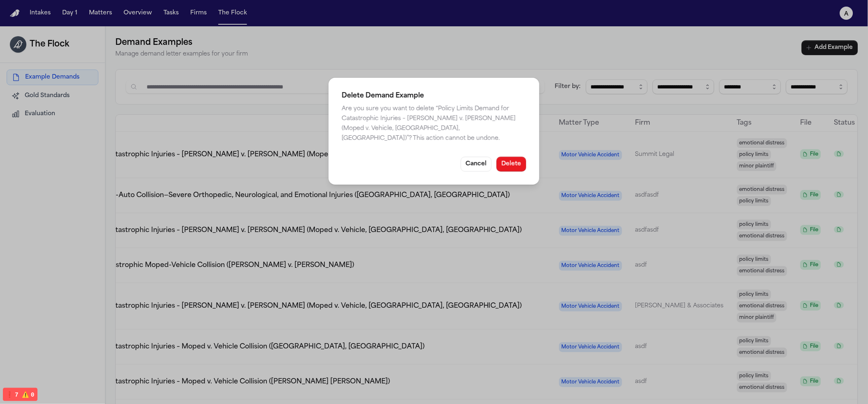
click at [519, 157] on button "Delete" at bounding box center [511, 164] width 30 height 15
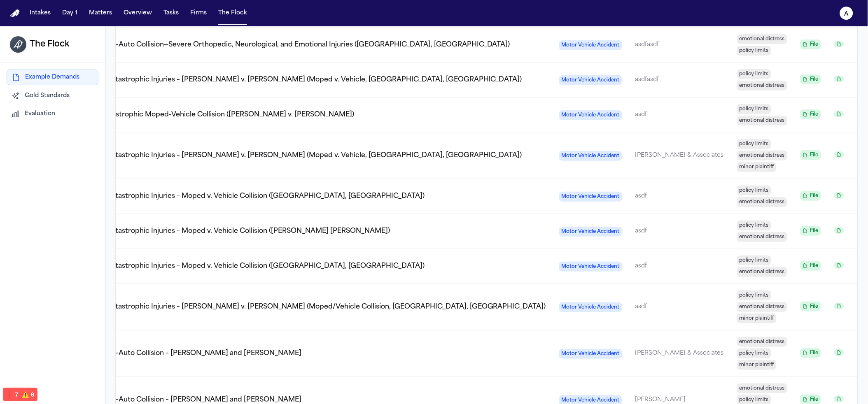
scroll to position [0, 0]
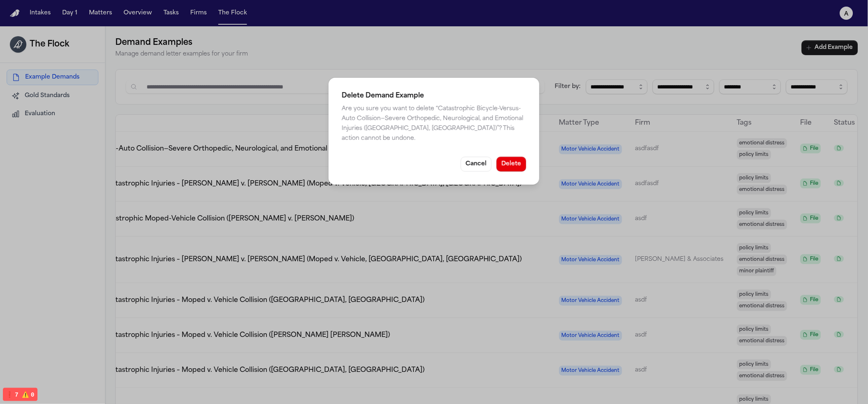
click at [528, 161] on div "Delete Demand Example Are you sure you want to delete “ Catastrophic Bicycle-Ve…" at bounding box center [433, 131] width 211 height 107
click at [523, 158] on button "Delete" at bounding box center [511, 164] width 30 height 15
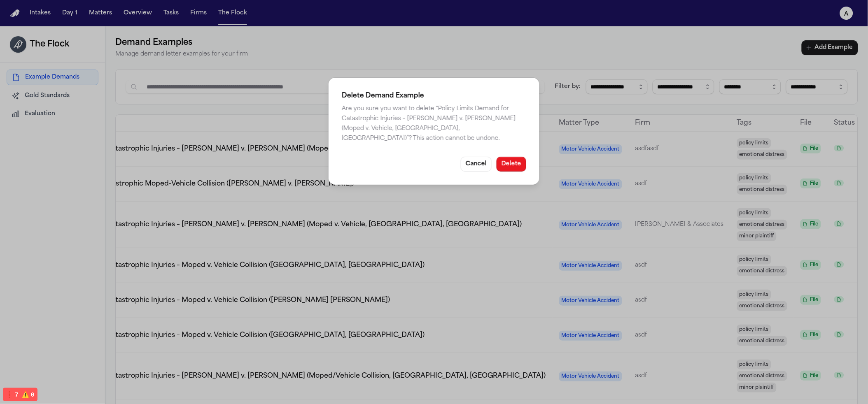
click at [519, 157] on button "Delete" at bounding box center [511, 164] width 30 height 15
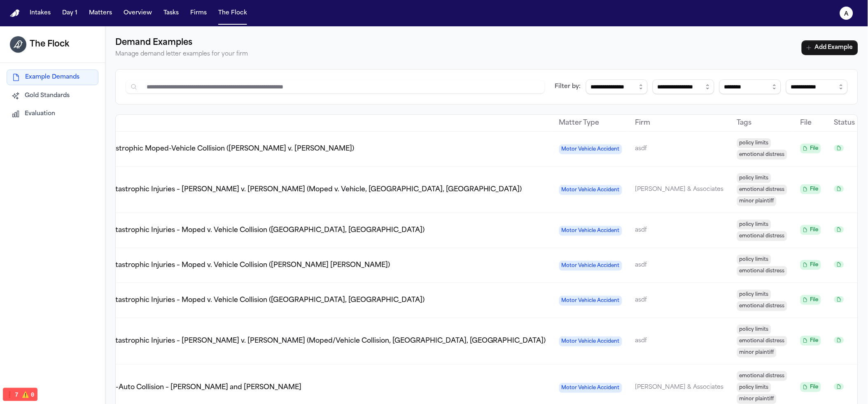
scroll to position [0, 99]
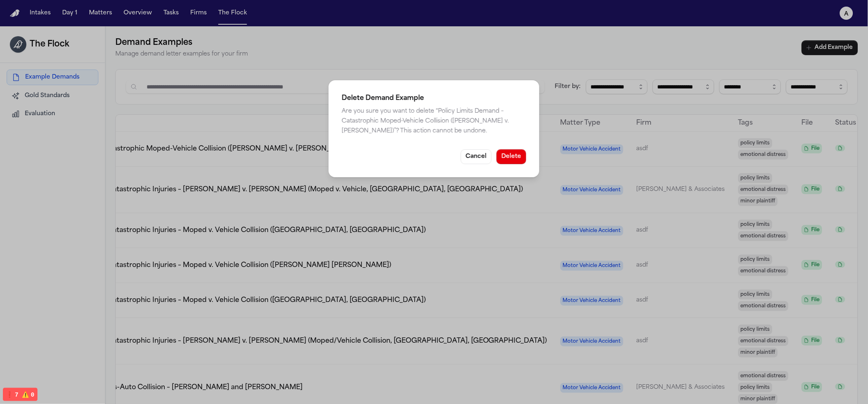
drag, startPoint x: 520, startPoint y: 154, endPoint x: 525, endPoint y: 154, distance: 4.5
click at [520, 154] on button "Delete" at bounding box center [511, 156] width 30 height 15
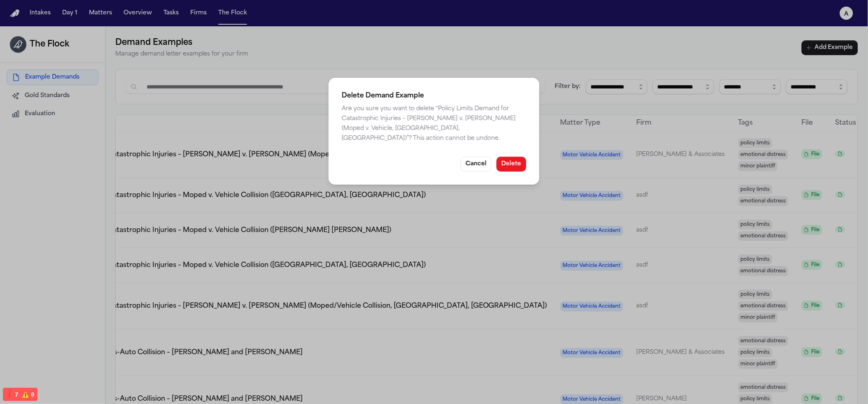
drag, startPoint x: 516, startPoint y: 159, endPoint x: 556, endPoint y: 158, distance: 40.3
click at [516, 159] on button "Delete" at bounding box center [511, 164] width 30 height 15
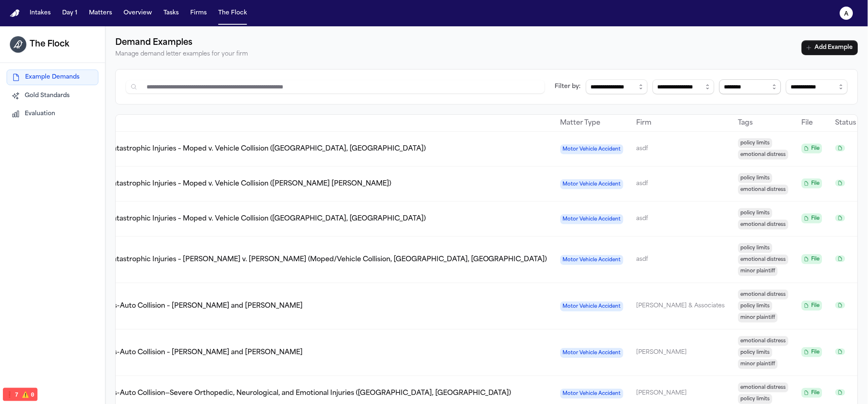
click at [538, 90] on select "**********" at bounding box center [750, 86] width 62 height 15
click at [538, 88] on select "**********" at bounding box center [817, 86] width 62 height 15
click at [538, 93] on select "**********" at bounding box center [683, 86] width 62 height 15
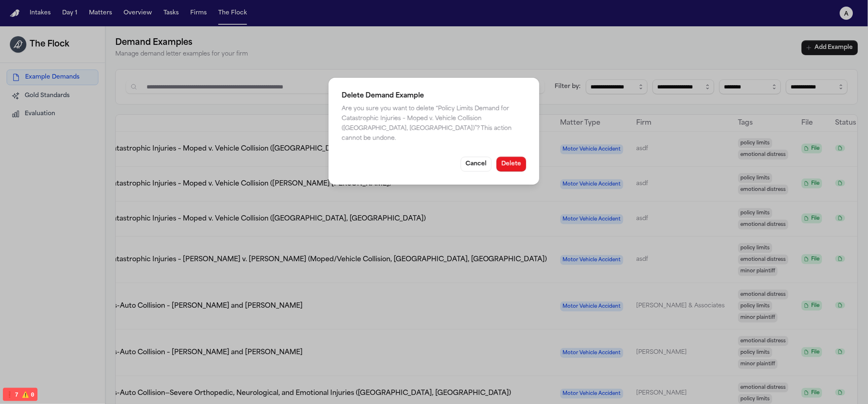
click at [504, 161] on button "Delete" at bounding box center [511, 164] width 30 height 15
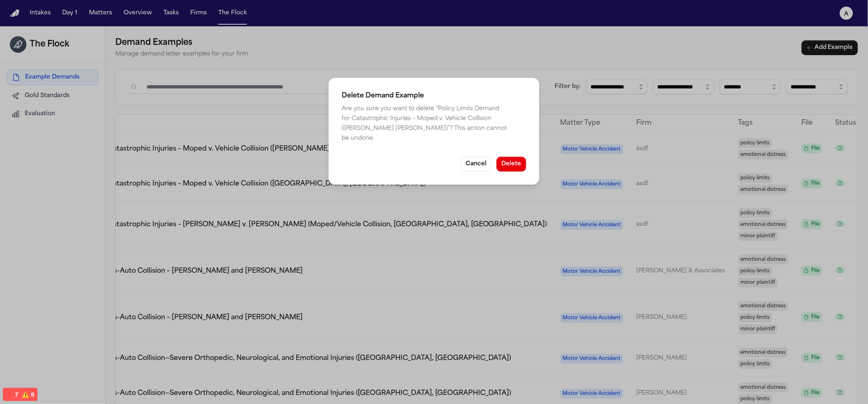
click at [514, 158] on button "Delete" at bounding box center [511, 164] width 30 height 15
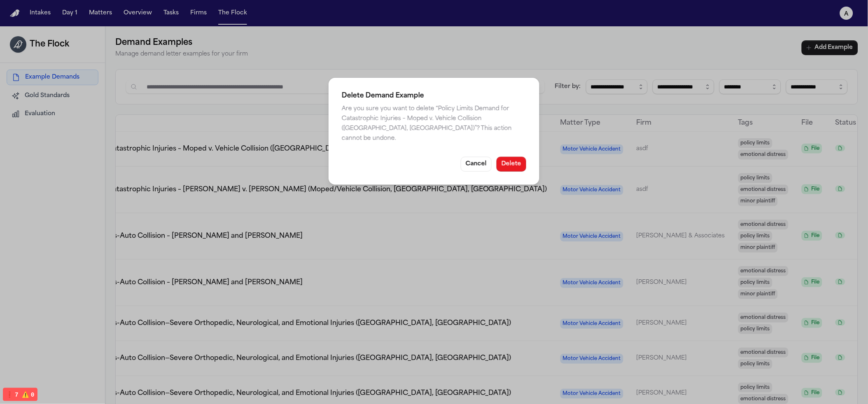
drag, startPoint x: 509, startPoint y: 152, endPoint x: 525, endPoint y: 152, distance: 15.6
click at [509, 157] on button "Delete" at bounding box center [511, 164] width 30 height 15
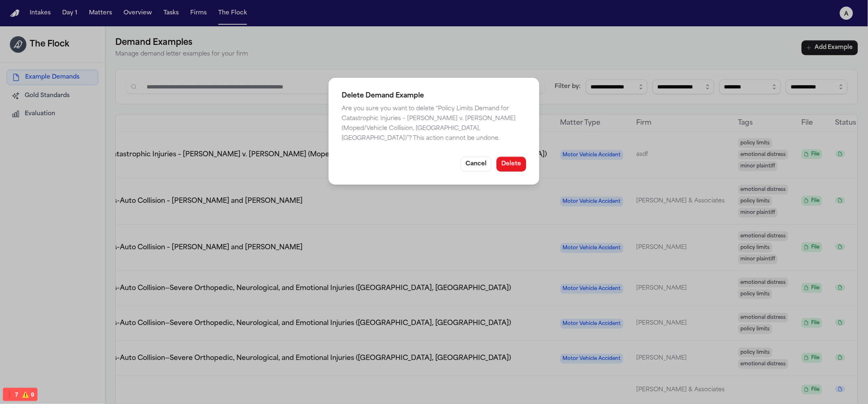
click at [521, 167] on button "Delete" at bounding box center [511, 164] width 30 height 15
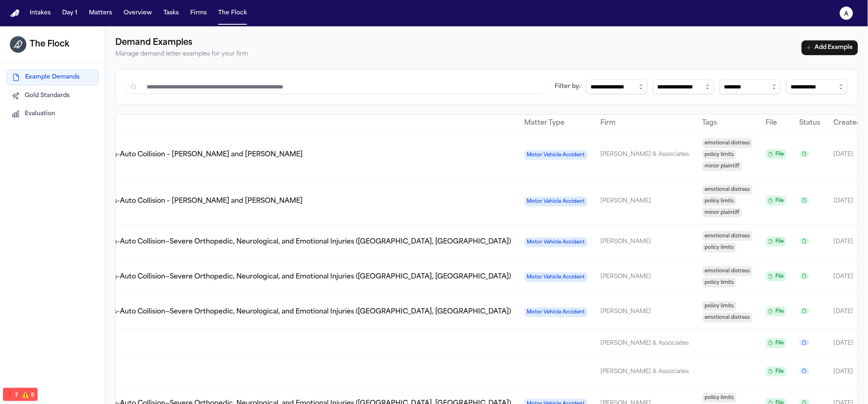
scroll to position [0, 67]
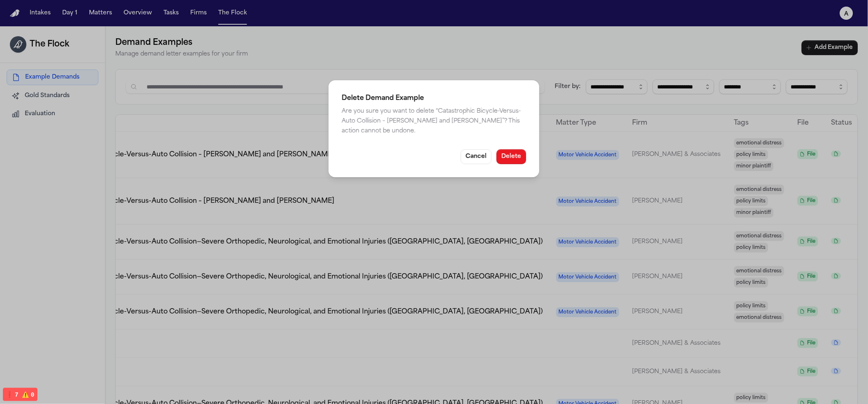
click at [513, 158] on button "Delete" at bounding box center [511, 156] width 30 height 15
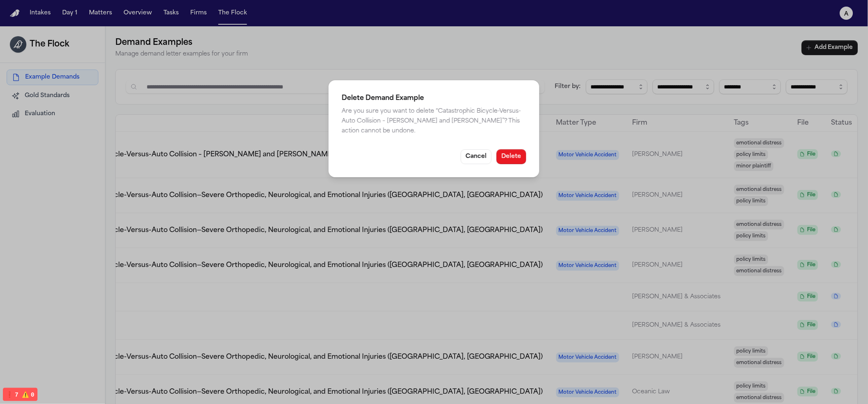
drag, startPoint x: 511, startPoint y: 155, endPoint x: 664, endPoint y: 159, distance: 153.1
click at [511, 155] on button "Delete" at bounding box center [511, 156] width 30 height 15
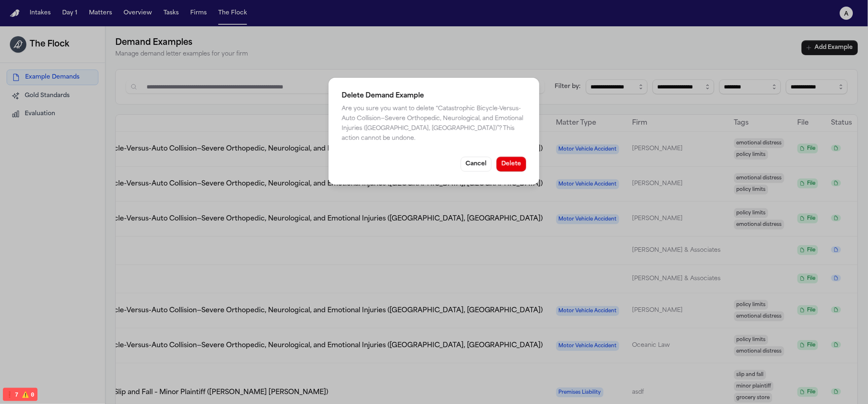
click at [510, 157] on button "Delete" at bounding box center [511, 164] width 30 height 15
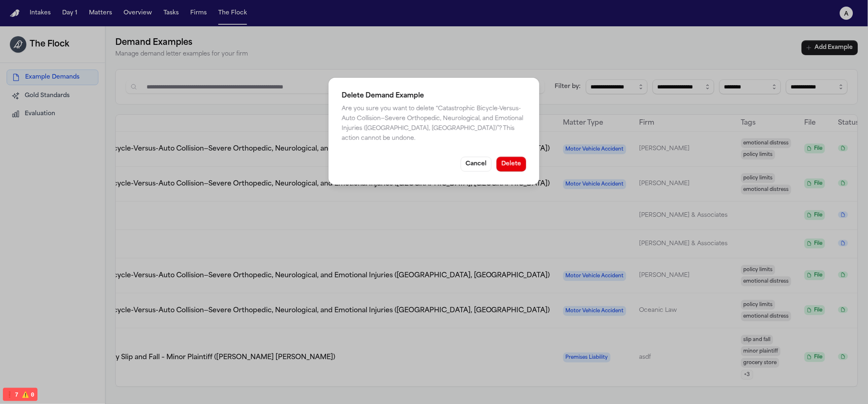
click at [527, 161] on div "Delete Demand Example Are you sure you want to delete “ Catastrophic Bicycle-Ve…" at bounding box center [433, 131] width 211 height 107
click at [519, 160] on button "Delete" at bounding box center [511, 164] width 30 height 15
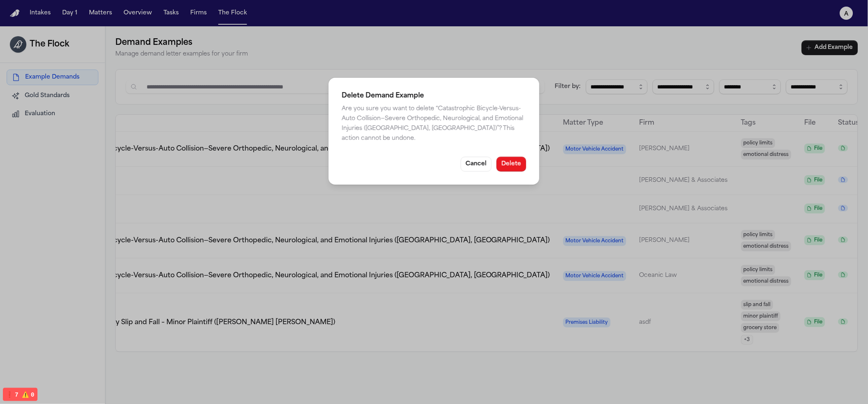
click at [522, 157] on button "Delete" at bounding box center [511, 164] width 30 height 15
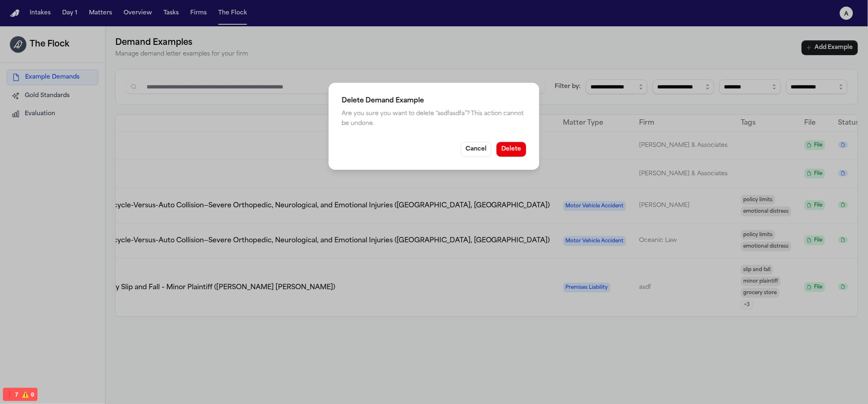
click at [521, 152] on button "Delete" at bounding box center [511, 149] width 30 height 15
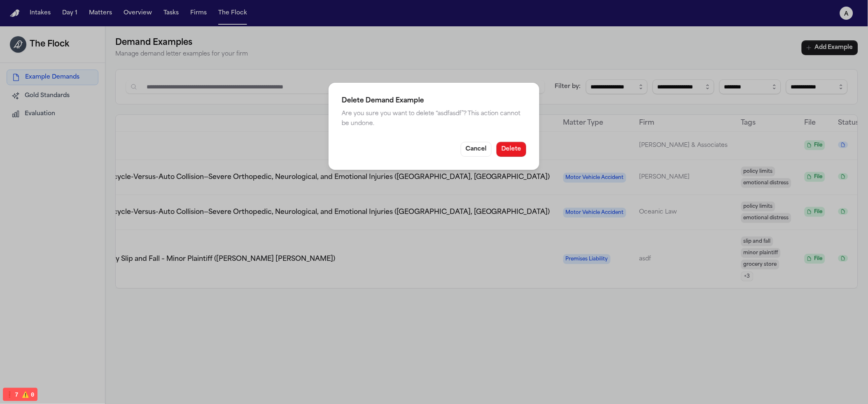
click at [526, 147] on button "Delete" at bounding box center [511, 149] width 30 height 15
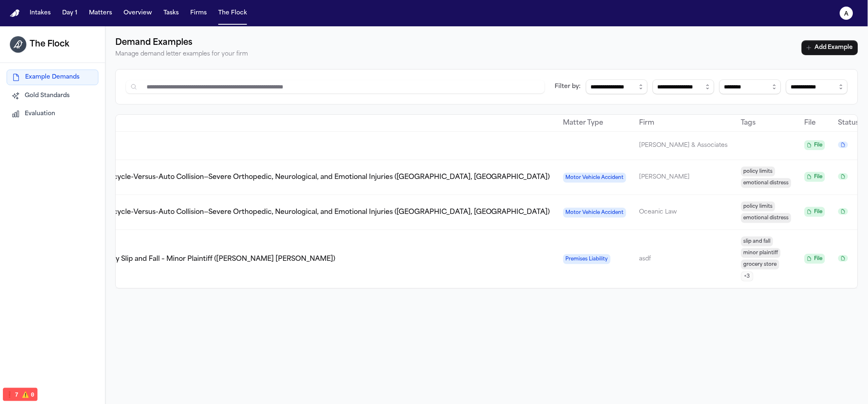
scroll to position [0, 44]
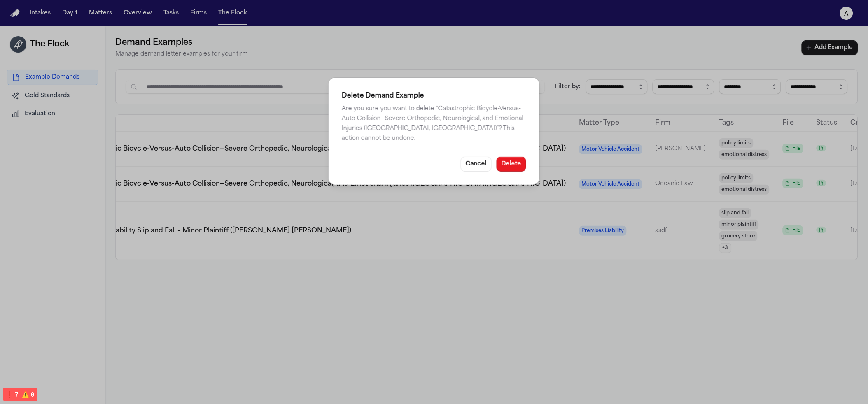
click at [517, 157] on button "Delete" at bounding box center [511, 164] width 30 height 15
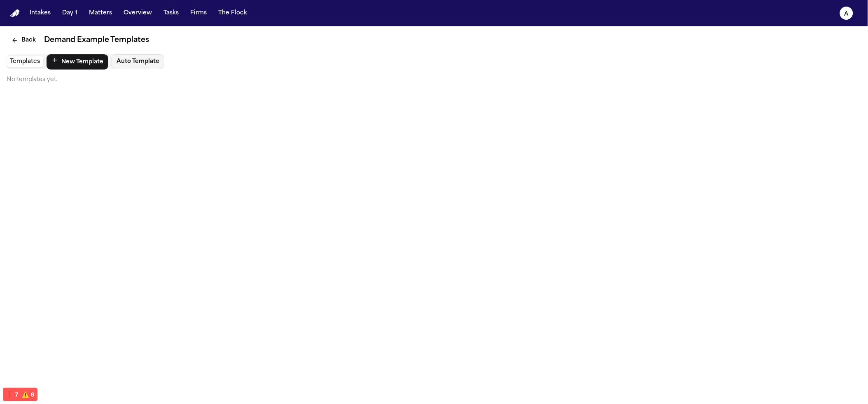
click at [538, 151] on main "Back Demand Example Templates Templates New Template Auto Template No templates…" at bounding box center [434, 215] width 868 height 378
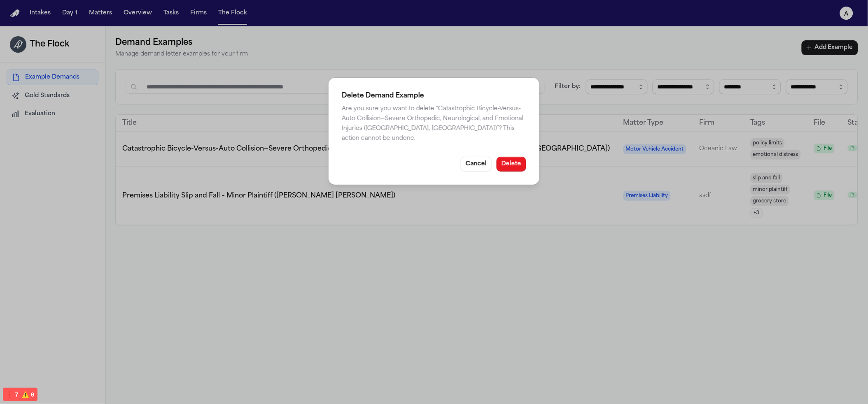
click at [514, 157] on button "Delete" at bounding box center [511, 164] width 30 height 15
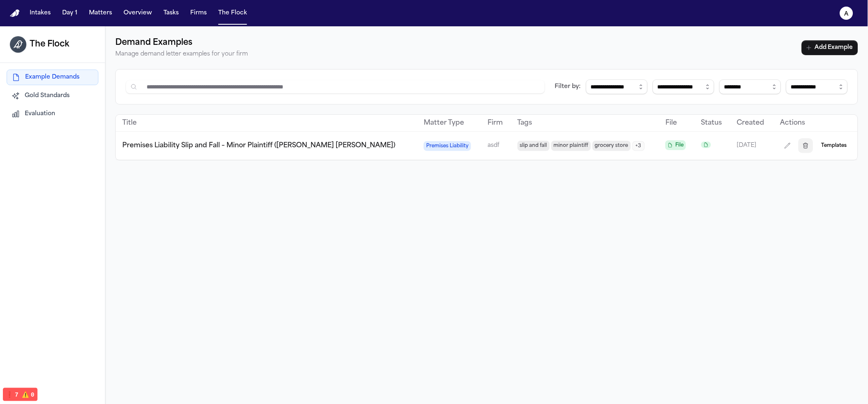
click at [538, 144] on button "button" at bounding box center [805, 145] width 15 height 15
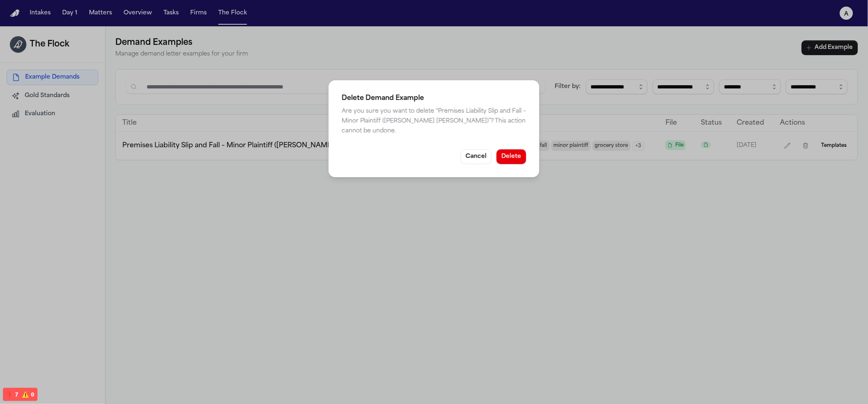
click at [495, 159] on div "Cancel Delete" at bounding box center [434, 156] width 184 height 15
click at [506, 159] on button "Delete" at bounding box center [511, 156] width 30 height 15
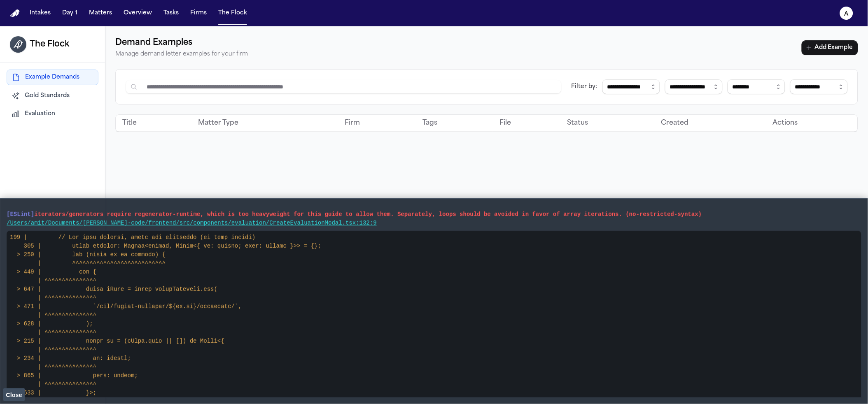
click at [10, 390] on button "Close" at bounding box center [14, 394] width 22 height 12
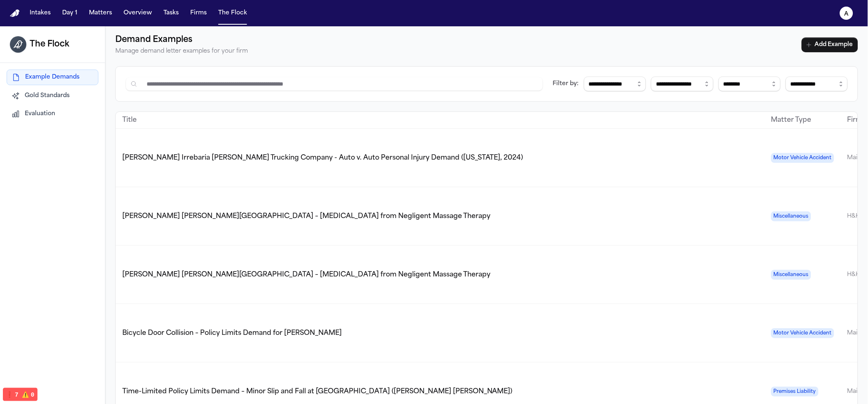
scroll to position [3, 0]
click at [785, 85] on select "**********" at bounding box center [816, 83] width 62 height 15
click at [505, 154] on div "[PERSON_NAME] Irrebaria [PERSON_NAME] Trucking Company - Auto v. Auto Personal …" at bounding box center [437, 158] width 640 height 10
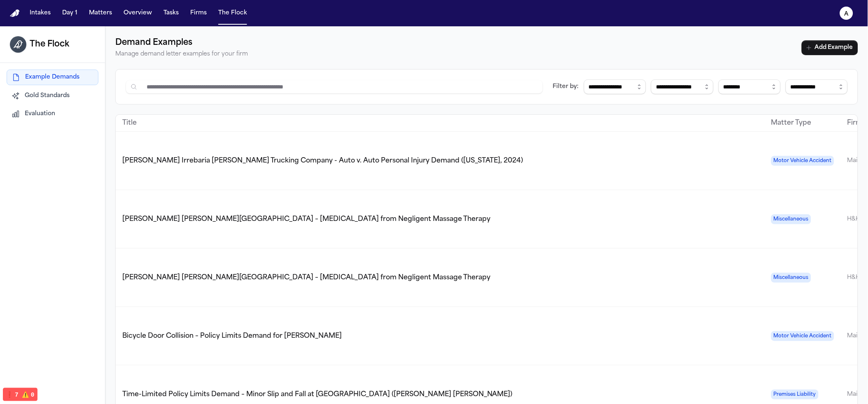
click at [170, 216] on span "[PERSON_NAME] [PERSON_NAME][GEOGRAPHIC_DATA] – [MEDICAL_DATA] from Negligent Ma…" at bounding box center [306, 219] width 368 height 7
click at [214, 267] on td "[PERSON_NAME] [PERSON_NAME][GEOGRAPHIC_DATA] – [MEDICAL_DATA] from Negligent Ma…" at bounding box center [440, 278] width 649 height 58
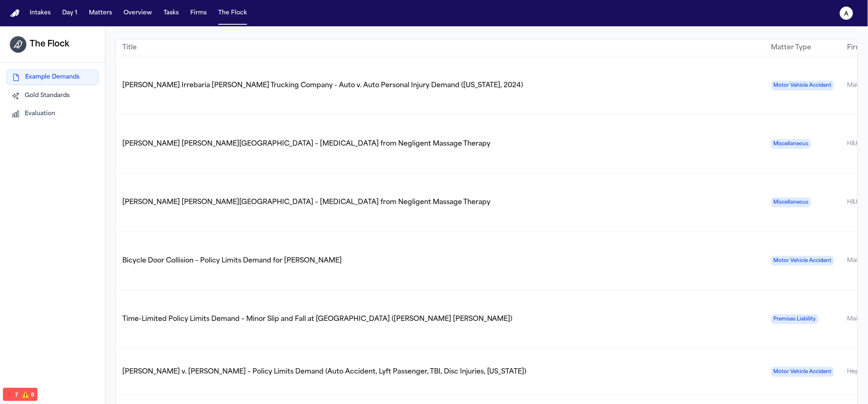
scroll to position [79, 0]
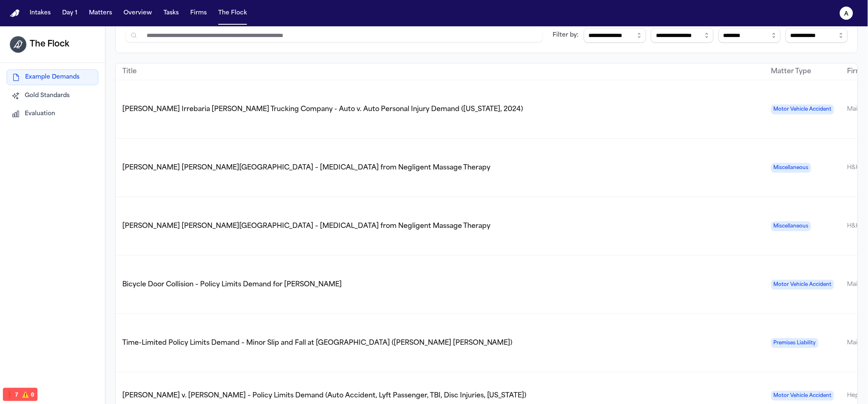
scroll to position [134, 0]
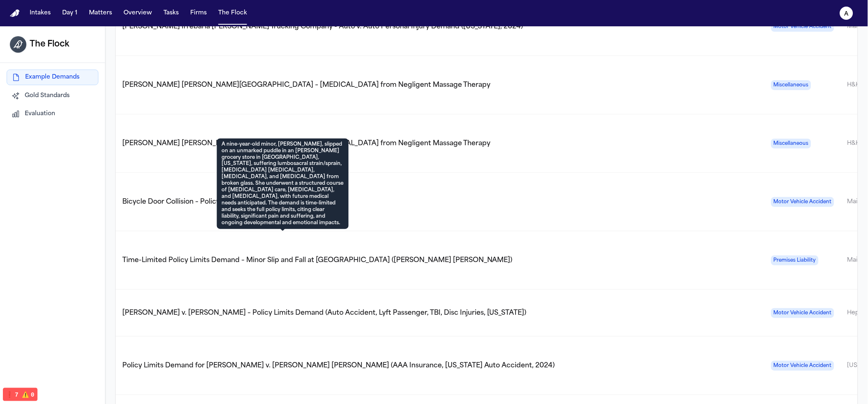
click at [312, 257] on span "Time-Limited Policy Limits Demand – Minor Slip and Fall at [GEOGRAPHIC_DATA] ([…" at bounding box center [317, 260] width 390 height 7
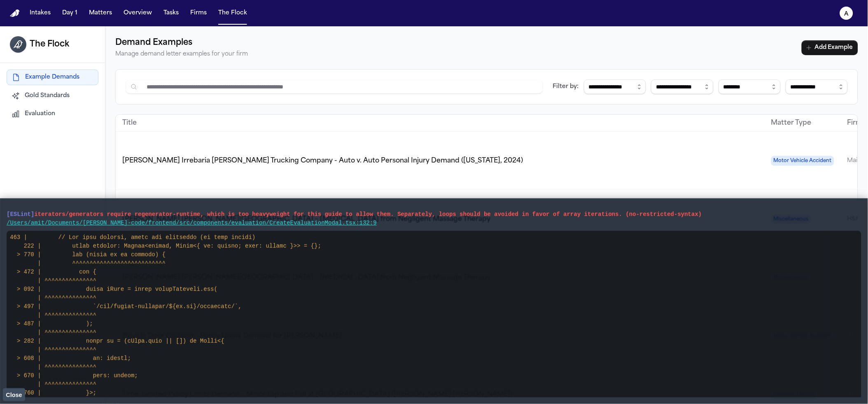
click at [9, 392] on span "Close" at bounding box center [14, 395] width 16 height 7
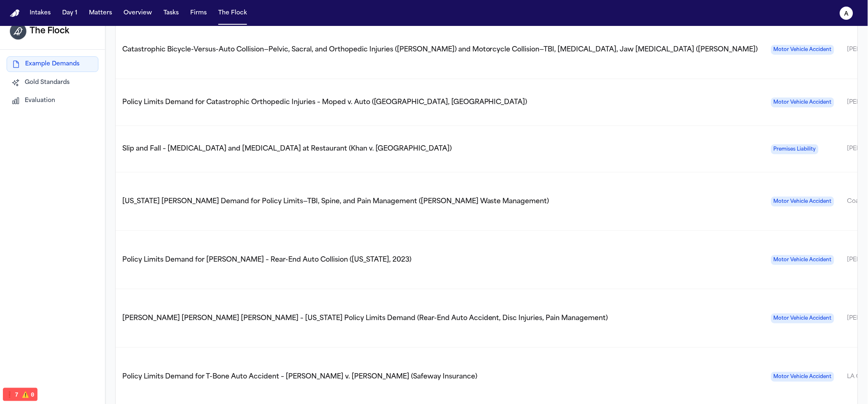
scroll to position [26, 0]
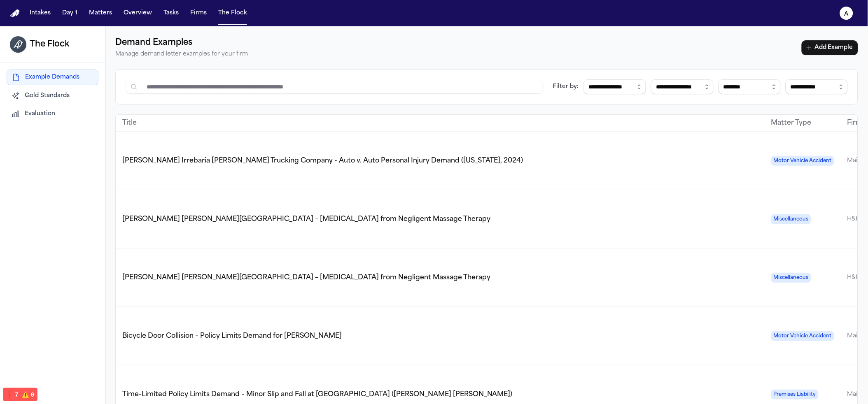
select select
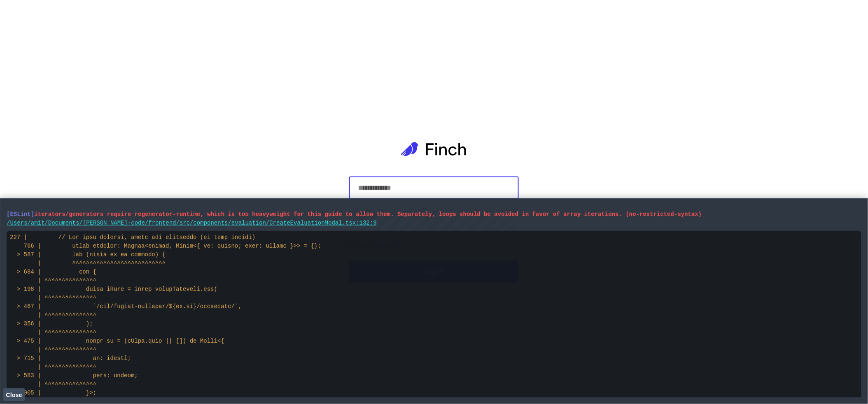
type input "**********"
click at [13, 399] on button "Close" at bounding box center [14, 394] width 22 height 12
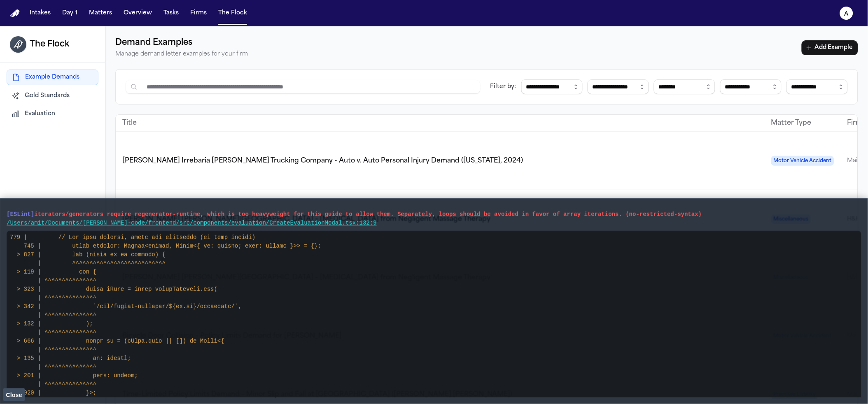
click at [19, 393] on span "Close" at bounding box center [14, 395] width 16 height 7
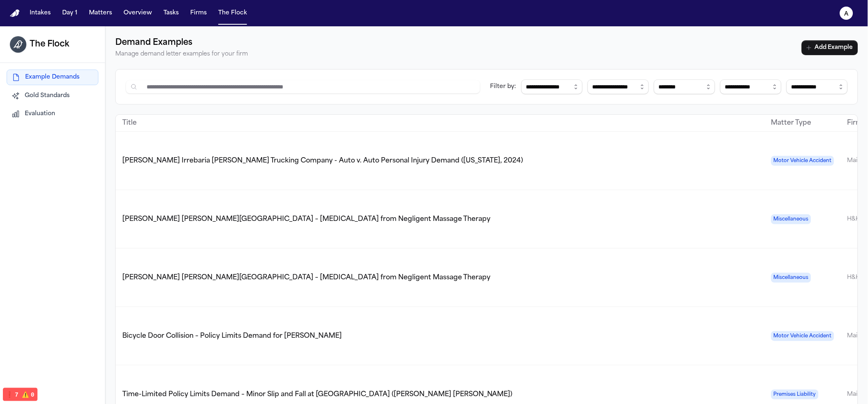
click at [44, 118] on span "Evaluation" at bounding box center [40, 114] width 30 height 8
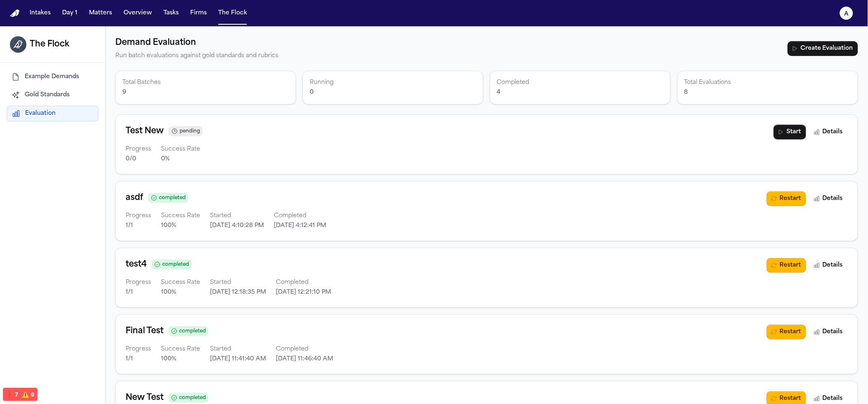
click at [60, 75] on span "Example Demands" at bounding box center [52, 77] width 54 height 8
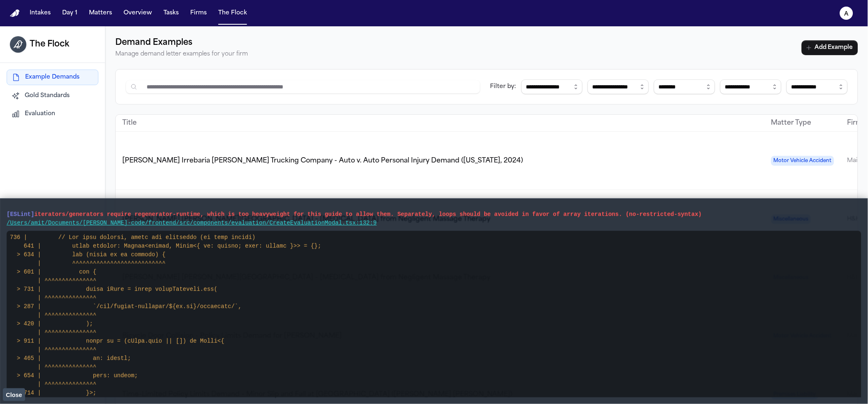
click at [7, 397] on span "Close" at bounding box center [14, 395] width 16 height 7
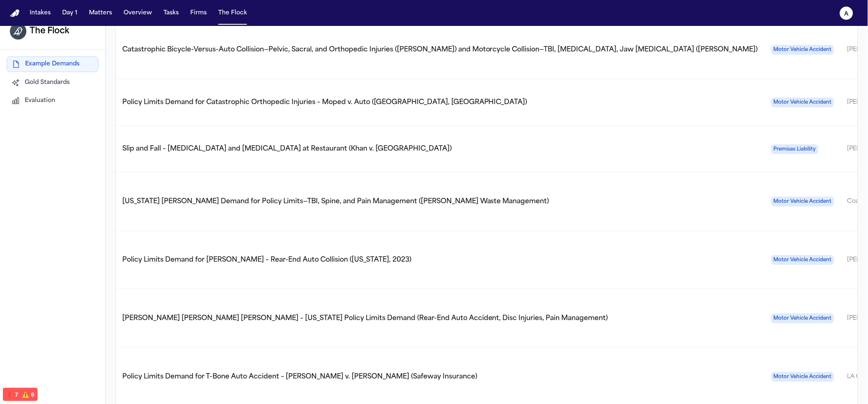
scroll to position [26, 0]
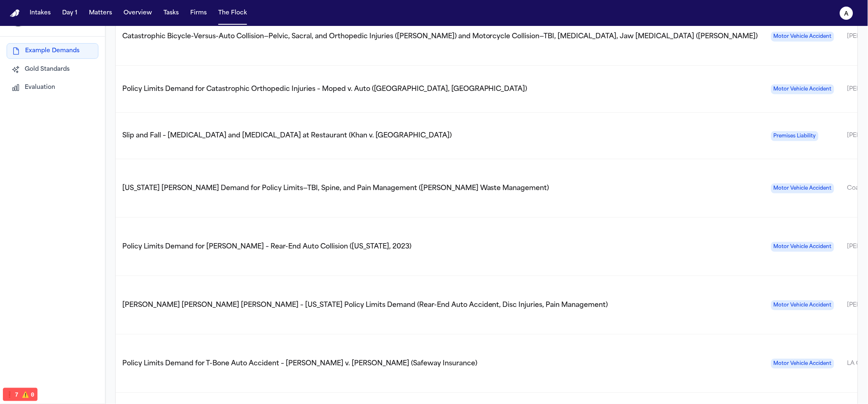
click at [151, 302] on span "[PERSON_NAME] [PERSON_NAME] [PERSON_NAME] – [US_STATE] Policy Limits Demand (Re…" at bounding box center [365, 305] width 486 height 7
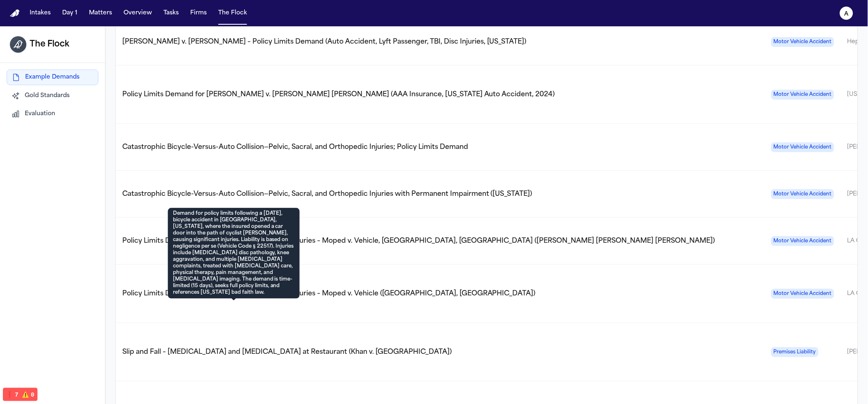
scroll to position [753, 0]
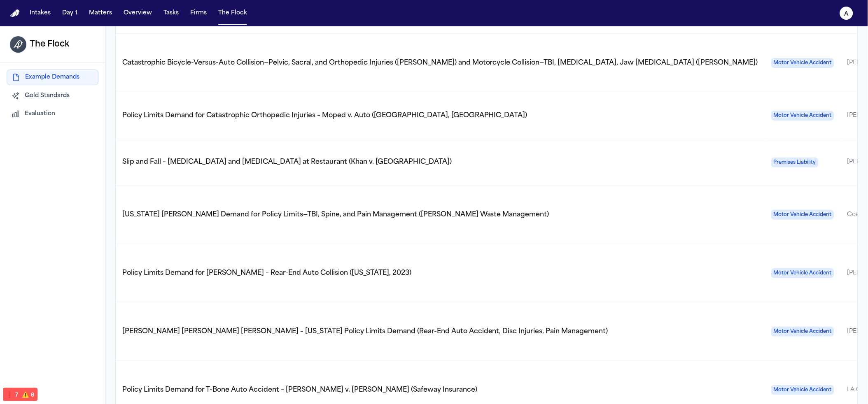
click at [179, 270] on span "Policy Limits Demand for [PERSON_NAME] – Rear-End Auto Collision ([US_STATE], 2…" at bounding box center [266, 273] width 289 height 7
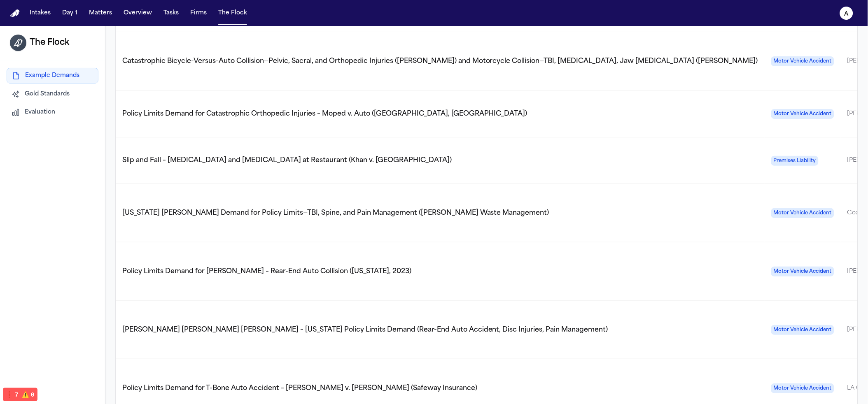
click at [185, 210] on span "[US_STATE] [PERSON_NAME] Demand for Policy Limits—TBI, Spine, and Pain Manageme…" at bounding box center [335, 213] width 427 height 7
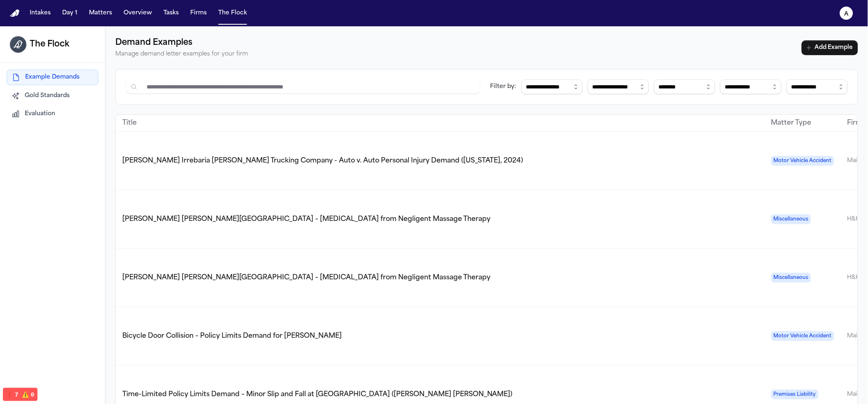
click at [34, 110] on span "Evaluation" at bounding box center [40, 114] width 30 height 8
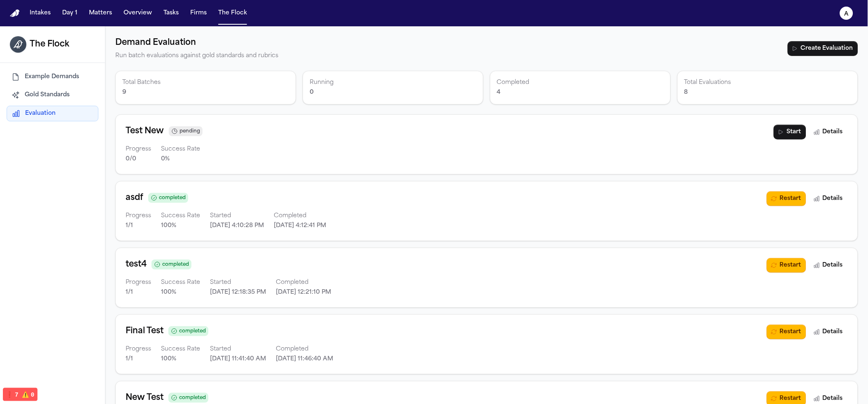
click at [68, 84] on button "Example Demands" at bounding box center [53, 77] width 92 height 15
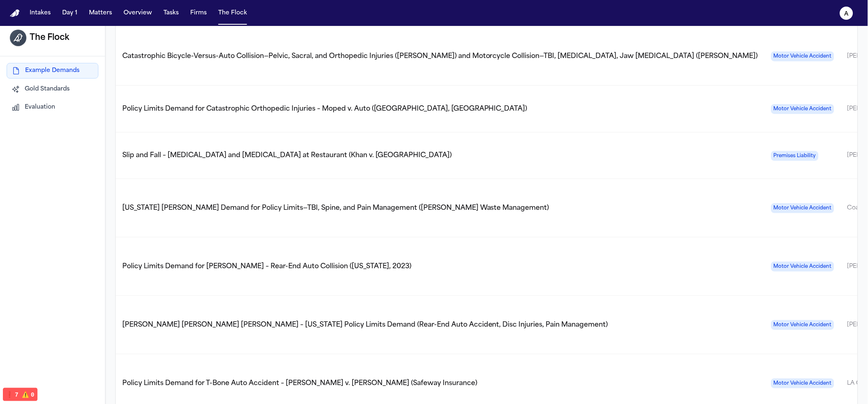
scroll to position [26, 0]
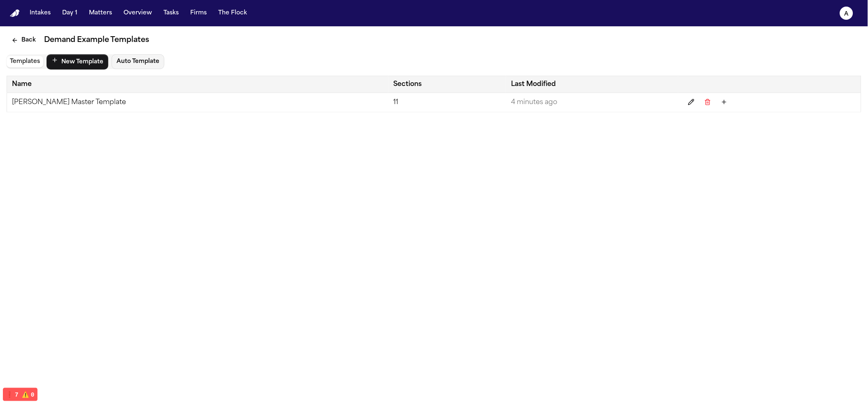
click at [121, 100] on td "Romanow Master Template" at bounding box center [197, 102] width 381 height 19
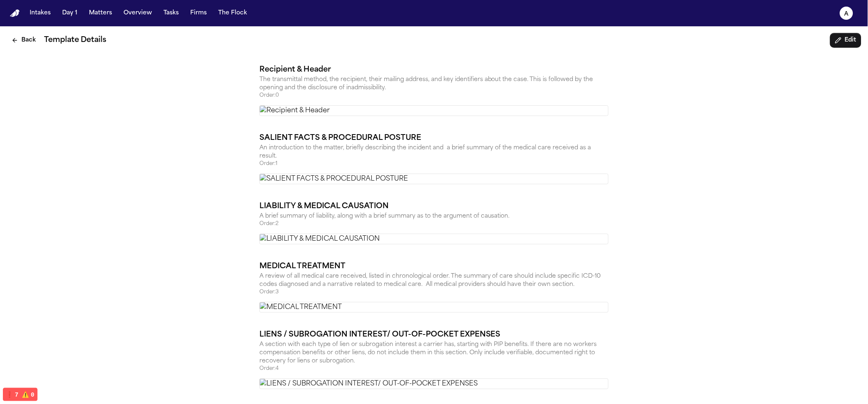
click at [311, 113] on img at bounding box center [433, 110] width 349 height 11
click at [232, 10] on button "The Flock" at bounding box center [232, 13] width 35 height 15
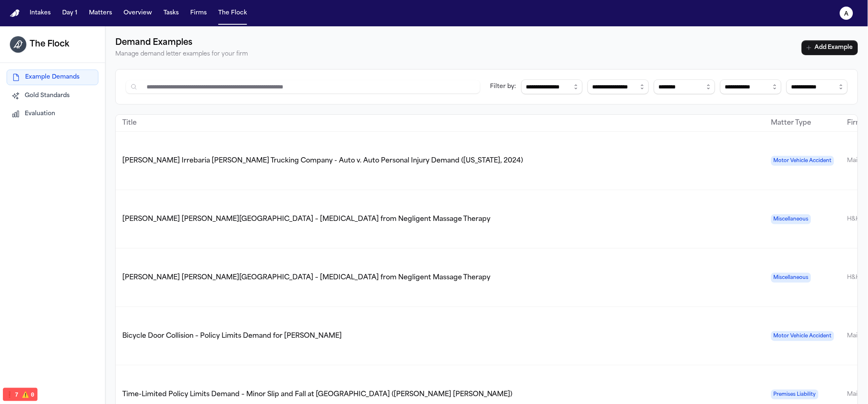
scroll to position [0, 306]
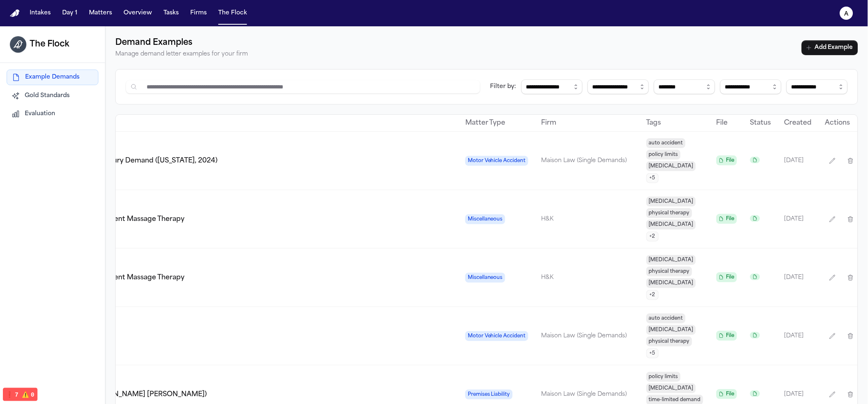
drag, startPoint x: 721, startPoint y: 151, endPoint x: 939, endPoint y: 155, distance: 218.2
click at [867, 155] on html "**********" at bounding box center [434, 202] width 868 height 404
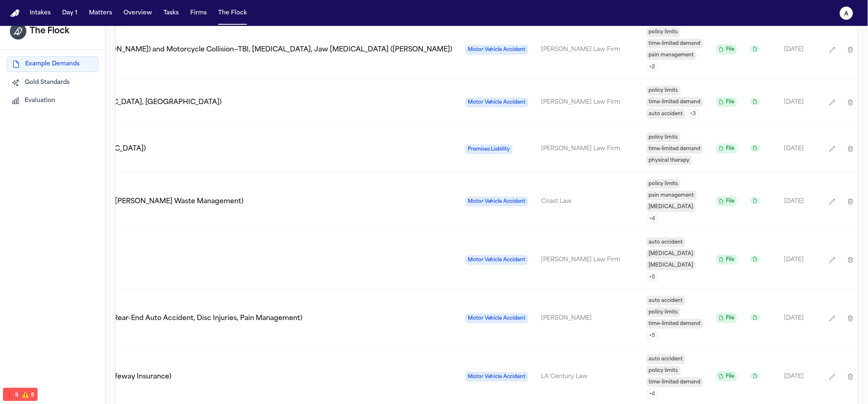
scroll to position [26, 0]
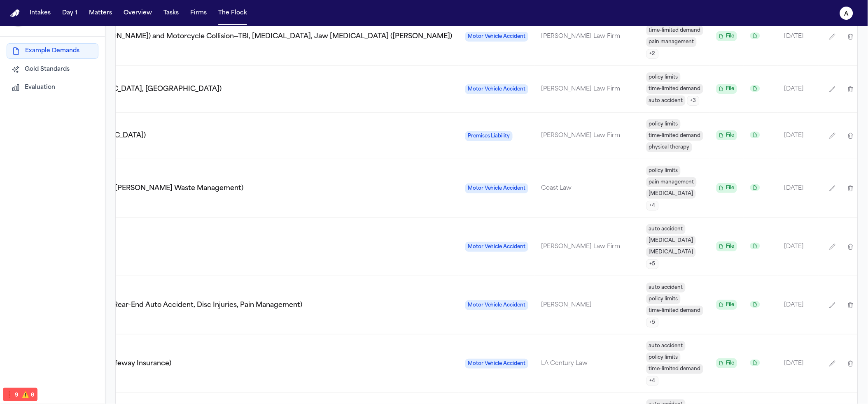
click at [335, 300] on div "Ashlyn Thomas v. Shayan Tabe Ahmadi – Texas Policy Limits Demand (Rear-End Auto…" at bounding box center [132, 305] width 640 height 10
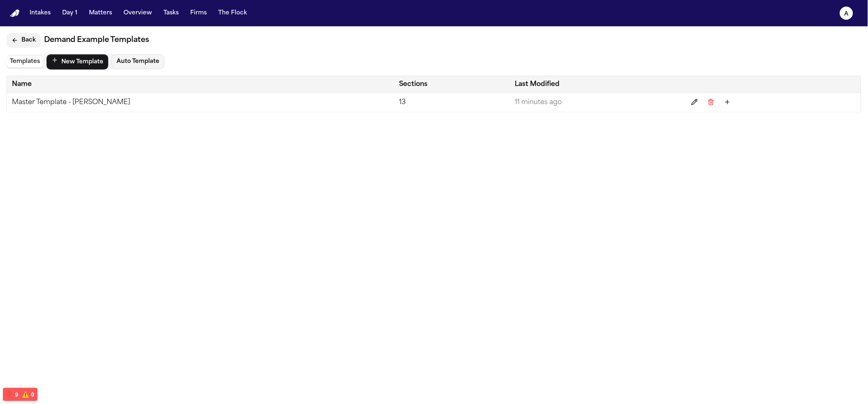
click at [15, 36] on button "Back" at bounding box center [24, 40] width 34 height 15
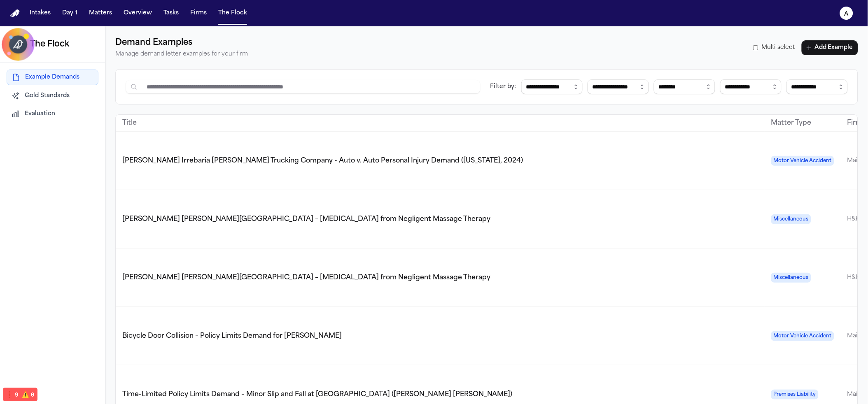
drag, startPoint x: 625, startPoint y: 58, endPoint x: 638, endPoint y: 51, distance: 14.5
click at [625, 57] on div "Demand Examples Manage demand letter examples for your firm Multi-select Add Ex…" at bounding box center [486, 47] width 742 height 23
click at [753, 51] on label "Multi-select" at bounding box center [774, 48] width 42 height 8
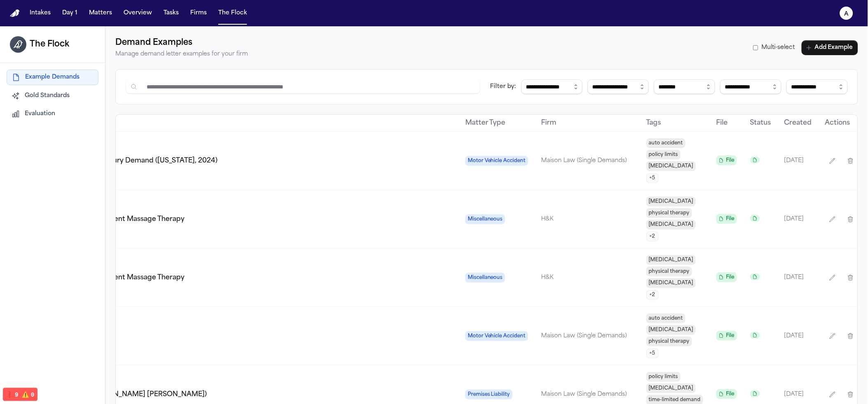
drag, startPoint x: 657, startPoint y: 169, endPoint x: 970, endPoint y: 161, distance: 313.7
click at [867, 161] on html "**********" at bounding box center [434, 202] width 868 height 404
click at [743, 132] on td at bounding box center [760, 161] width 34 height 58
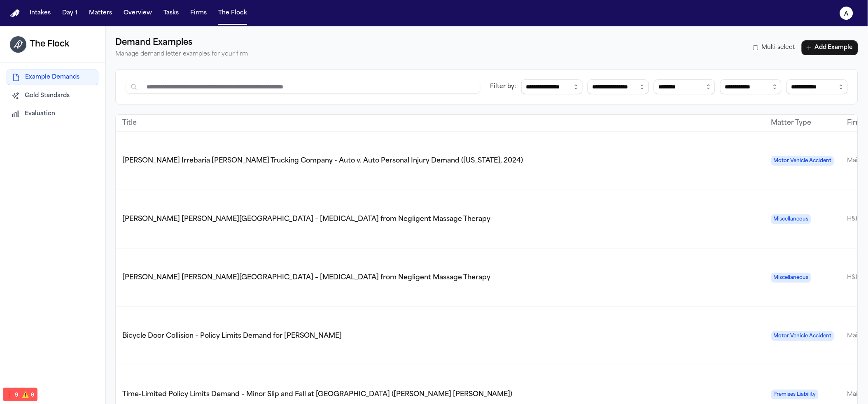
click at [761, 49] on span "Multi-select" at bounding box center [777, 48] width 33 height 8
click at [753, 47] on label "Multi-select" at bounding box center [774, 48] width 42 height 8
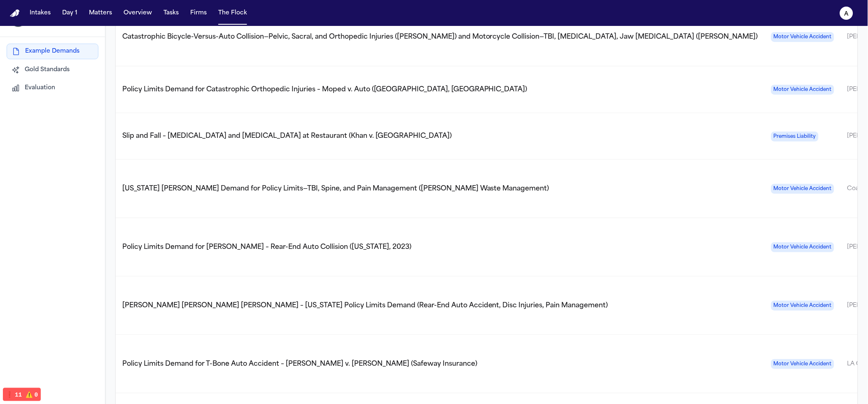
scroll to position [26, 0]
click at [187, 361] on span "Policy Limits Demand for T-Bone Auto Accident – Angelica Luna v. Noemi Andrade …" at bounding box center [299, 364] width 355 height 7
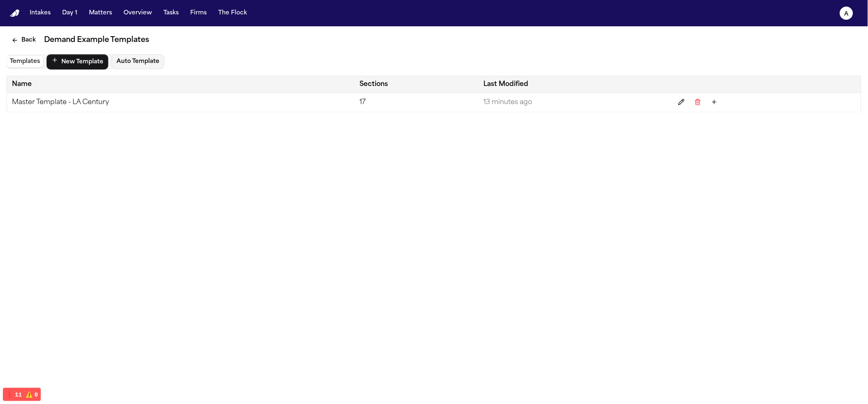
click at [67, 96] on td "Master Template - LA Century" at bounding box center [181, 102] width 348 height 19
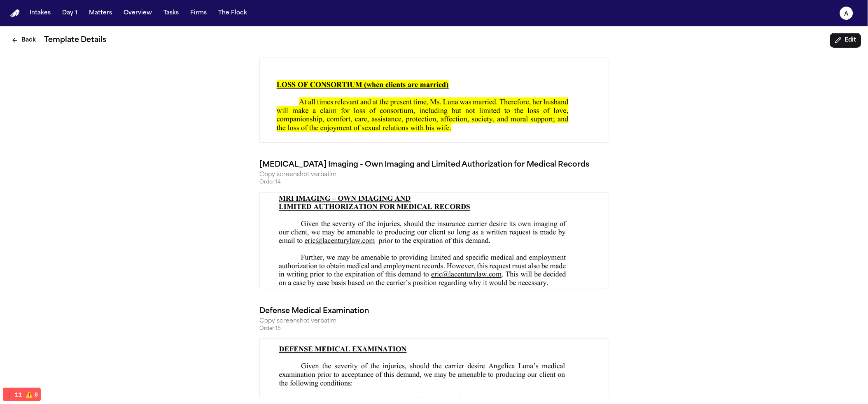
scroll to position [6669, 0]
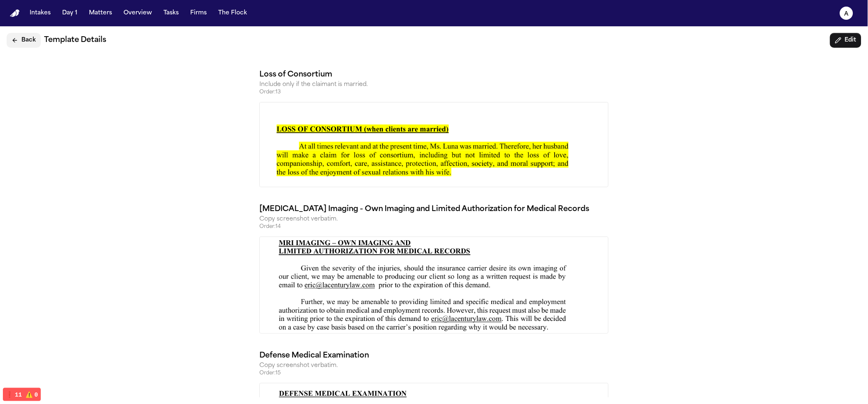
click at [21, 44] on button "Back" at bounding box center [24, 40] width 34 height 15
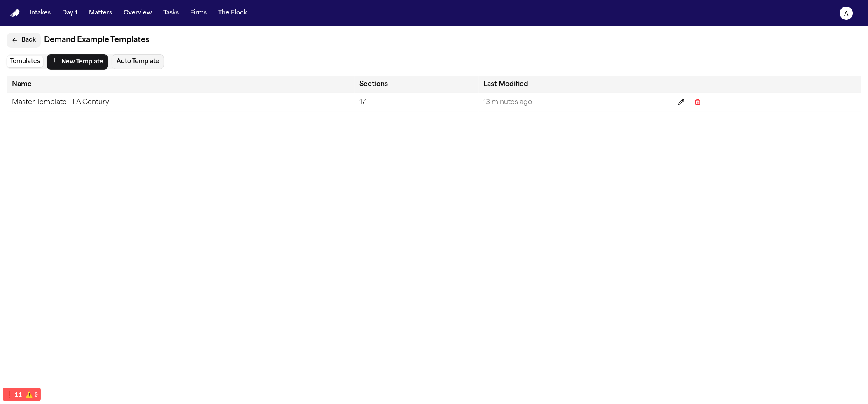
click at [21, 44] on button "Back" at bounding box center [24, 40] width 34 height 15
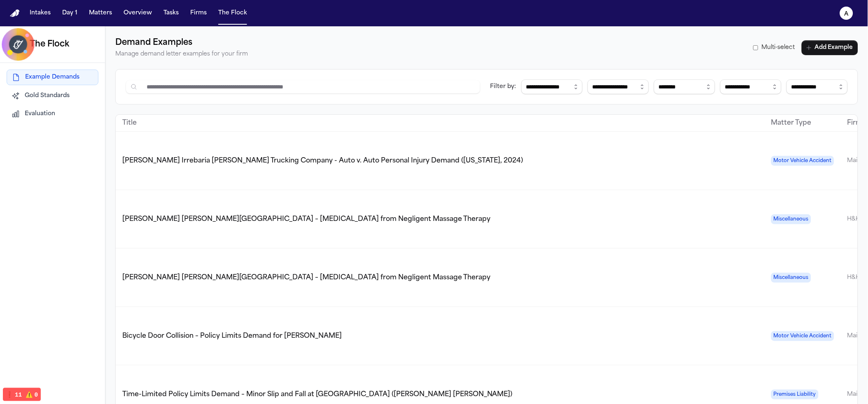
click at [45, 100] on span "Gold Standards" at bounding box center [47, 96] width 45 height 8
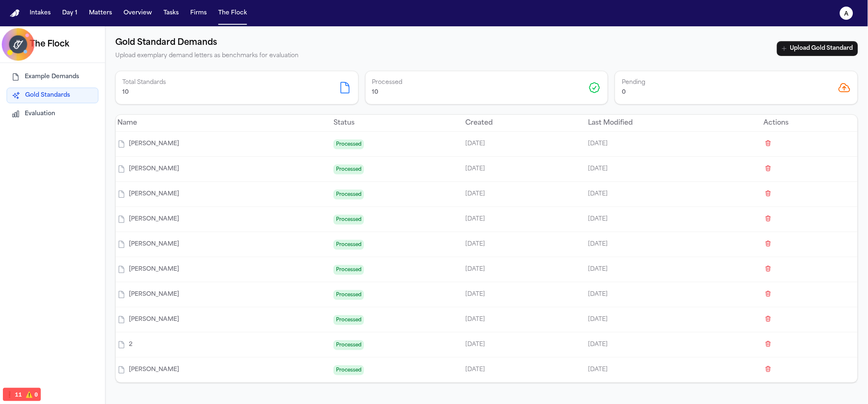
click at [38, 115] on span "Evaluation" at bounding box center [40, 114] width 30 height 8
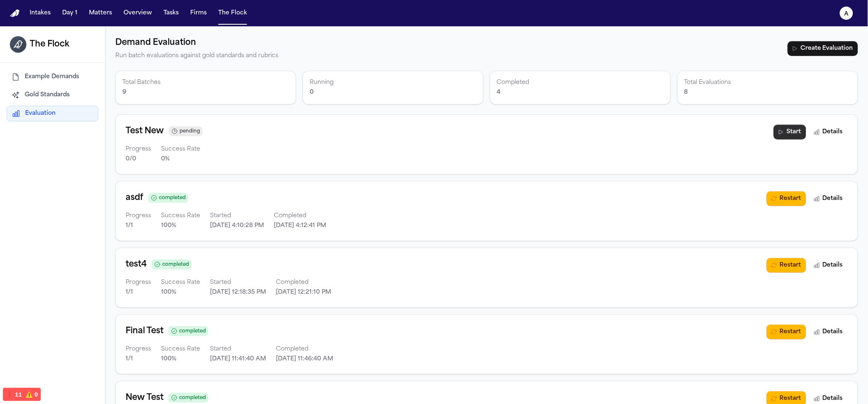
click at [780, 127] on button "Start" at bounding box center [789, 132] width 33 height 15
click at [437, 144] on div "Test New pending Progress 0 / 0 Success Rate 0 %" at bounding box center [450, 145] width 648 height 40
click at [193, 130] on div "pending" at bounding box center [185, 131] width 29 height 8
click at [670, 128] on div "Test New pending" at bounding box center [450, 131] width 648 height 13
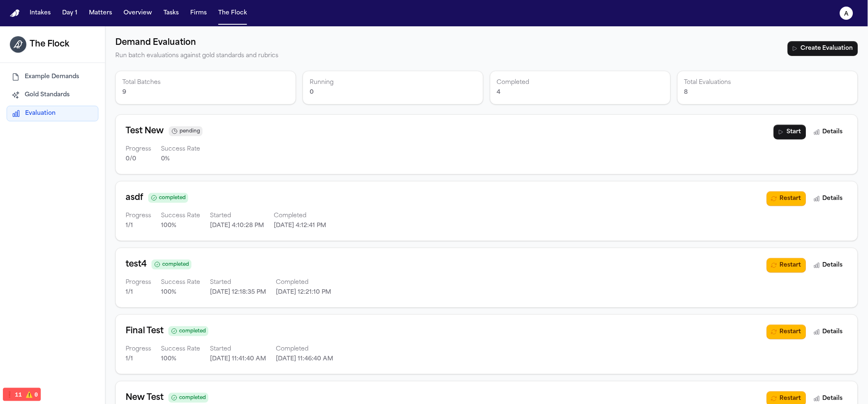
click at [33, 74] on span "Example Demands" at bounding box center [52, 77] width 54 height 8
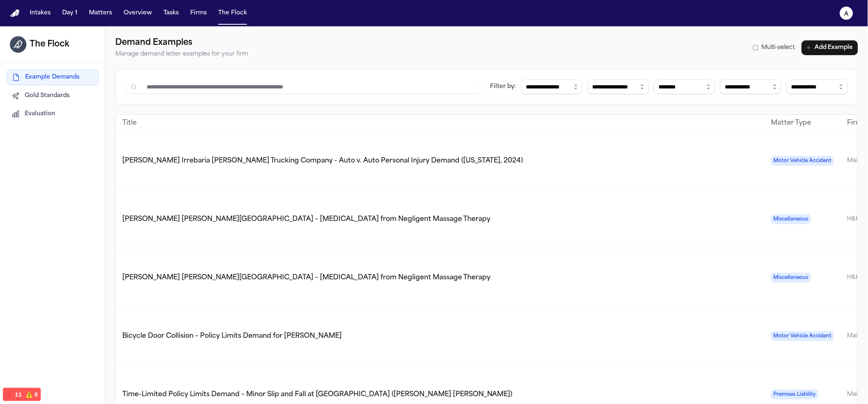
drag, startPoint x: 419, startPoint y: 156, endPoint x: 823, endPoint y: 151, distance: 403.7
click at [823, 151] on tr "Ferdinand Castillo Irrebaria v. Harris Trucking Company - Auto v. Auto Personal…" at bounding box center [660, 161] width 1088 height 58
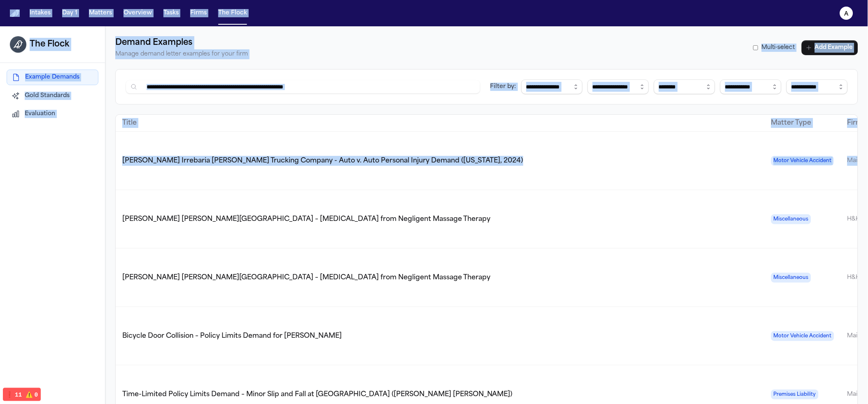
drag, startPoint x: 384, startPoint y: 189, endPoint x: -4, endPoint y: 177, distance: 387.4
click at [0, 177] on html "**********" at bounding box center [434, 202] width 868 height 404
click at [108, 189] on div "**********" at bounding box center [486, 228] width 762 height 404
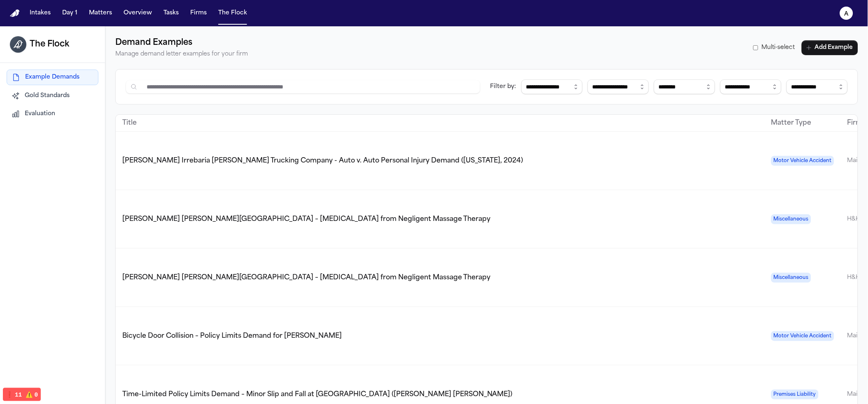
click at [117, 134] on td "Ferdinand Castillo Irrebaria v. Harris Trucking Company - Auto v. Auto Personal…" at bounding box center [440, 161] width 649 height 58
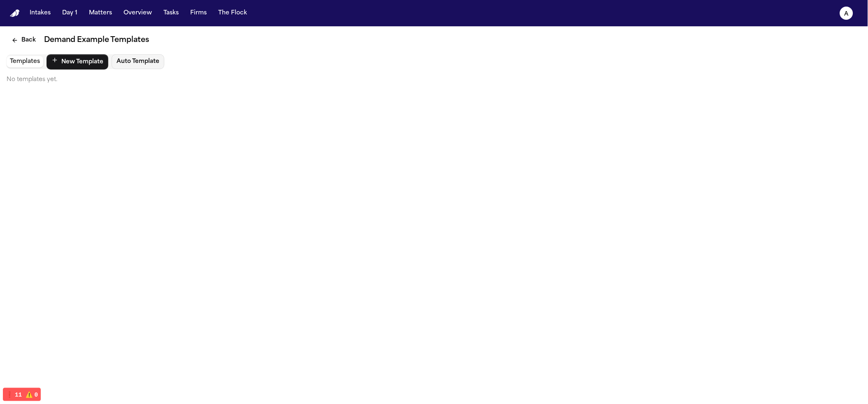
click at [18, 16] on img "Home" at bounding box center [15, 13] width 10 height 8
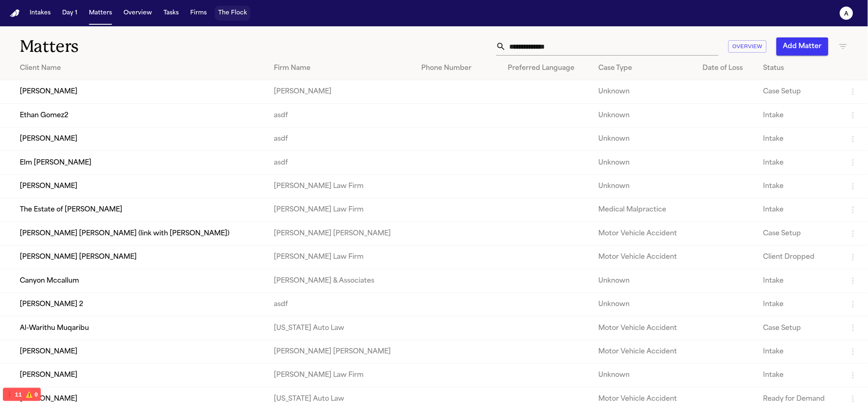
click at [228, 17] on button "The Flock" at bounding box center [232, 13] width 35 height 15
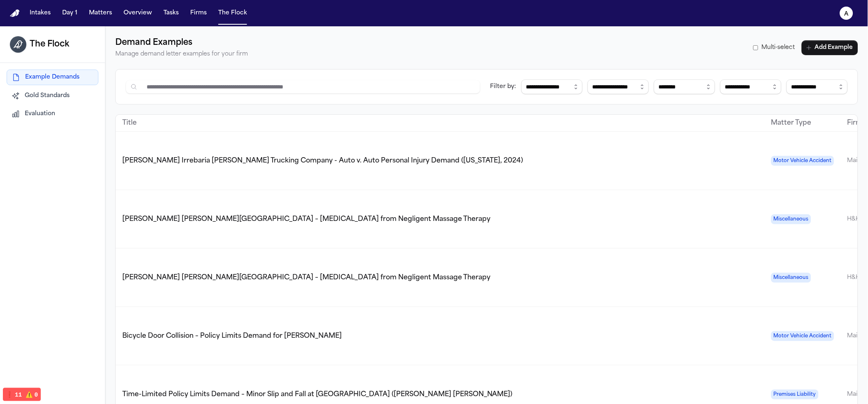
click at [27, 122] on div "Example Demands Gold Standards Evaluation" at bounding box center [52, 95] width 105 height 65
click at [28, 119] on button "Evaluation" at bounding box center [53, 114] width 92 height 15
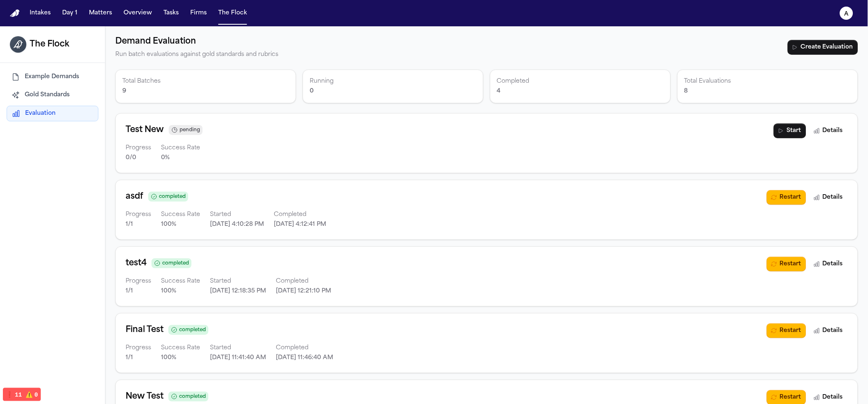
scroll to position [2, 0]
click at [773, 131] on button "Start" at bounding box center [789, 130] width 33 height 15
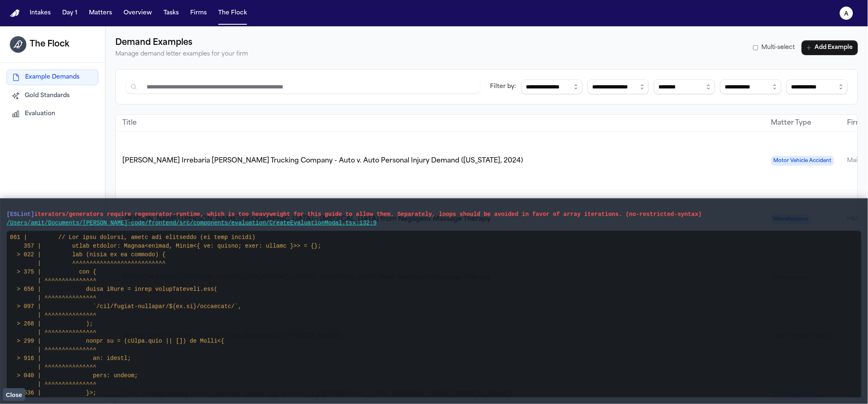
click at [19, 393] on span "Close" at bounding box center [14, 395] width 16 height 7
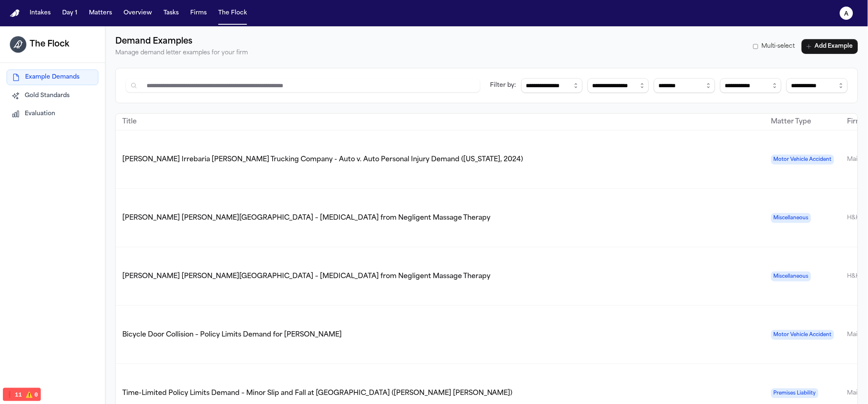
scroll to position [2, 0]
click at [27, 115] on span "Evaluation" at bounding box center [40, 114] width 30 height 8
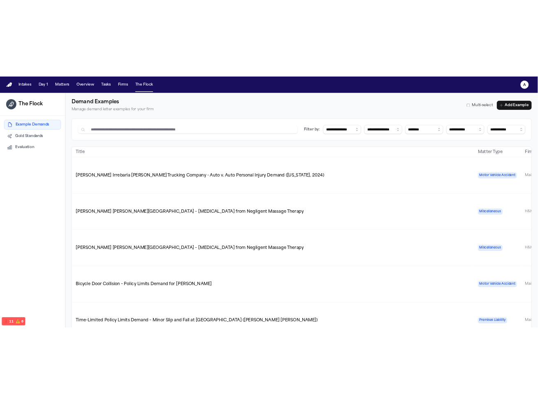
scroll to position [0, 0]
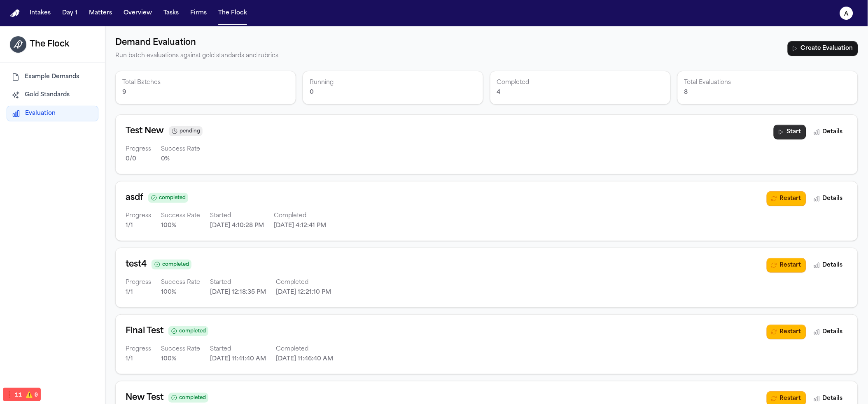
click at [773, 137] on button "Start" at bounding box center [789, 132] width 33 height 15
click at [774, 135] on button "Start" at bounding box center [789, 132] width 33 height 15
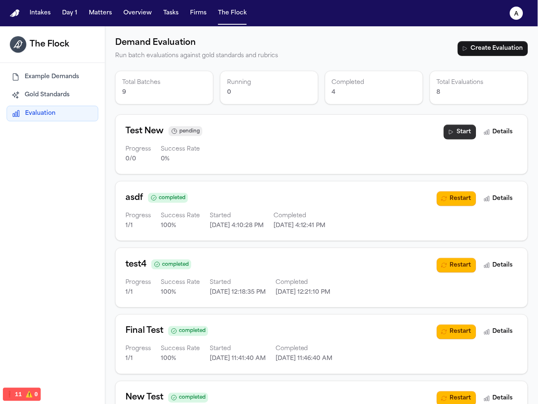
click at [453, 129] on button "Start" at bounding box center [460, 132] width 33 height 15
click at [452, 132] on button "Start" at bounding box center [460, 132] width 33 height 15
click at [444, 126] on button "Start" at bounding box center [460, 132] width 33 height 15
click at [447, 133] on button "Start" at bounding box center [460, 132] width 33 height 15
click at [453, 137] on button "Start" at bounding box center [460, 132] width 33 height 15
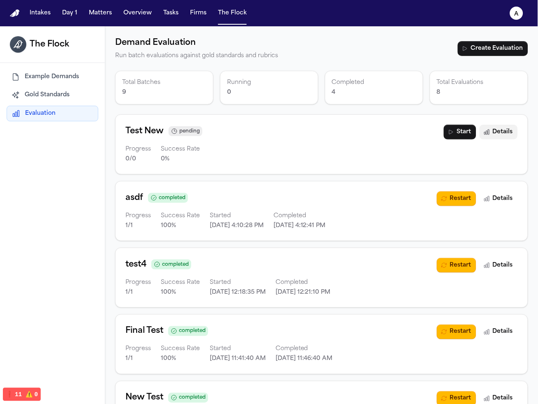
click at [487, 135] on button "Details" at bounding box center [499, 132] width 38 height 15
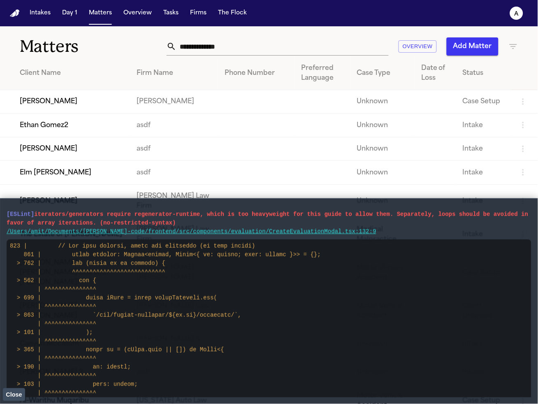
drag, startPoint x: 251, startPoint y: 16, endPoint x: 222, endPoint y: 14, distance: 29.3
click at [249, 16] on nav "Intakes Day 1 Matters Overview Tasks Firms The Flock a" at bounding box center [269, 13] width 538 height 26
click at [222, 14] on button "The Flock" at bounding box center [232, 13] width 35 height 15
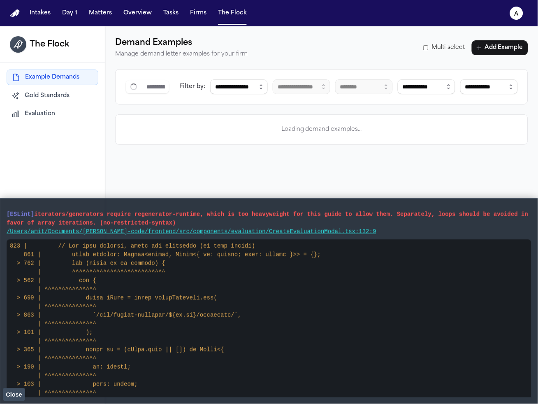
click at [14, 395] on span "Close" at bounding box center [14, 395] width 16 height 7
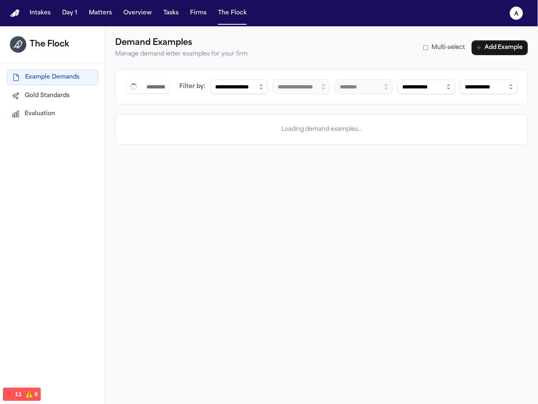
click at [79, 109] on button "Evaluation" at bounding box center [53, 114] width 92 height 15
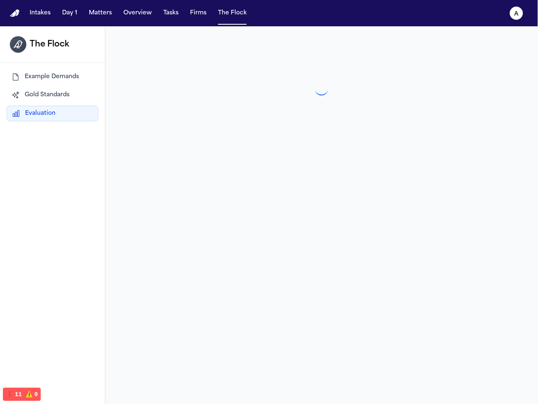
click at [342, 205] on div at bounding box center [321, 228] width 433 height 404
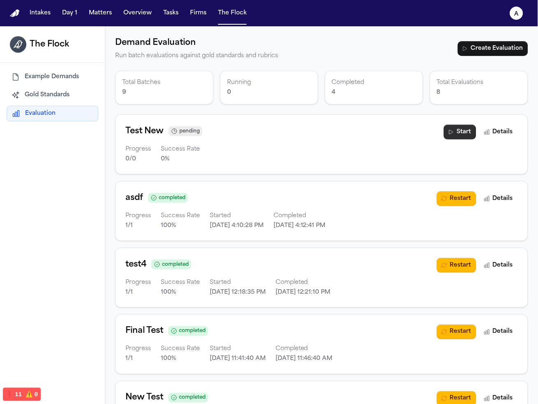
click at [450, 134] on button "Start" at bounding box center [460, 132] width 33 height 15
click at [448, 135] on icon "button" at bounding box center [451, 132] width 7 height 7
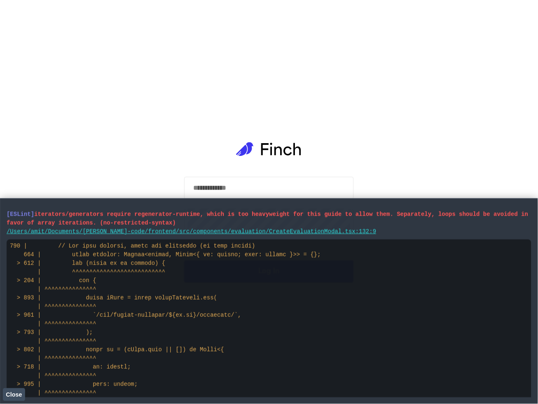
type input "**********"
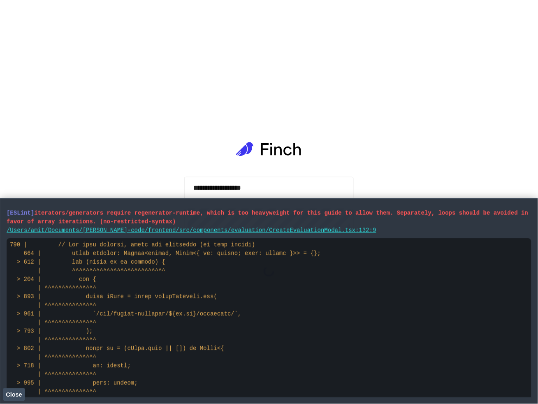
scroll to position [2, 0]
click at [16, 390] on button "Close" at bounding box center [14, 394] width 22 height 12
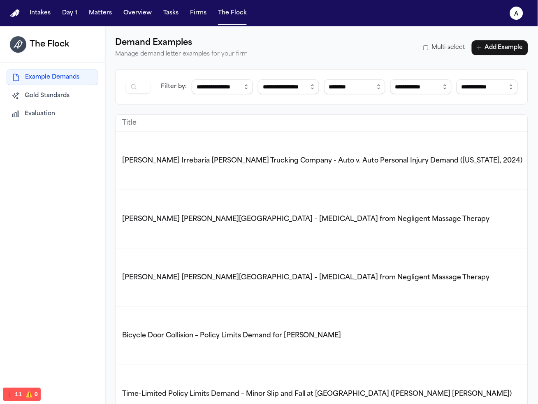
click at [65, 118] on button "Evaluation" at bounding box center [53, 114] width 92 height 15
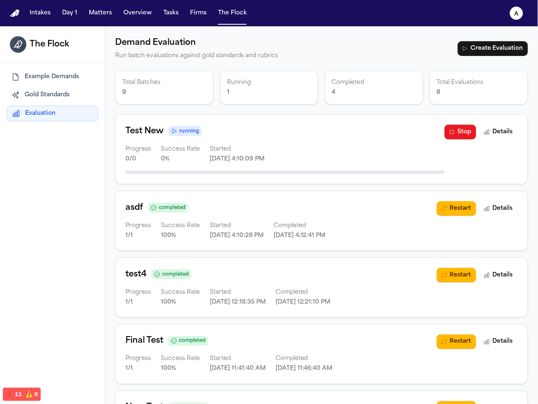
click at [445, 133] on button "Stop" at bounding box center [461, 132] width 32 height 15
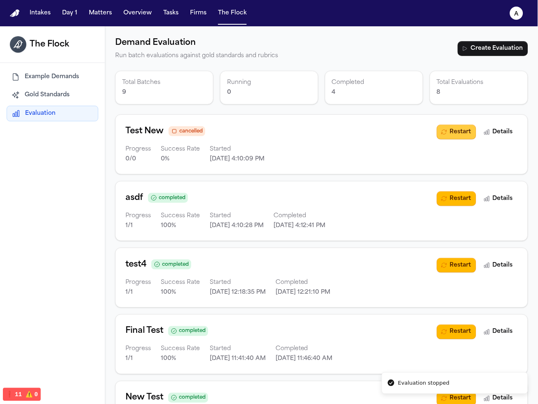
click at [452, 139] on button "Restart" at bounding box center [457, 132] width 40 height 15
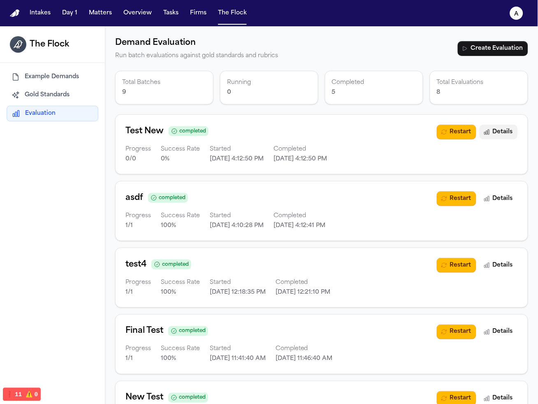
drag, startPoint x: 497, startPoint y: 135, endPoint x: 495, endPoint y: 139, distance: 4.8
click at [497, 135] on button "Details" at bounding box center [499, 132] width 38 height 15
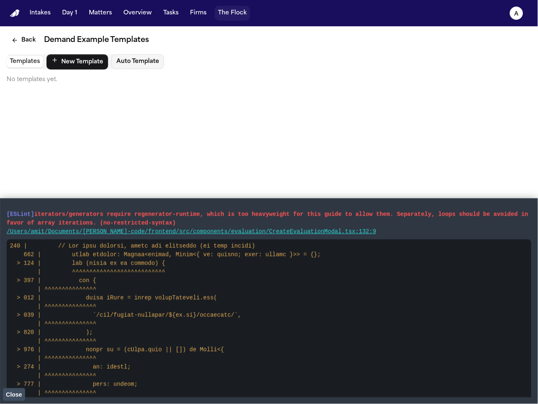
click at [223, 16] on button "The Flock" at bounding box center [232, 13] width 35 height 15
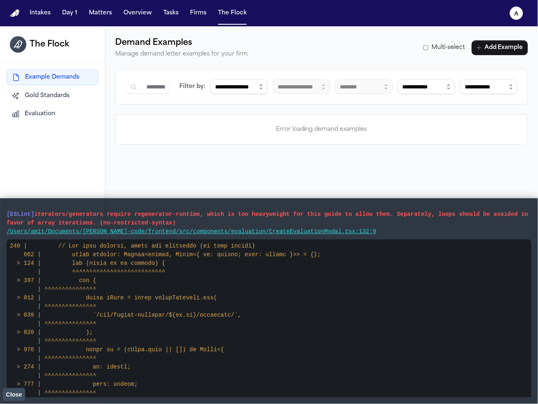
click at [38, 105] on div "Example Demands Gold Standards Evaluation" at bounding box center [53, 96] width 92 height 52
click at [42, 114] on span "Evaluation" at bounding box center [40, 114] width 30 height 8
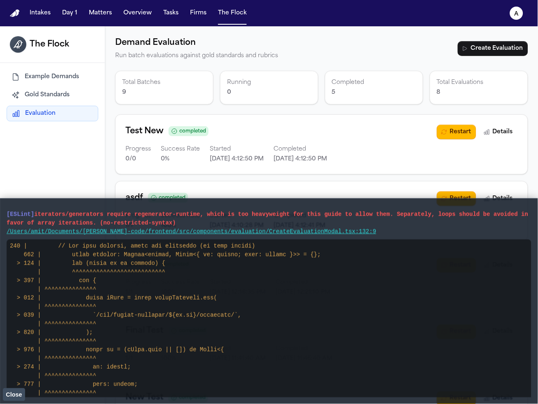
click at [18, 398] on button "Close" at bounding box center [14, 394] width 22 height 12
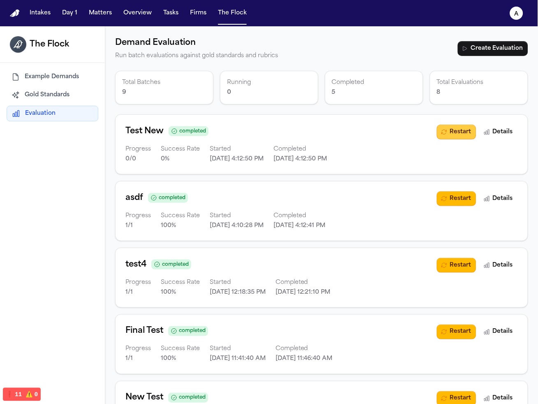
click at [445, 133] on button "Restart" at bounding box center [457, 132] width 40 height 15
click at [457, 137] on button "Restart" at bounding box center [457, 132] width 40 height 15
